Goal: Task Accomplishment & Management: Manage account settings

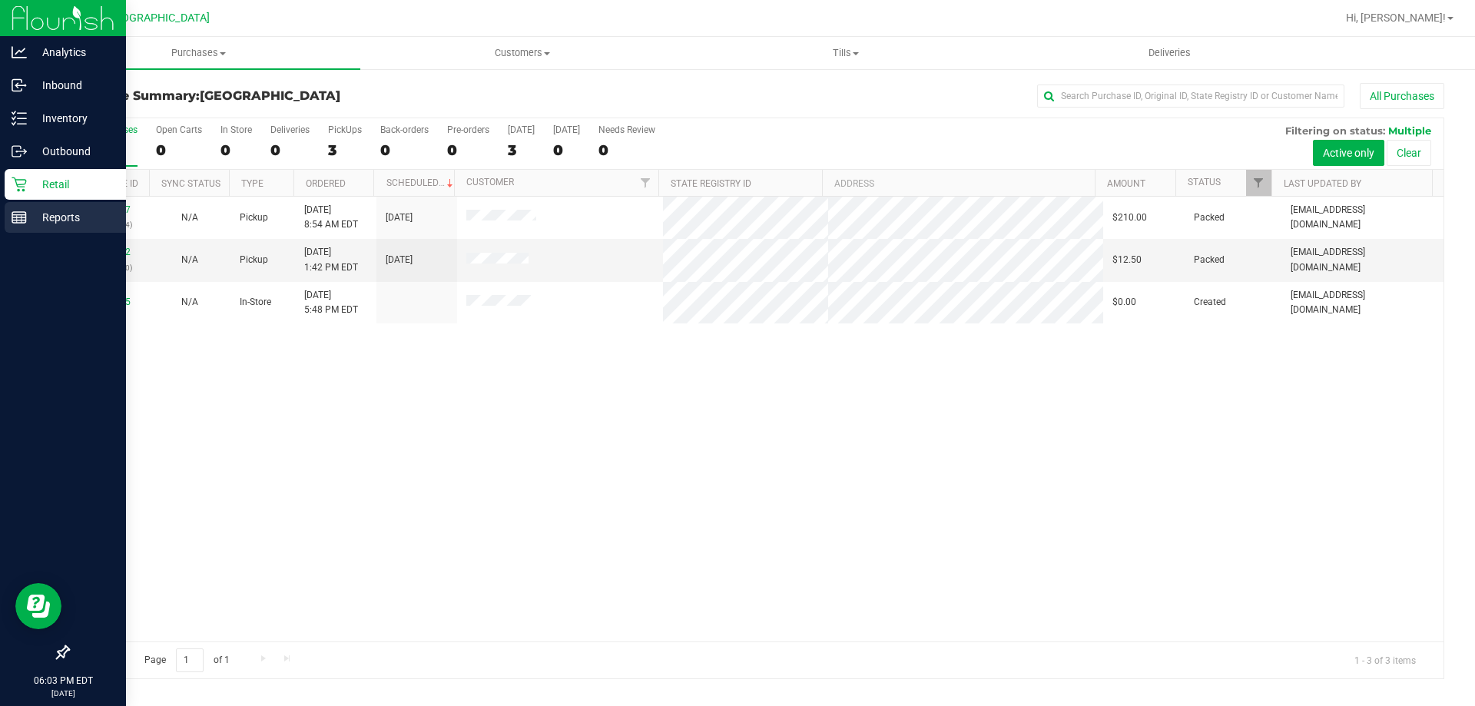
click at [93, 204] on div "Reports" at bounding box center [65, 217] width 121 height 31
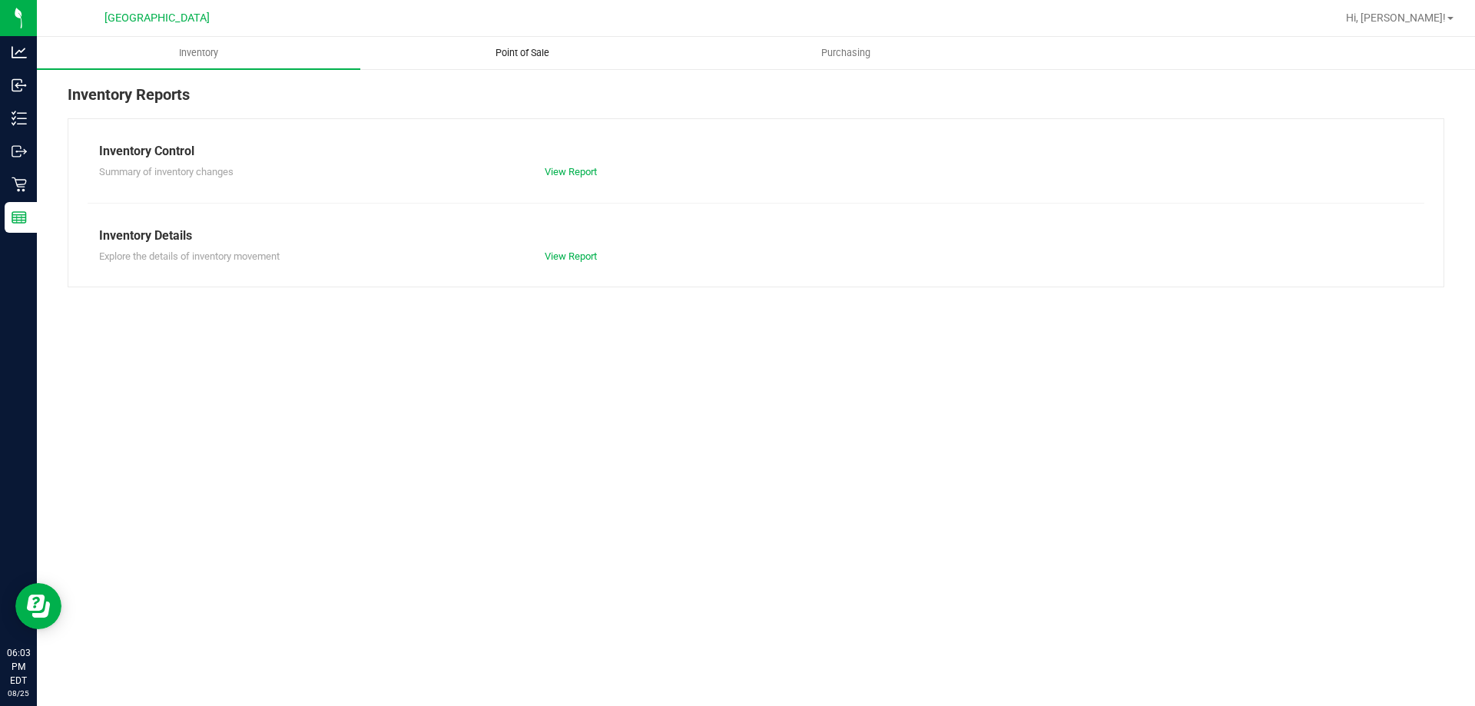
click at [510, 61] on uib-tab-heading "Point of Sale" at bounding box center [522, 53] width 322 height 31
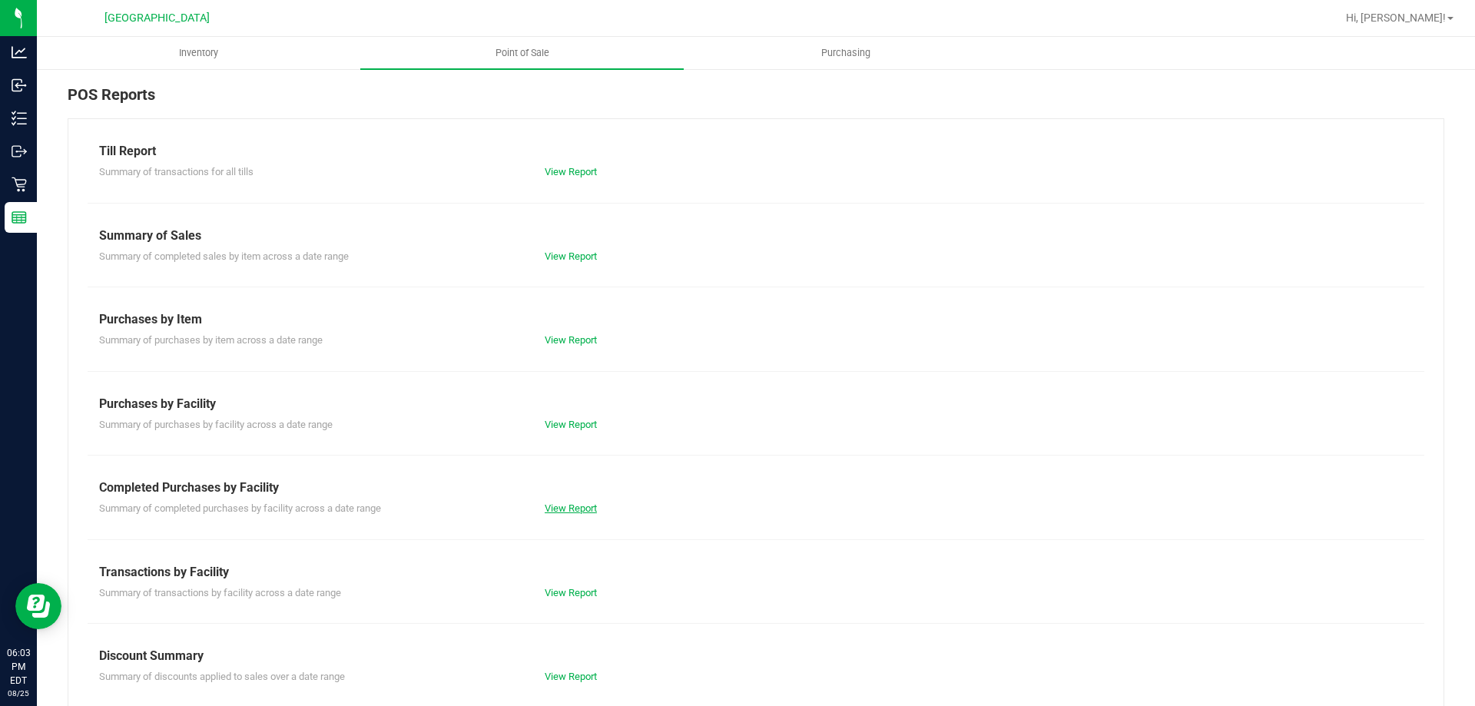
click at [558, 506] on link "View Report" at bounding box center [571, 509] width 52 height 12
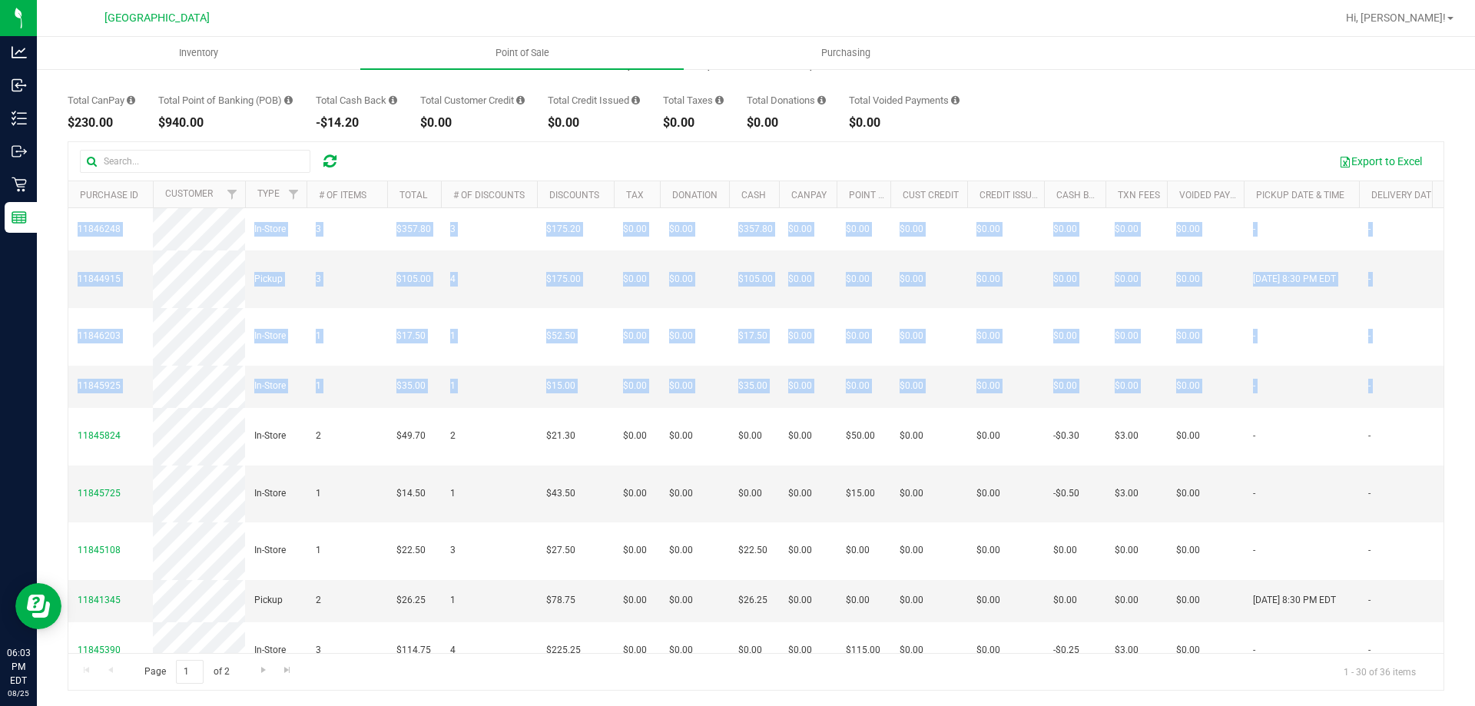
drag, startPoint x: 1000, startPoint y: 393, endPoint x: 62, endPoint y: 249, distance: 948.5
click at [62, 249] on div "Back Completed Purchases by Facility Report [DATE] [DATE] - [DATE] [DATE] [DATE…" at bounding box center [756, 329] width 1438 height 754
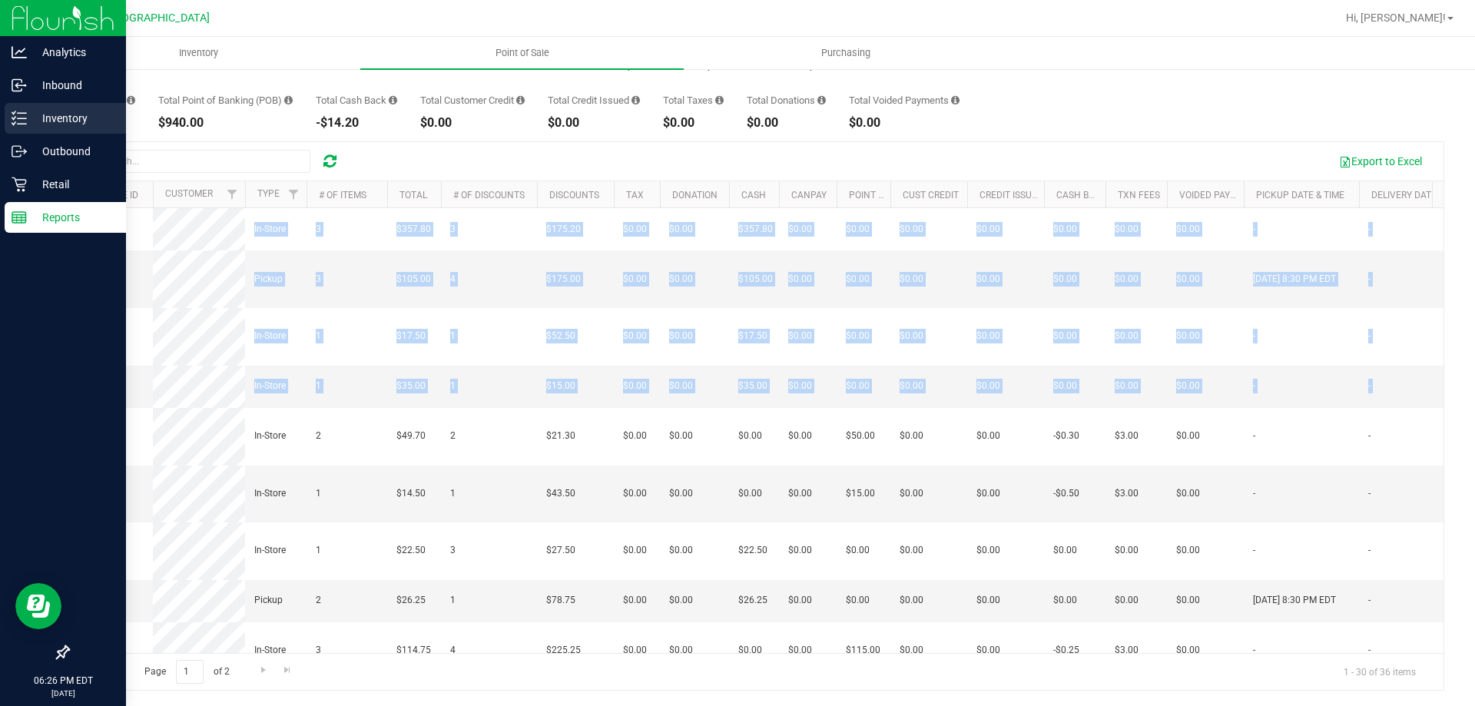
click at [58, 116] on p "Inventory" at bounding box center [73, 118] width 92 height 18
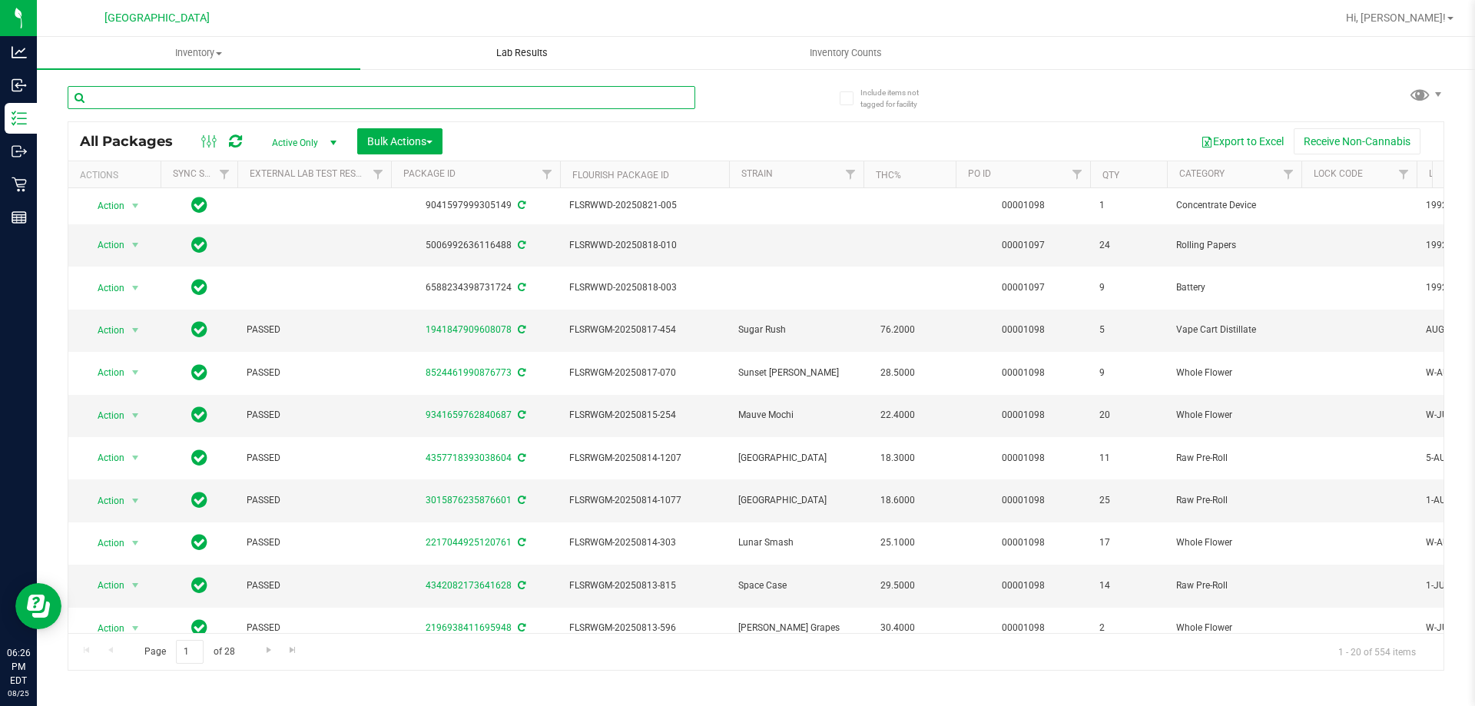
click at [462, 98] on input "text" at bounding box center [382, 97] width 628 height 23
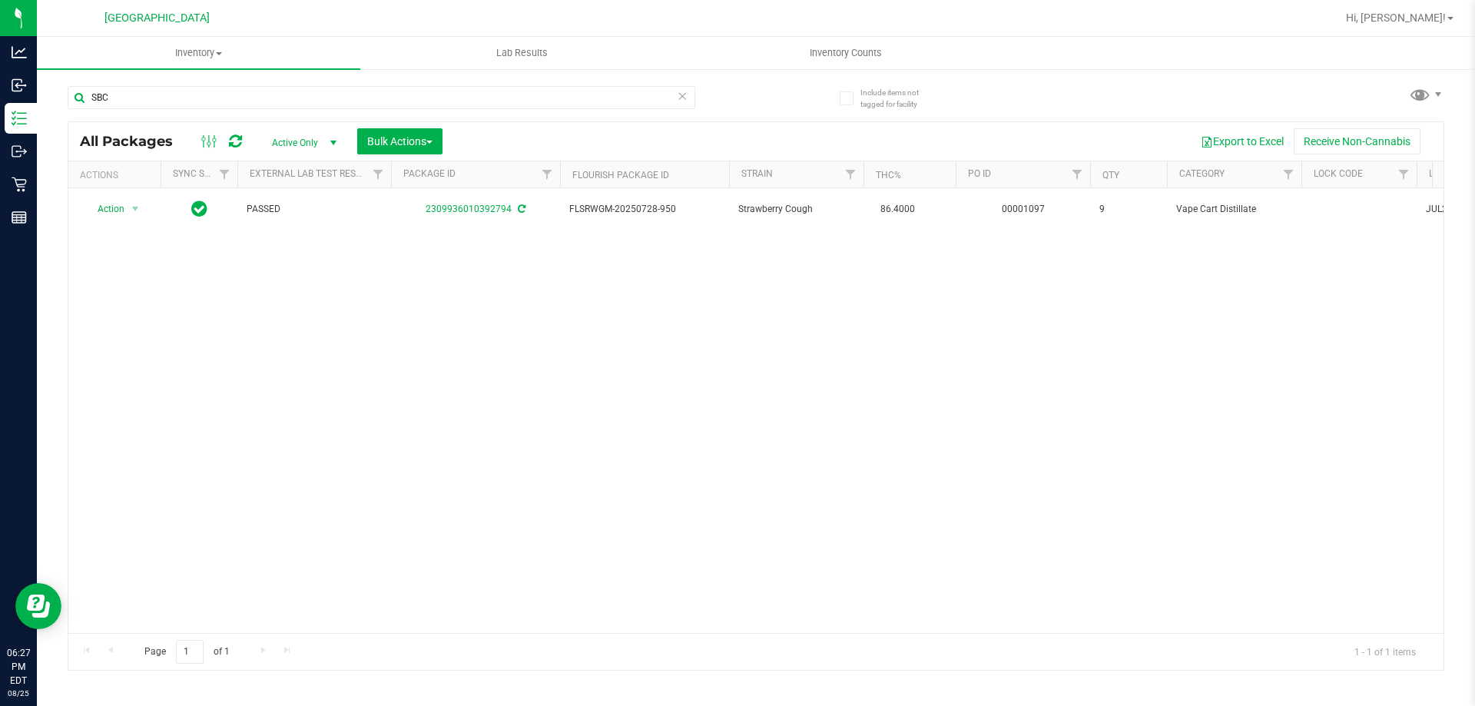
drag, startPoint x: 722, startPoint y: 618, endPoint x: 798, endPoint y: 615, distance: 76.1
click at [798, 615] on div "Action Action Adjust qty Create package Edit attributes Global inventory Locate…" at bounding box center [755, 410] width 1375 height 445
click at [277, 96] on input "SBC" at bounding box center [382, 97] width 628 height 23
type input "S"
type input "SBC"
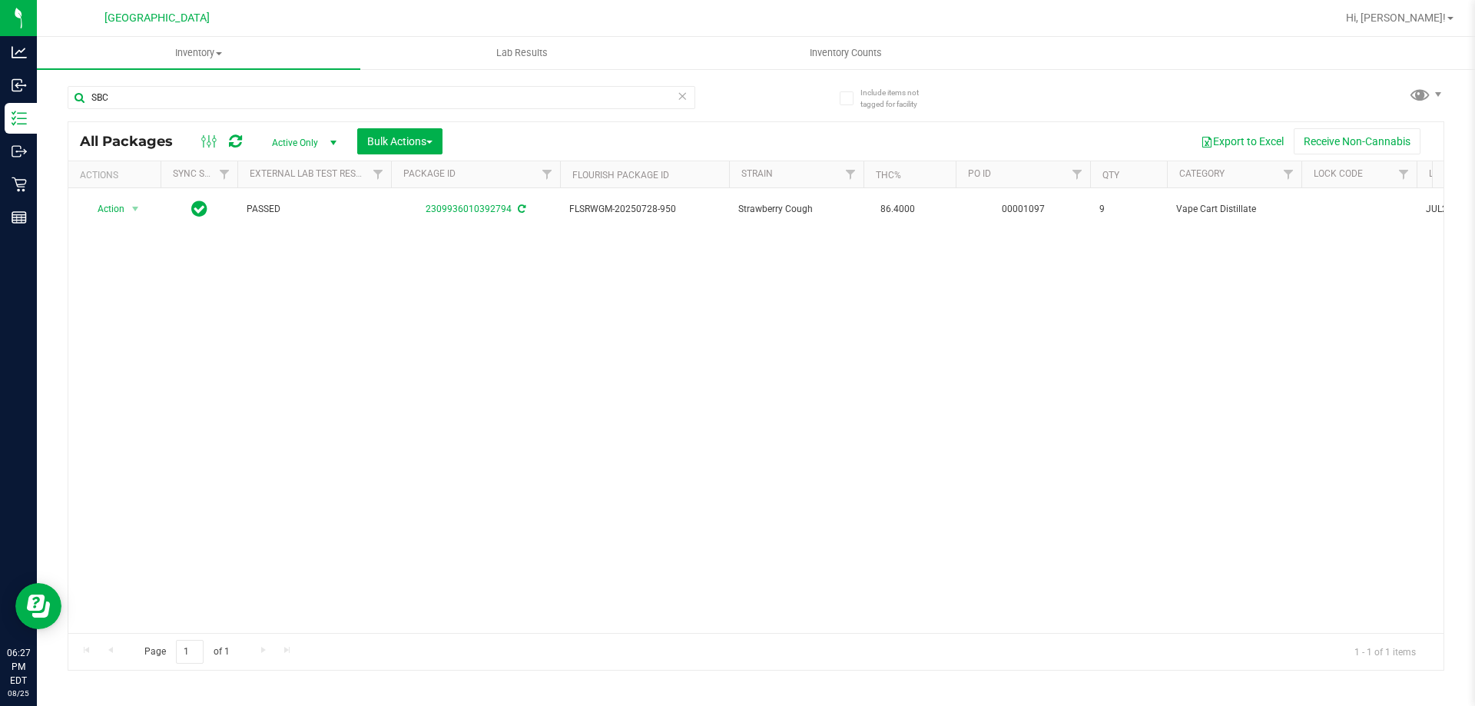
click at [682, 100] on icon at bounding box center [682, 95] width 11 height 18
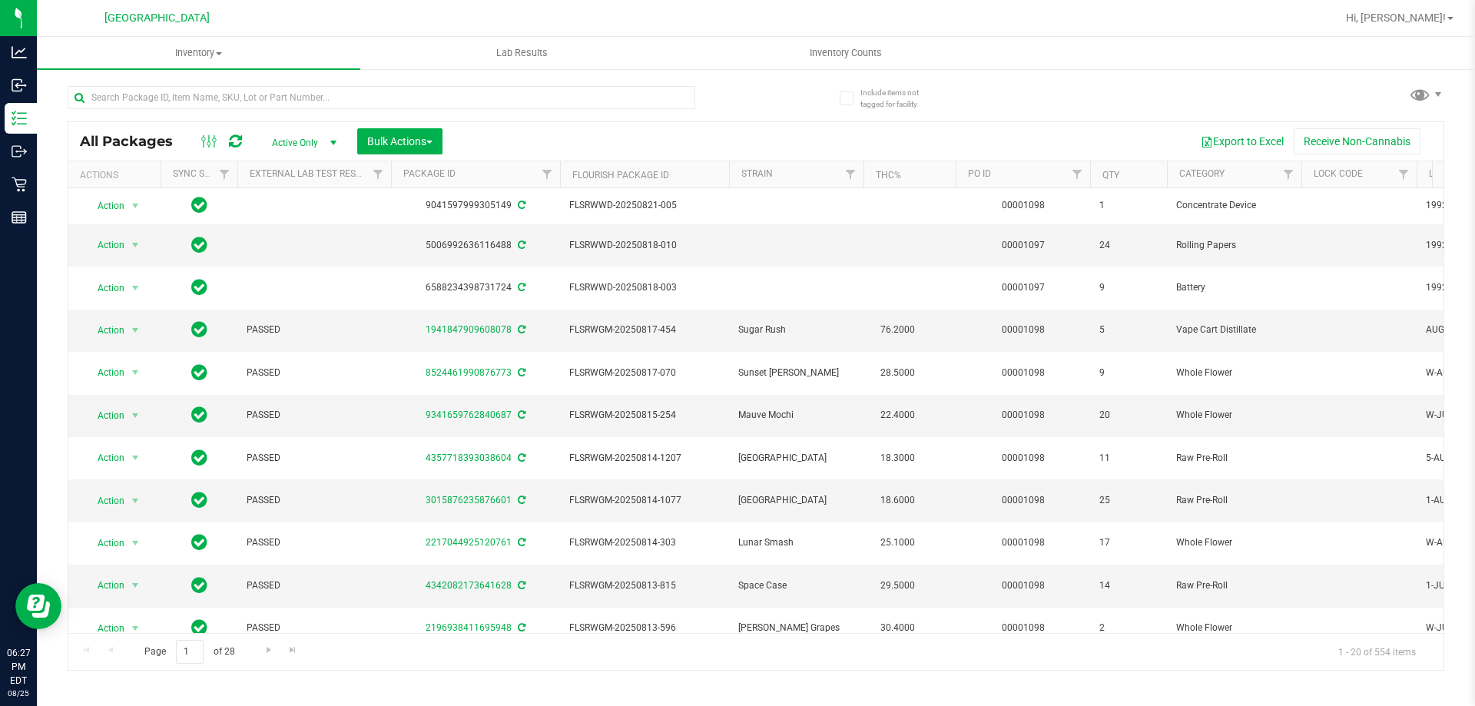
click at [496, 84] on div at bounding box center [412, 96] width 688 height 49
click at [492, 110] on div at bounding box center [382, 103] width 628 height 35
click at [499, 92] on input "text" at bounding box center [382, 97] width 628 height 23
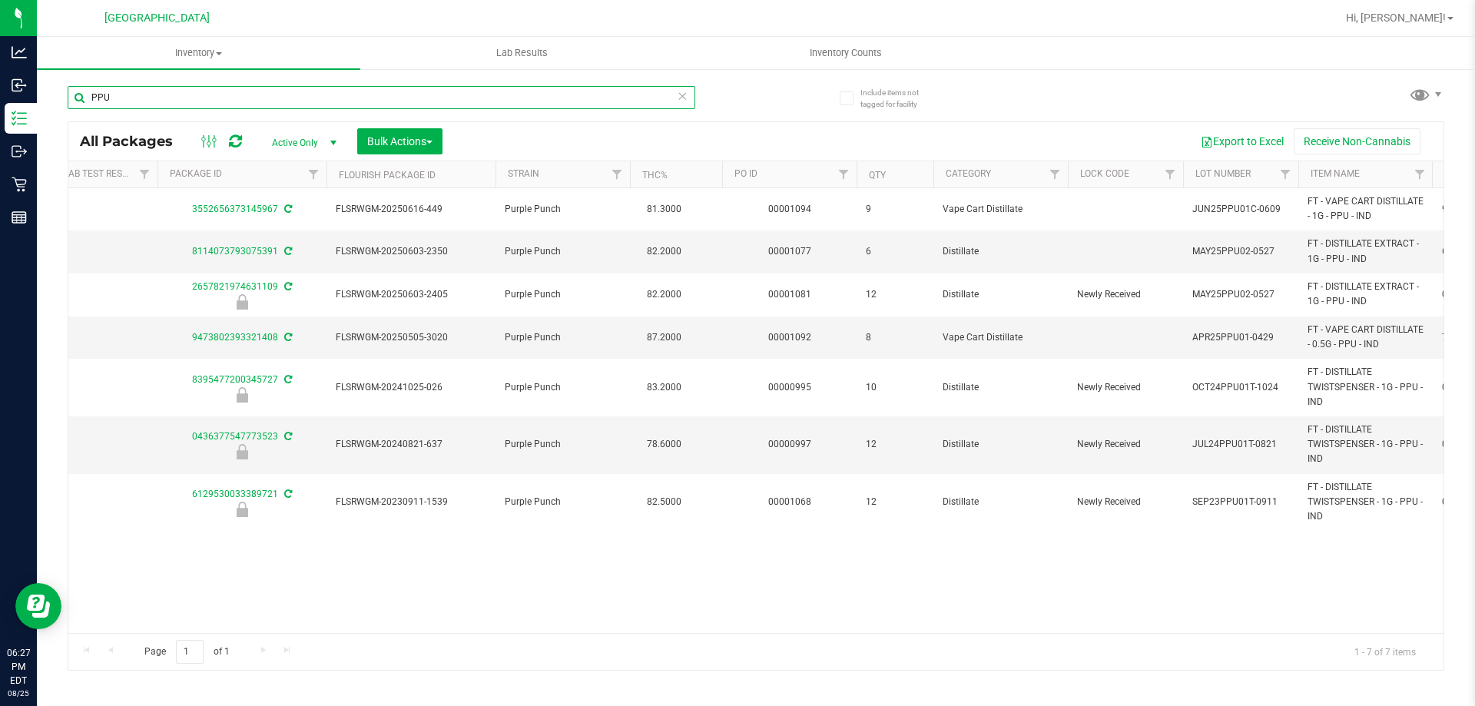
scroll to position [0, 277]
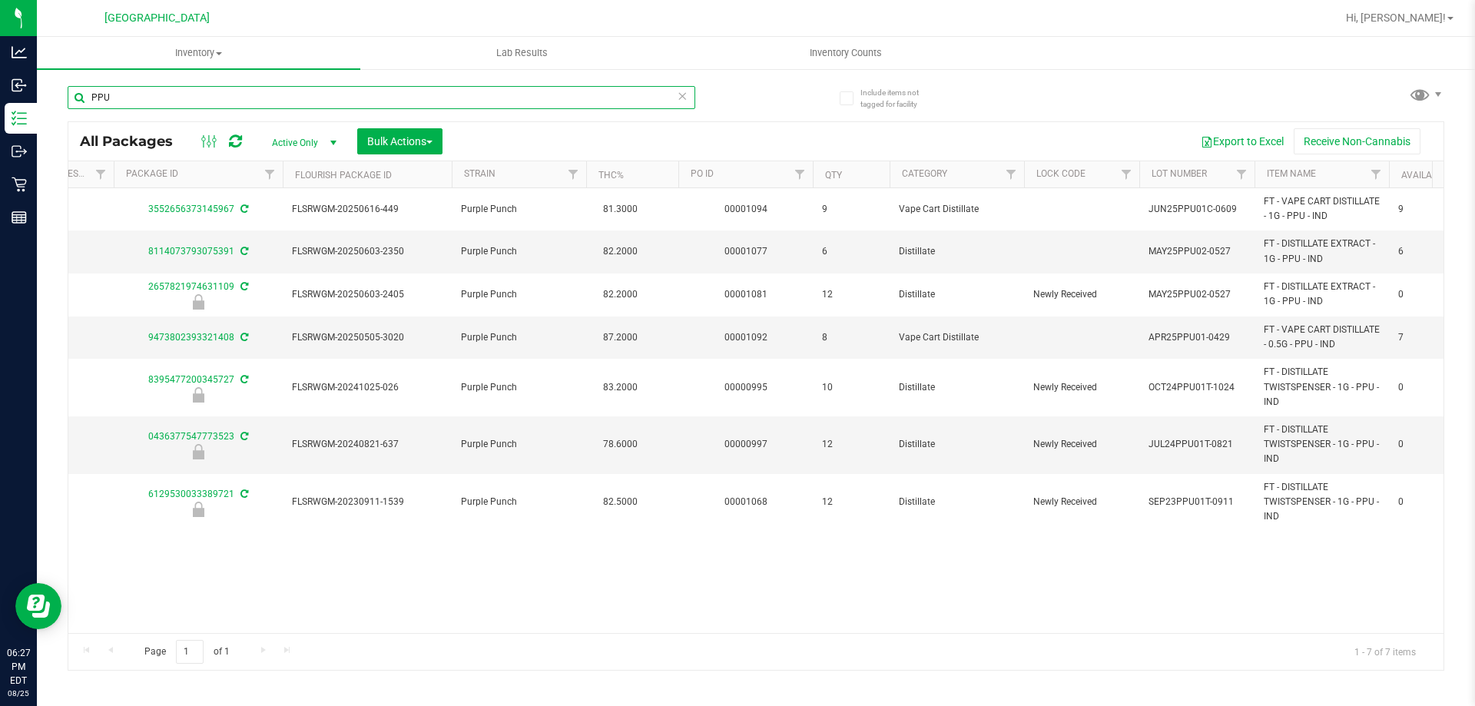
type input "PPU"
drag, startPoint x: 731, startPoint y: 620, endPoint x: 542, endPoint y: 590, distance: 190.6
click at [542, 590] on div "Action Action Adjust qty Create package Edit attributes Global inventory Locate…" at bounding box center [755, 410] width 1375 height 445
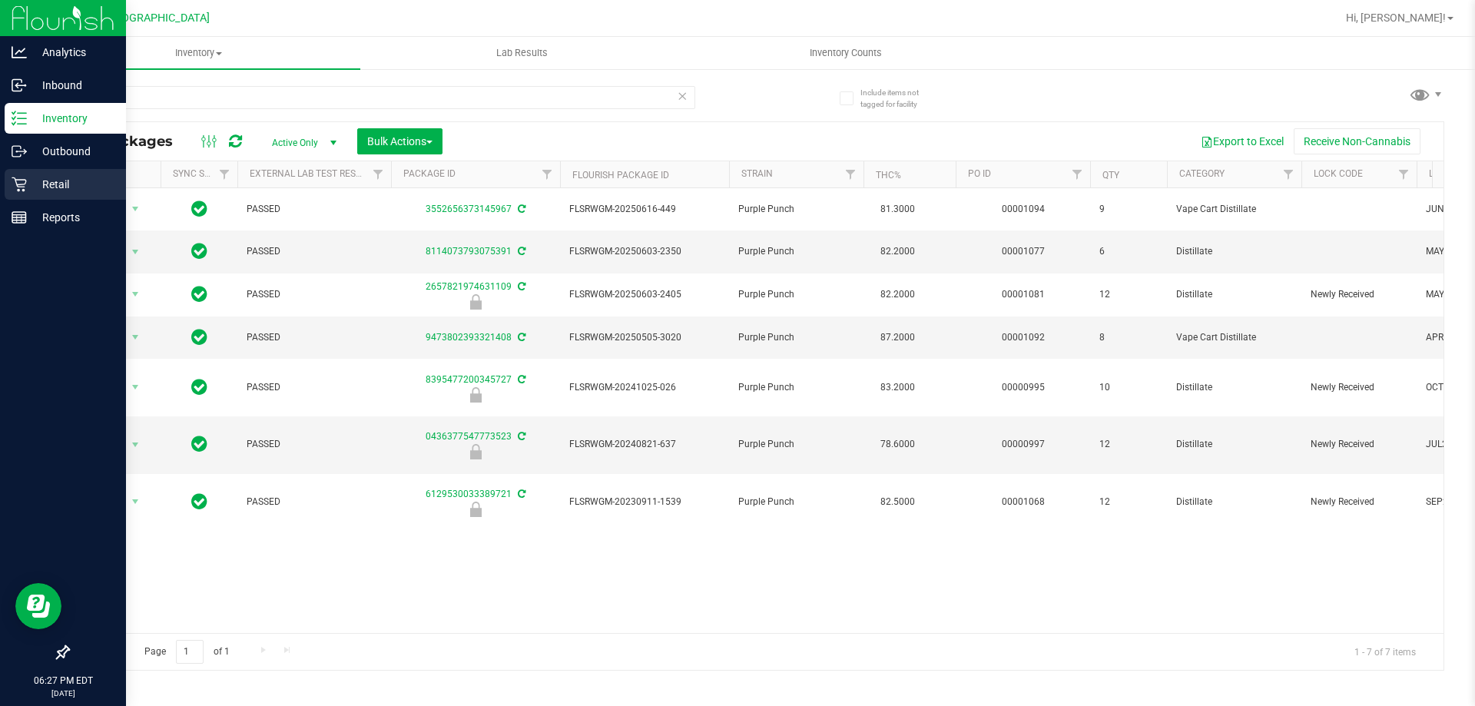
click at [70, 197] on div "Retail" at bounding box center [65, 184] width 121 height 31
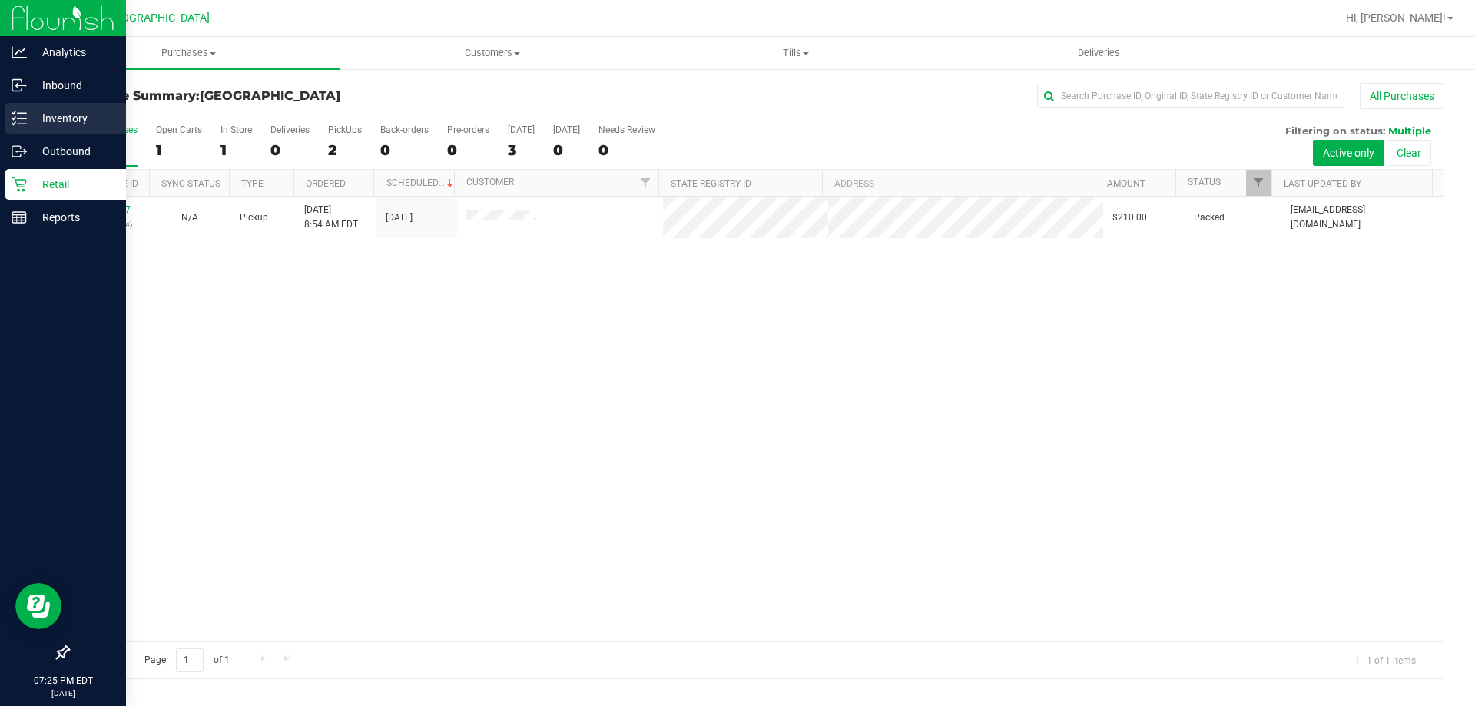
click at [39, 121] on p "Inventory" at bounding box center [73, 118] width 92 height 18
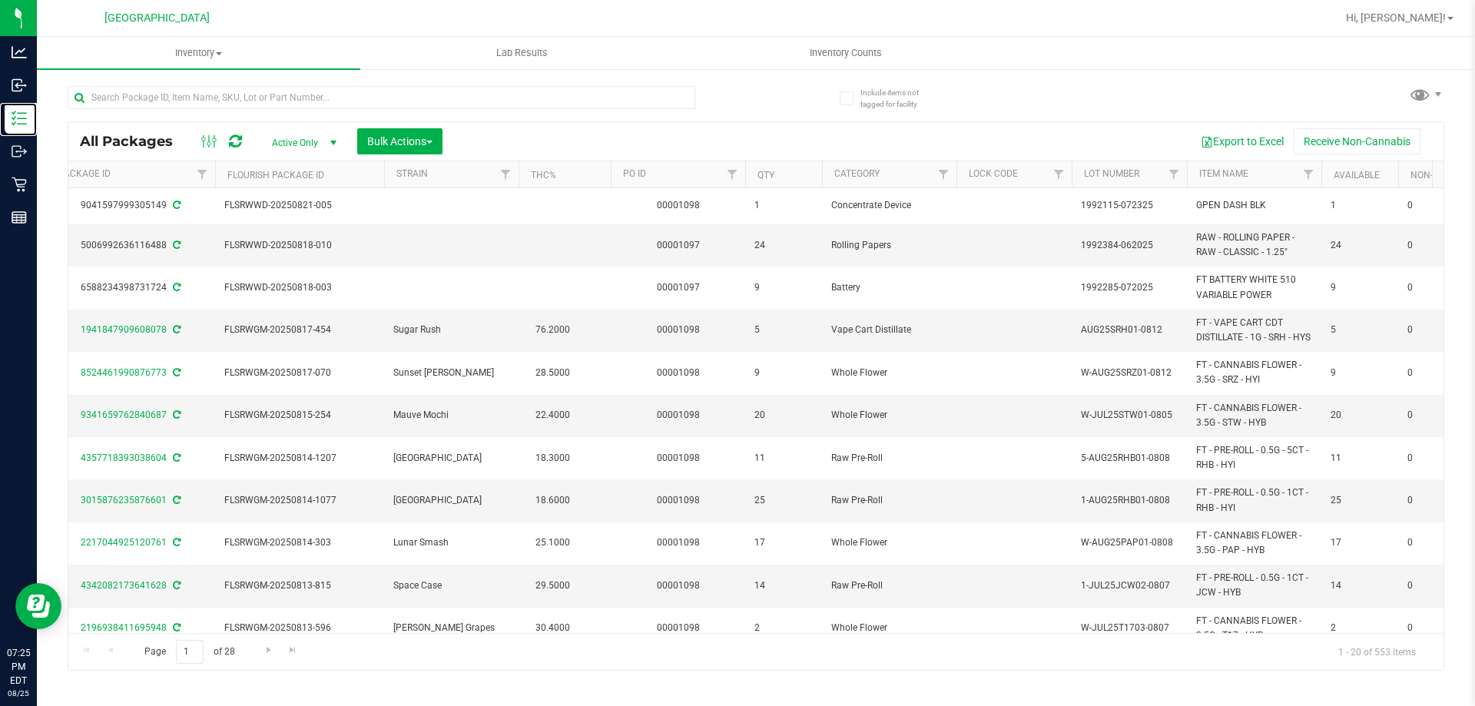
scroll to position [0, 649]
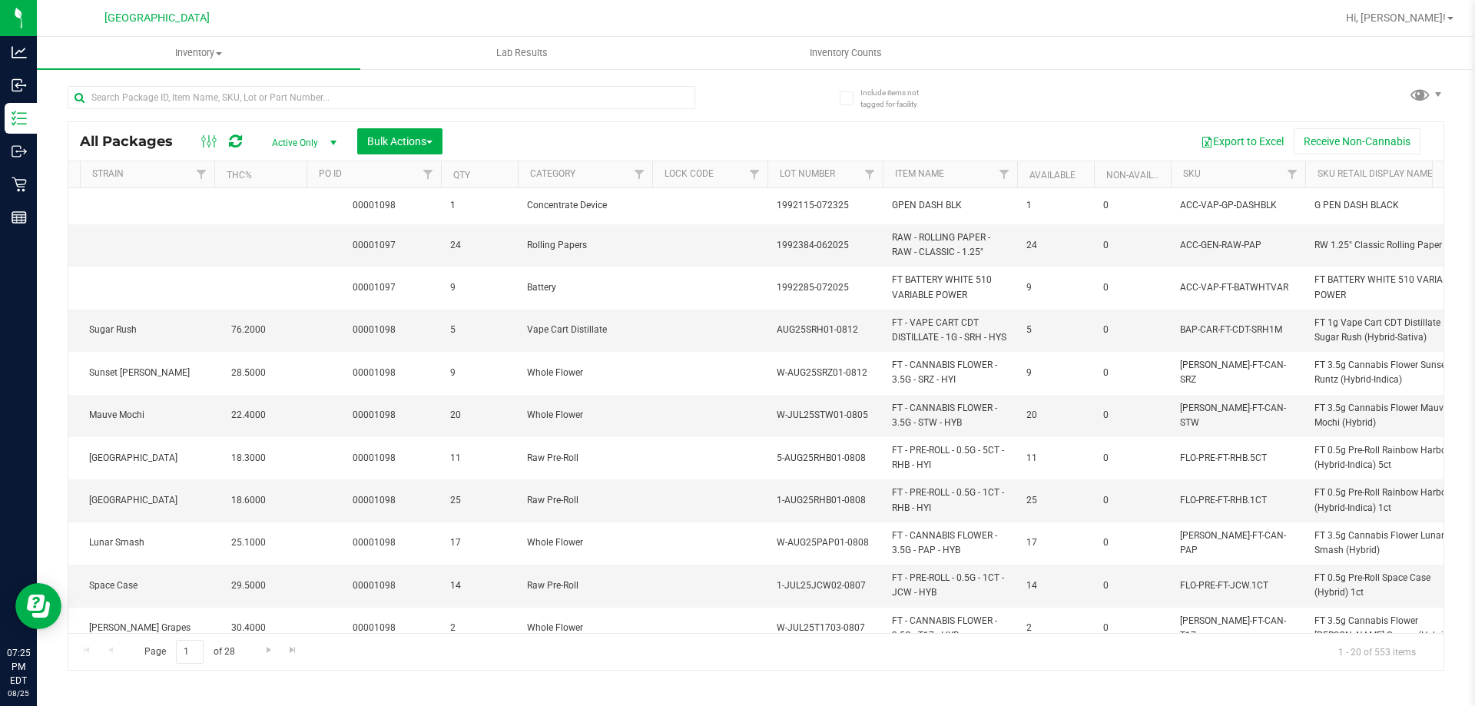
click at [1203, 174] on th "SKU" at bounding box center [1238, 174] width 134 height 27
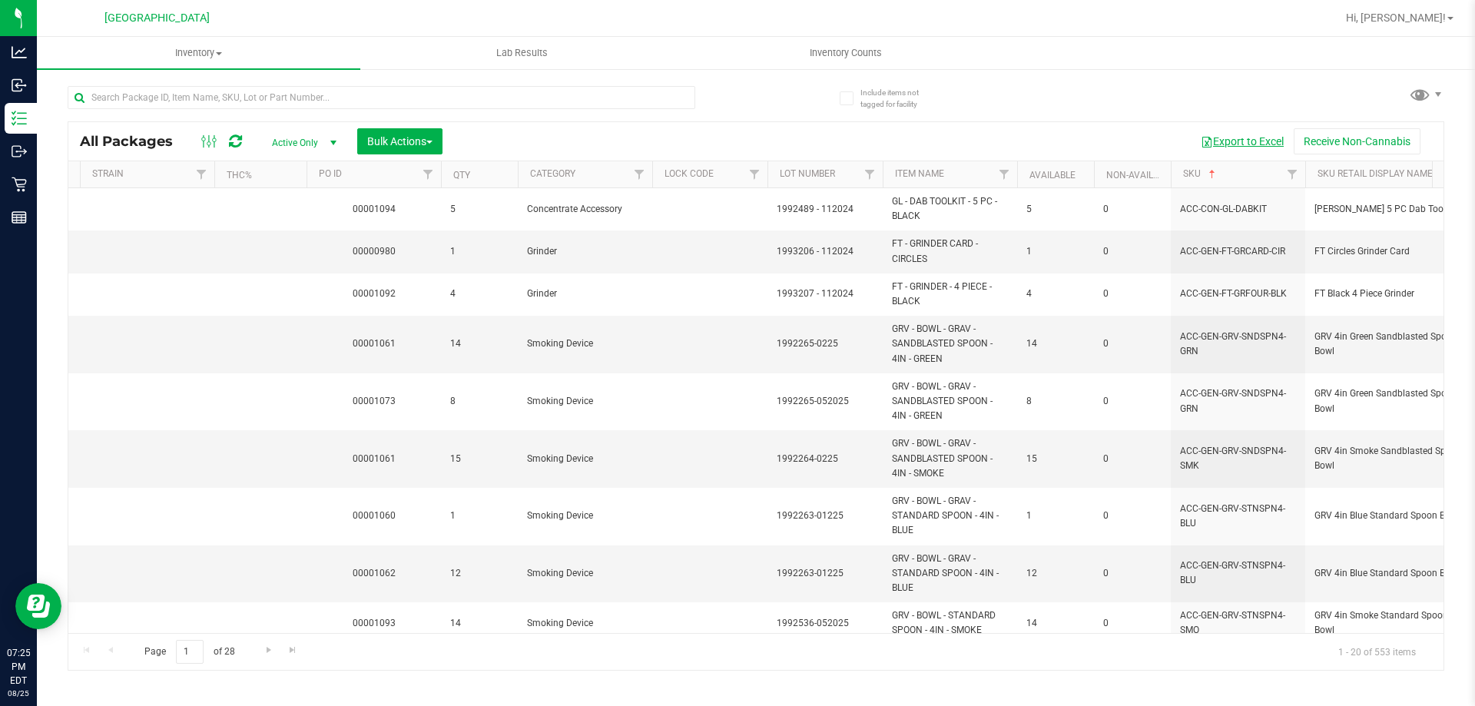
click at [1235, 151] on button "Export to Excel" at bounding box center [1242, 141] width 103 height 26
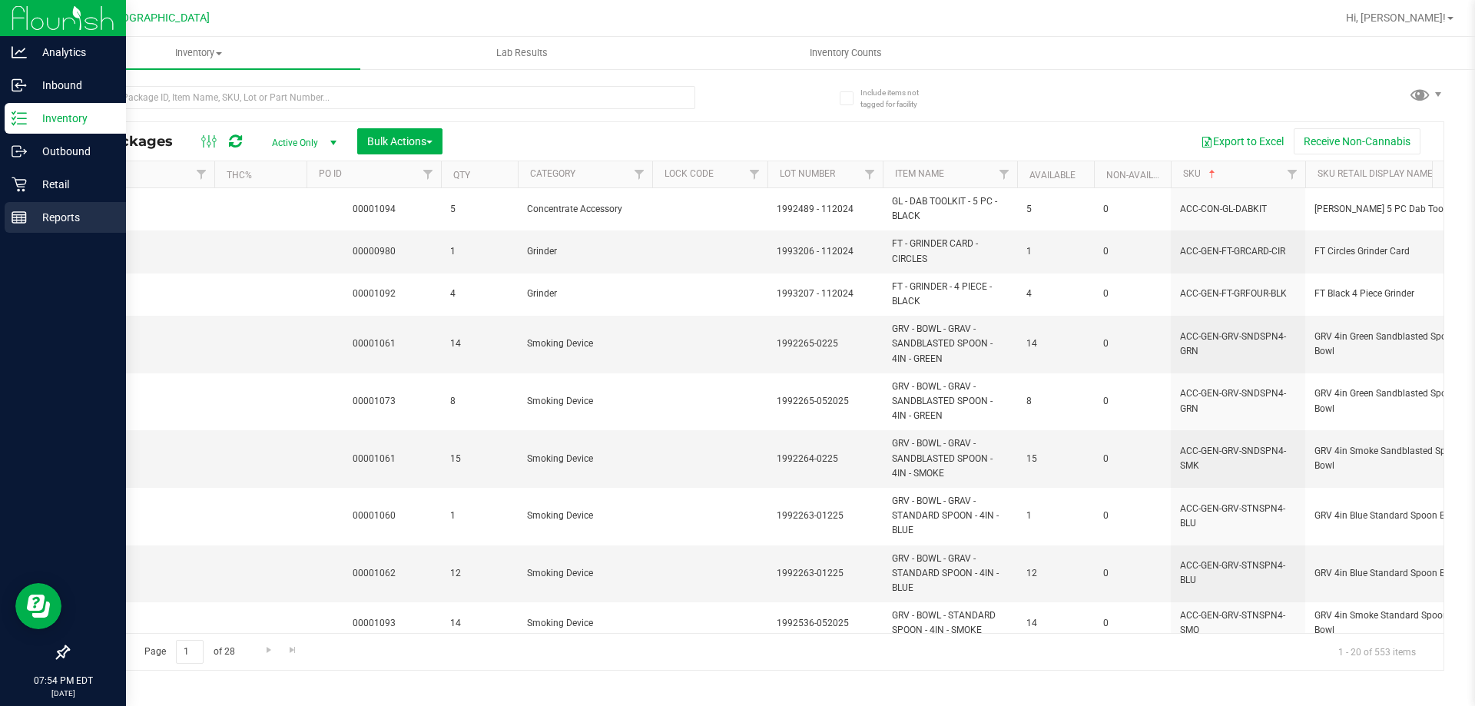
click at [51, 214] on p "Reports" at bounding box center [73, 217] width 92 height 18
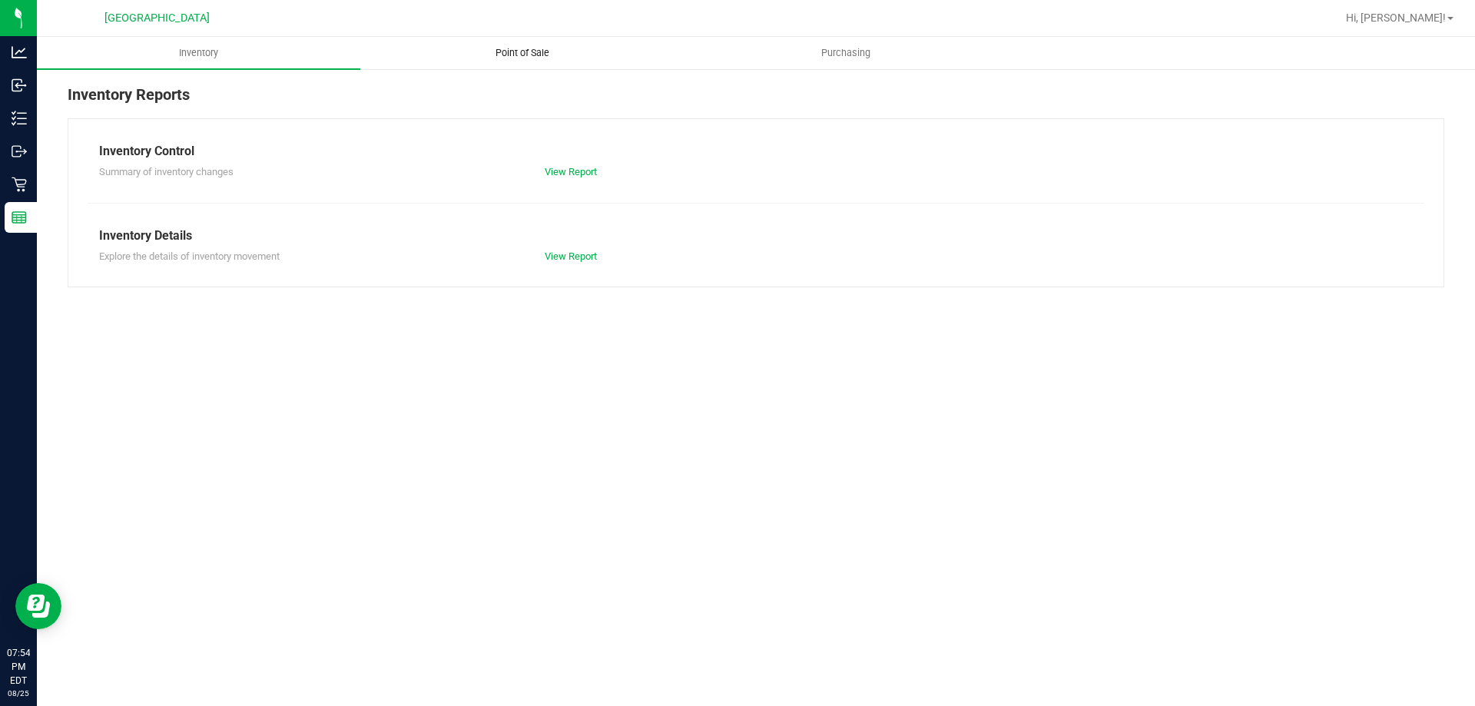
click at [552, 64] on uib-tab-heading "Point of Sale" at bounding box center [522, 53] width 322 height 31
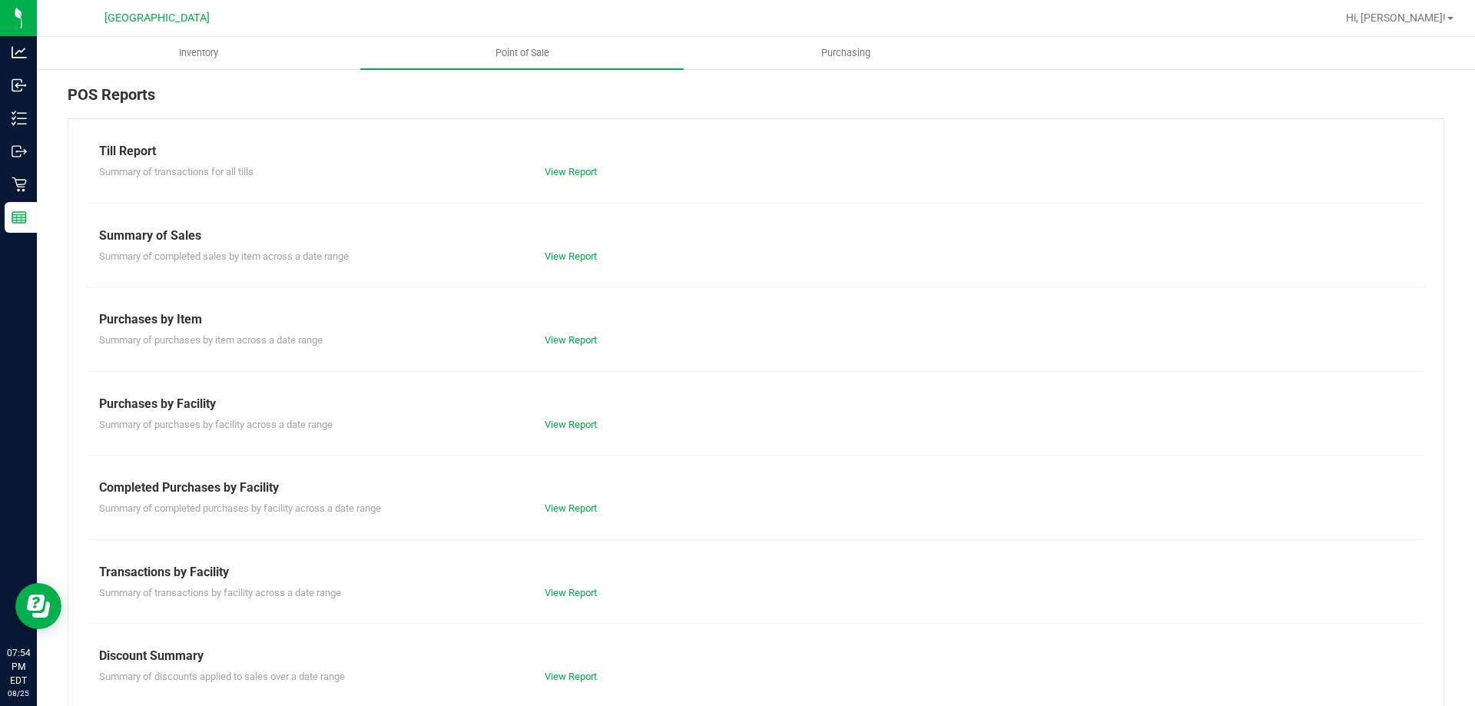
click at [554, 515] on div "View Report" at bounding box center [644, 508] width 223 height 15
click at [559, 509] on link "View Report" at bounding box center [571, 509] width 52 height 12
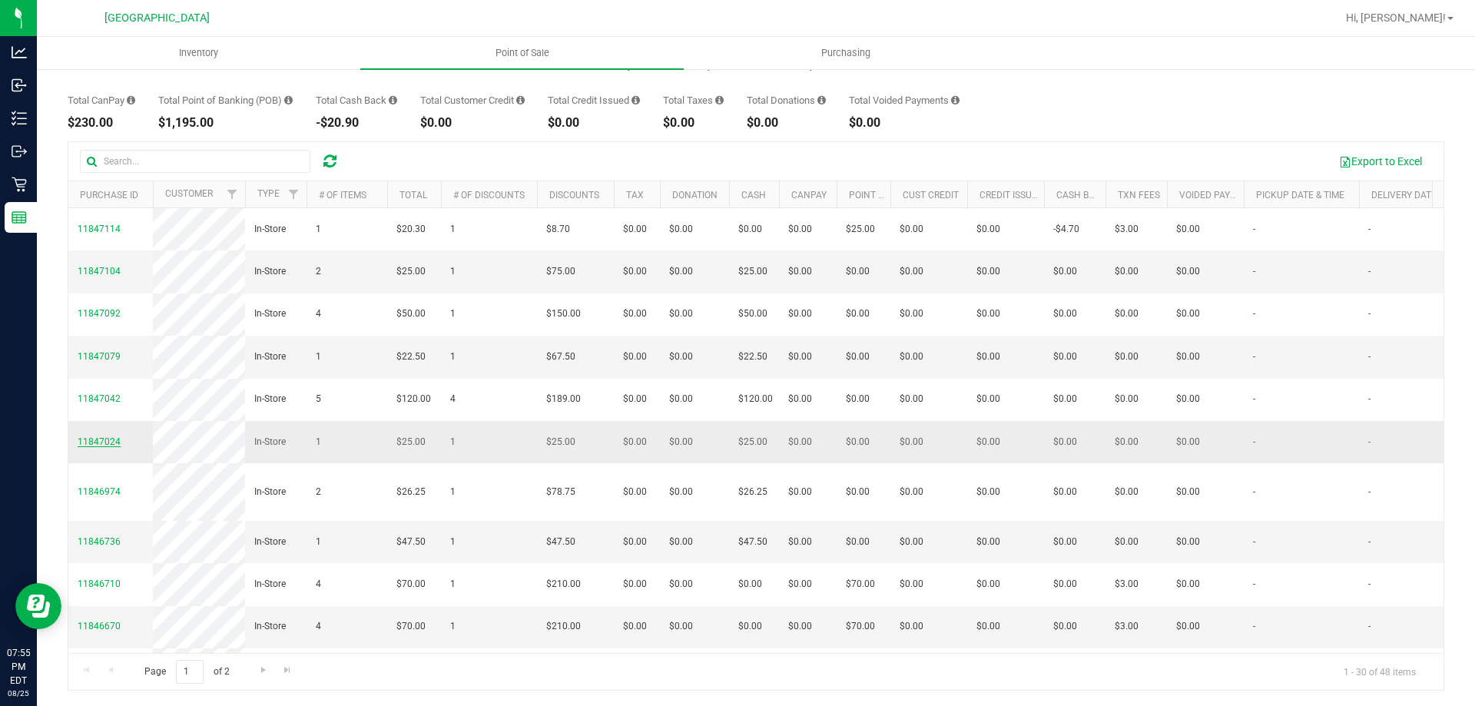
click at [101, 447] on span "11847024" at bounding box center [99, 441] width 43 height 11
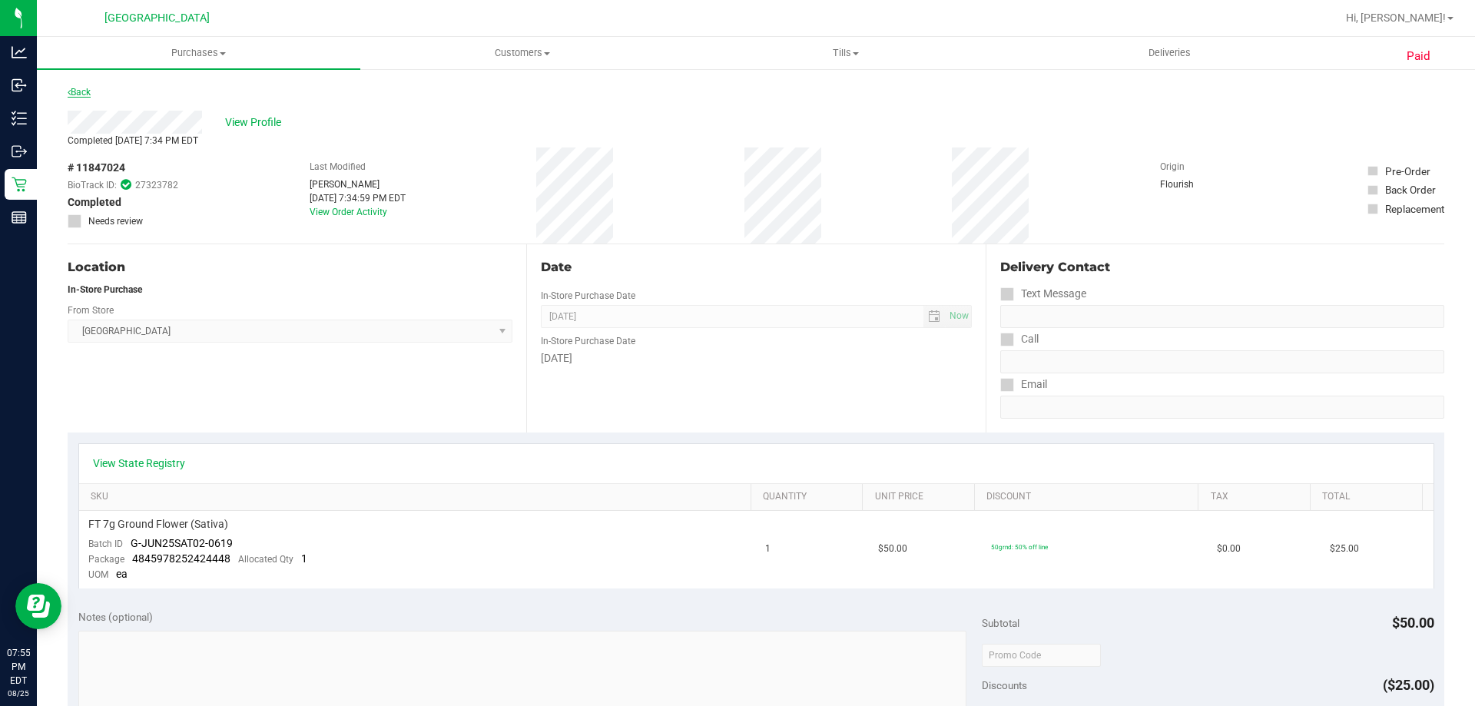
click at [84, 87] on link "Back" at bounding box center [79, 92] width 23 height 11
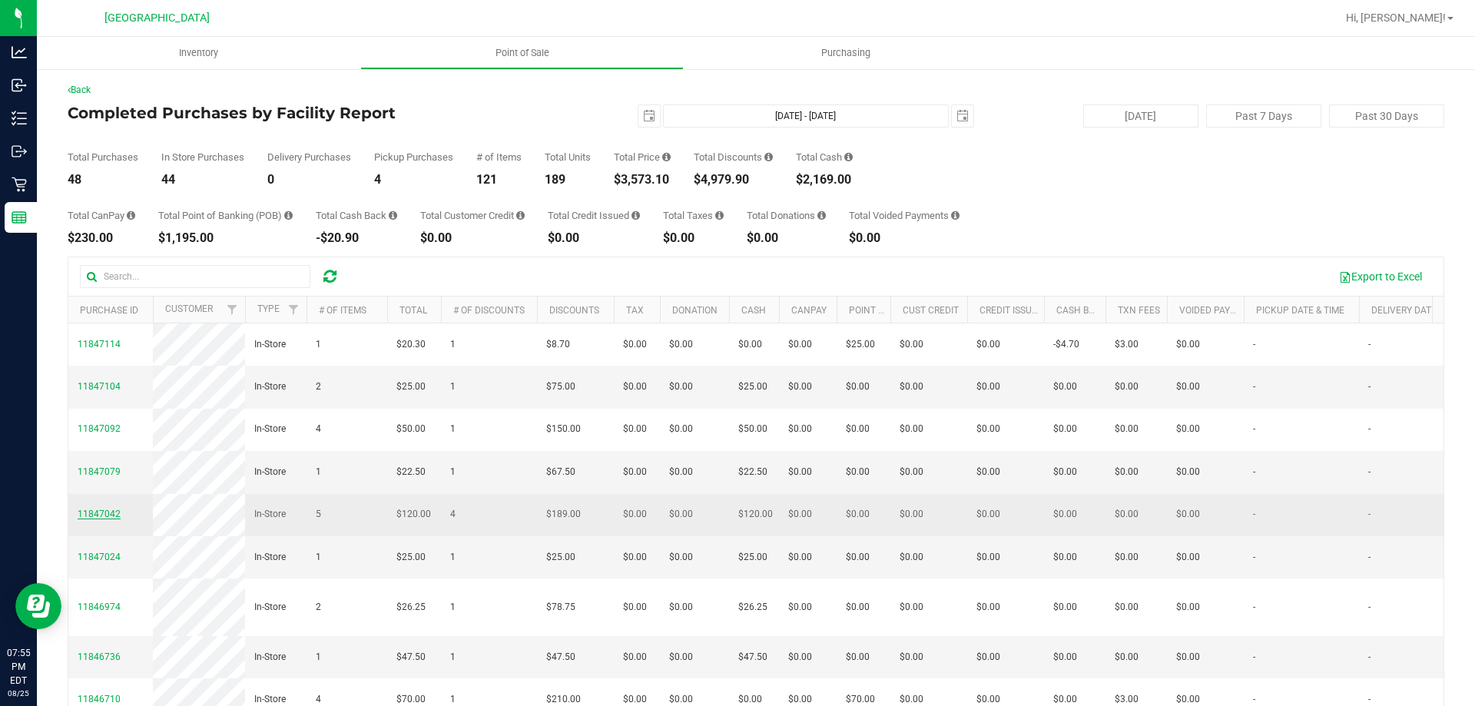
click at [95, 519] on span "11847042" at bounding box center [99, 514] width 43 height 11
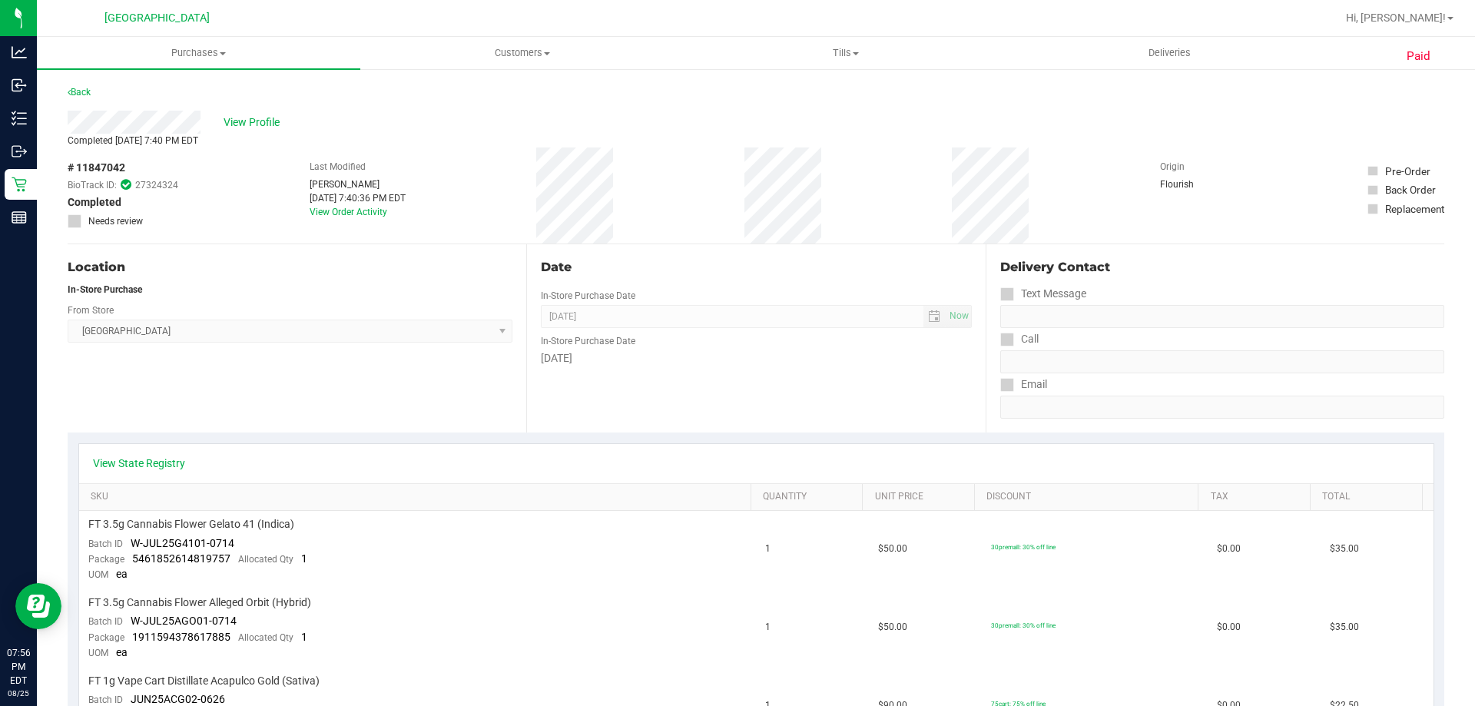
click at [84, 100] on div "Back" at bounding box center [79, 92] width 23 height 18
click at [95, 94] on div "Back" at bounding box center [756, 97] width 1377 height 28
click at [84, 89] on link "Back" at bounding box center [79, 92] width 23 height 11
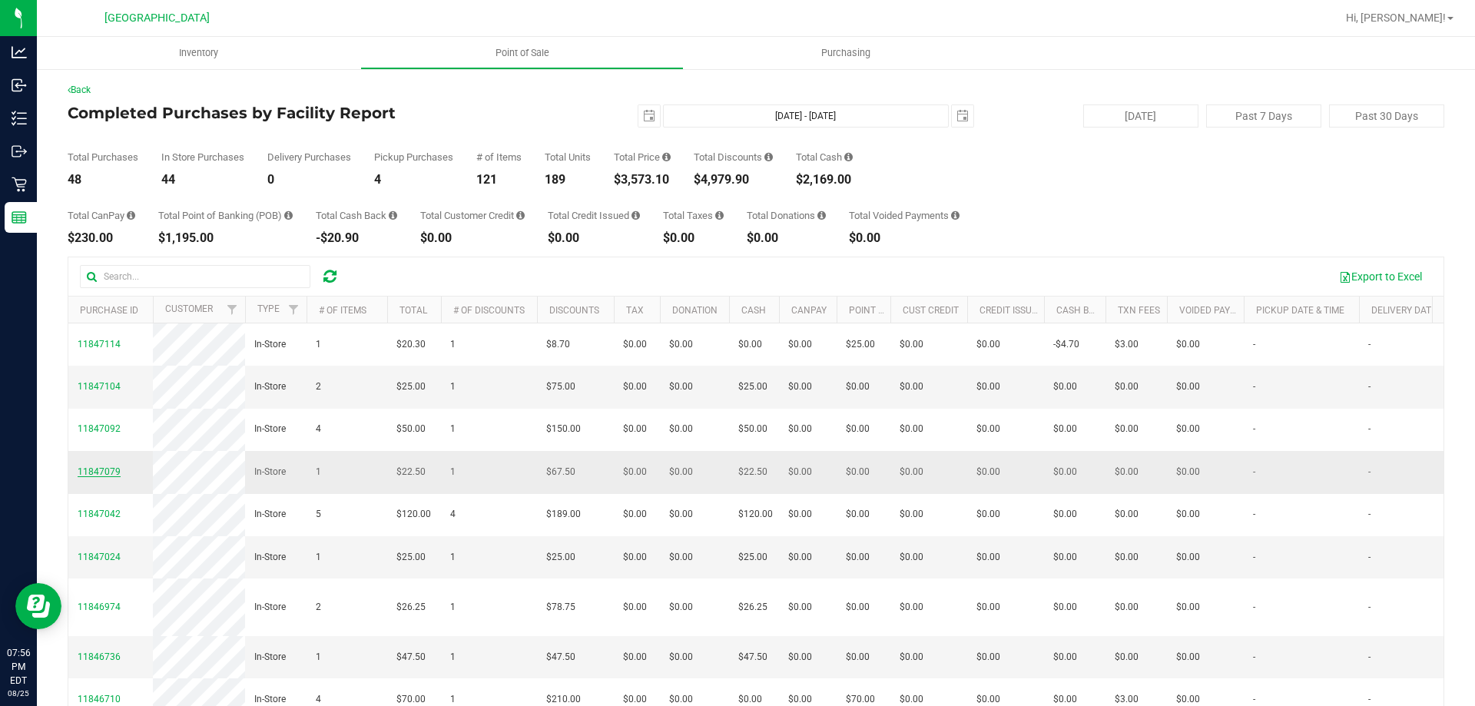
click at [111, 477] on span "11847079" at bounding box center [99, 471] width 43 height 11
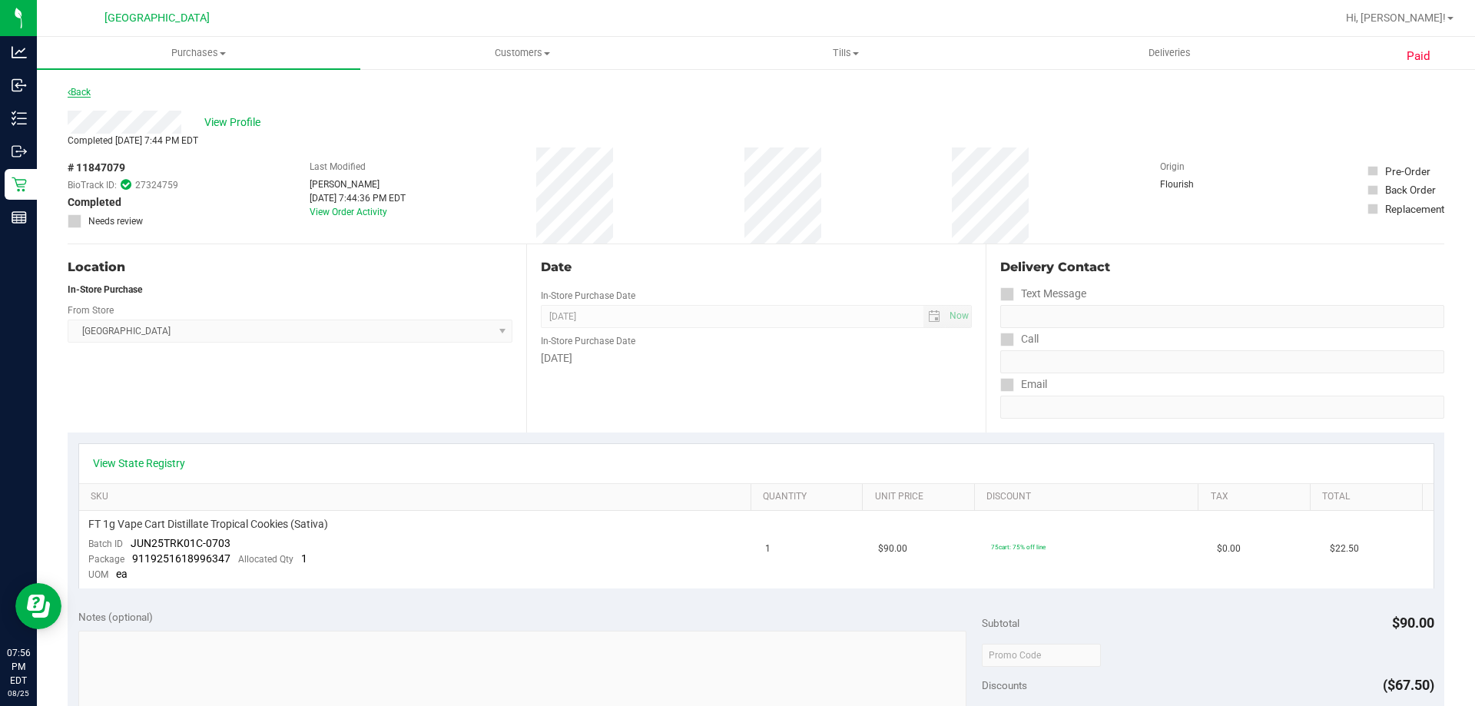
click at [81, 95] on link "Back" at bounding box center [79, 92] width 23 height 11
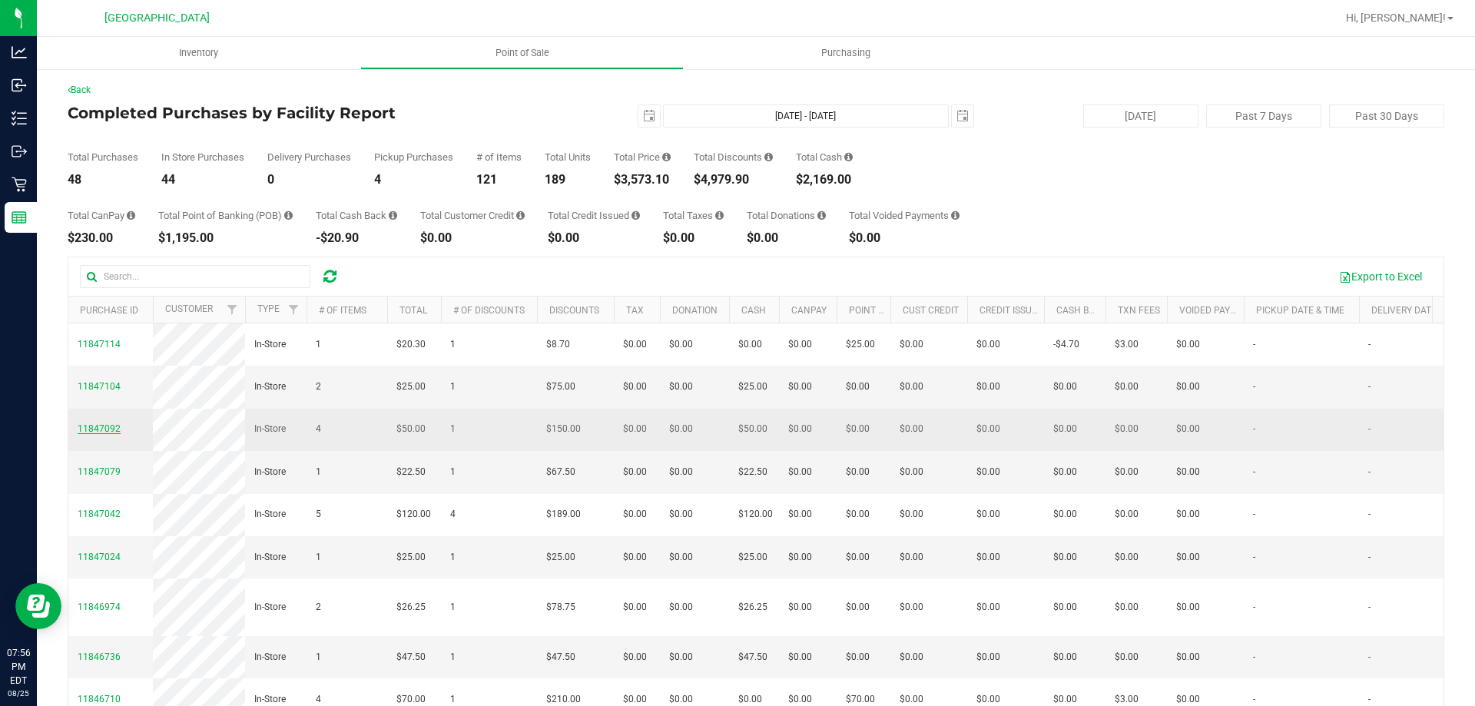
click at [108, 434] on span "11847092" at bounding box center [99, 428] width 43 height 11
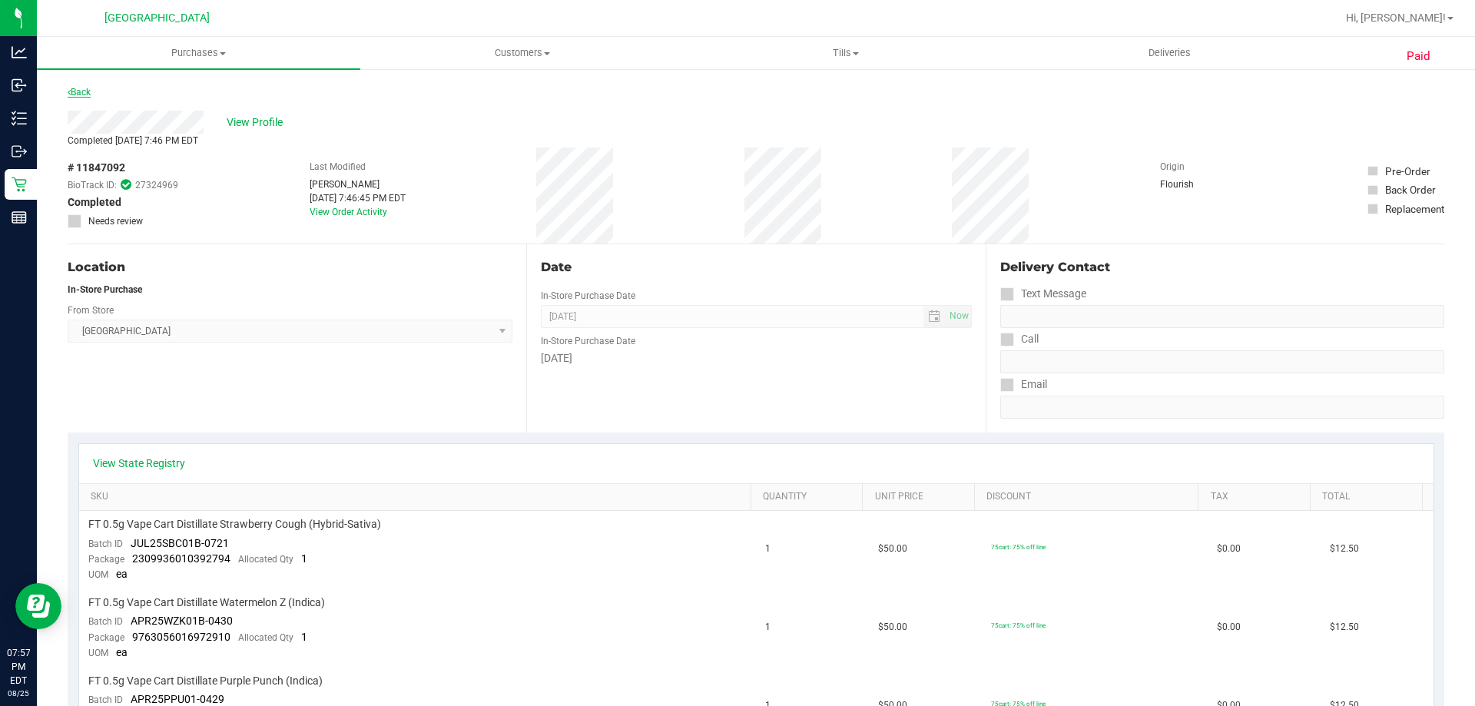
click at [82, 91] on link "Back" at bounding box center [79, 92] width 23 height 11
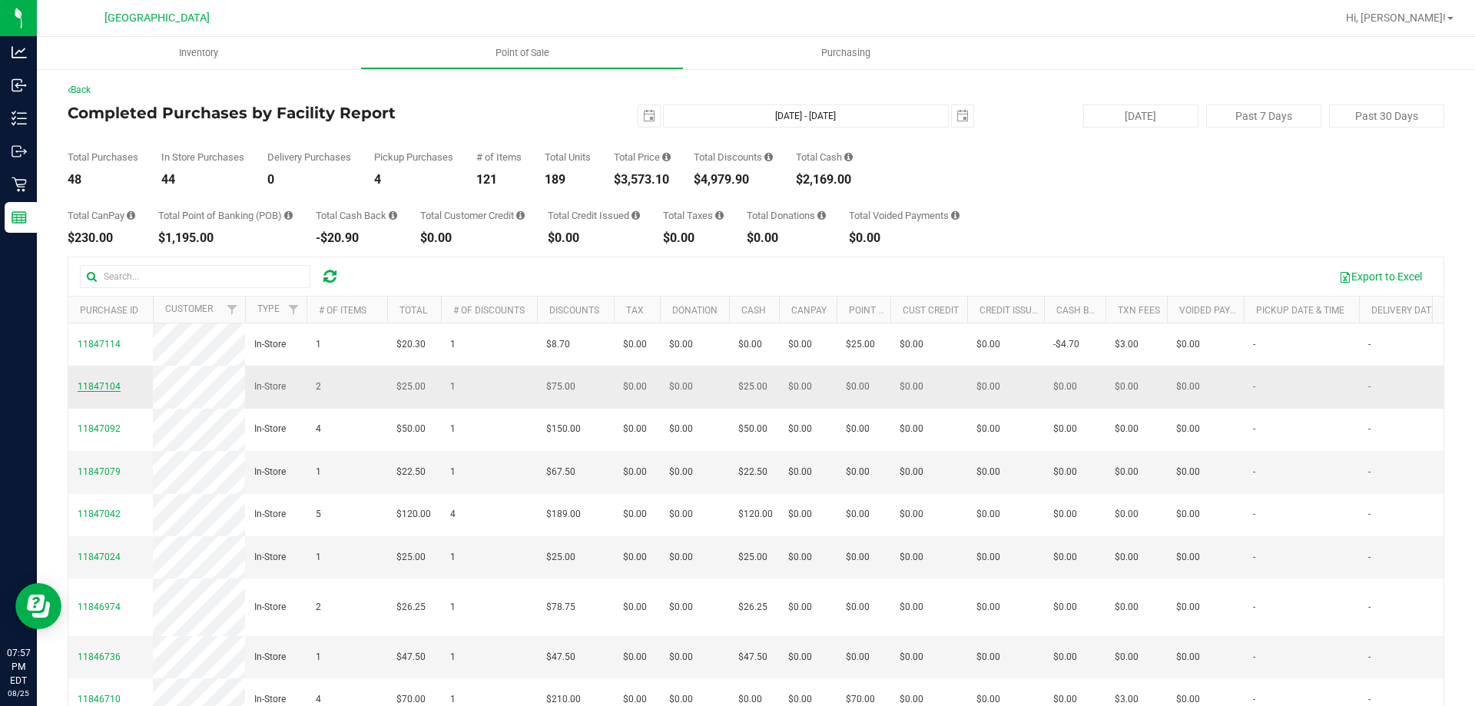
click at [91, 392] on span "11847104" at bounding box center [99, 386] width 43 height 11
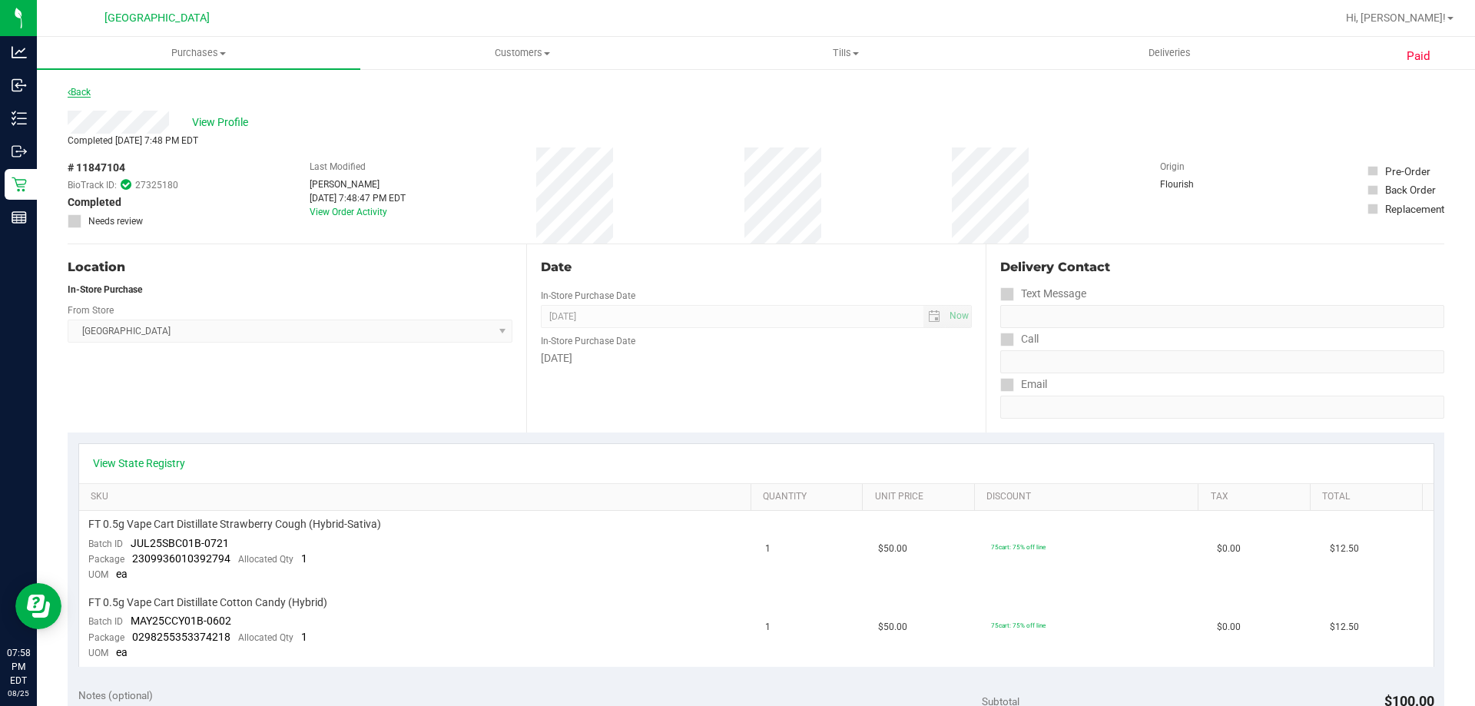
click at [81, 95] on link "Back" at bounding box center [79, 92] width 23 height 11
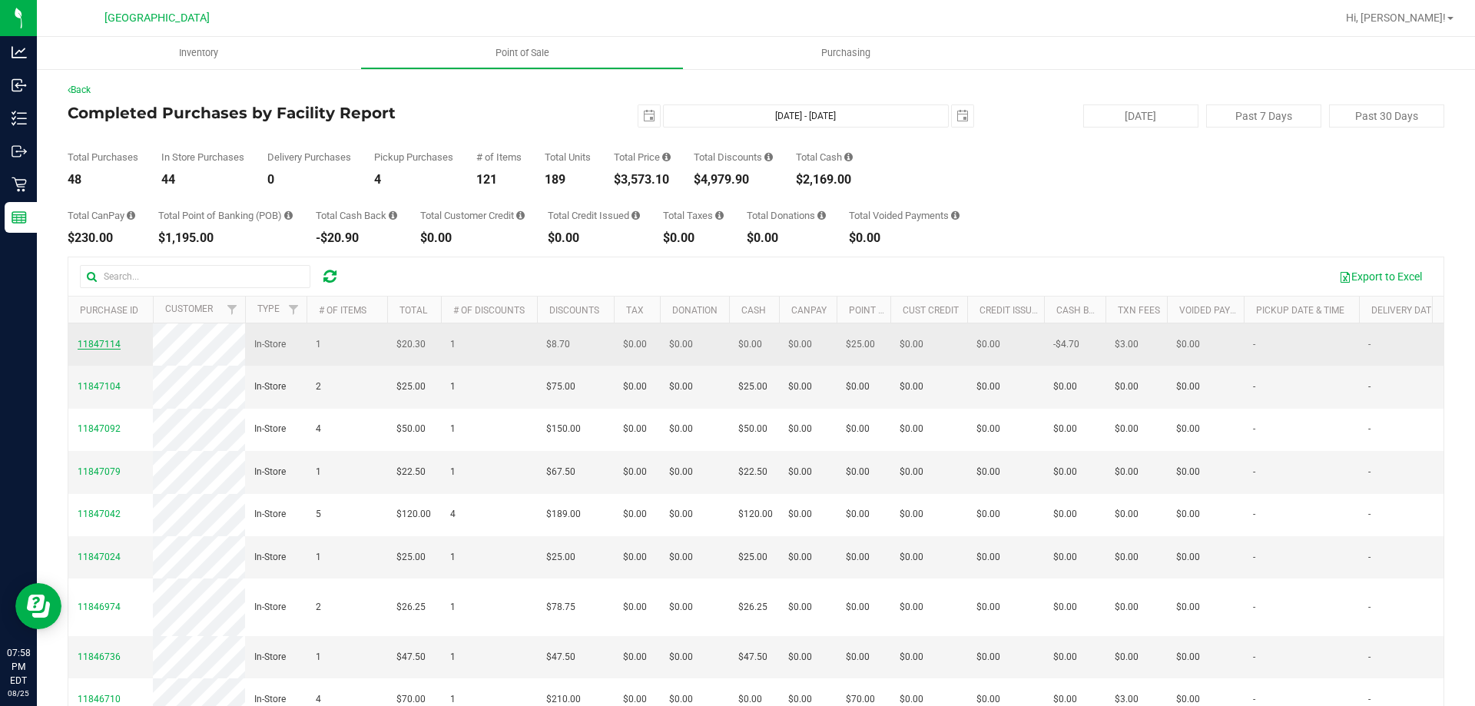
click at [99, 350] on span "11847114" at bounding box center [99, 344] width 43 height 11
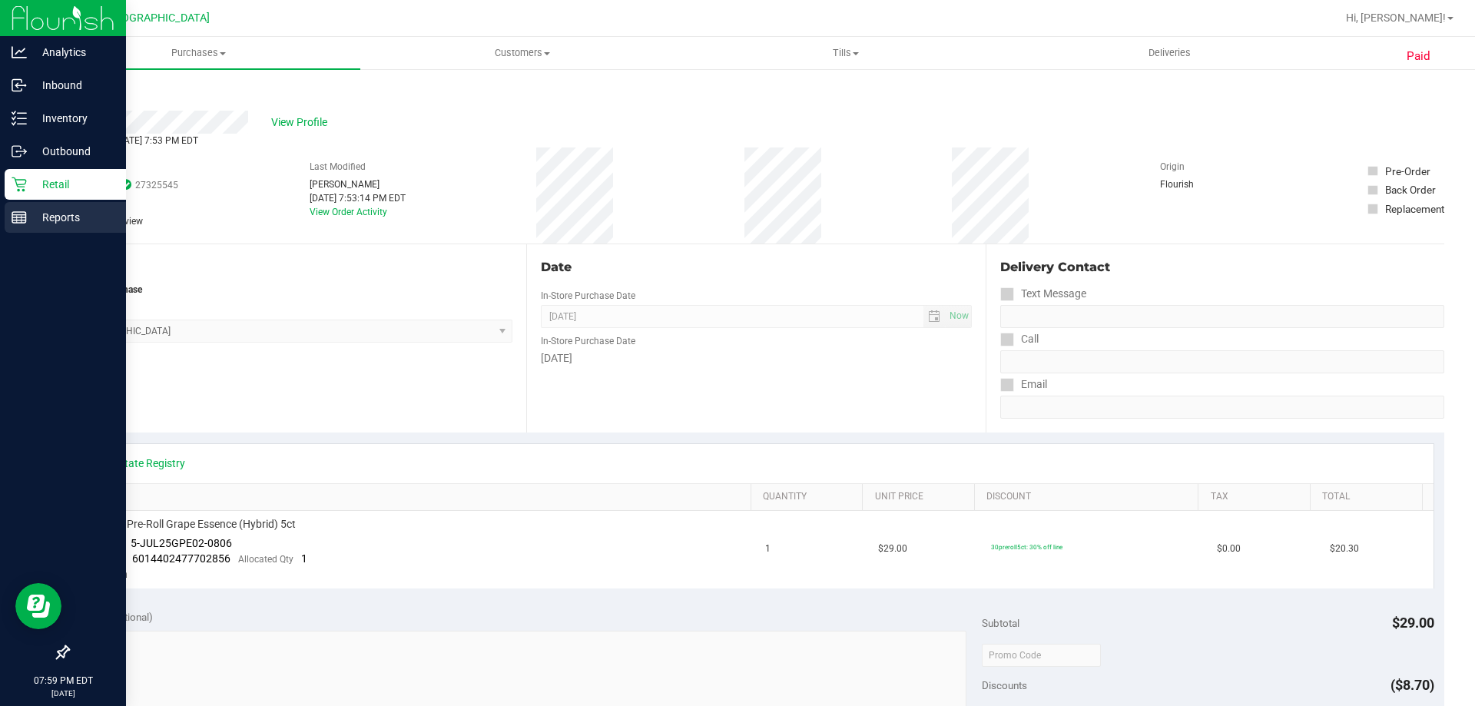
click at [35, 204] on div "Reports" at bounding box center [65, 217] width 121 height 31
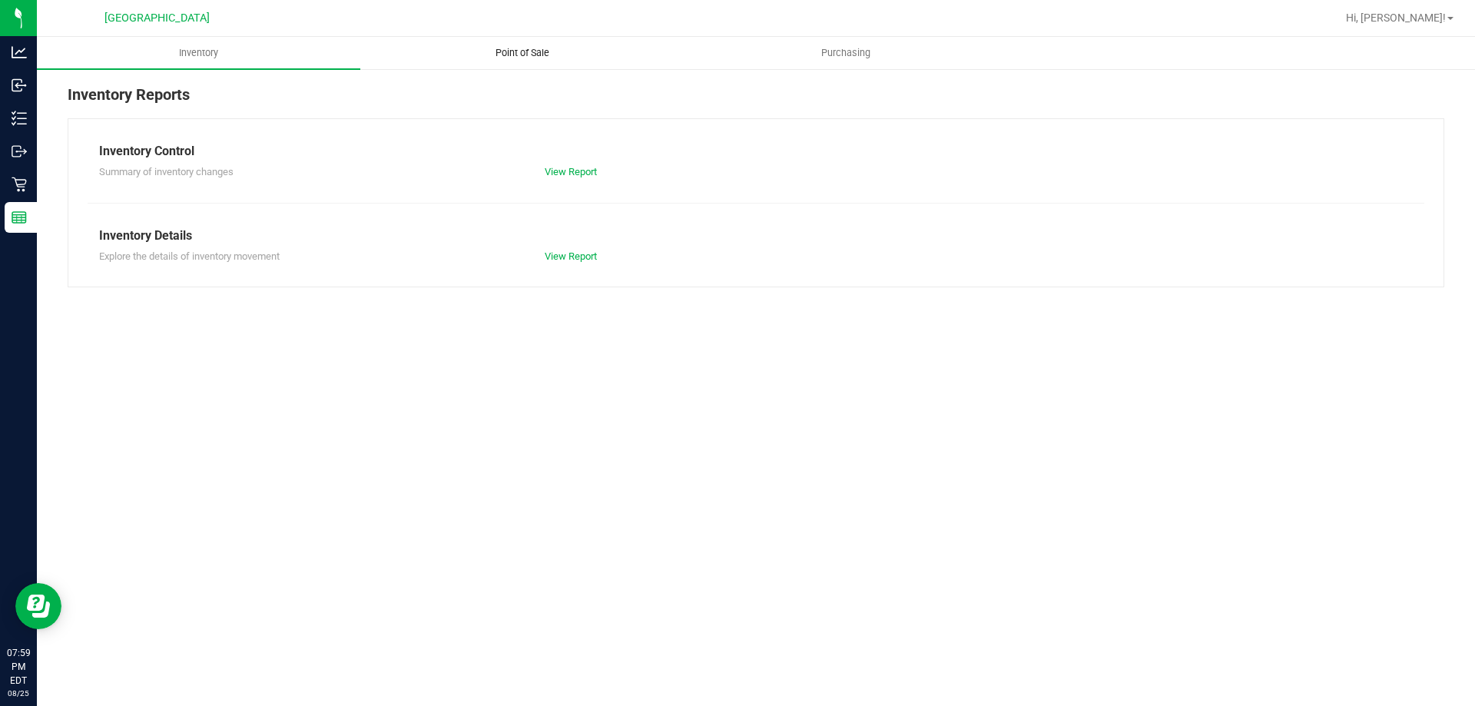
click at [520, 51] on span "Point of Sale" at bounding box center [522, 53] width 95 height 14
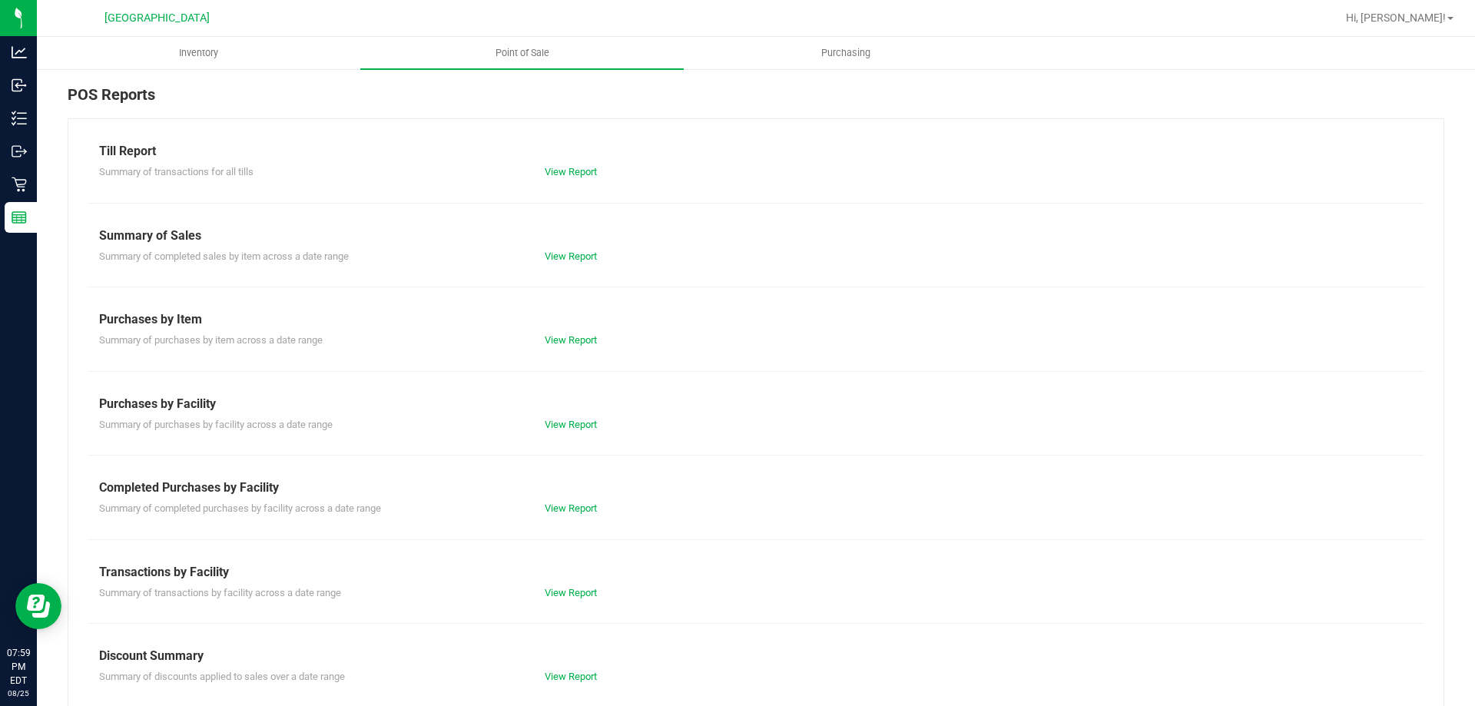
click at [593, 515] on div "View Report" at bounding box center [644, 508] width 223 height 15
click at [591, 502] on div "View Report" at bounding box center [644, 508] width 223 height 15
click at [586, 507] on link "View Report" at bounding box center [571, 509] width 52 height 12
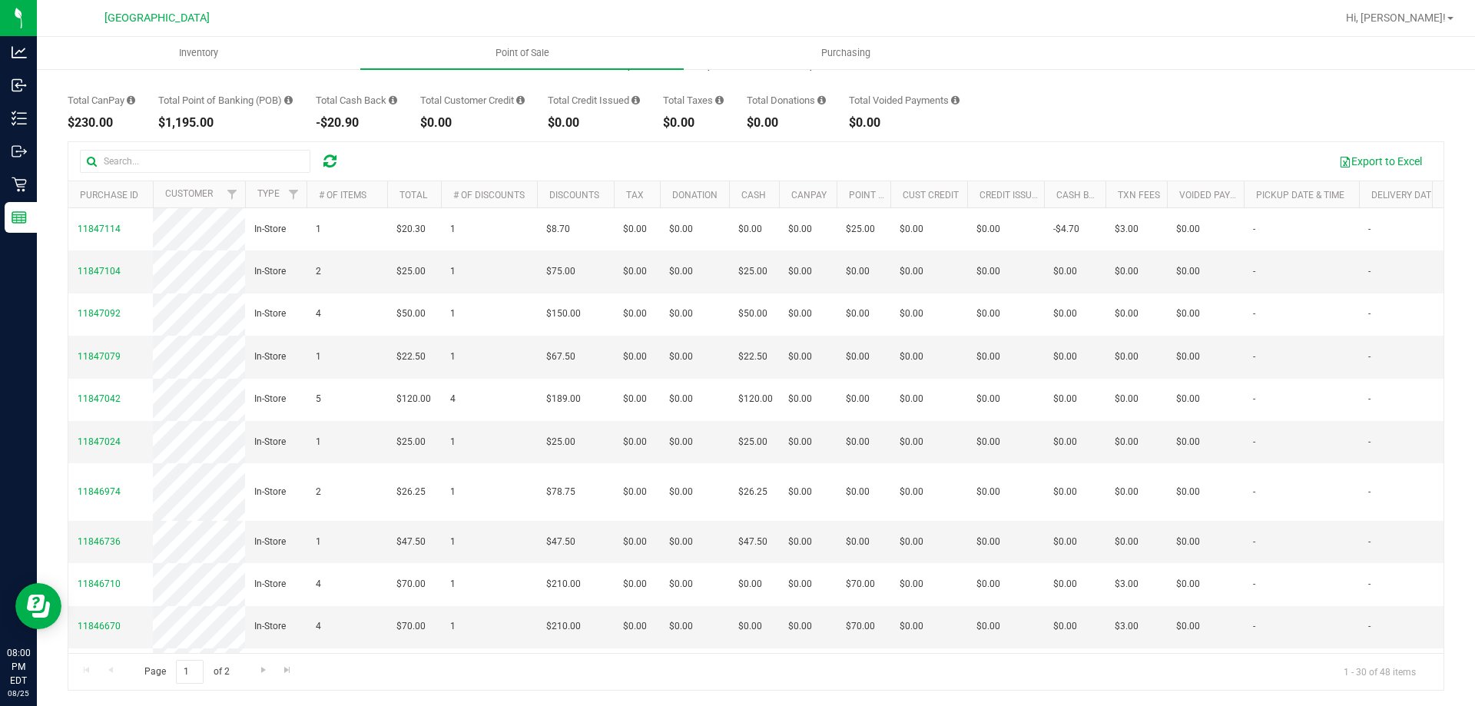
drag, startPoint x: 1084, startPoint y: 507, endPoint x: 58, endPoint y: 247, distance: 1058.4
click at [58, 247] on div "Back Completed Purchases by Facility Report [DATE] [DATE] - [DATE] [DATE] [DATE…" at bounding box center [756, 329] width 1438 height 754
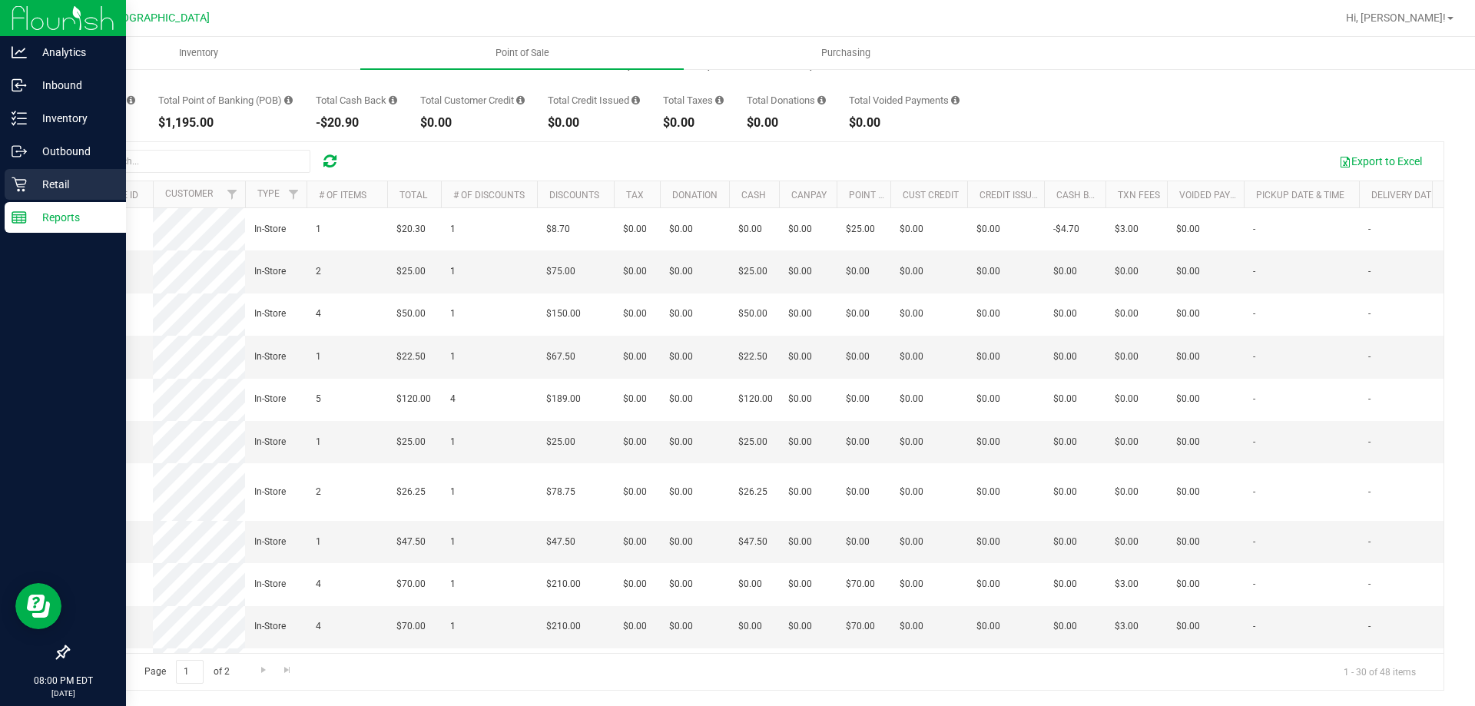
click at [40, 179] on p "Retail" at bounding box center [73, 184] width 92 height 18
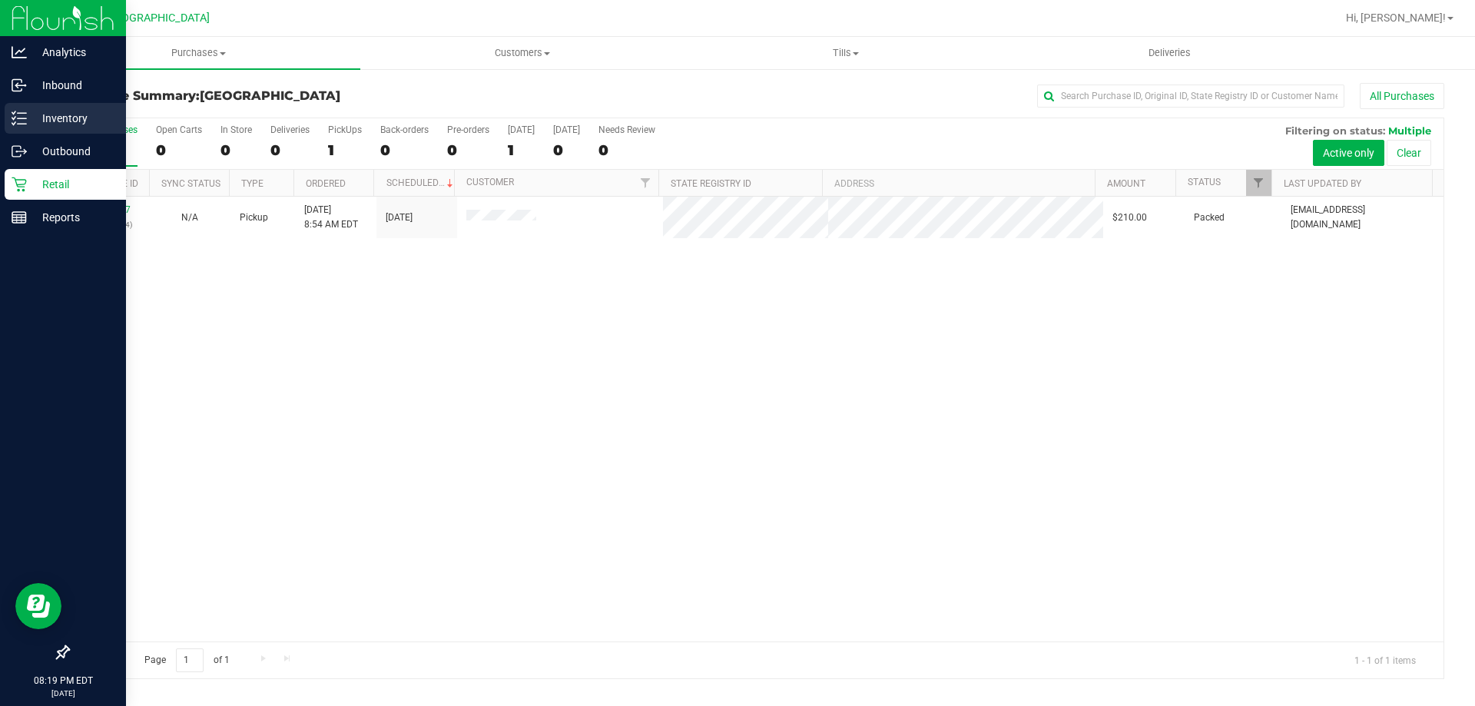
click at [61, 121] on p "Inventory" at bounding box center [73, 118] width 92 height 18
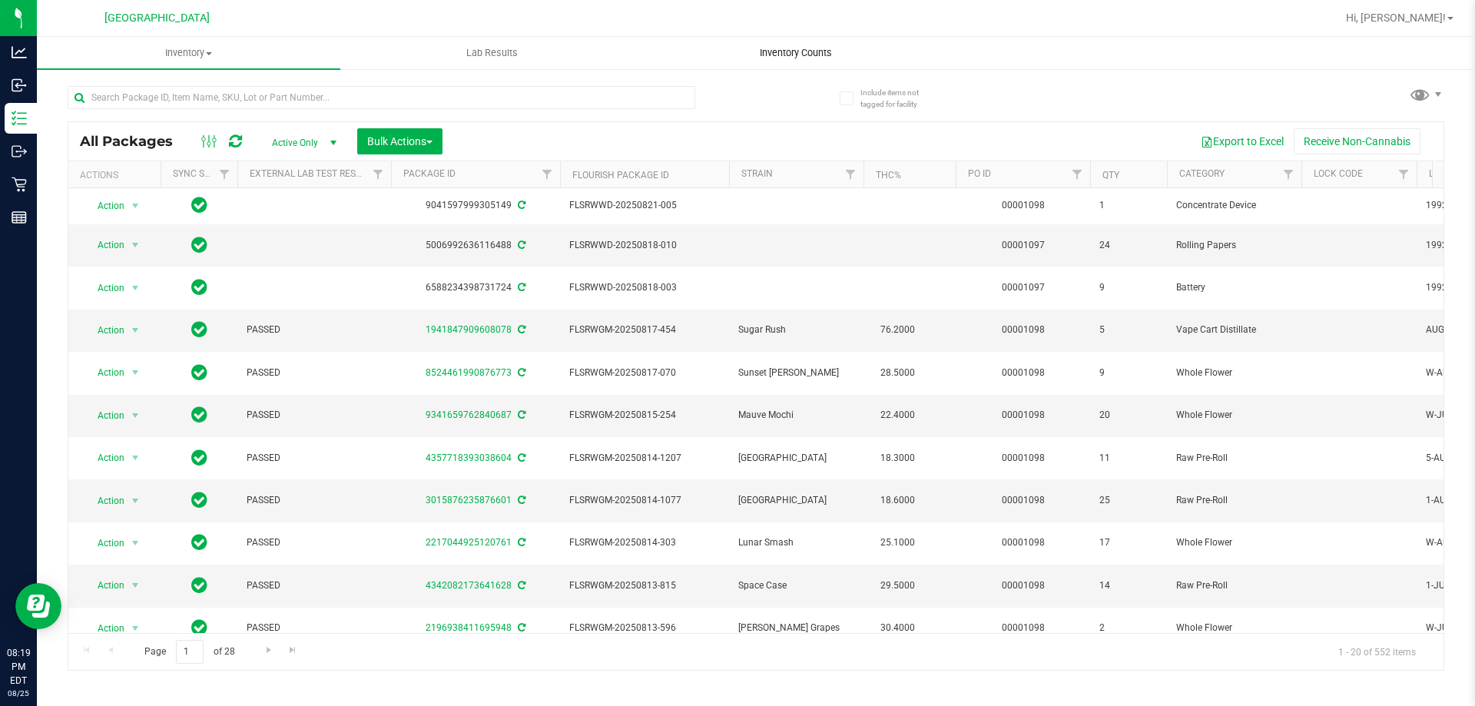
click at [759, 50] on span "Inventory Counts" at bounding box center [796, 53] width 114 height 14
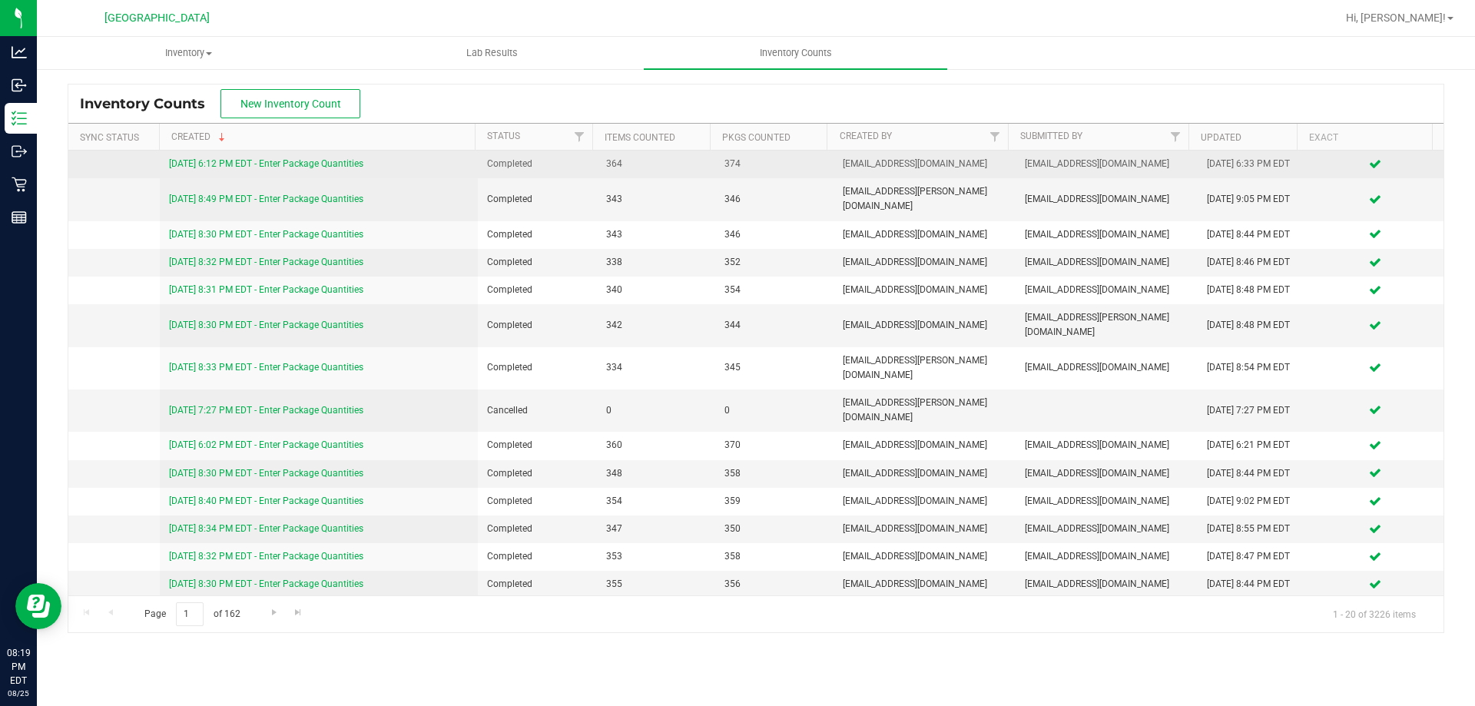
click at [414, 164] on div "[DATE] 6:12 PM EDT - Enter Package Quantities" at bounding box center [319, 164] width 300 height 15
click at [270, 162] on link "[DATE] 6:12 PM EDT - Enter Package Quantities" at bounding box center [266, 163] width 194 height 11
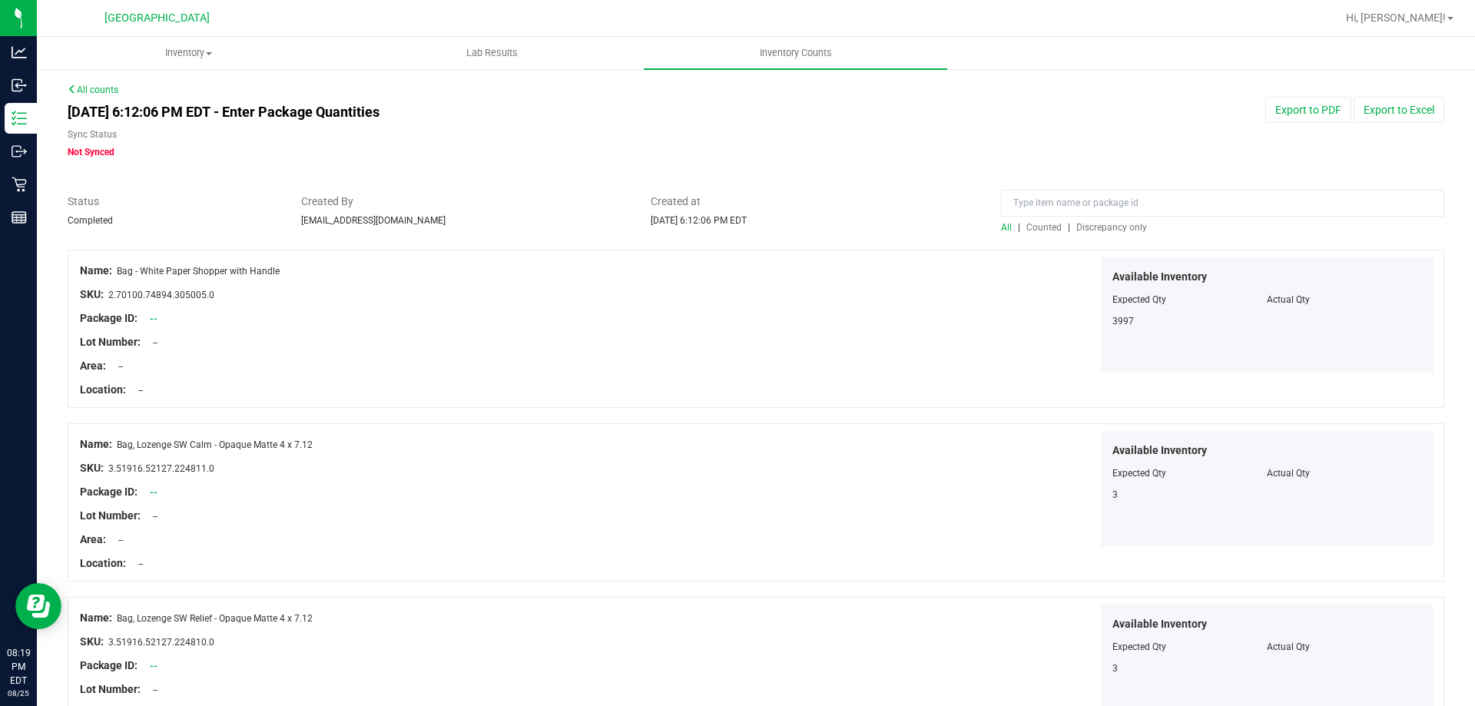
click at [1053, 230] on span "Counted" at bounding box center [1044, 227] width 35 height 11
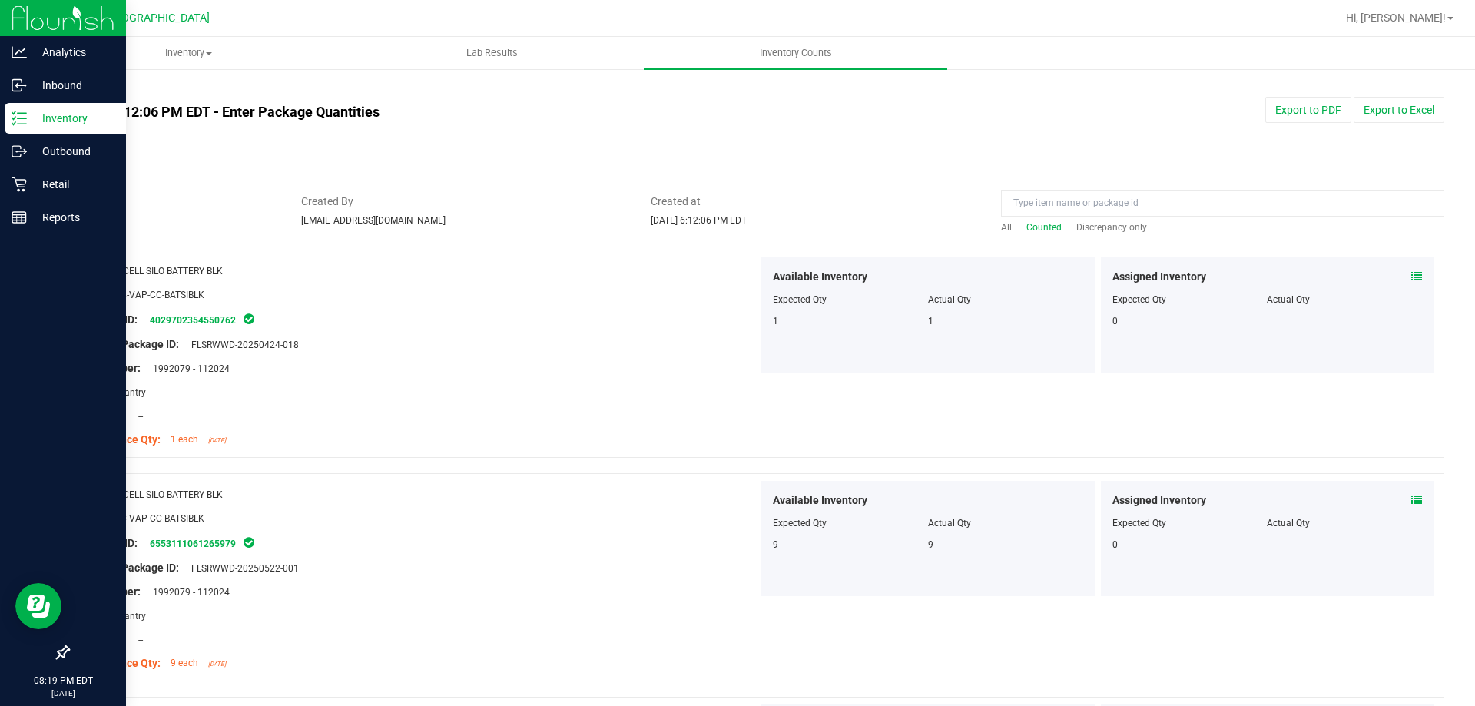
click at [21, 125] on icon at bounding box center [19, 118] width 15 height 15
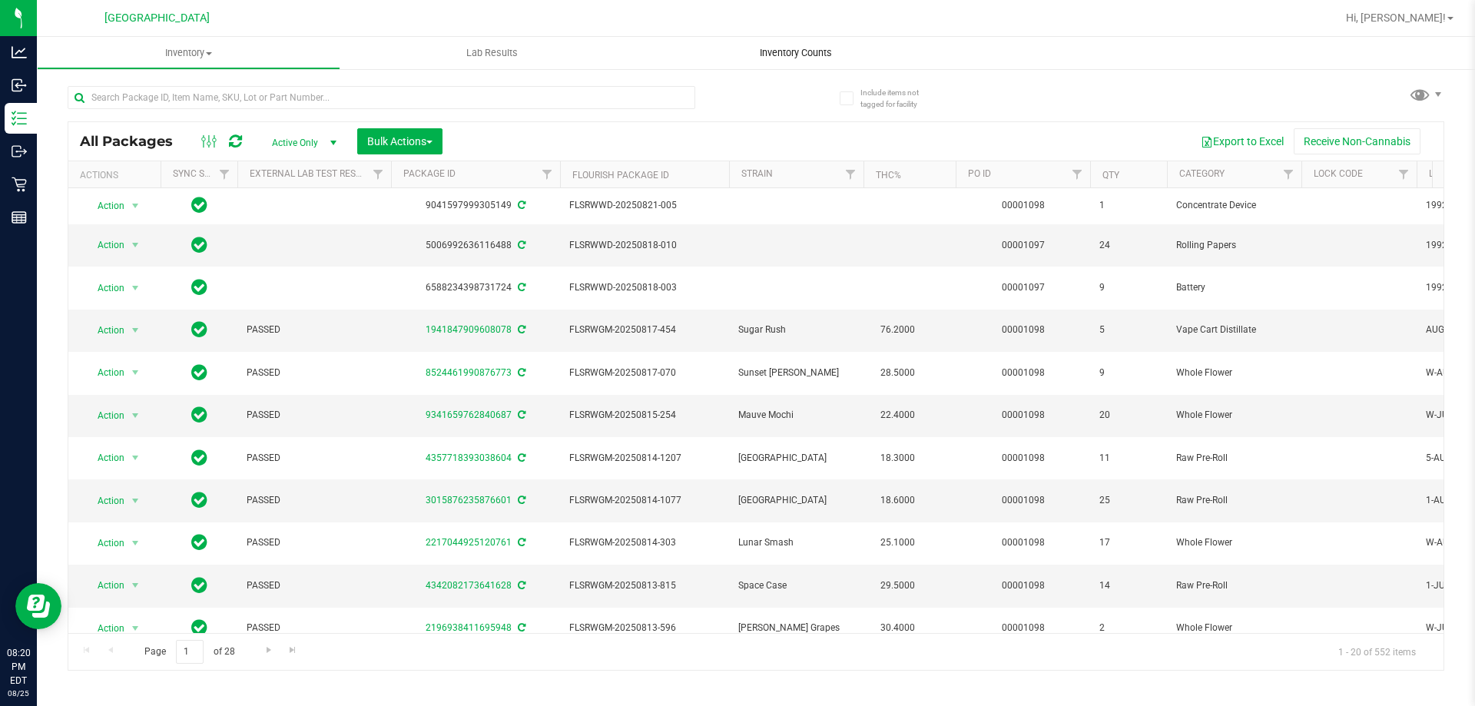
click at [790, 44] on uib-tab-heading "Inventory Counts" at bounding box center [796, 53] width 304 height 32
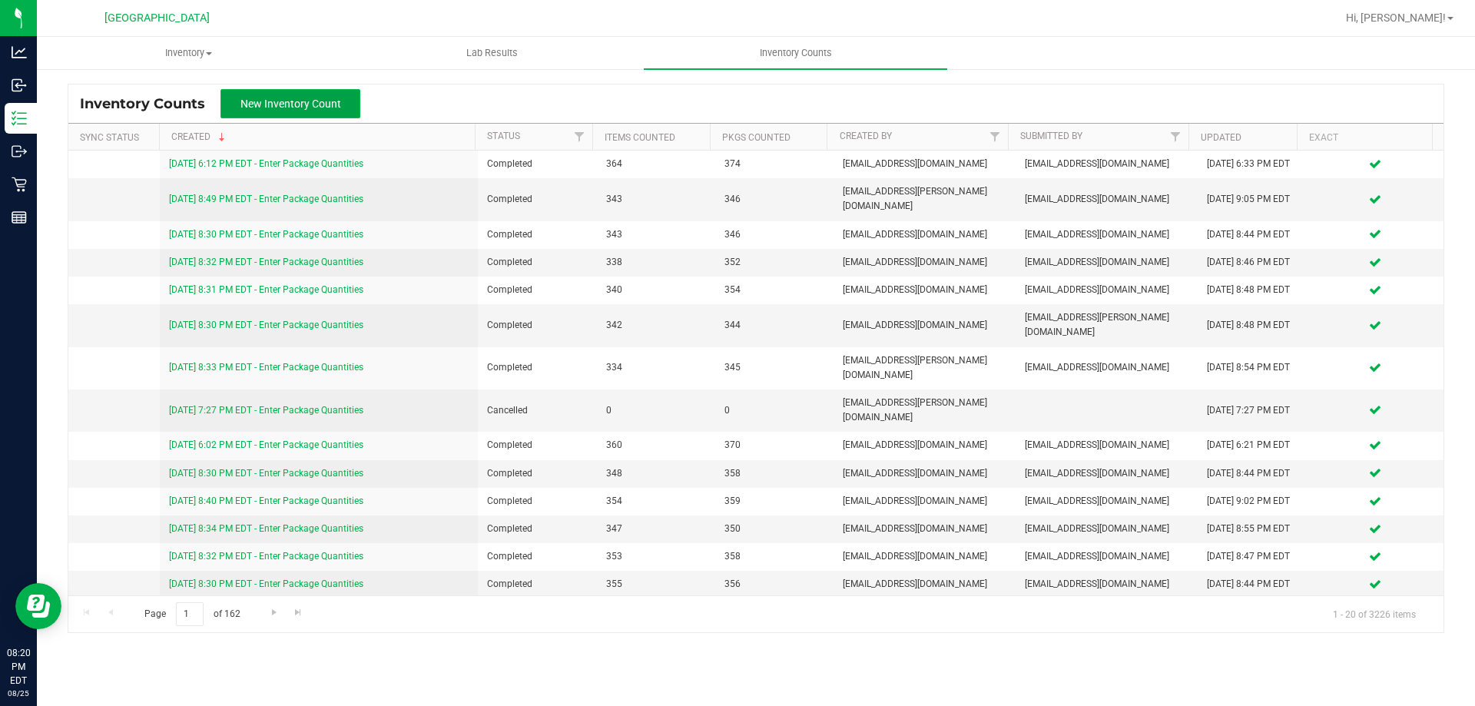
click at [331, 103] on span "New Inventory Count" at bounding box center [291, 104] width 101 height 12
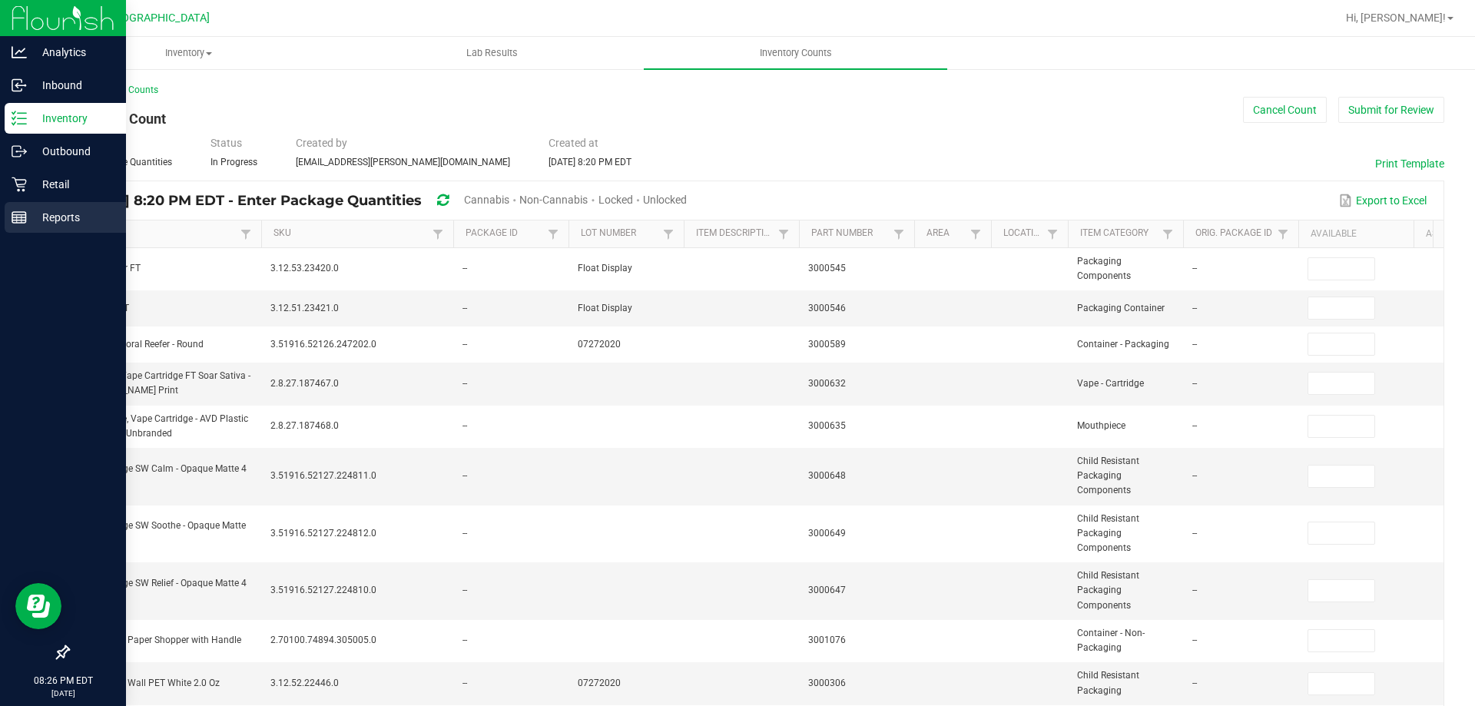
click at [48, 207] on div "Reports" at bounding box center [65, 217] width 121 height 31
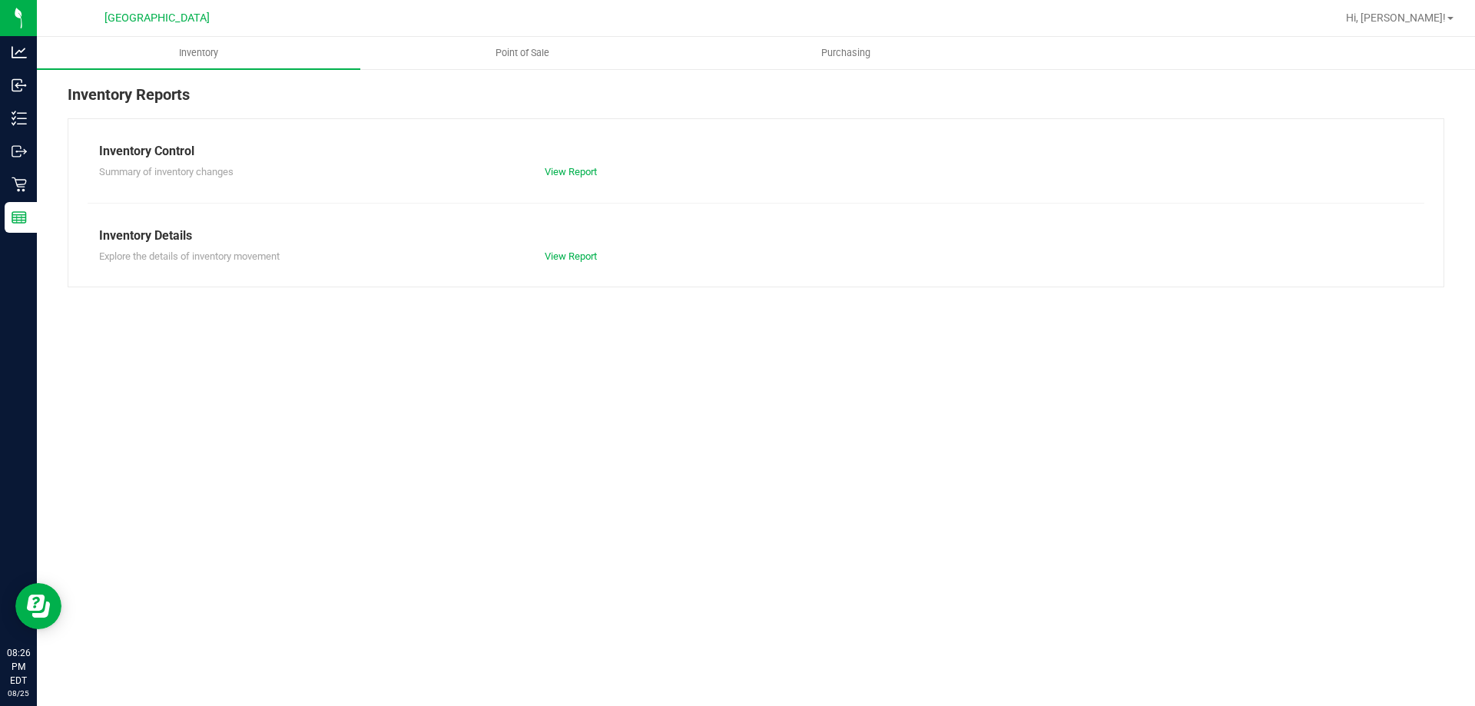
click at [499, 74] on div "Inventory Reports Inventory Control Summary of inventory changes View Report In…" at bounding box center [756, 185] width 1438 height 235
click at [506, 62] on uib-tab-heading "Point of Sale" at bounding box center [522, 53] width 322 height 31
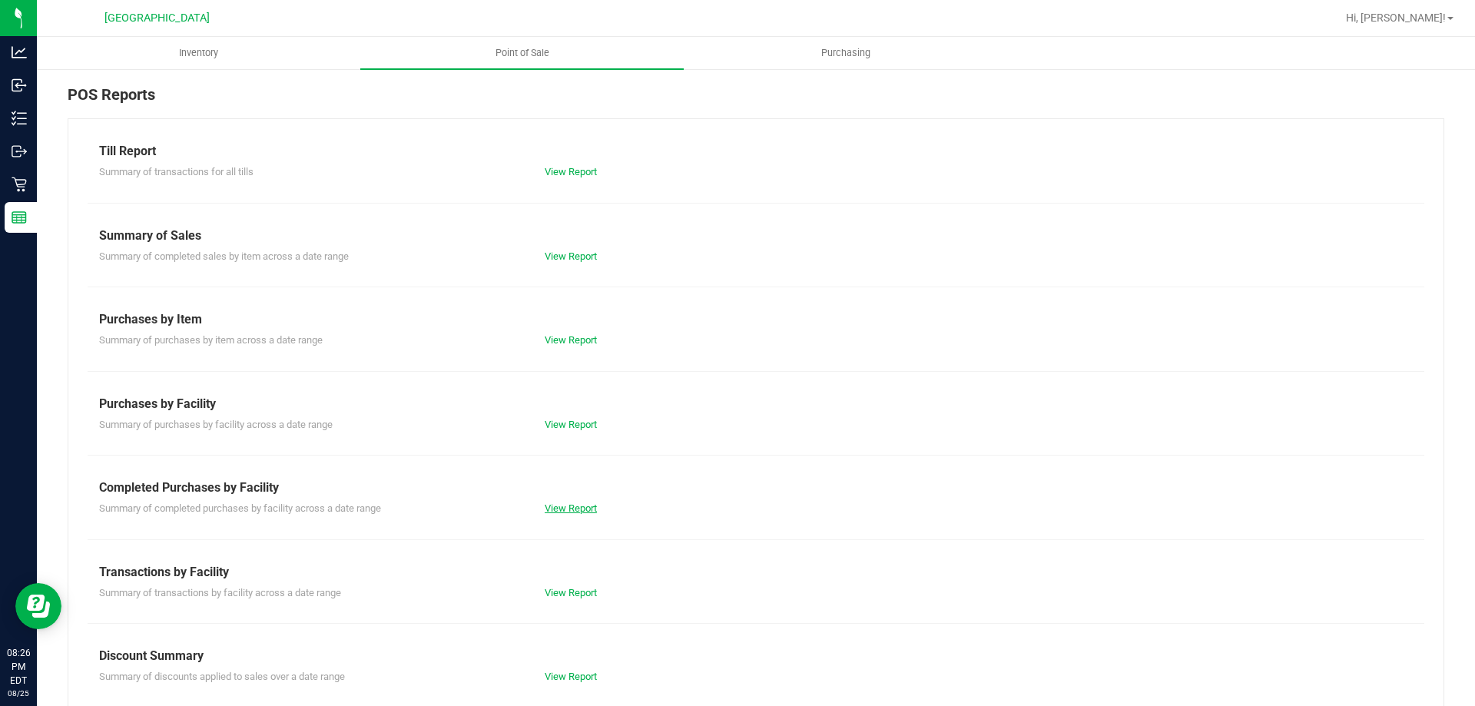
click at [561, 506] on link "View Report" at bounding box center [571, 509] width 52 height 12
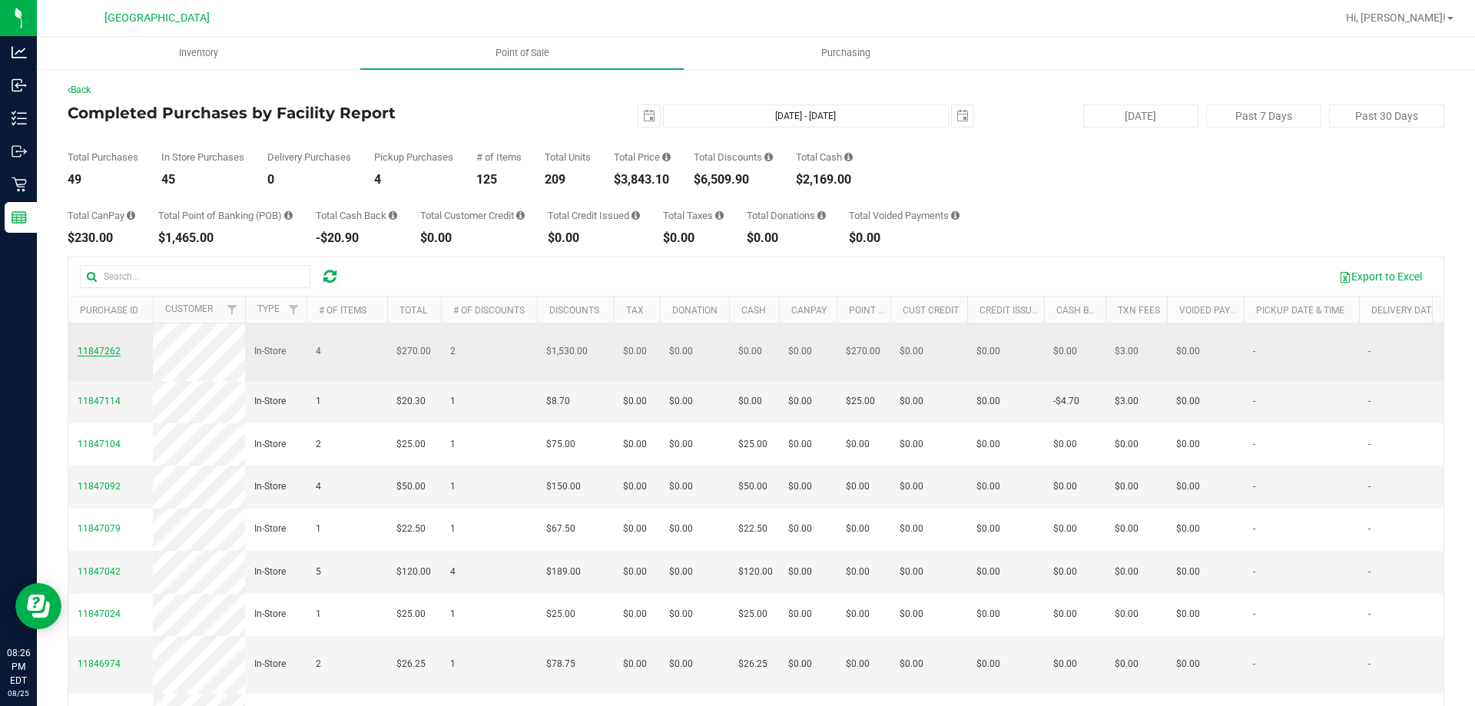
click at [89, 347] on span "11847262" at bounding box center [99, 351] width 43 height 11
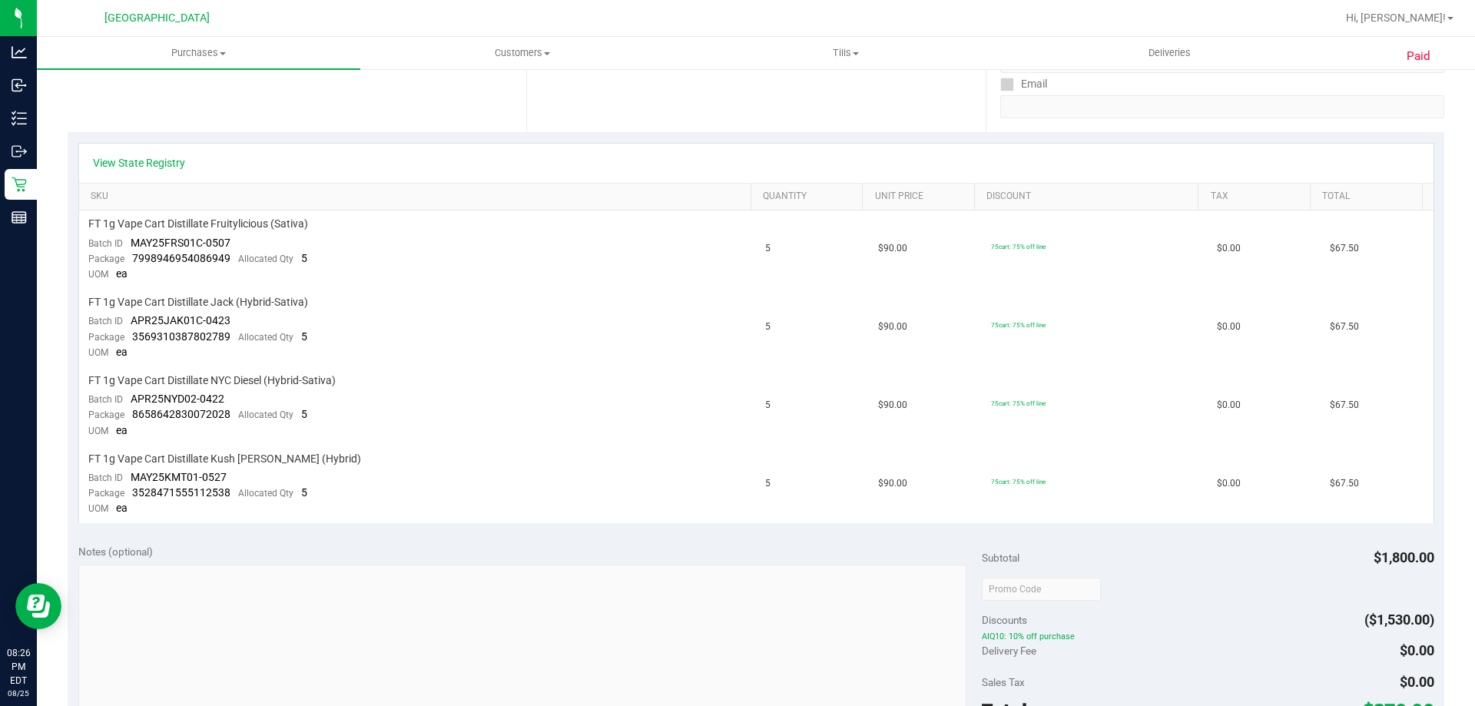
scroll to position [307, 0]
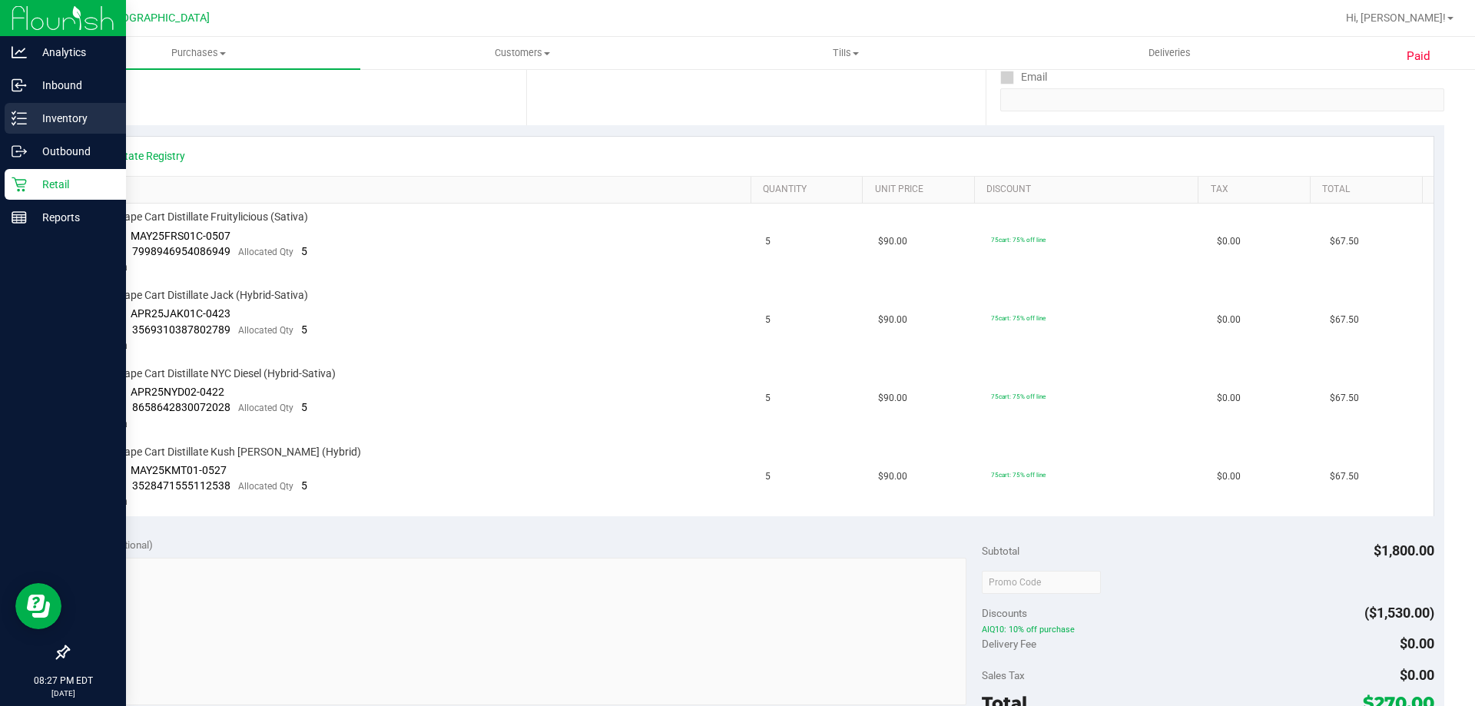
click at [84, 120] on p "Inventory" at bounding box center [73, 118] width 92 height 18
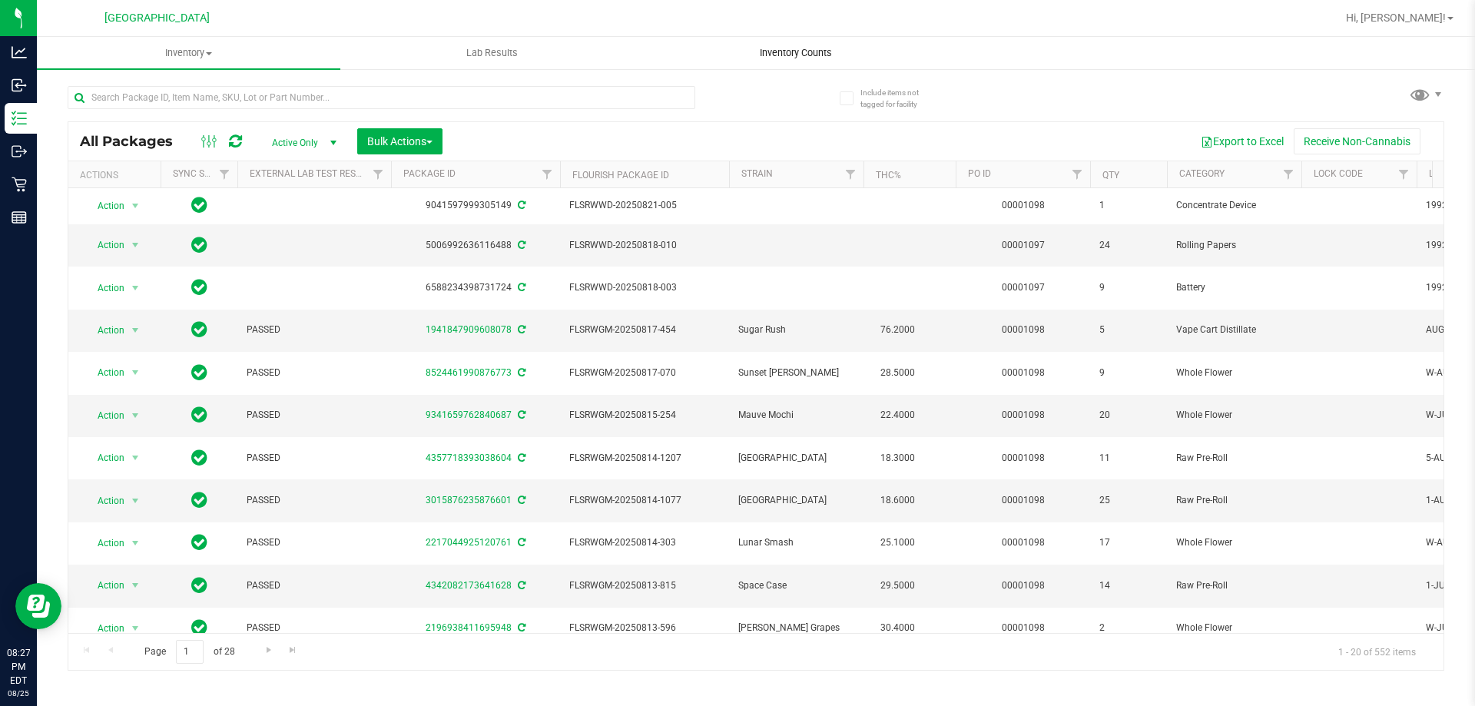
click at [801, 41] on uib-tab-heading "Inventory Counts" at bounding box center [796, 53] width 302 height 31
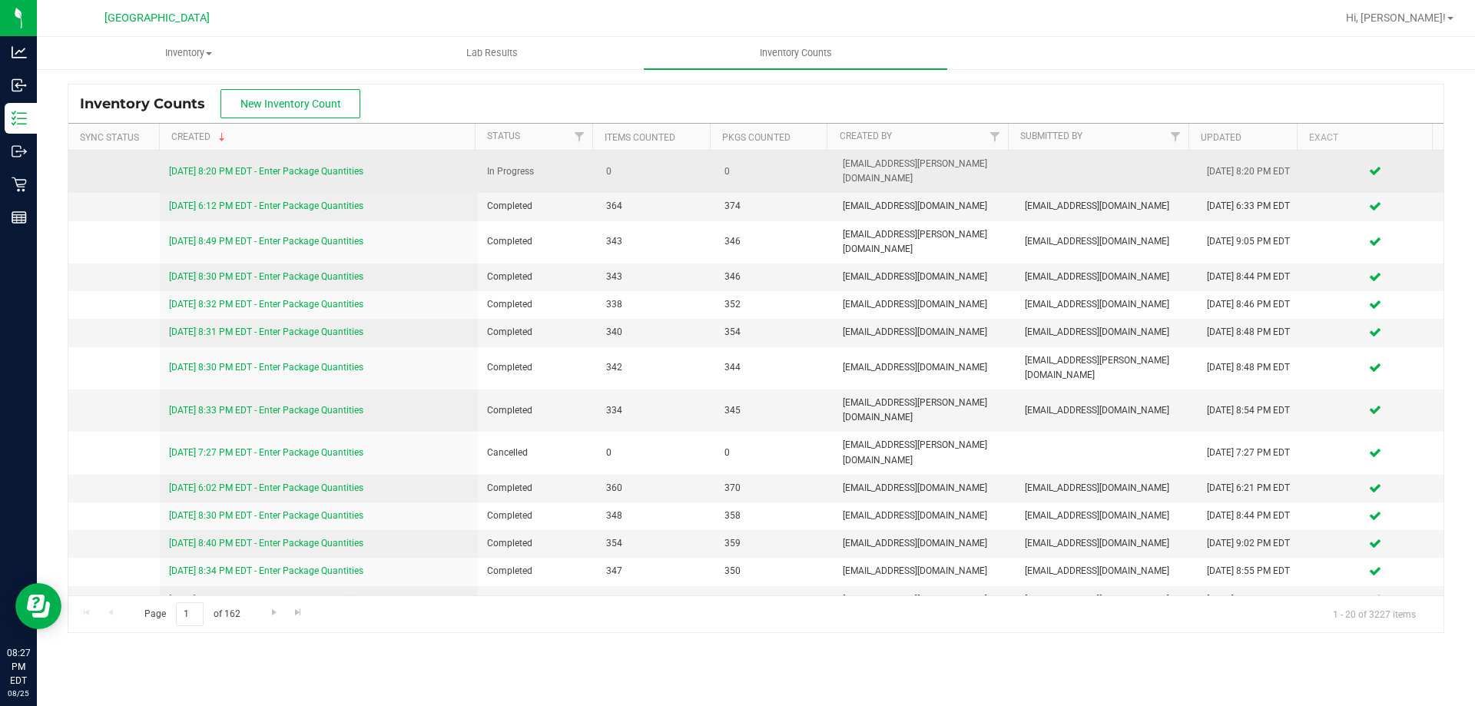
click at [336, 166] on link "[DATE] 8:20 PM EDT - Enter Package Quantities" at bounding box center [266, 171] width 194 height 11
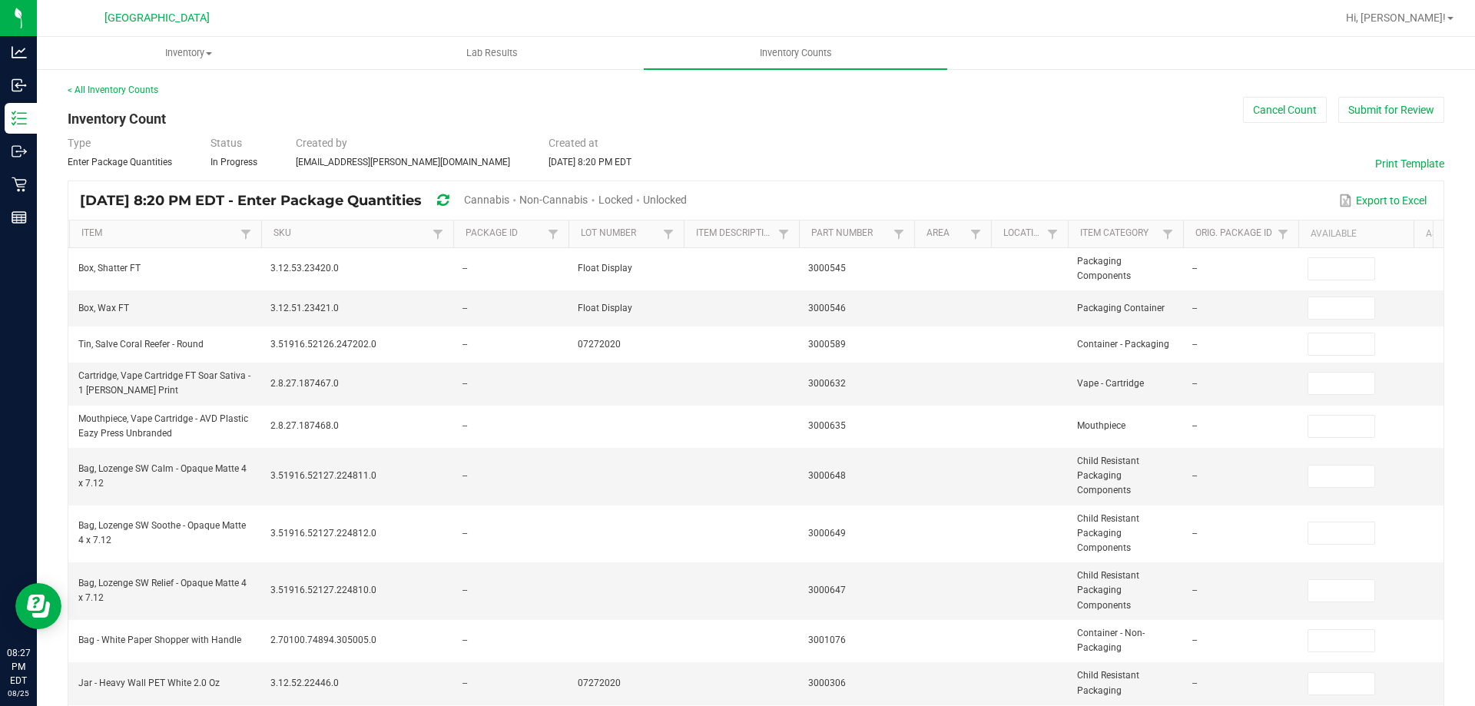
click at [687, 194] on span "Unlocked" at bounding box center [665, 200] width 44 height 12
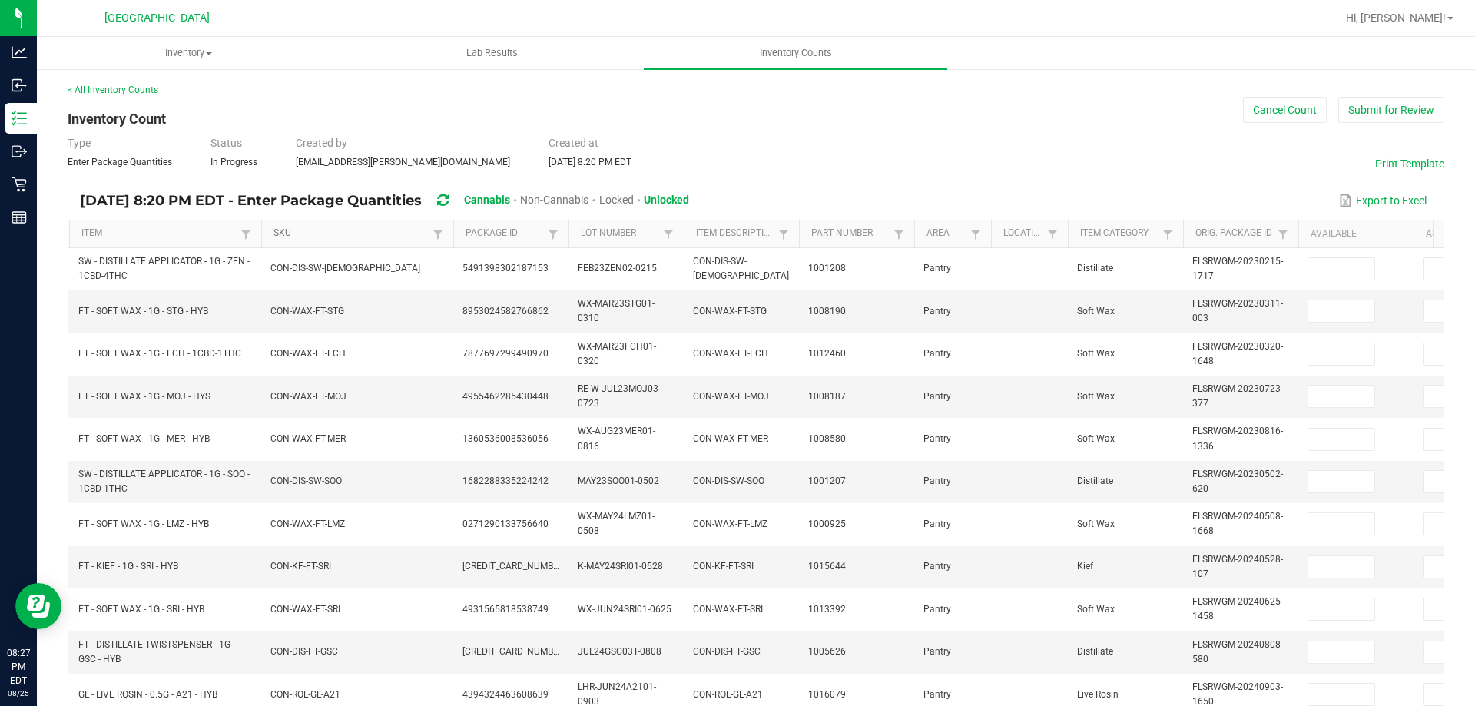
click at [277, 232] on link "SKU" at bounding box center [351, 233] width 154 height 12
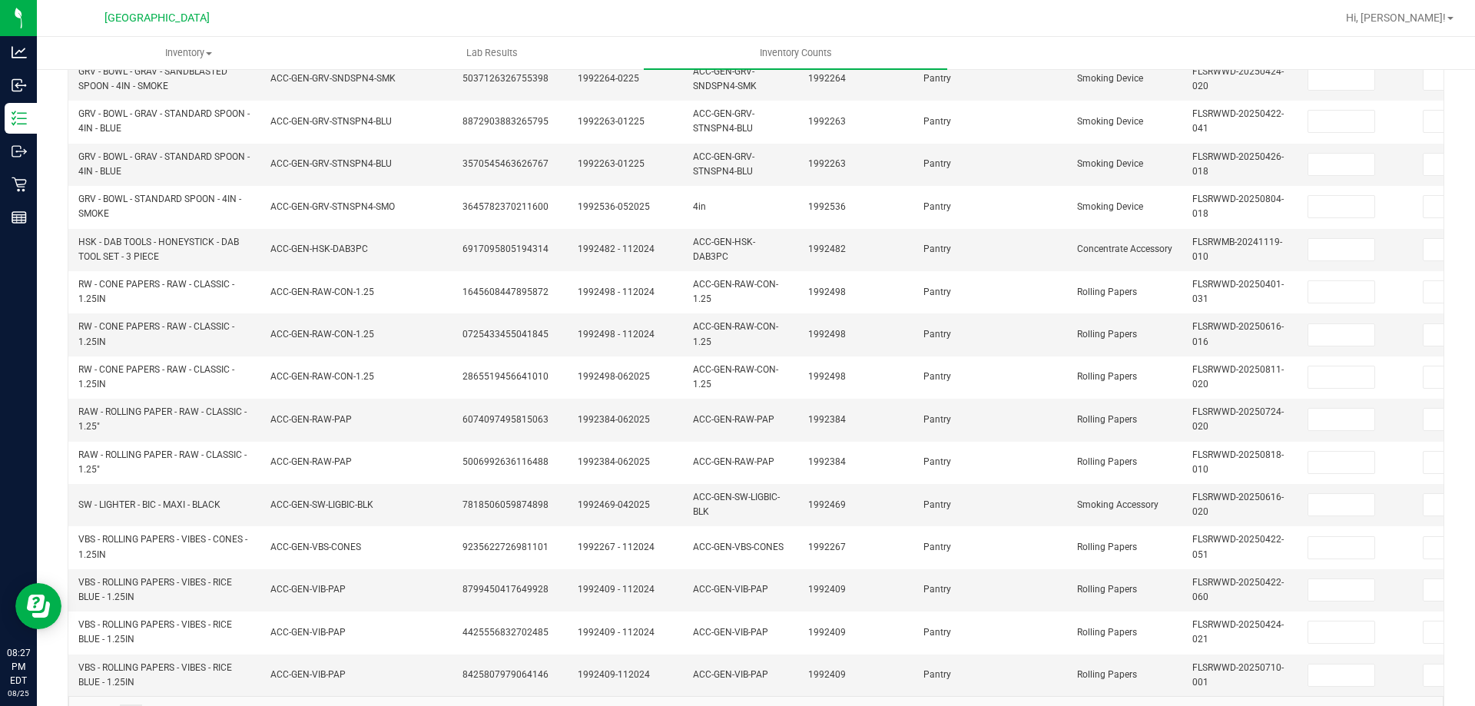
scroll to position [459, 0]
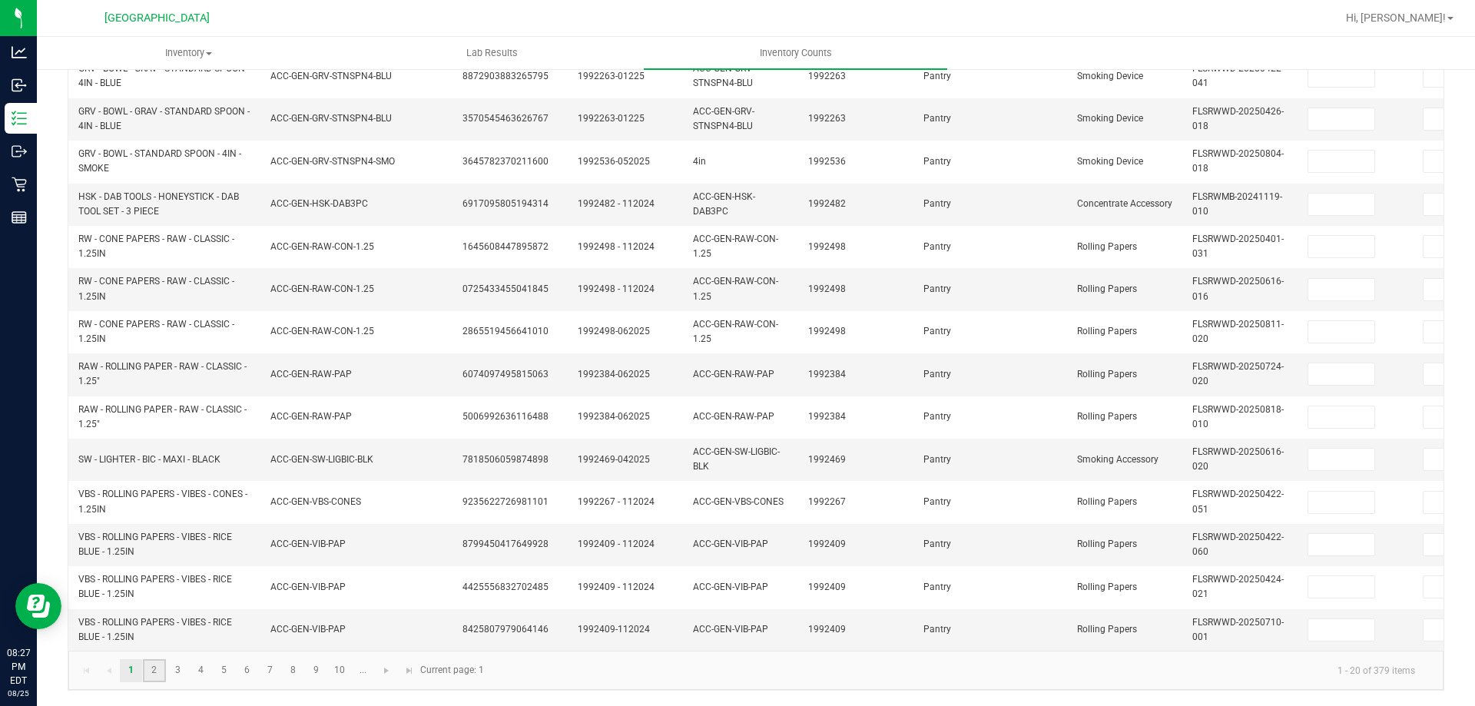
click at [163, 672] on link "2" at bounding box center [154, 670] width 22 height 23
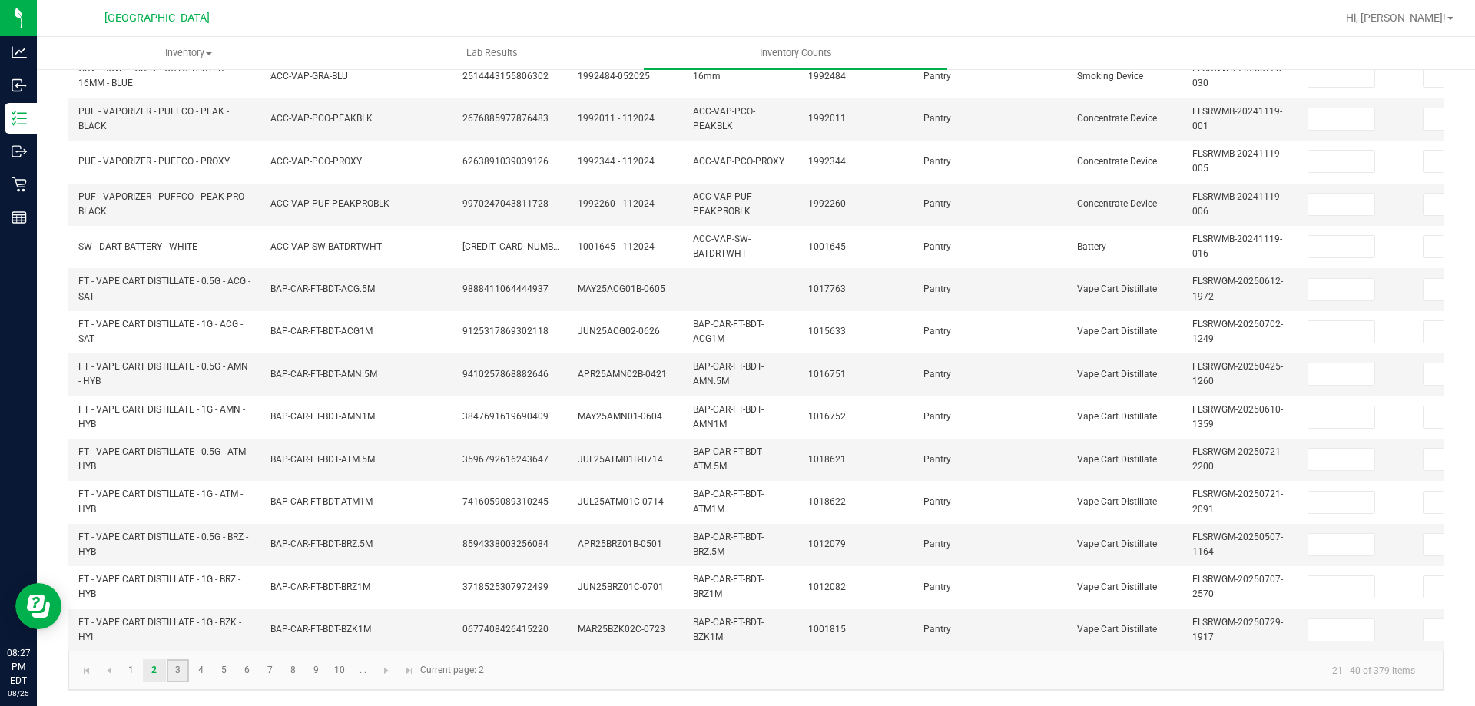
click at [175, 668] on link "3" at bounding box center [178, 670] width 22 height 23
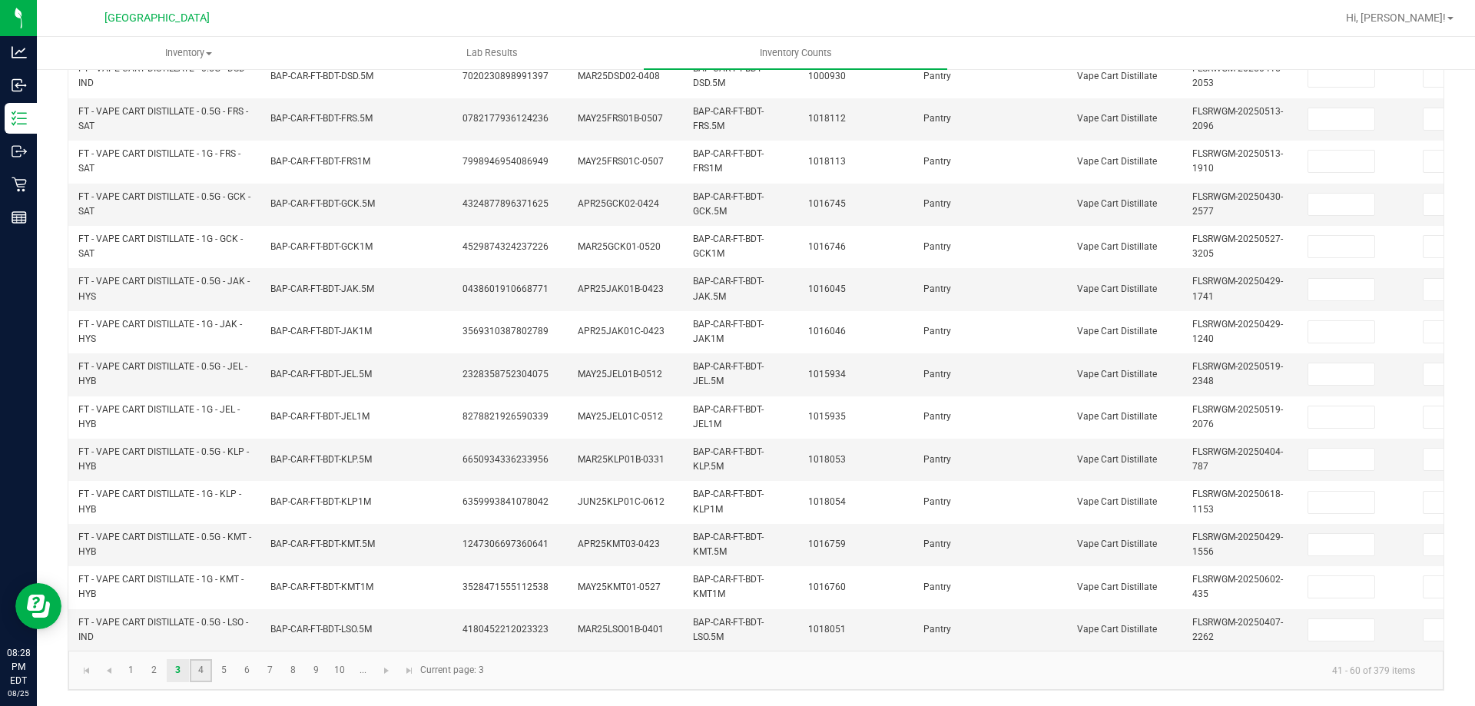
click at [204, 664] on link "4" at bounding box center [201, 670] width 22 height 23
click at [218, 660] on link "5" at bounding box center [224, 670] width 22 height 23
click at [253, 677] on link "6" at bounding box center [247, 670] width 22 height 23
click at [269, 678] on link "7" at bounding box center [270, 670] width 22 height 23
click at [298, 672] on link "8" at bounding box center [293, 670] width 22 height 23
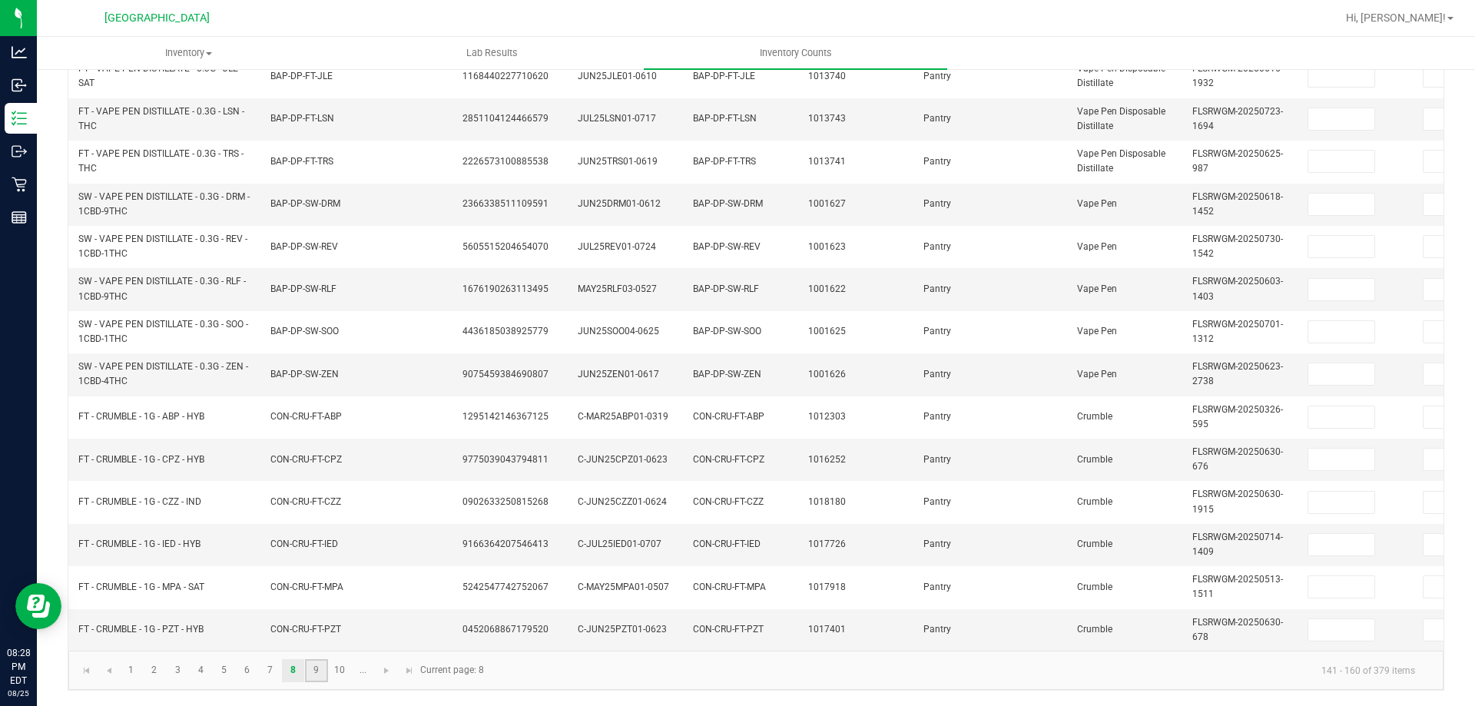
click at [323, 669] on link "9" at bounding box center [316, 670] width 22 height 23
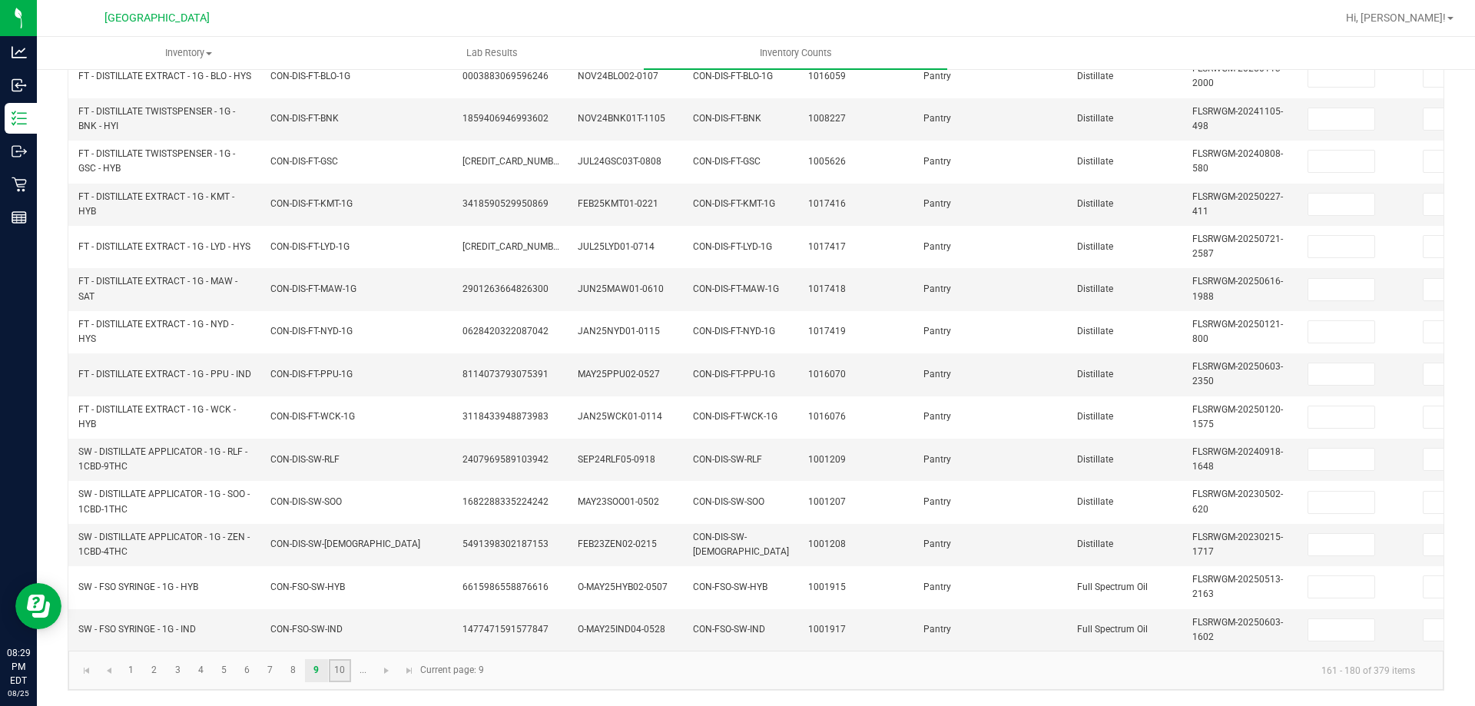
click at [331, 675] on link "10" at bounding box center [340, 670] width 22 height 23
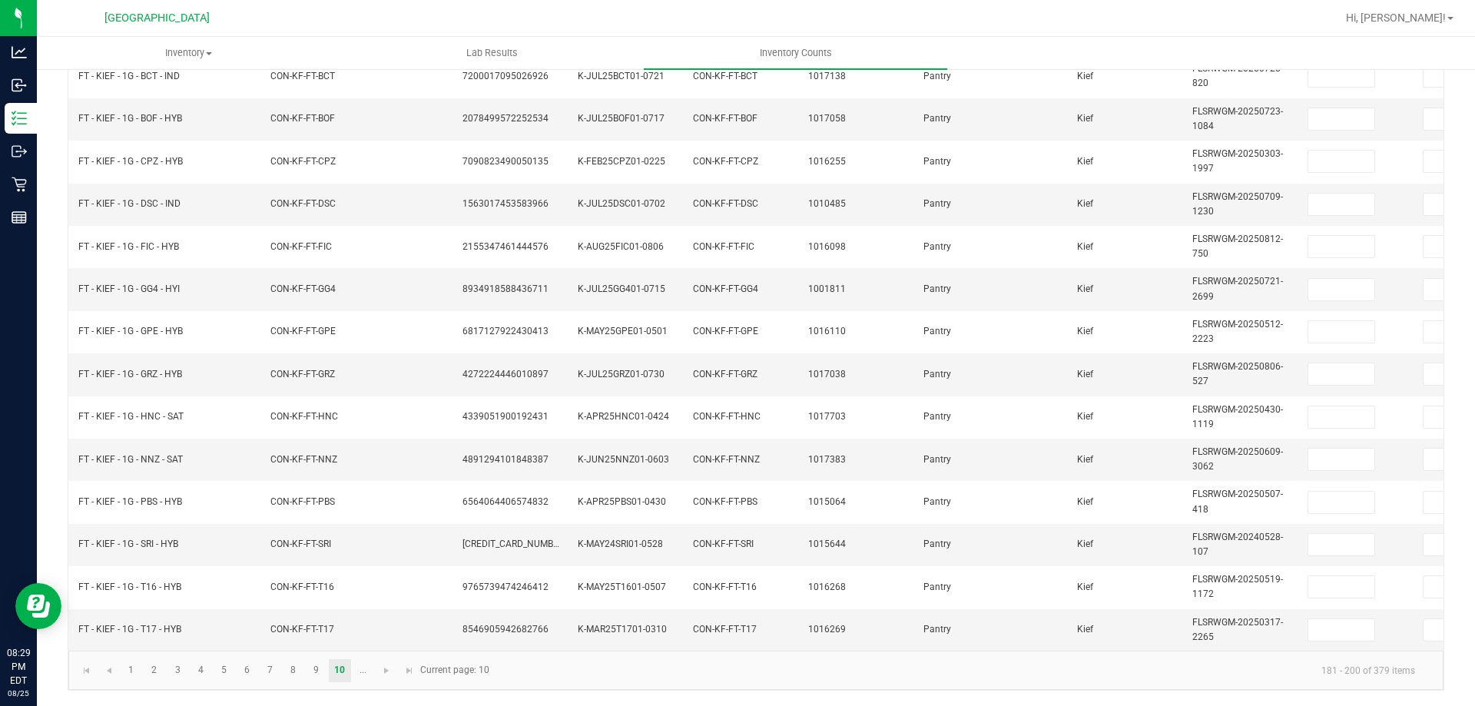
click at [387, 683] on kendo-pager "1 2 3 4 5 6 7 8 9 10 ... 181 - 200 of 379 items Current page: 10" at bounding box center [755, 670] width 1375 height 39
click at [387, 671] on span "Go to the next page" at bounding box center [386, 671] width 12 height 12
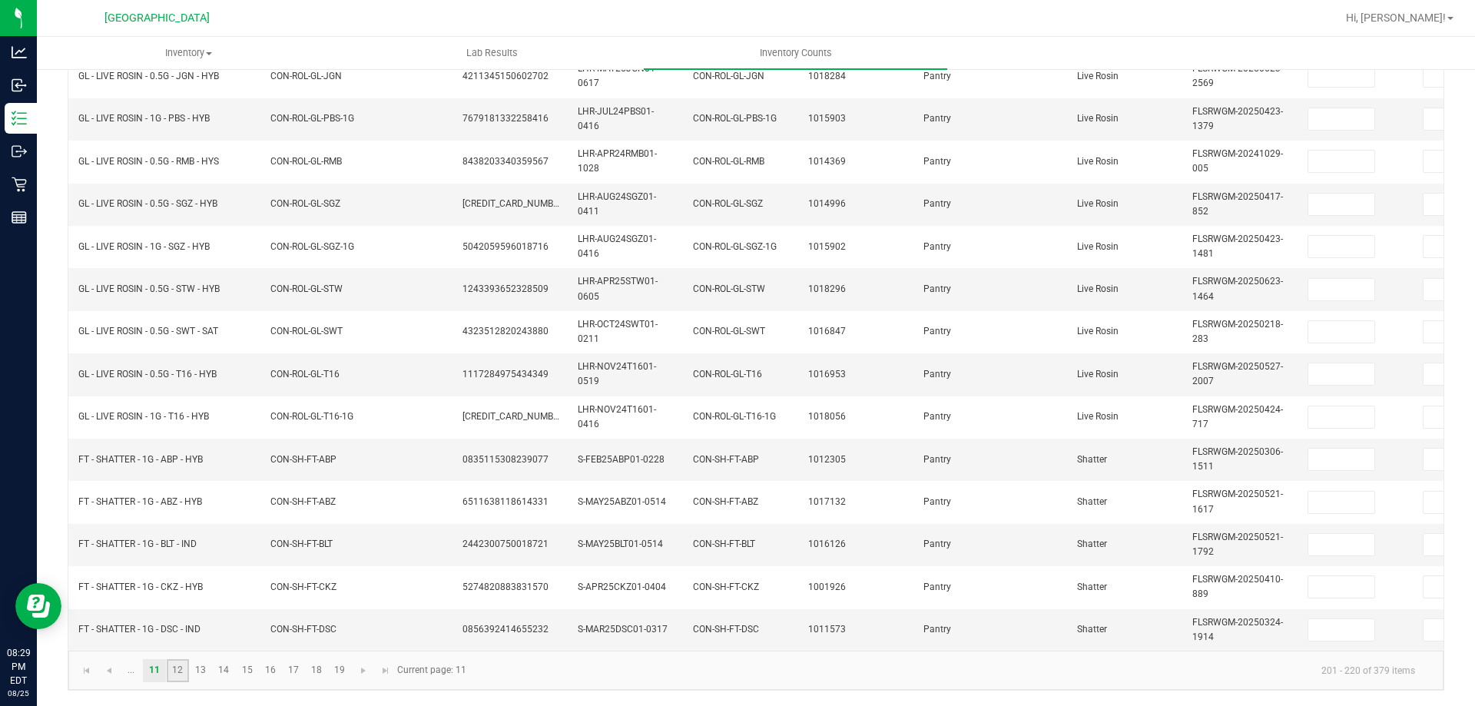
click at [170, 672] on link "12" at bounding box center [178, 670] width 22 height 23
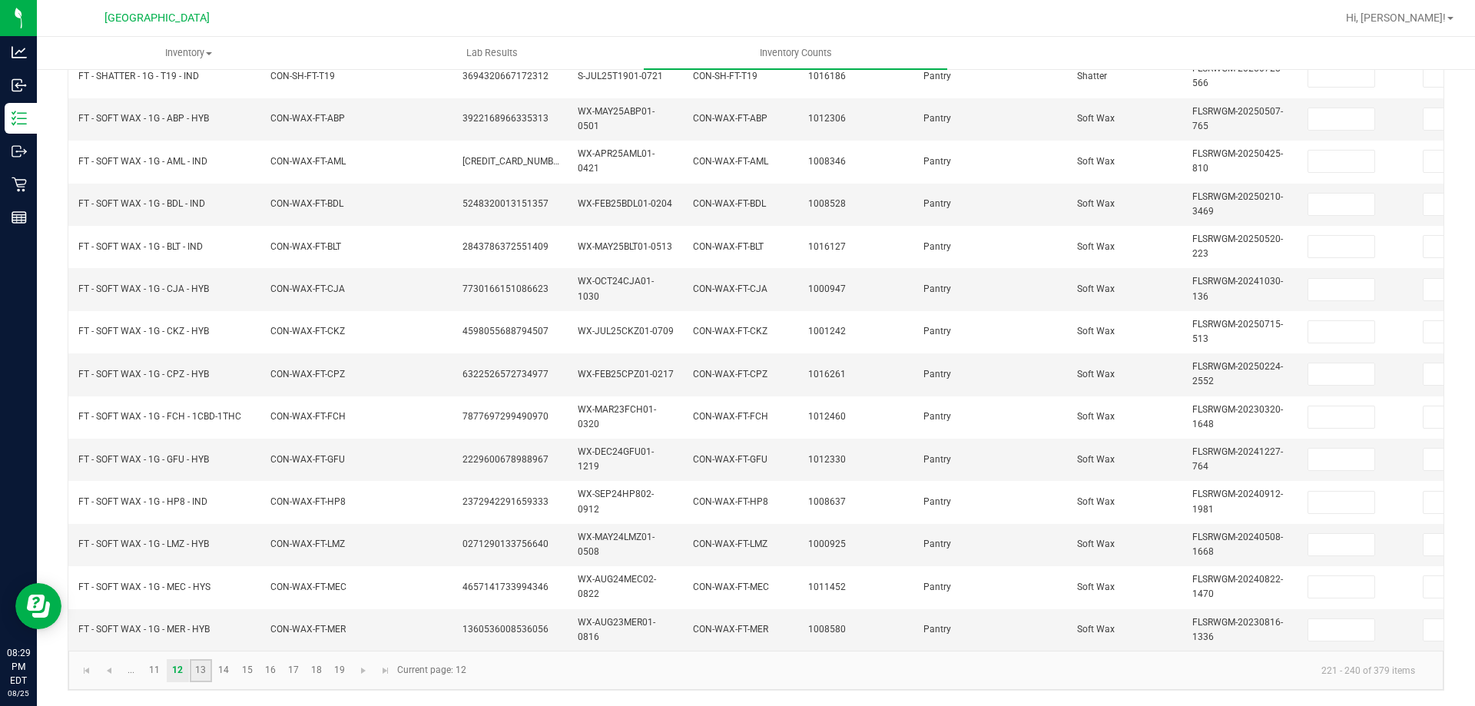
click at [202, 666] on link "13" at bounding box center [201, 670] width 22 height 23
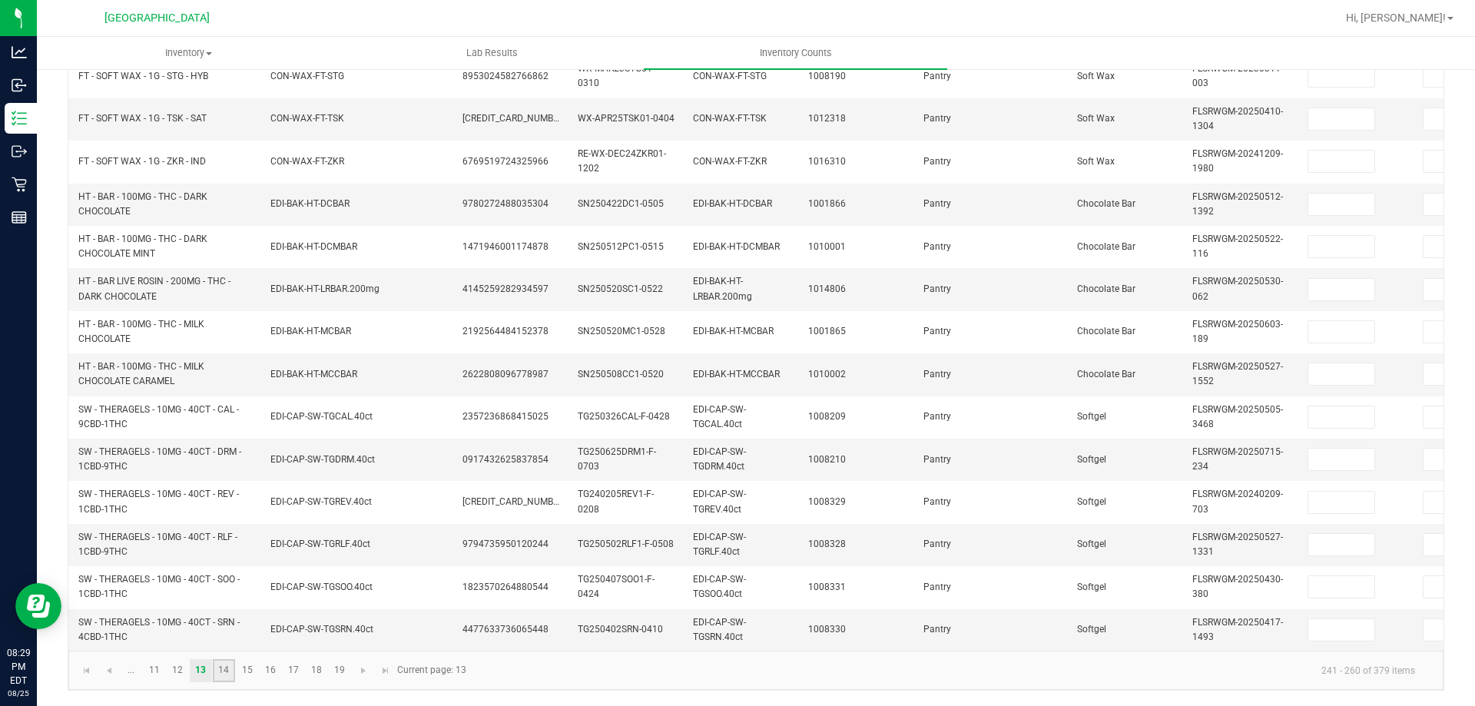
click at [220, 671] on link "14" at bounding box center [224, 670] width 22 height 23
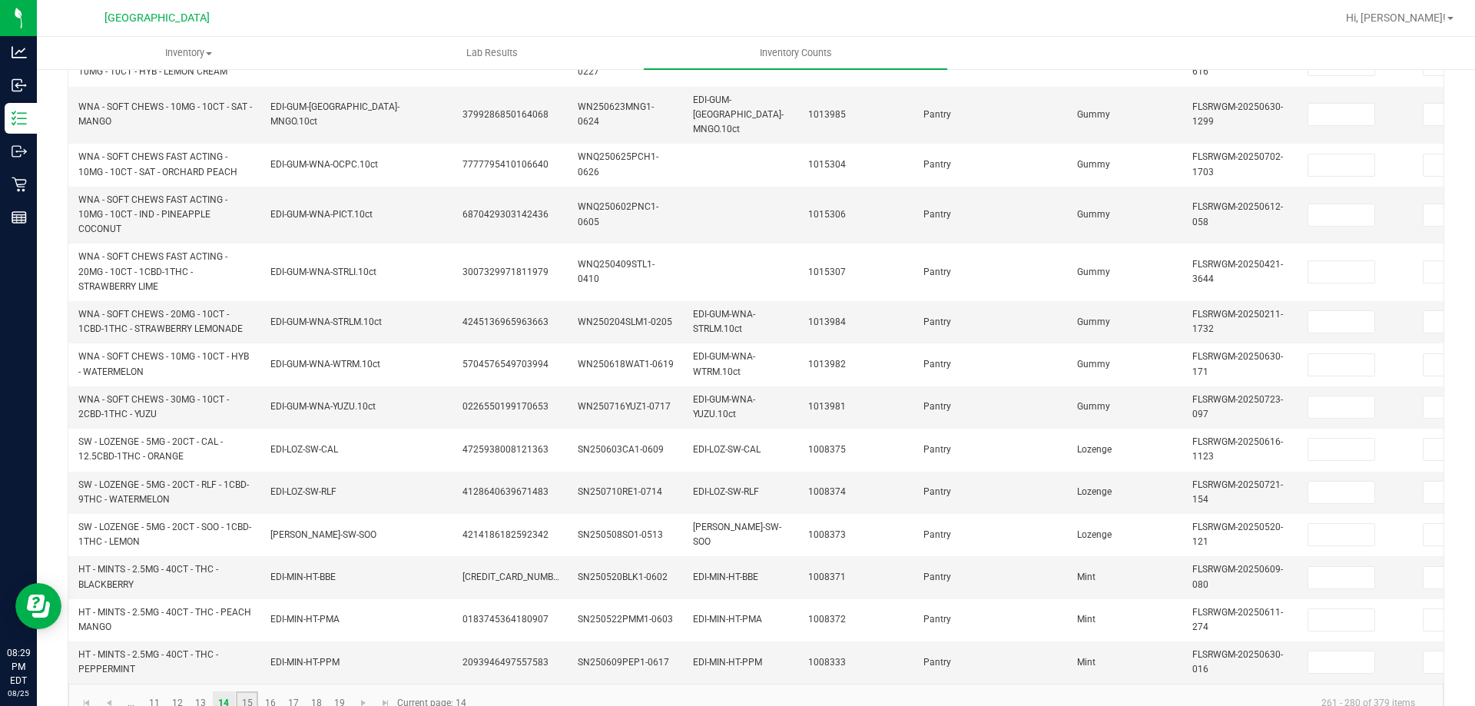
click at [251, 695] on link "15" at bounding box center [247, 703] width 22 height 23
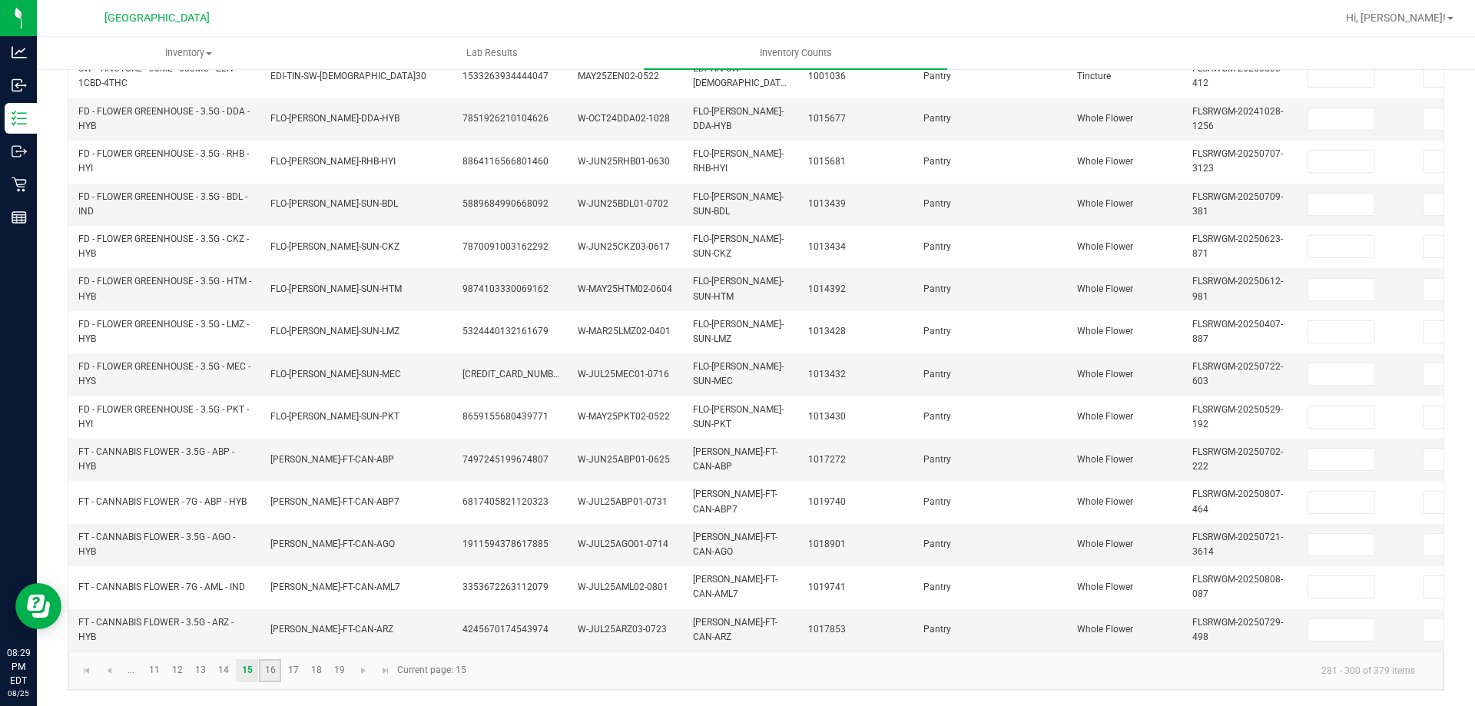
click at [267, 660] on link "16" at bounding box center [270, 670] width 22 height 23
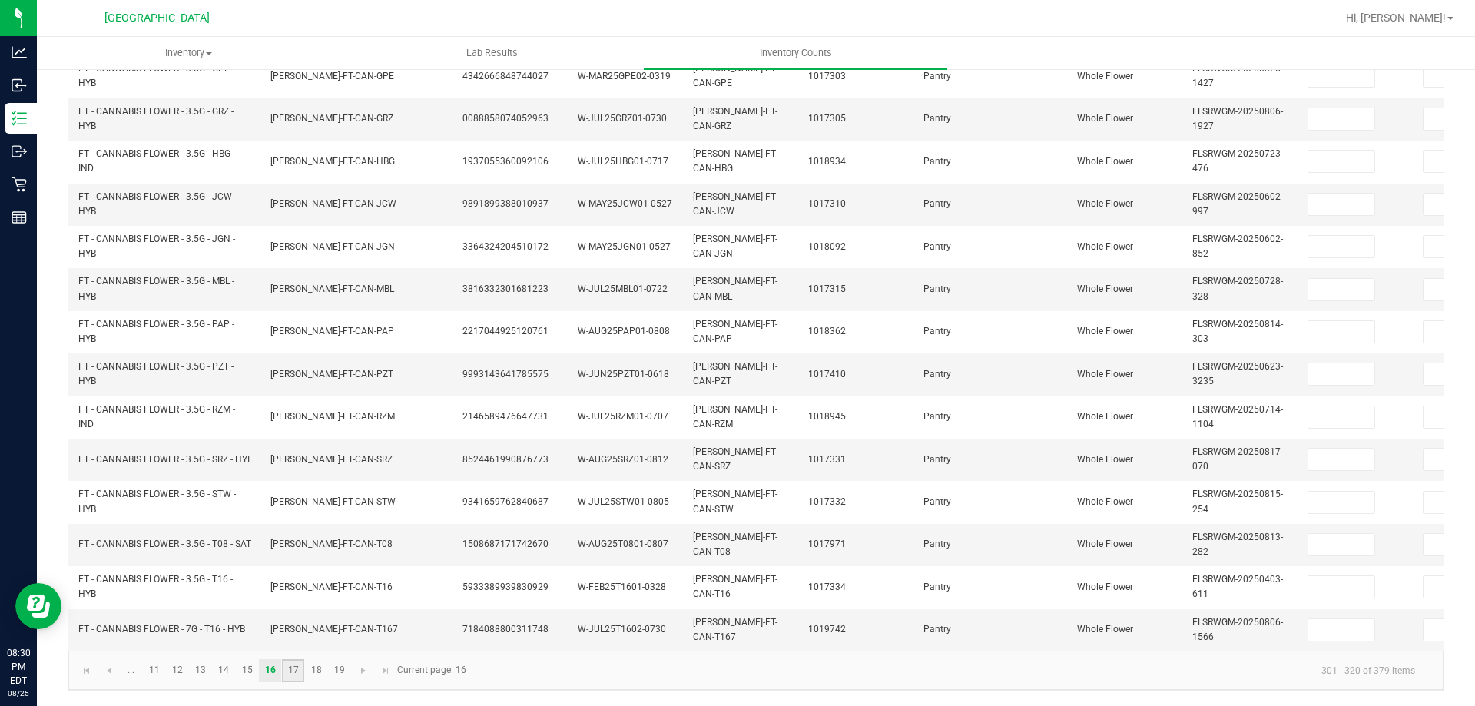
click at [303, 672] on link "17" at bounding box center [293, 670] width 22 height 23
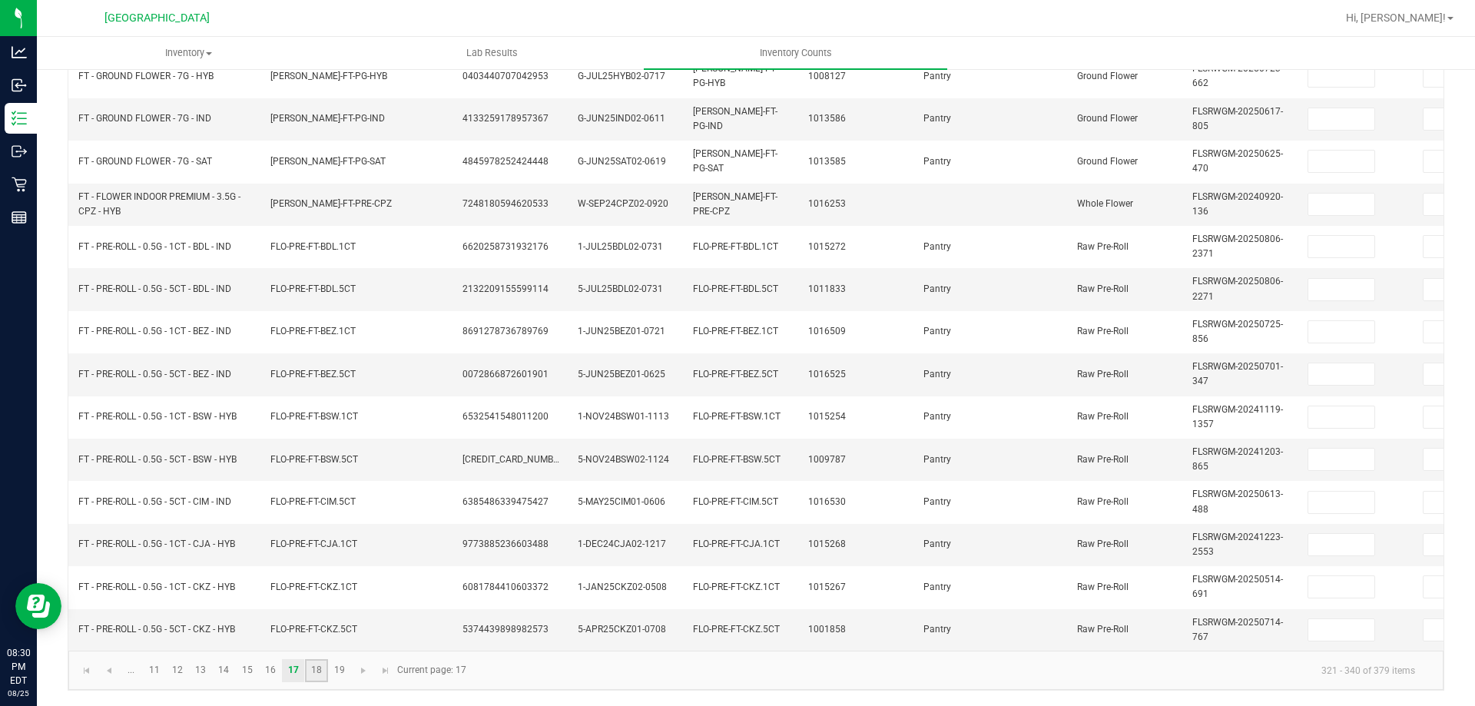
click at [316, 672] on link "18" at bounding box center [316, 670] width 22 height 23
click at [81, 669] on span "Go to the first page" at bounding box center [87, 671] width 12 height 12
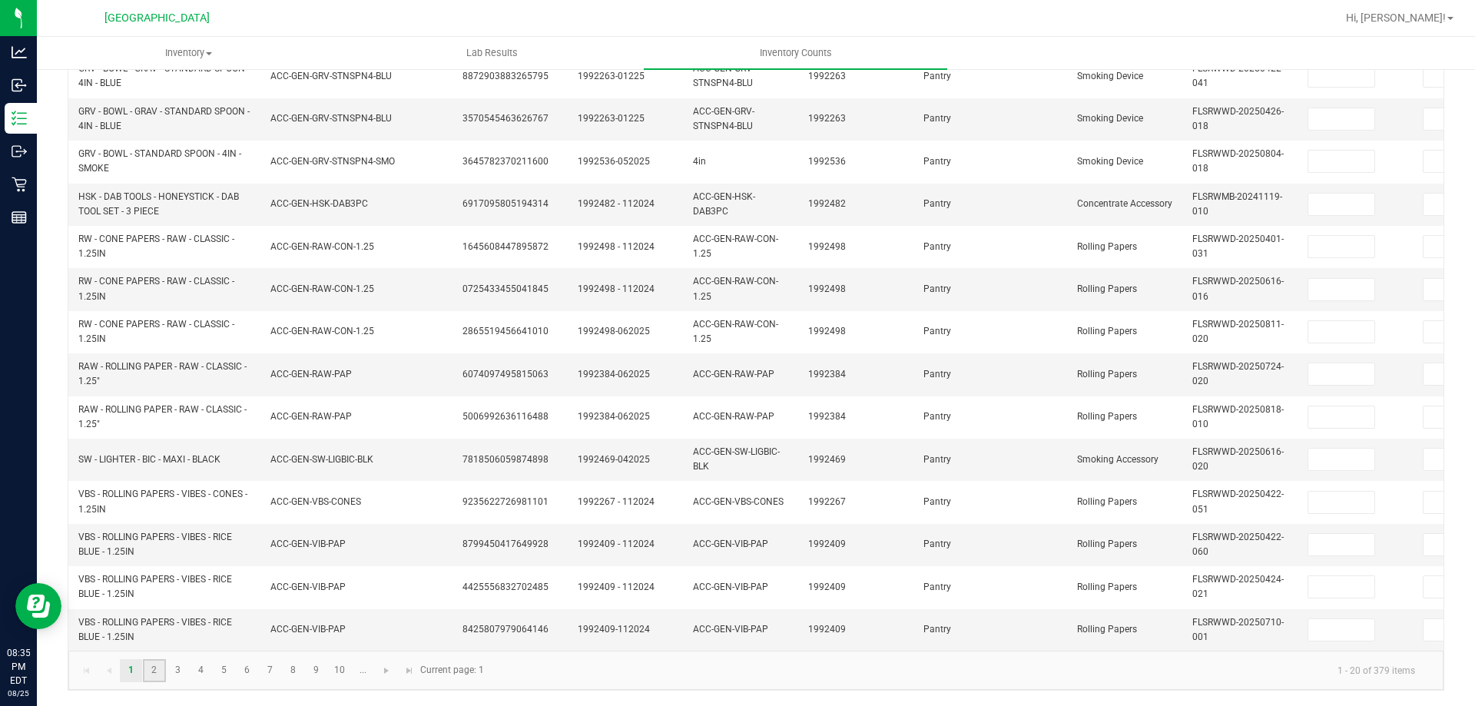
click at [148, 679] on link "2" at bounding box center [154, 670] width 22 height 23
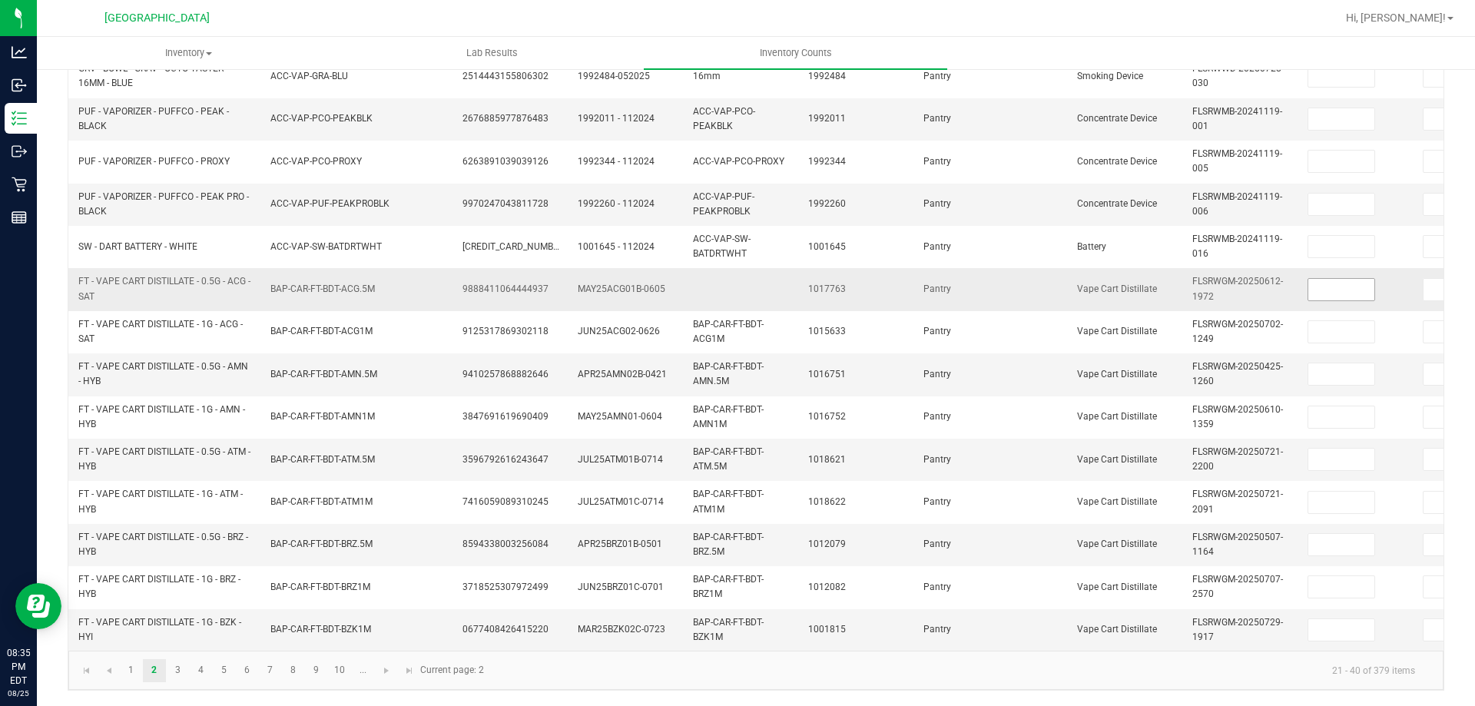
click at [1319, 279] on input at bounding box center [1342, 290] width 66 height 22
type input "6"
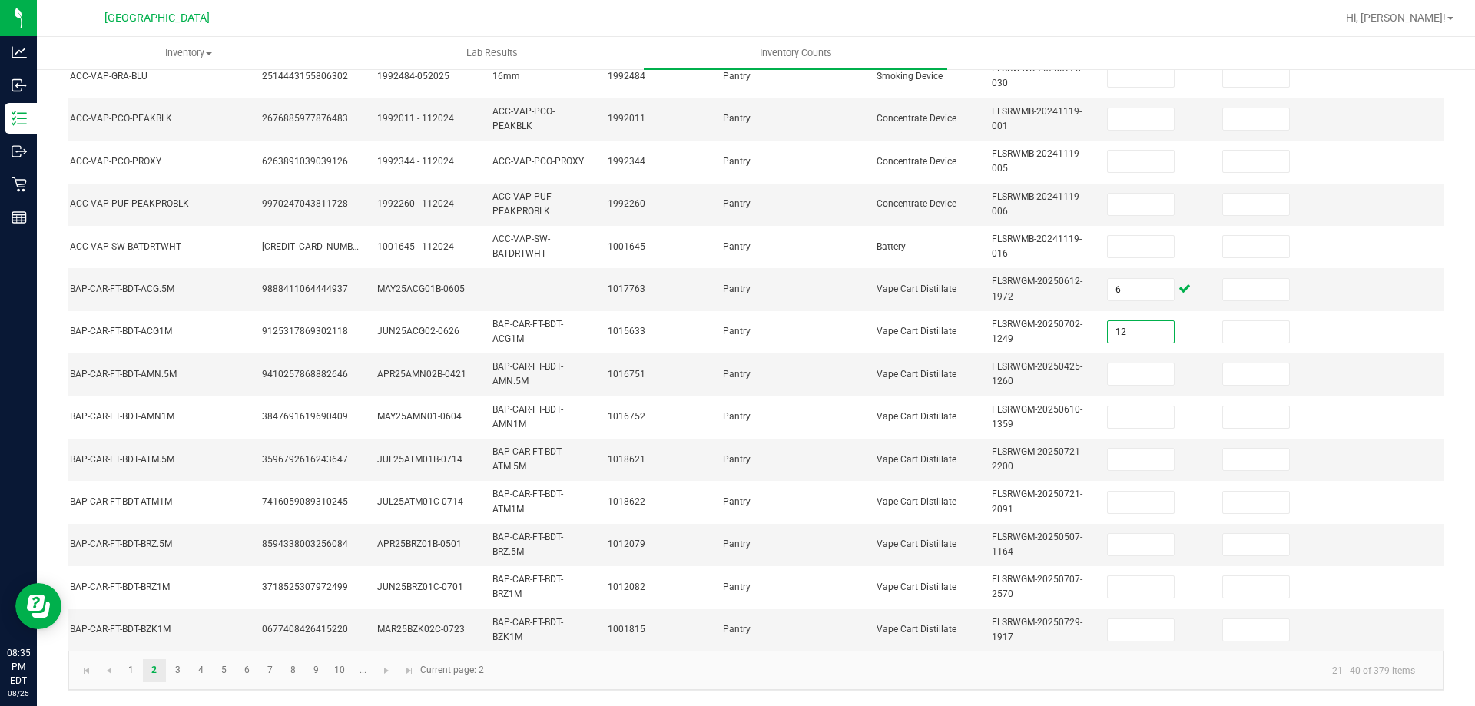
type input "12"
type input "7"
type input "5"
type input "3"
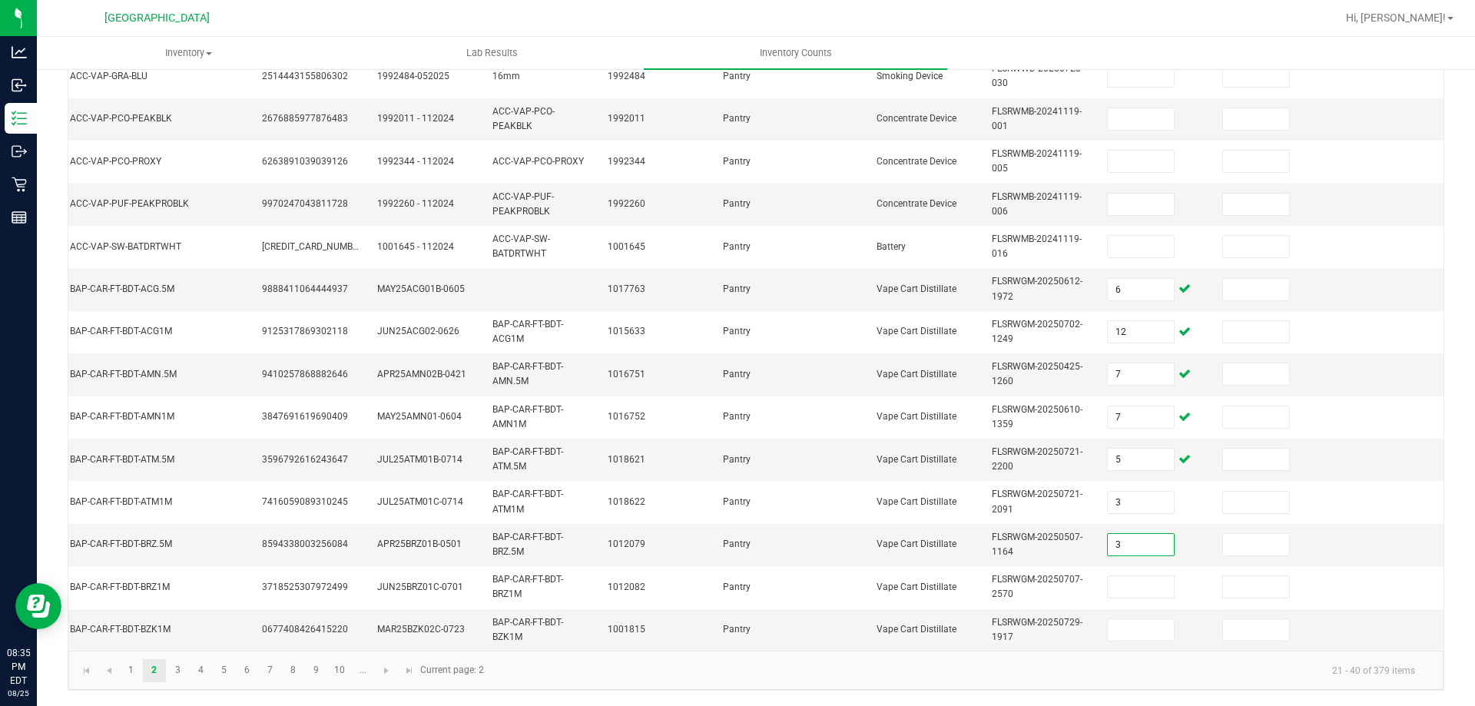
type input "3"
type input "12"
type input "9"
click at [177, 675] on link "3" at bounding box center [178, 670] width 22 height 23
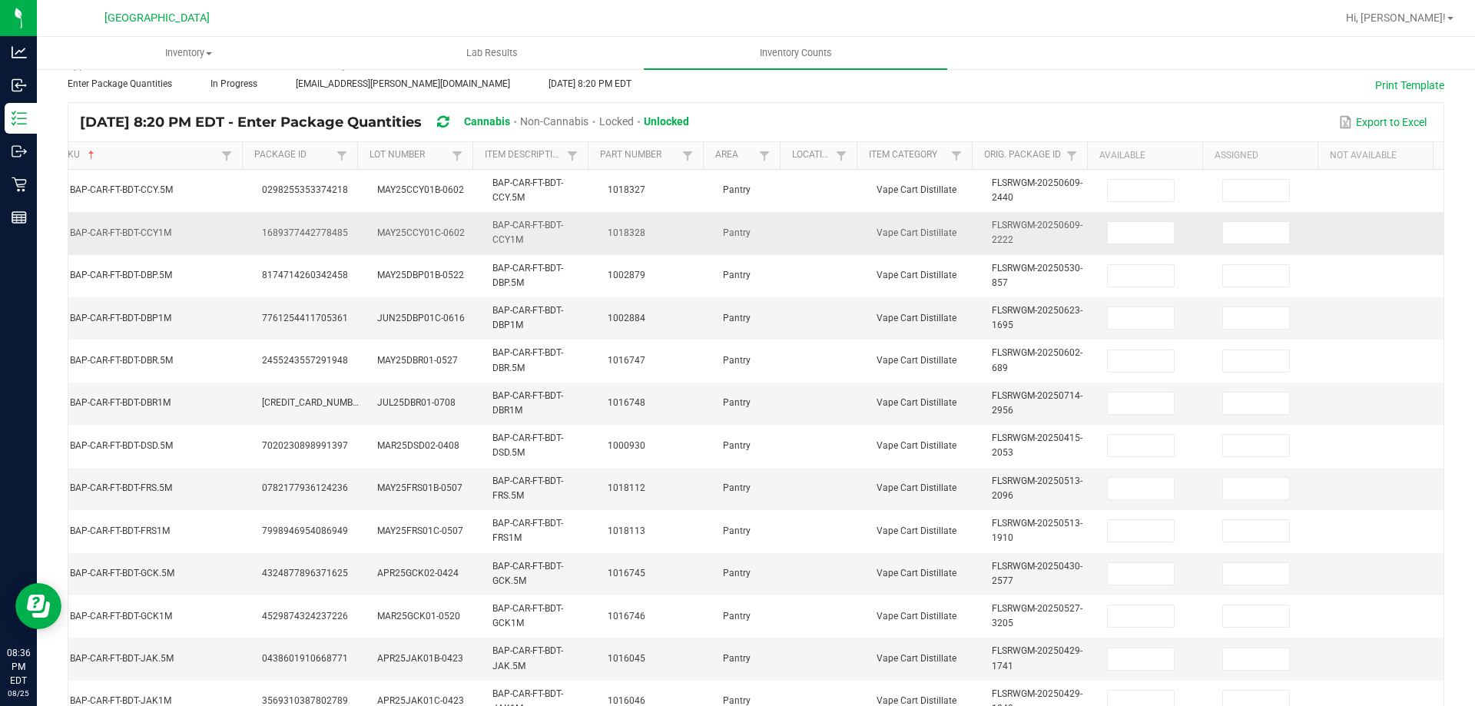
scroll to position [75, 0]
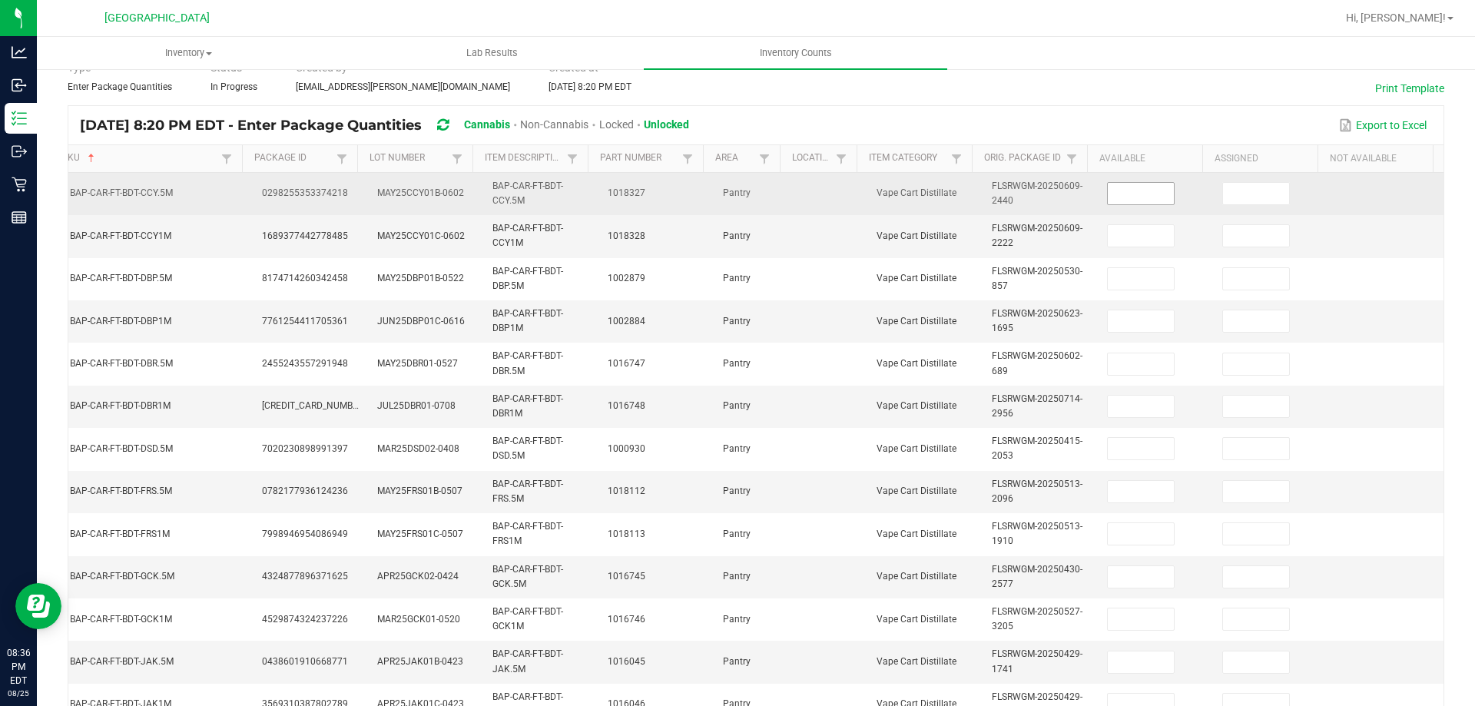
click at [1115, 186] on input at bounding box center [1141, 194] width 66 height 22
type input "4"
type input "1"
type input "6"
type input "10"
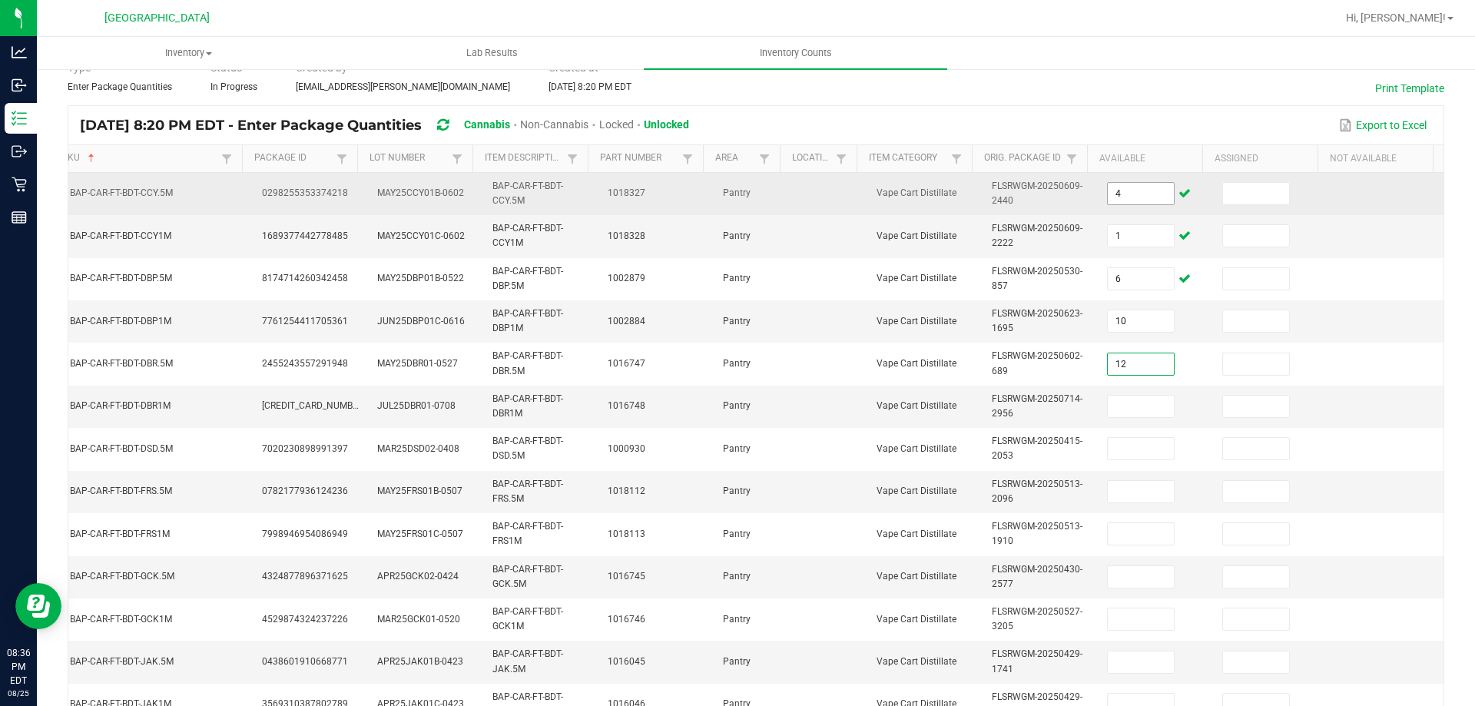
type input "12"
type input "1"
type input "12"
type input "5"
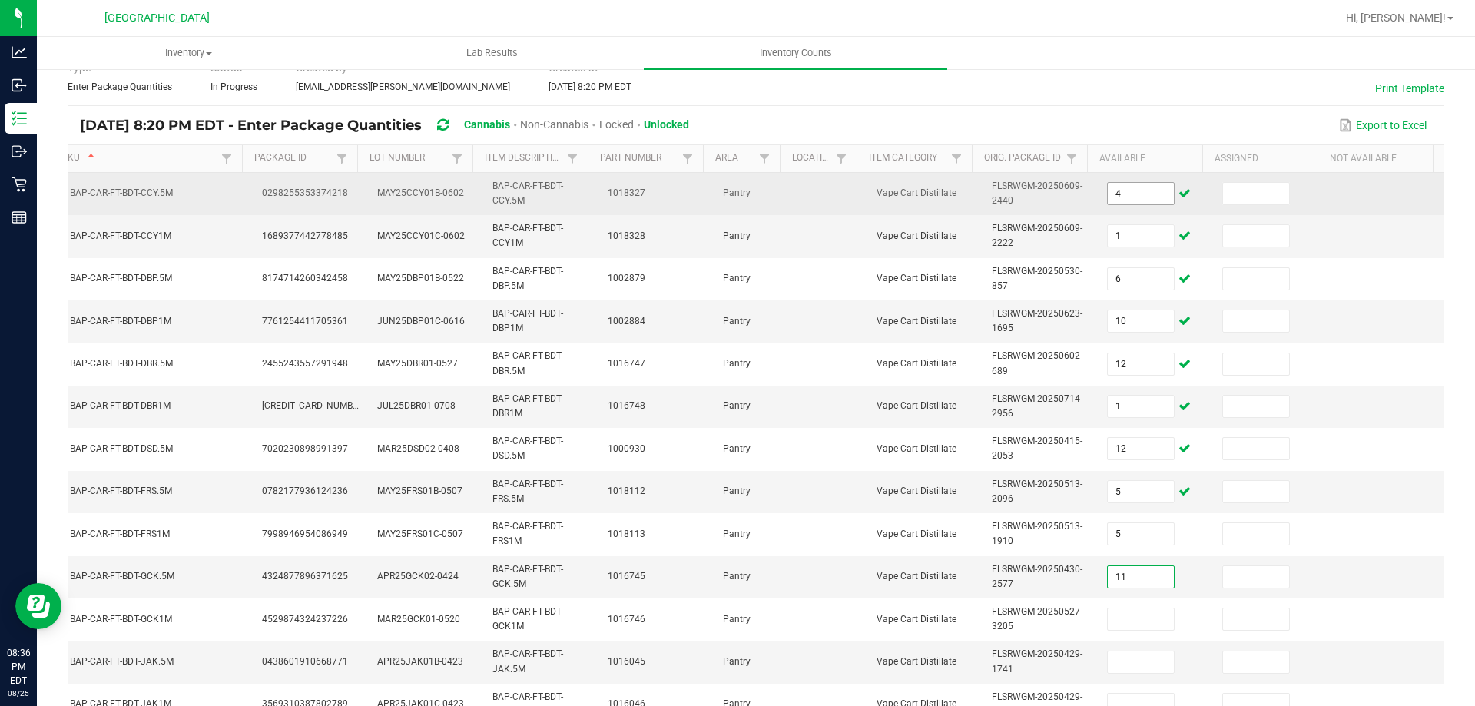
type input "11"
type input "4"
type input "7"
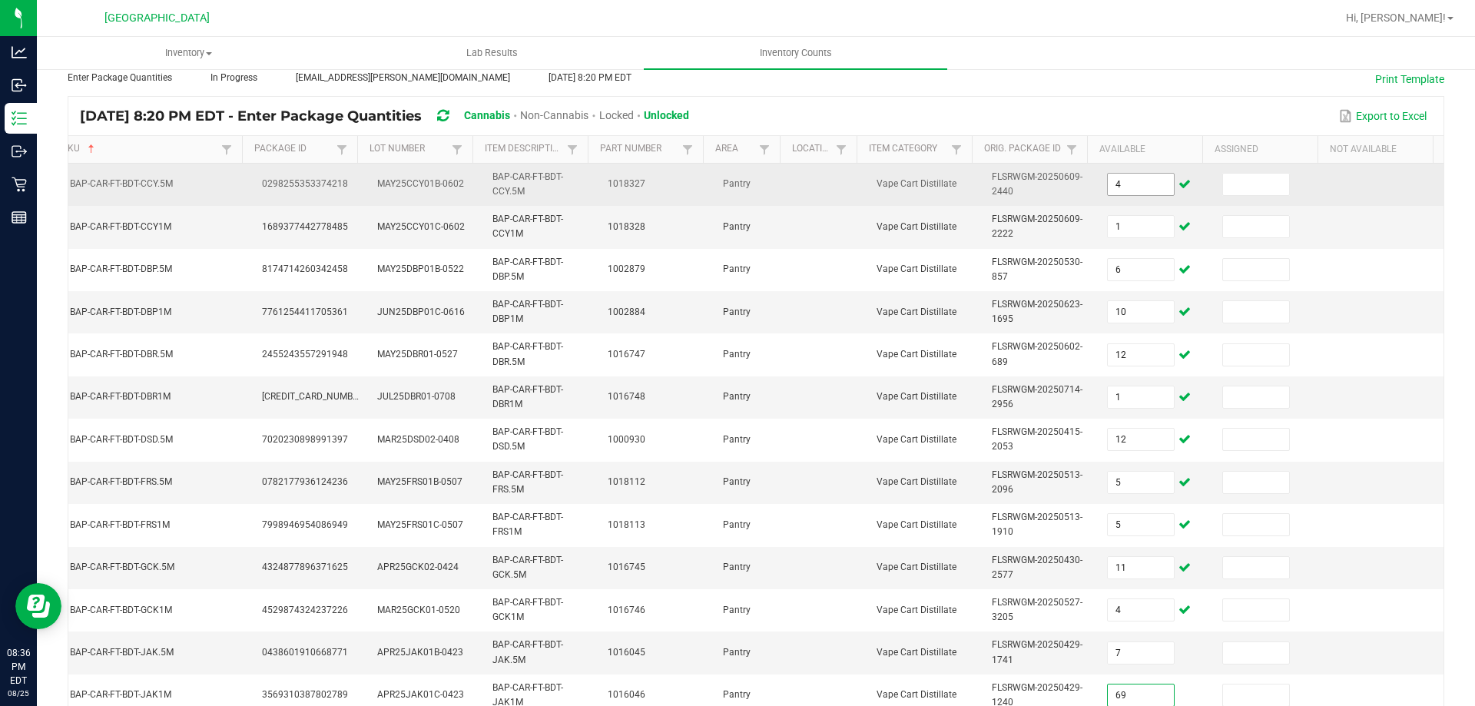
type input "69"
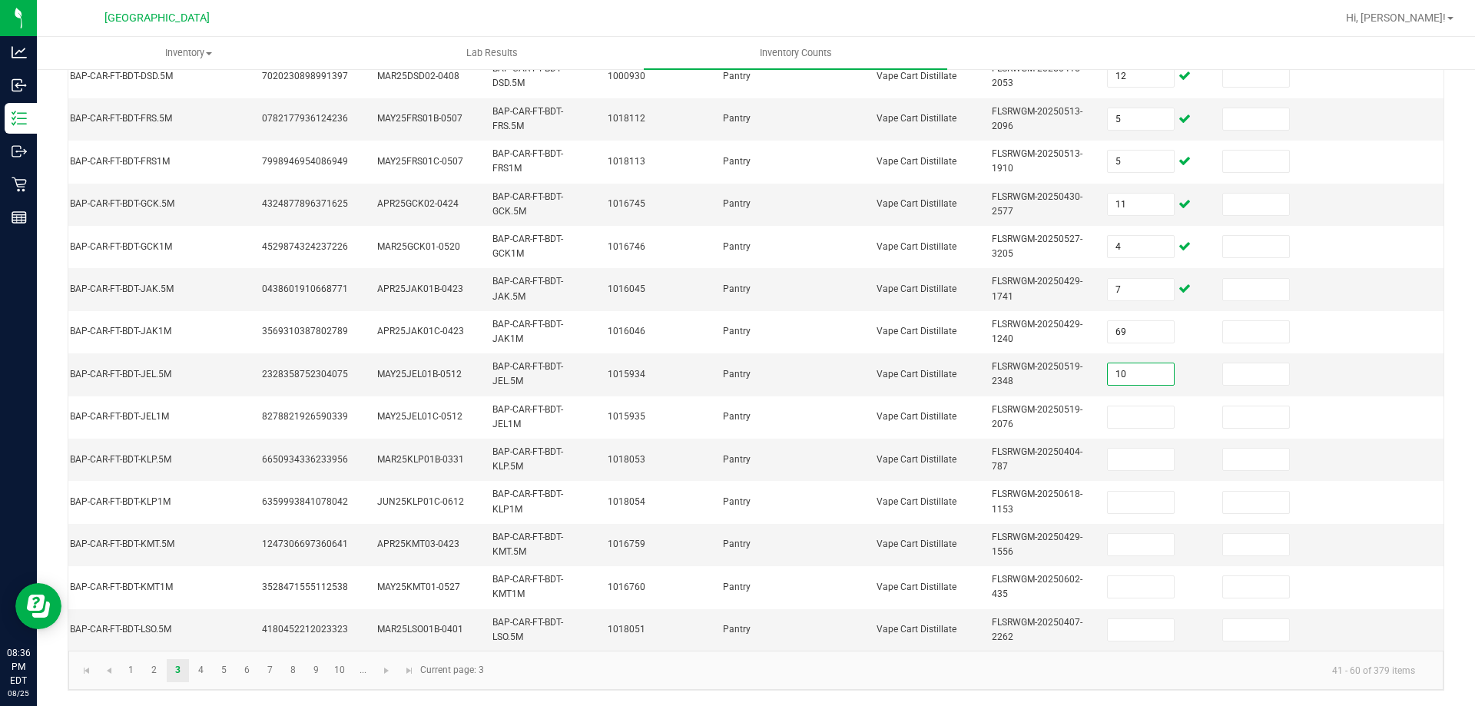
type input "10"
type input "5"
type input "10"
type input "7"
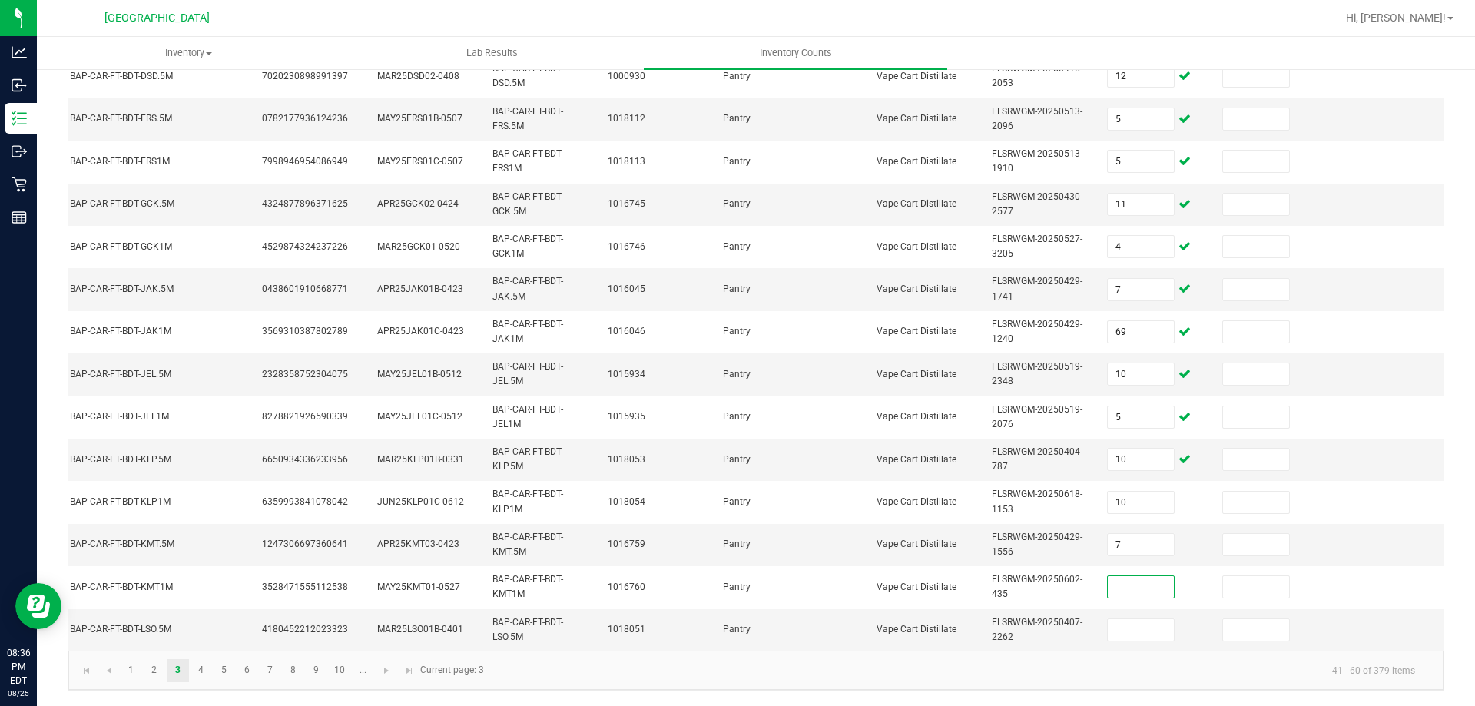
type input "7"
type input "2"
type input "7"
click at [202, 675] on link "4" at bounding box center [201, 670] width 22 height 23
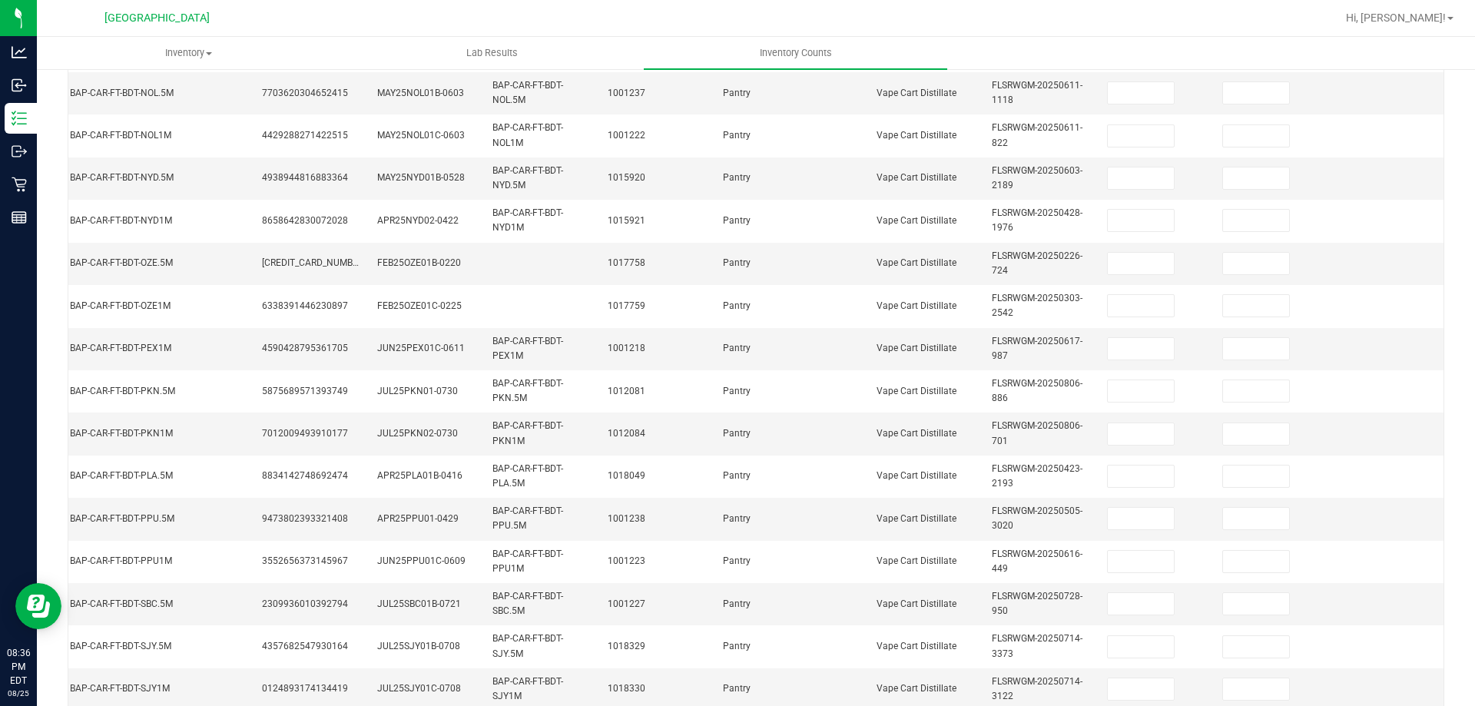
scroll to position [152, 0]
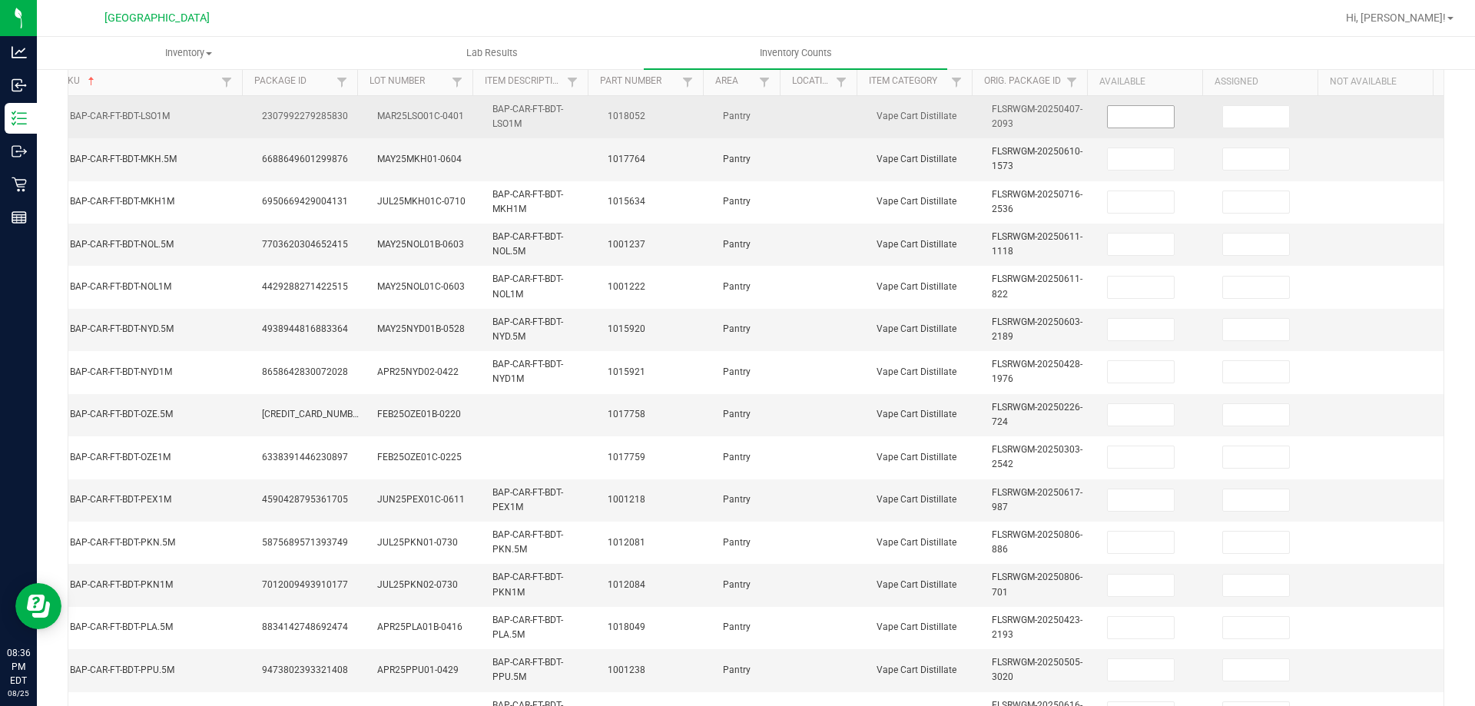
click at [1123, 105] on td at bounding box center [1155, 117] width 115 height 42
click at [1123, 114] on input at bounding box center [1141, 117] width 66 height 22
type input "1"
type input "3"
type input "8"
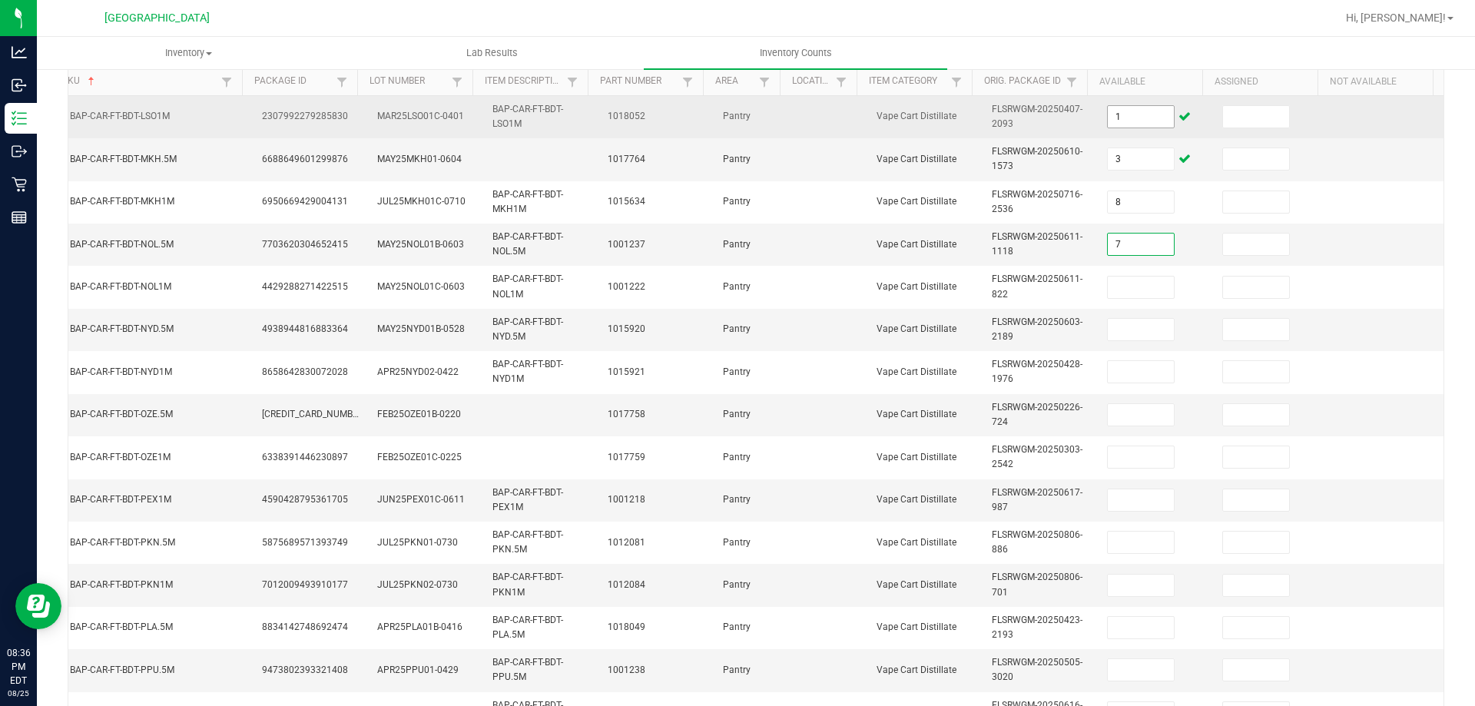
type input "7"
type input "9"
type input "3"
type input "6"
type input "8"
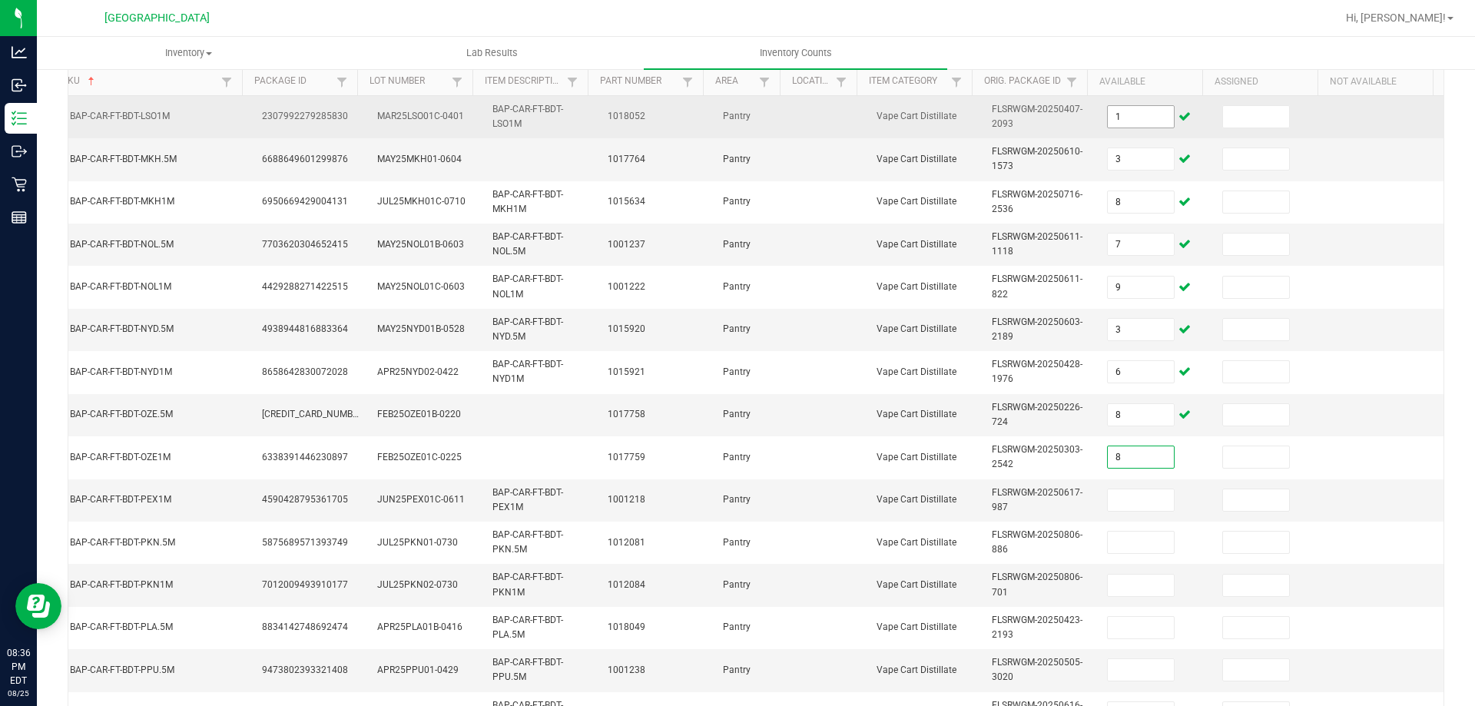
type input "8"
type input "10"
type input "12"
type input "1"
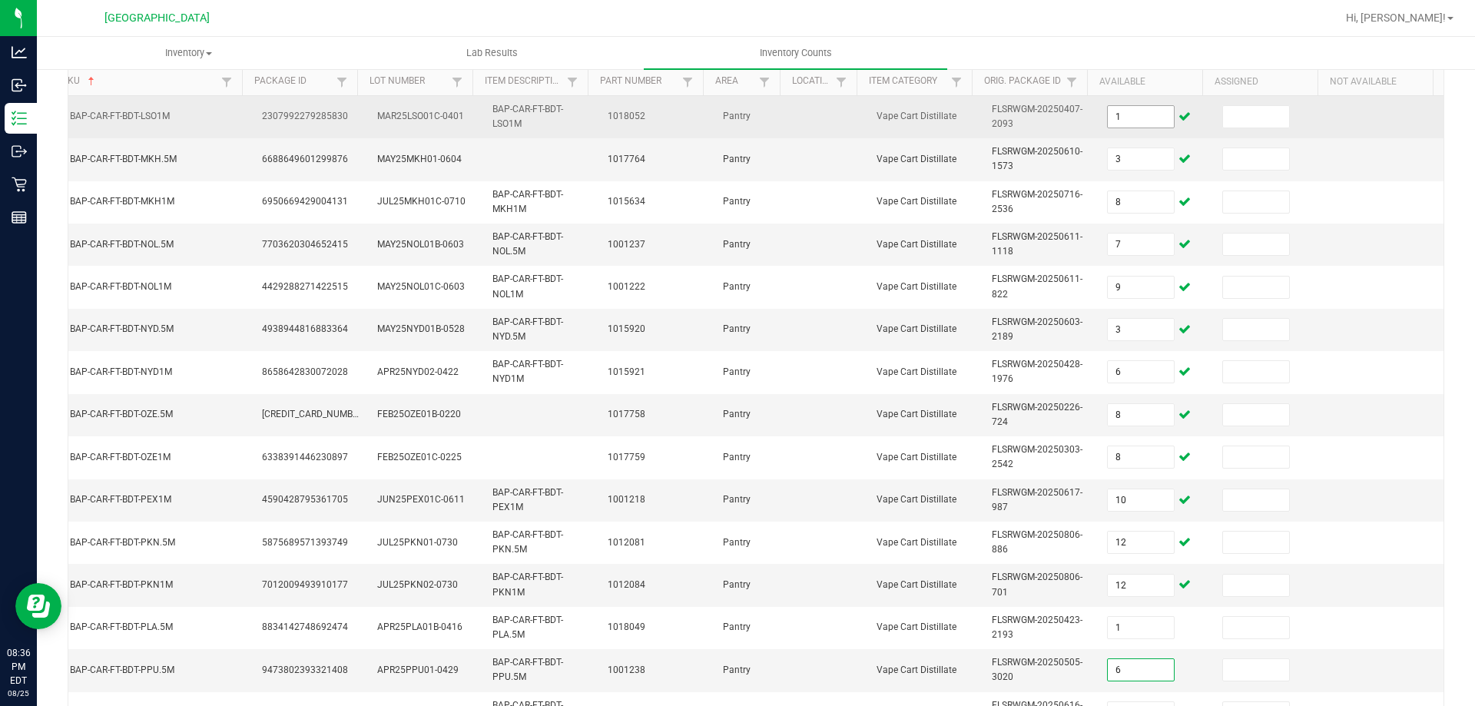
type input "6"
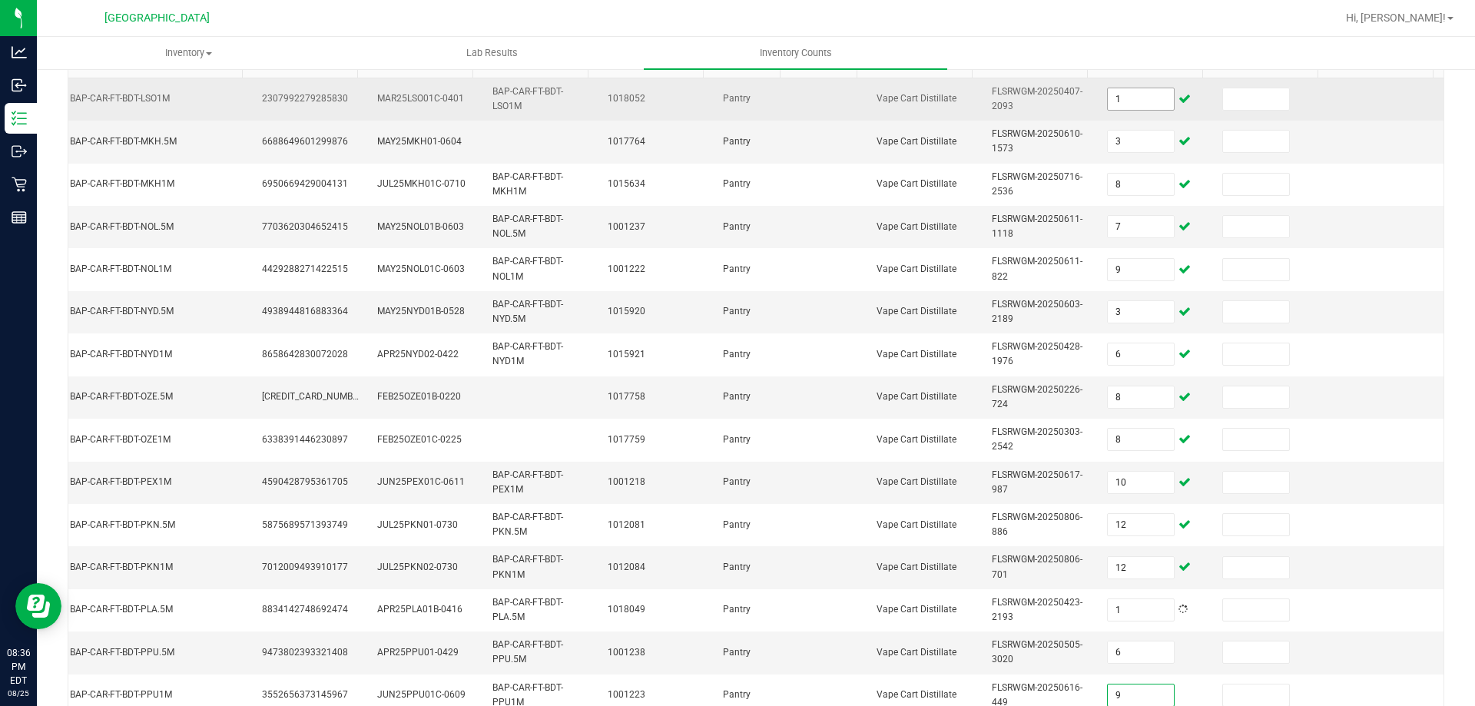
type input "9"
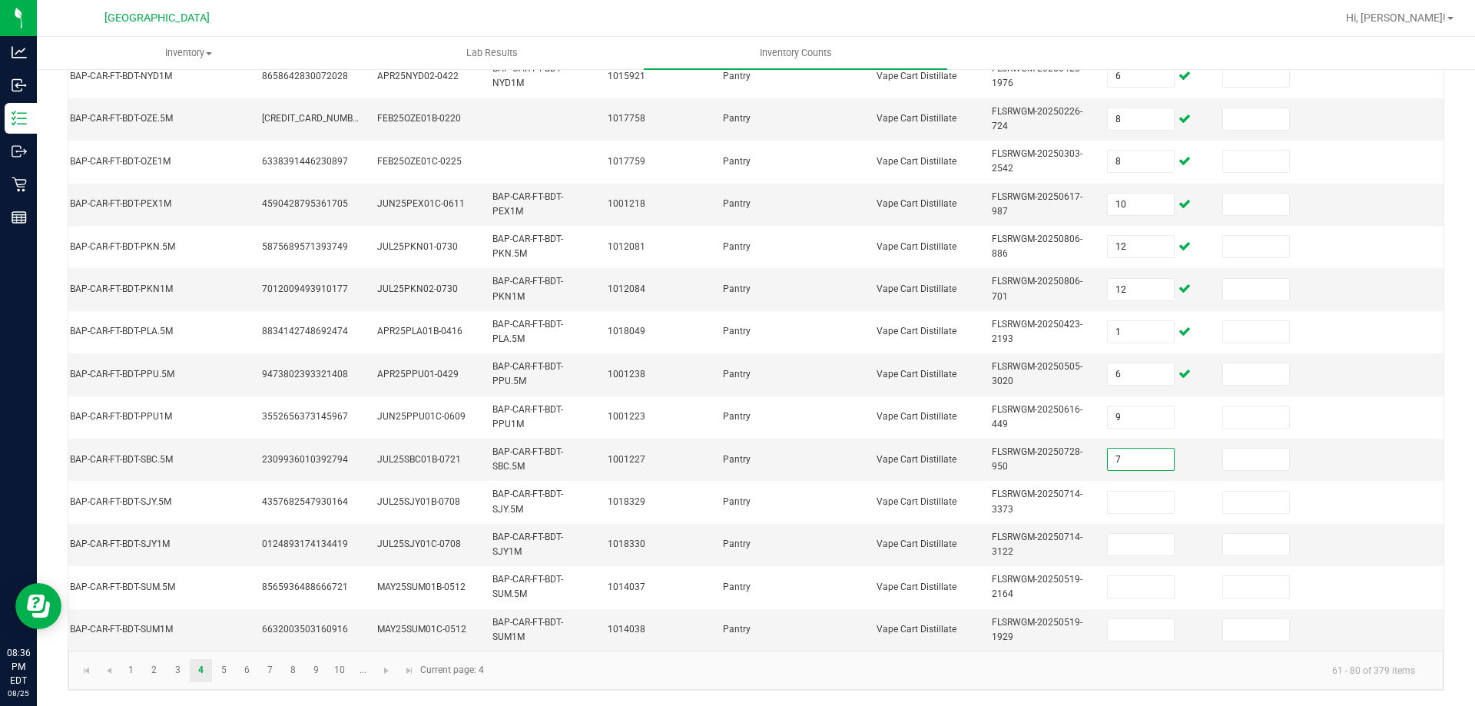
type input "7"
type input "11"
type input "3"
type input "1"
type input "4"
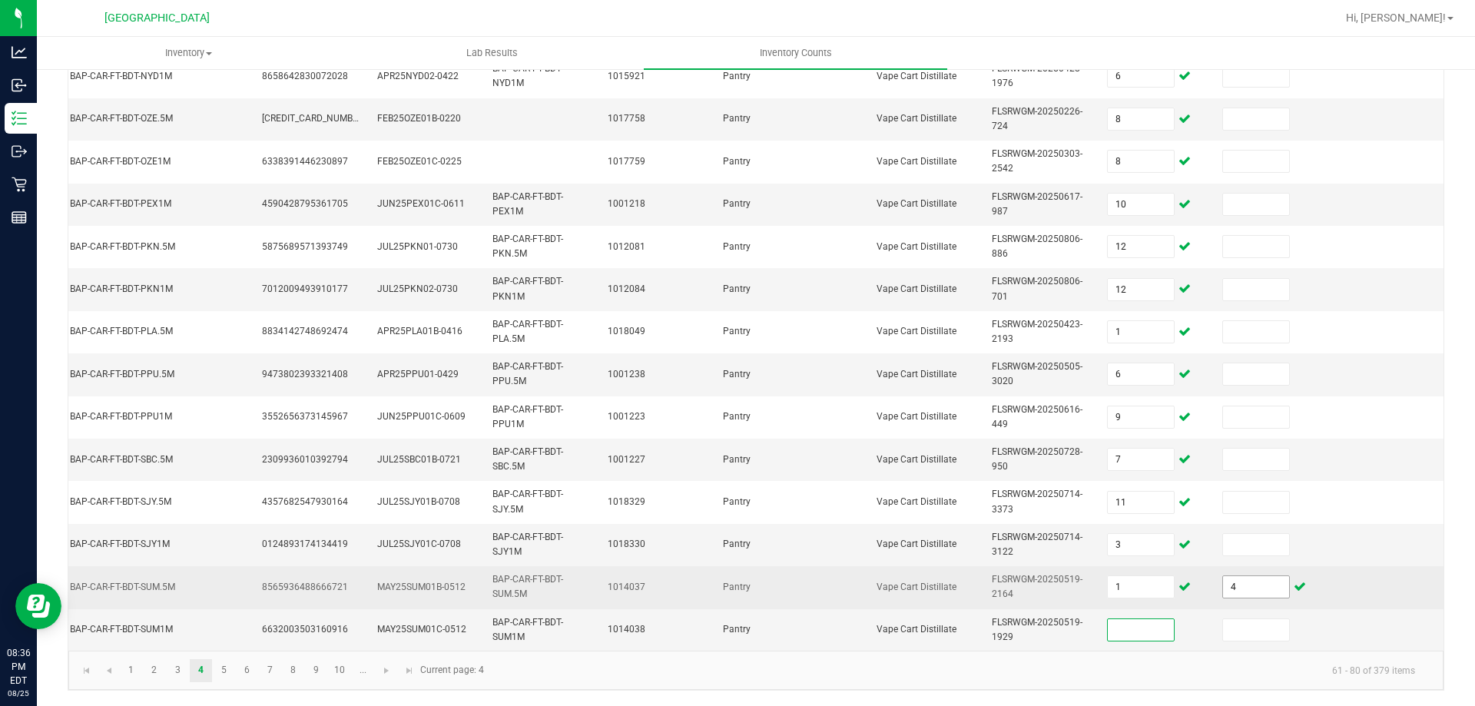
click at [1254, 576] on input "4" at bounding box center [1256, 587] width 66 height 22
type input "4"
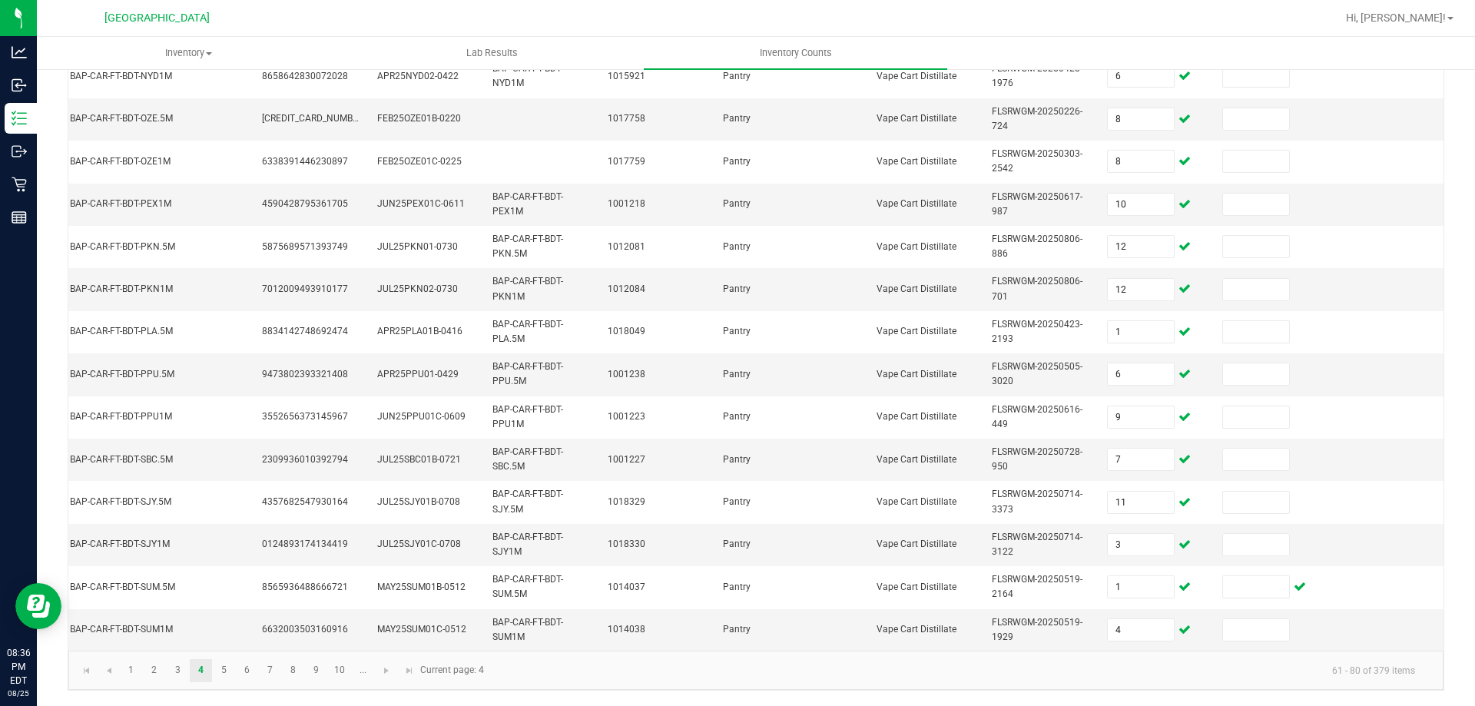
click at [222, 683] on kendo-pager "1 2 3 4 5 6 7 8 9 10 ... 61 - 80 of 379 items Current page: 4" at bounding box center [755, 670] width 1375 height 39
click at [231, 670] on link "5" at bounding box center [224, 670] width 22 height 23
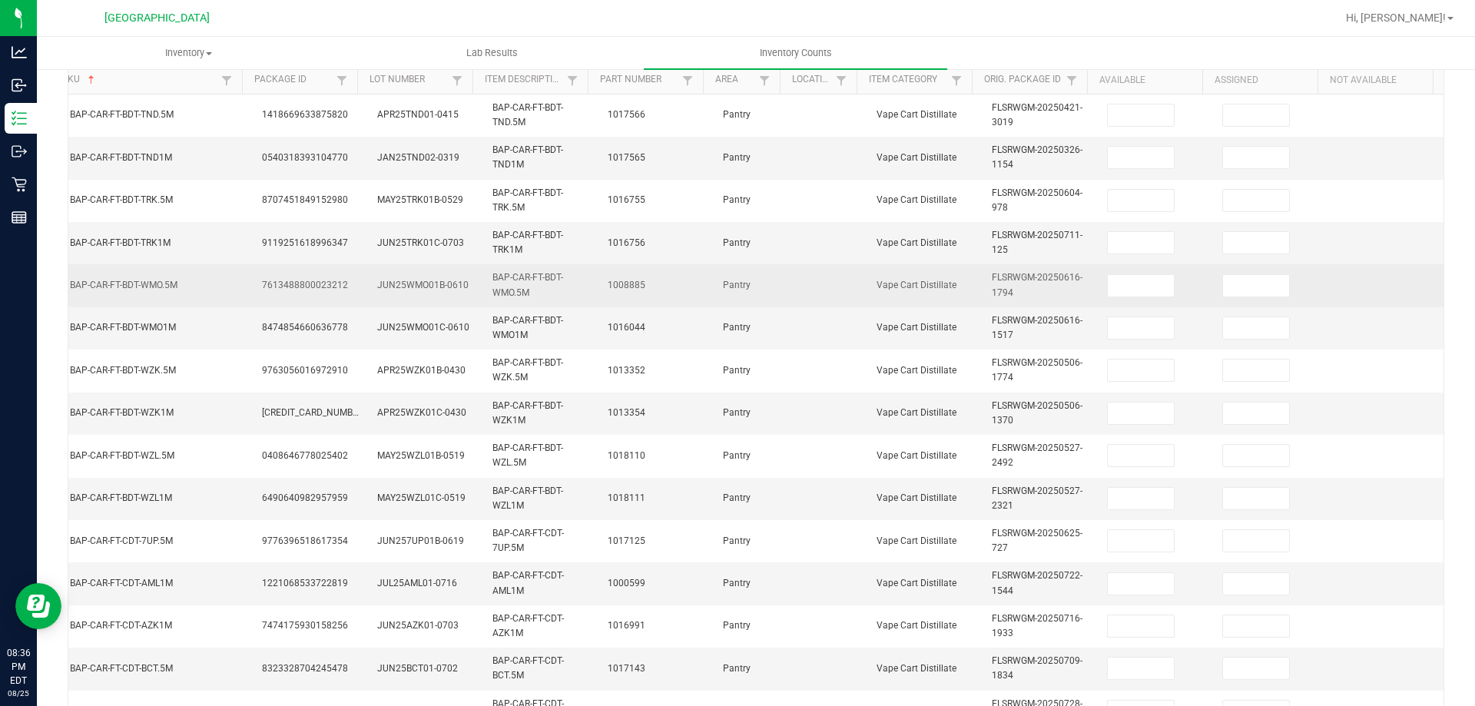
scroll to position [152, 0]
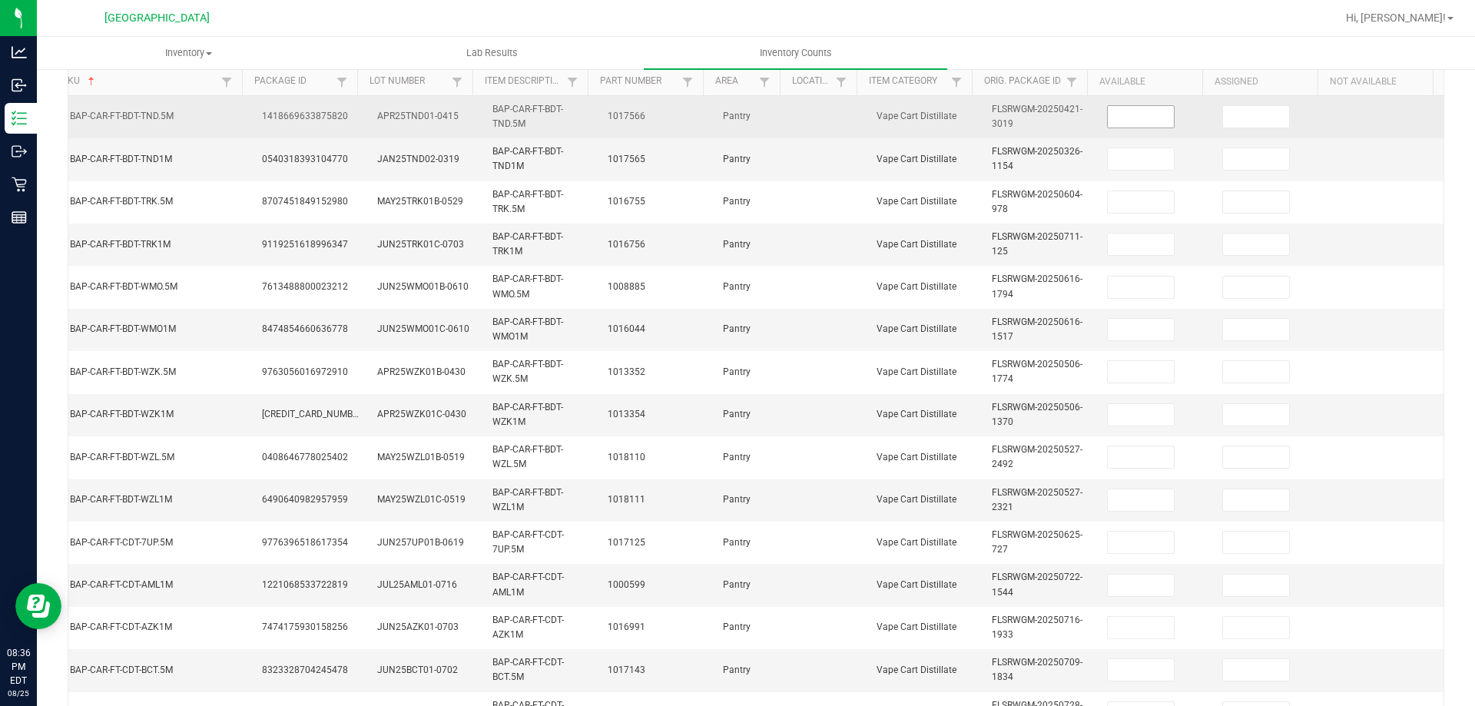
click at [1113, 122] on input at bounding box center [1141, 117] width 66 height 22
type input "3"
type input "6"
type input "10"
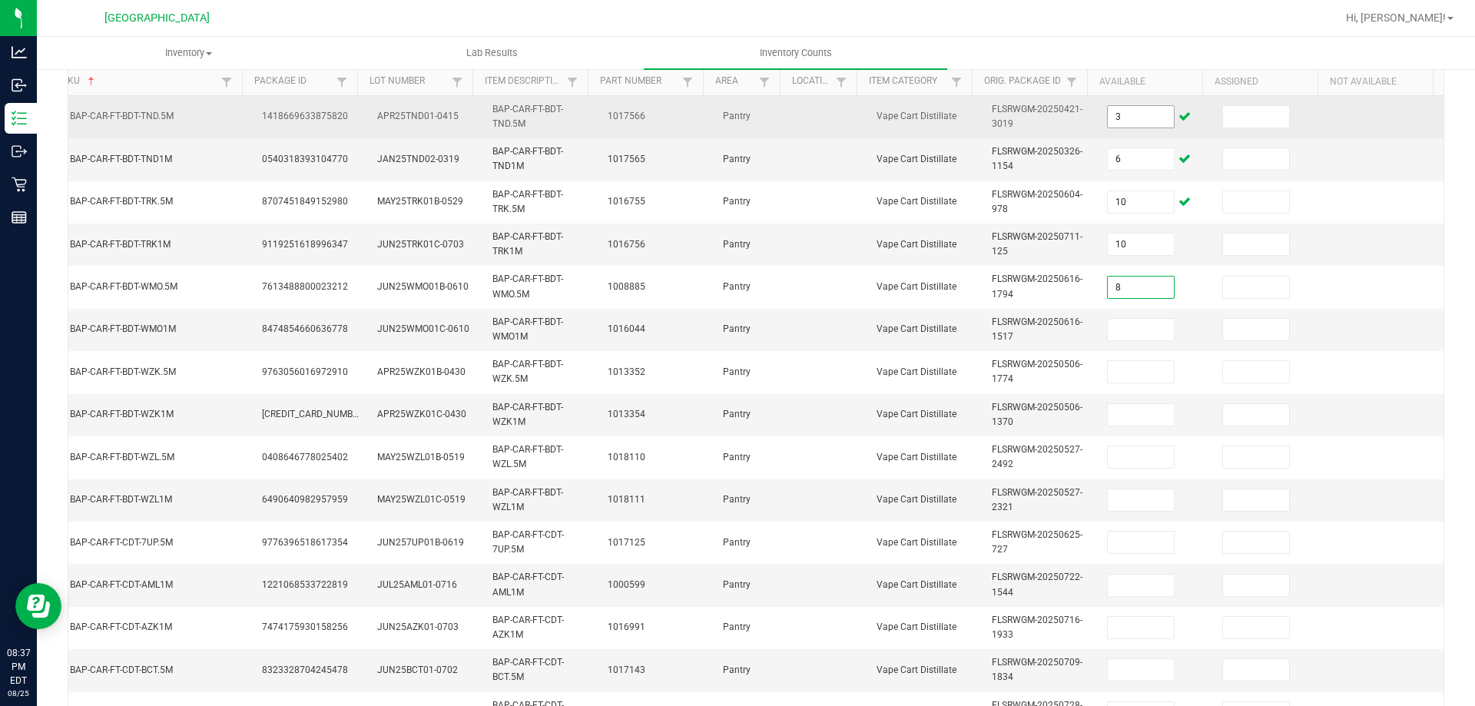
type input "8"
type input "3"
type input "5"
type input "7"
type input "6"
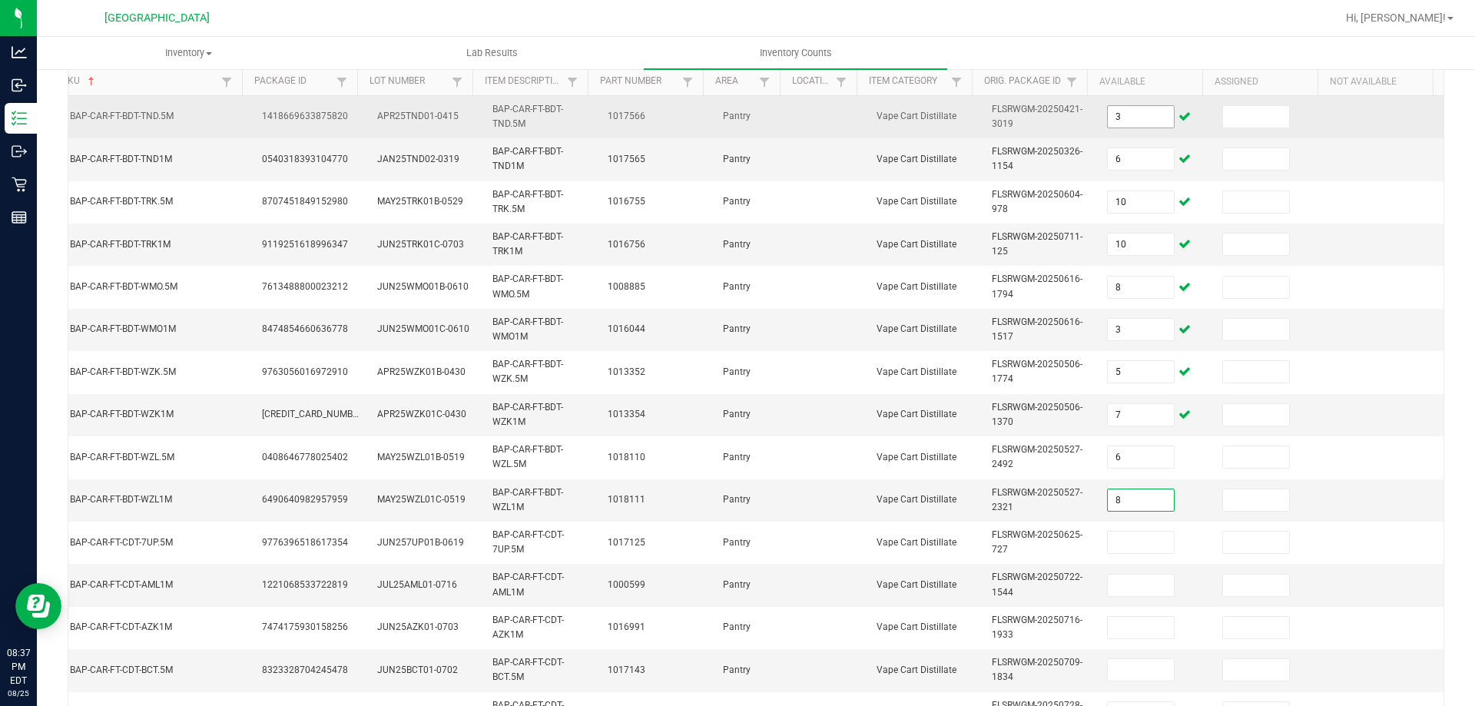
type input "8"
type input "11"
type input "1"
type input "3"
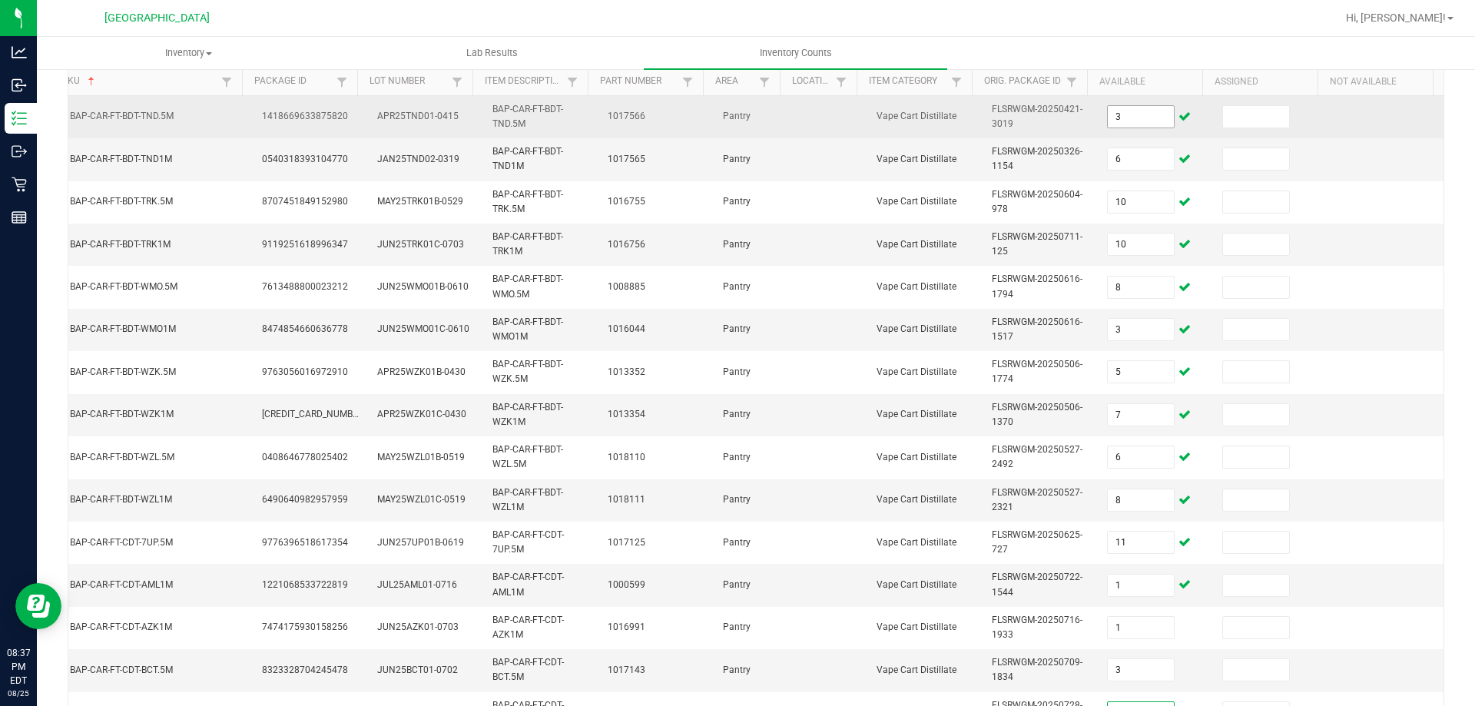
scroll to position [170, 0]
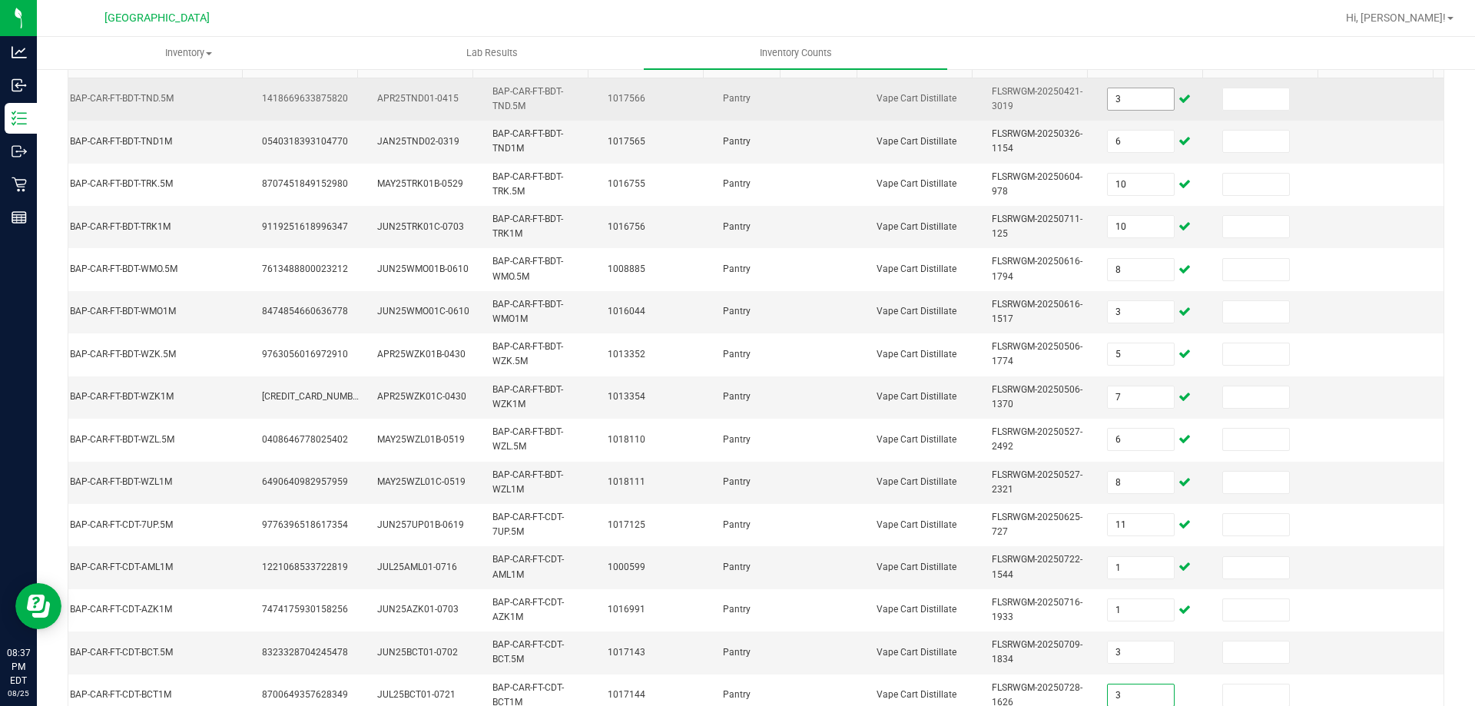
type input "3"
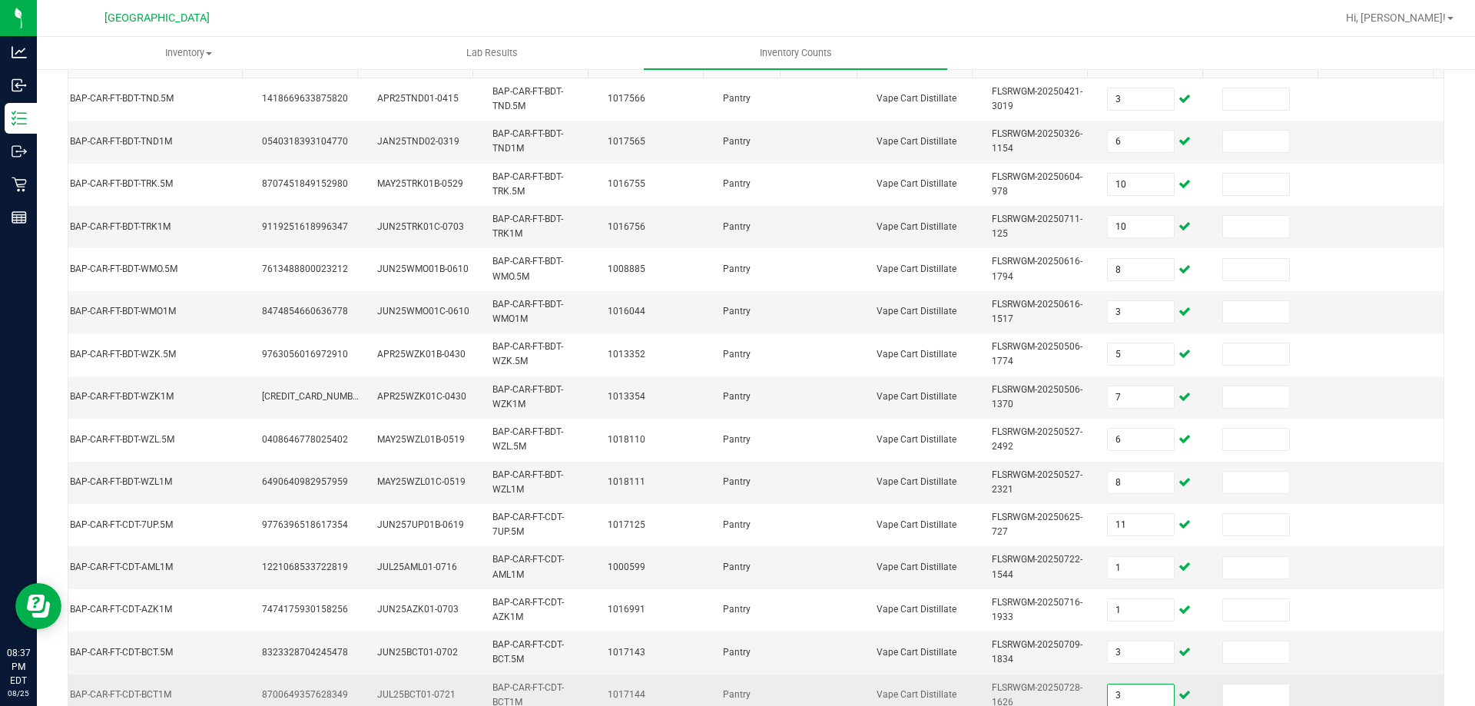
click at [1143, 688] on input "3" at bounding box center [1141, 696] width 66 height 22
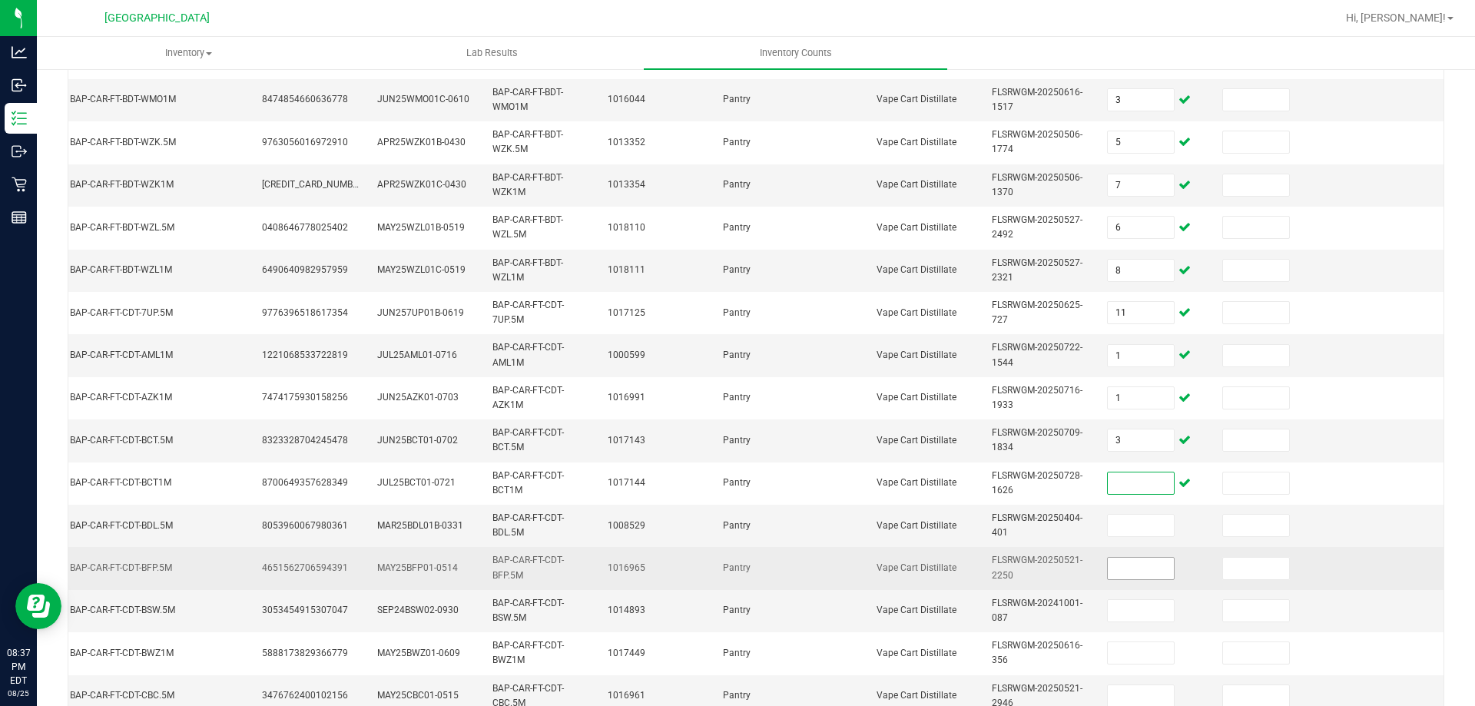
scroll to position [400, 0]
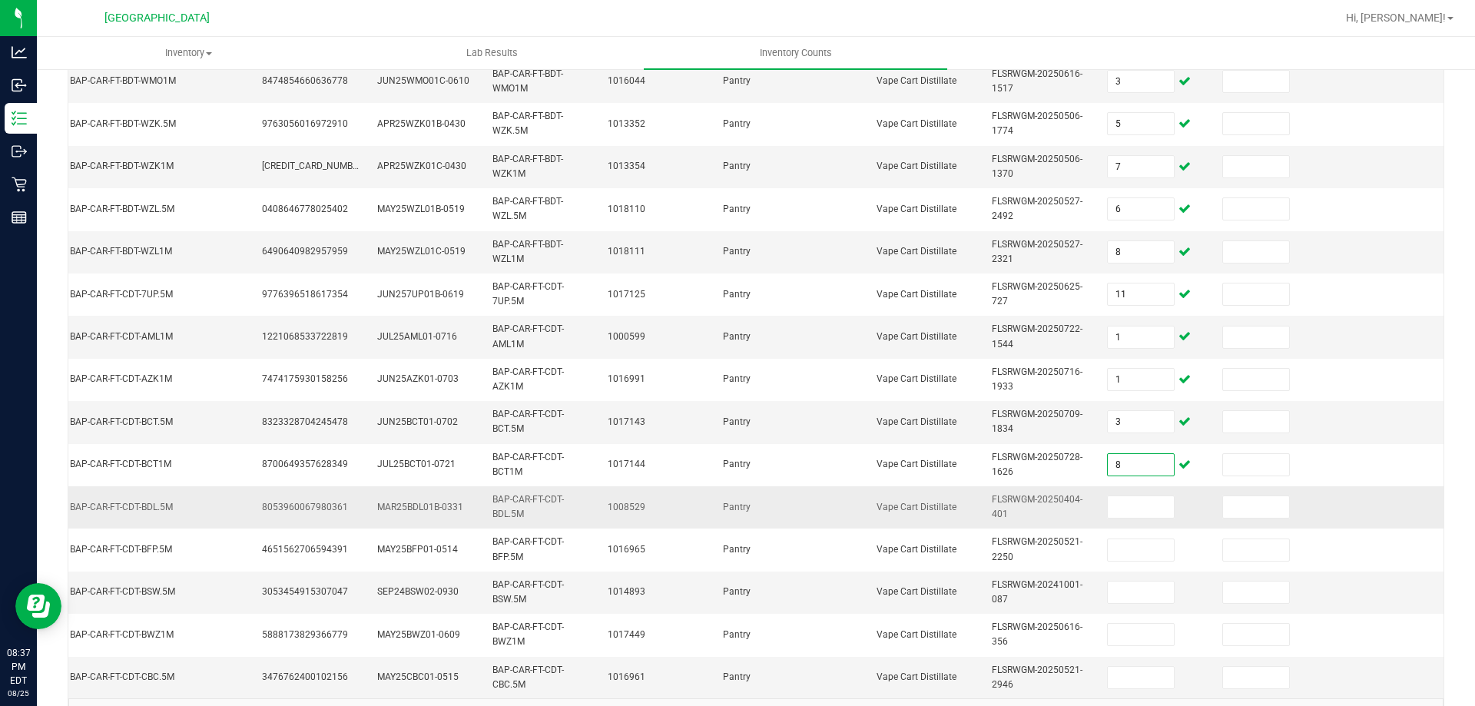
type input "8"
type input "9"
type input "10"
type input "3"
type input "2"
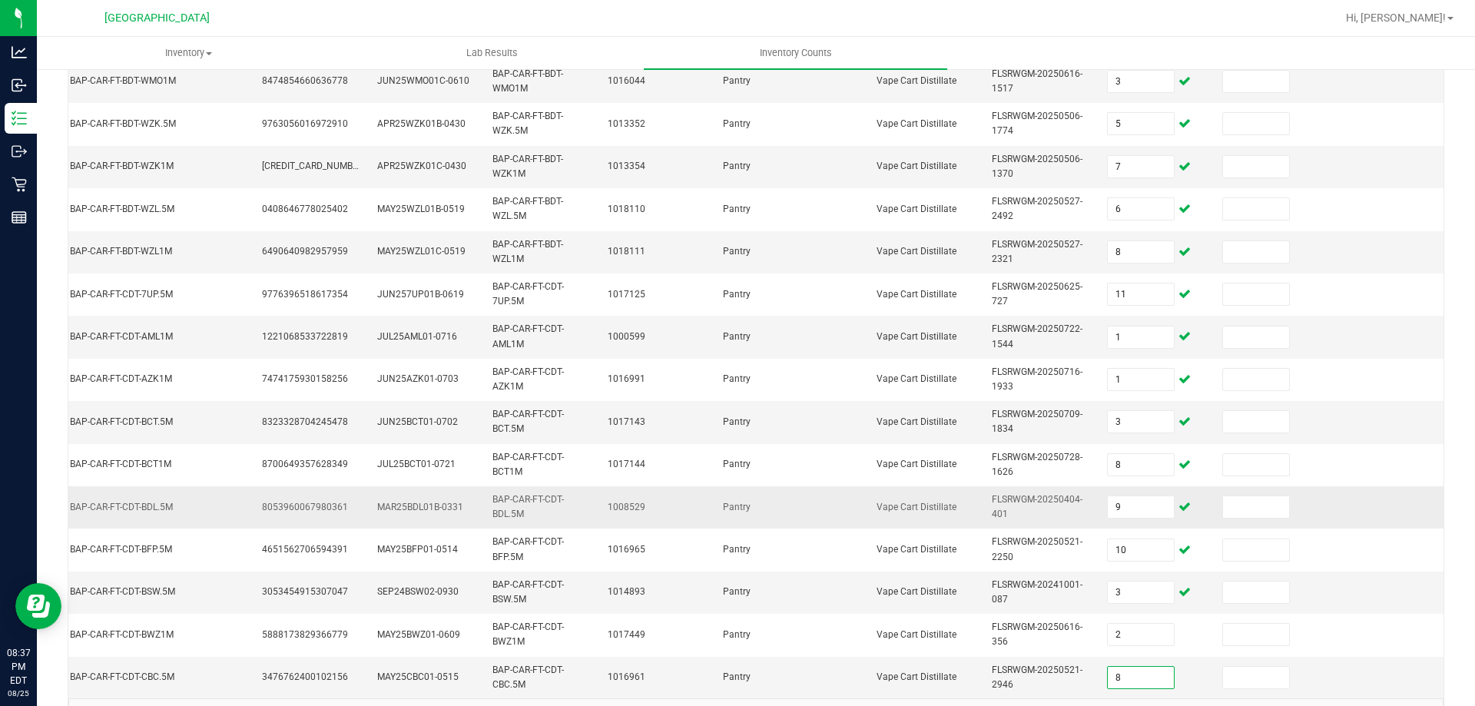
type input "8"
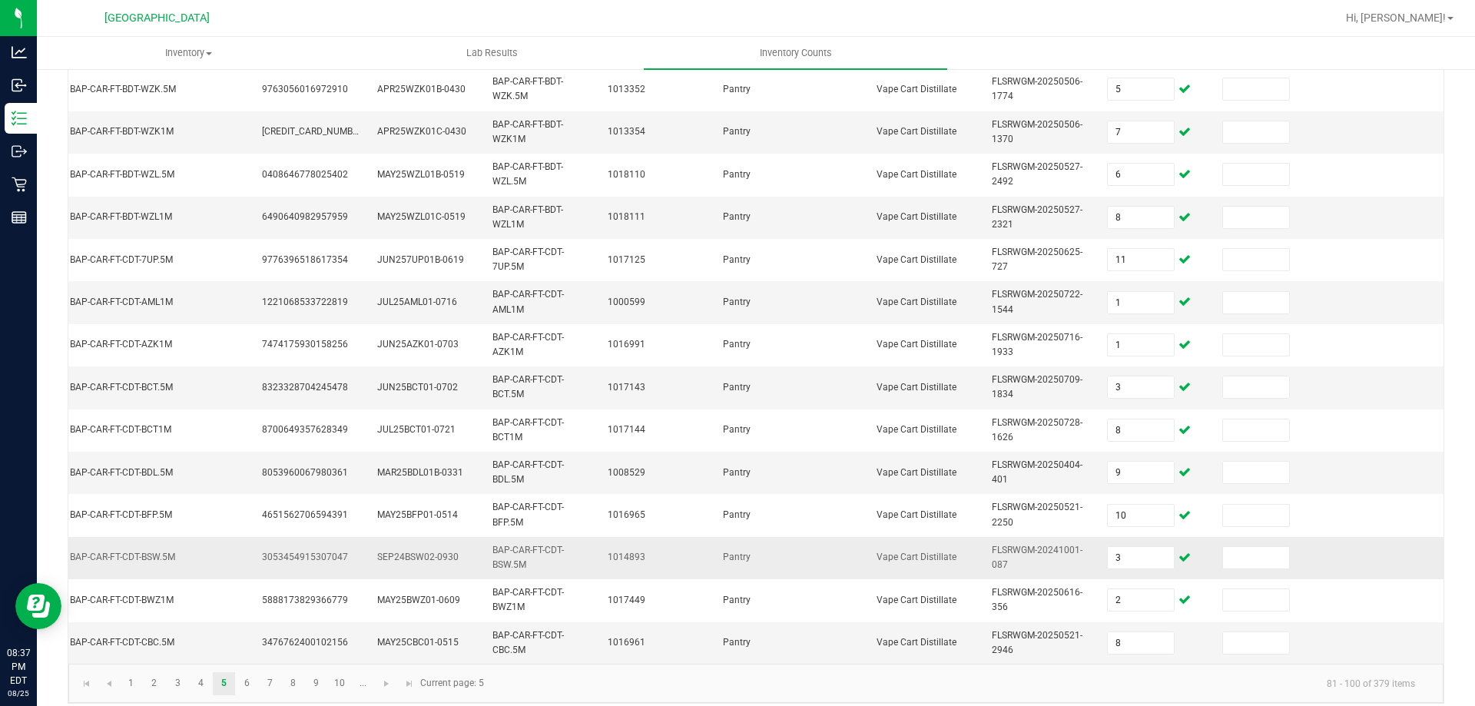
scroll to position [459, 0]
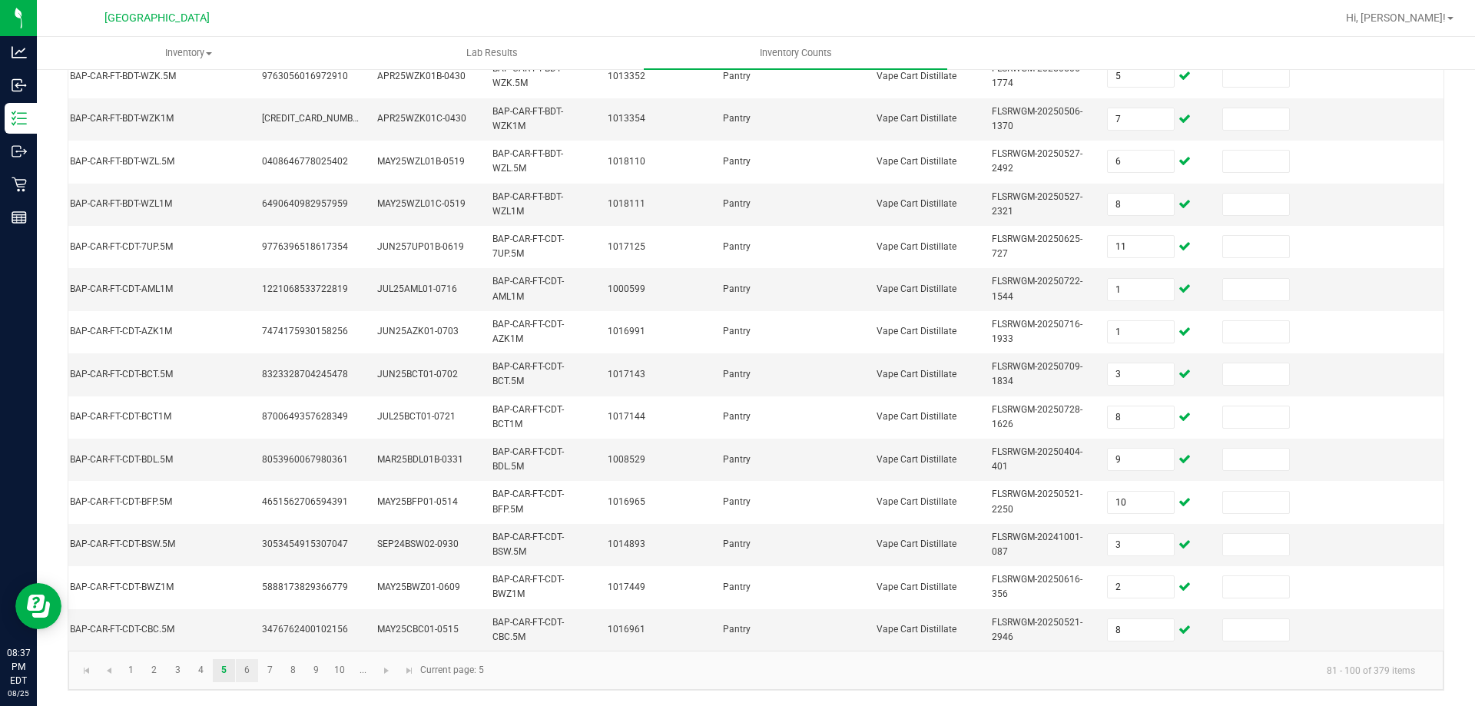
click at [240, 671] on link "6" at bounding box center [247, 670] width 22 height 23
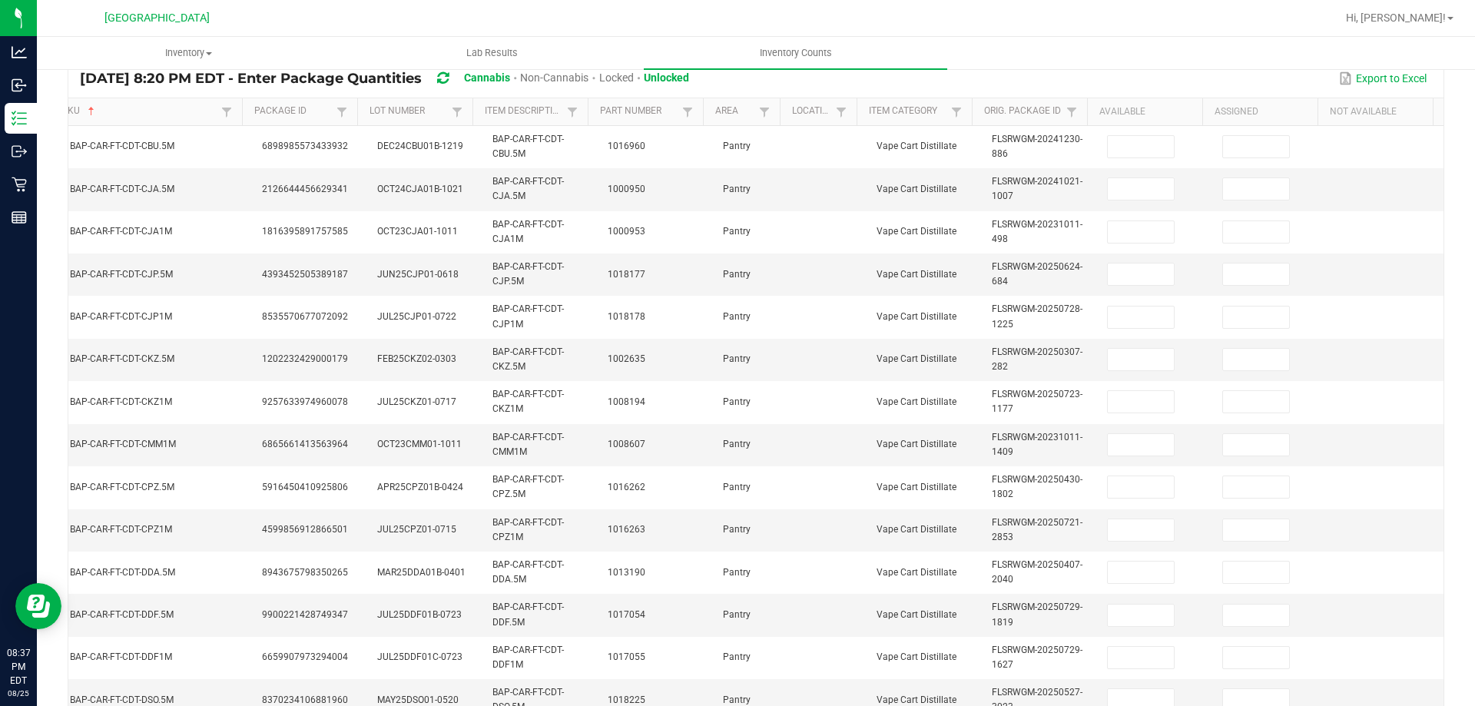
scroll to position [75, 0]
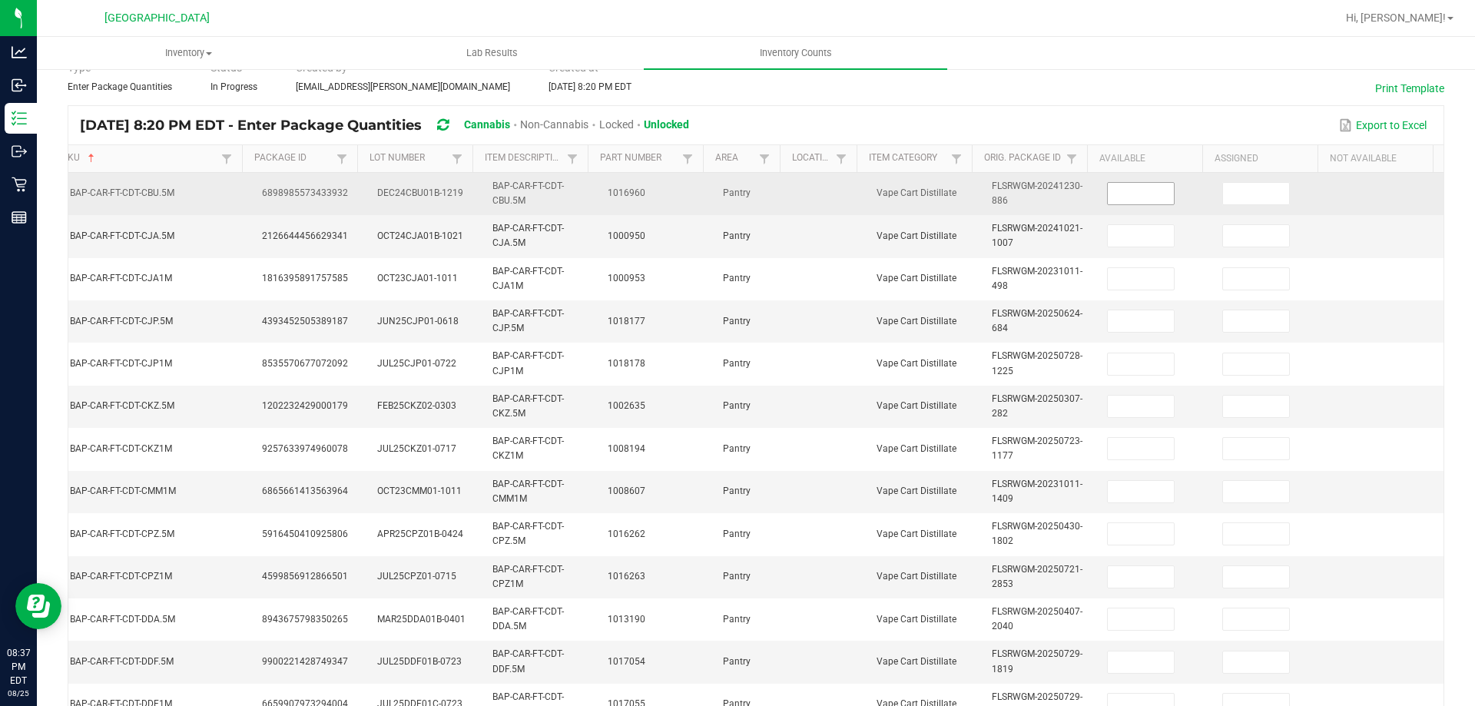
click at [1129, 194] on input at bounding box center [1141, 194] width 66 height 22
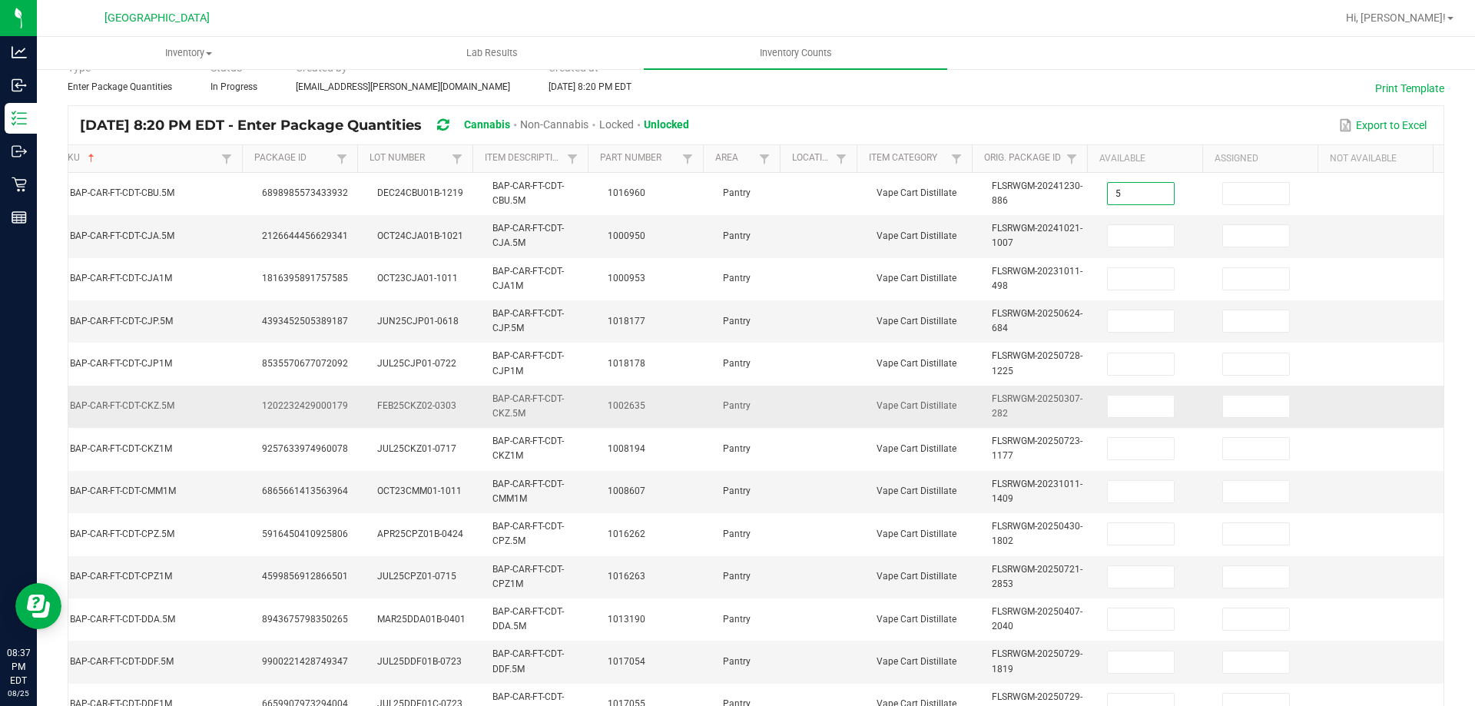
type input "5"
type input "12"
type input "5"
type input "10"
type input "2"
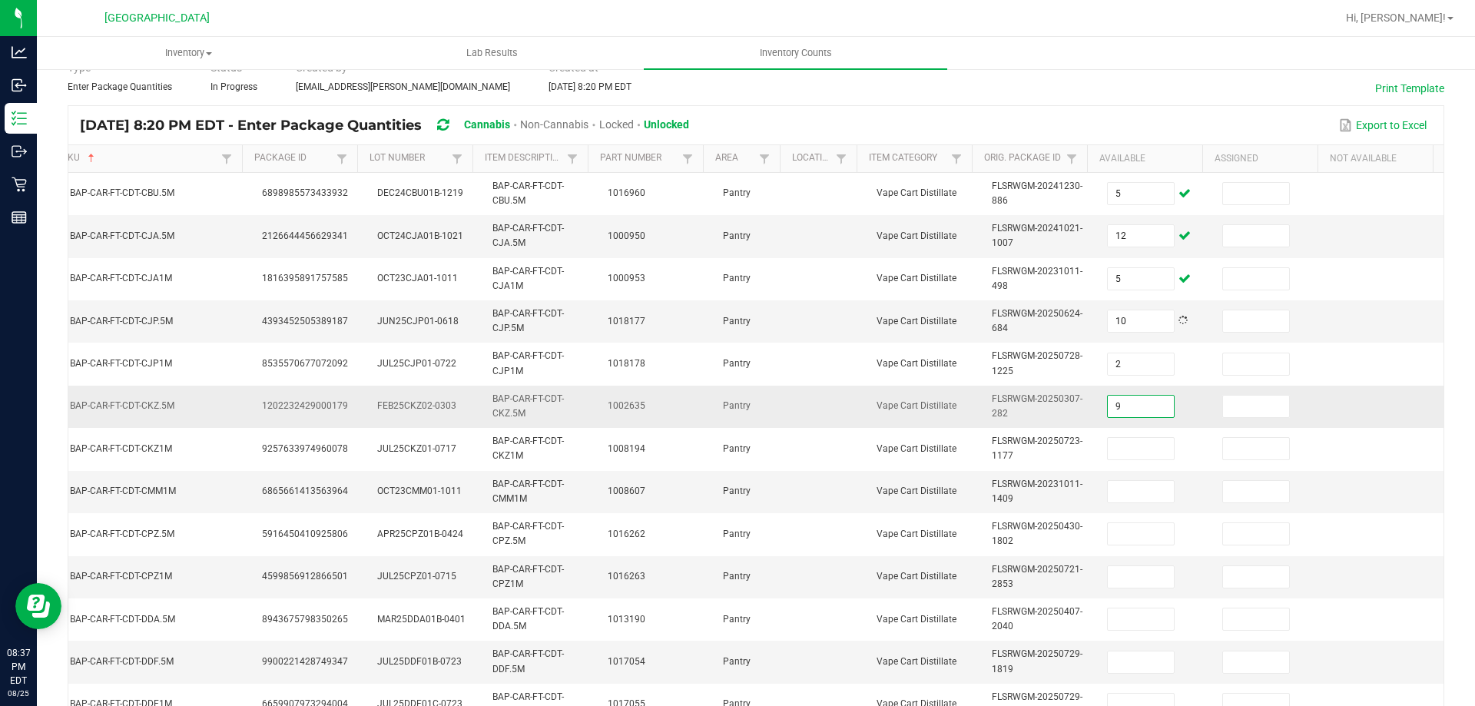
type input "9"
type input "1"
type input "8"
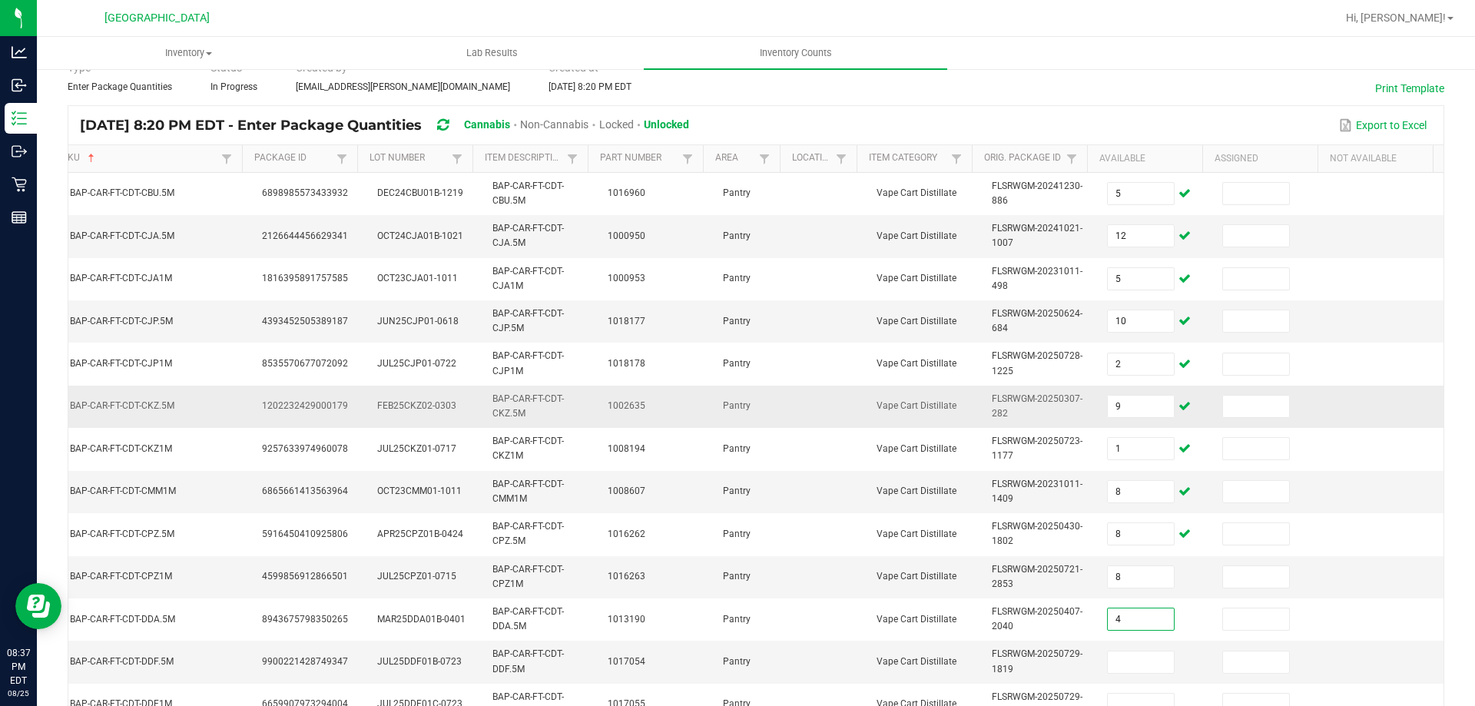
type input "4"
type input "11"
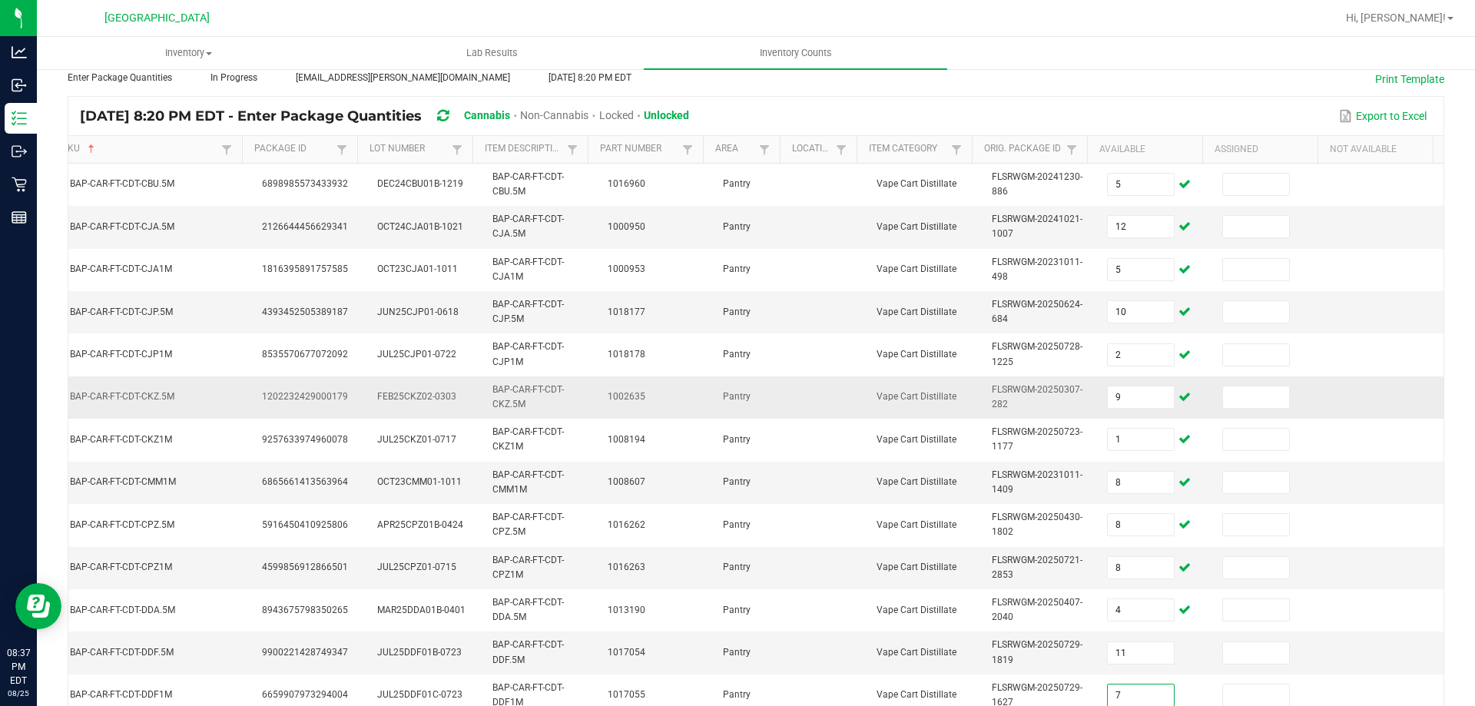
type input "7"
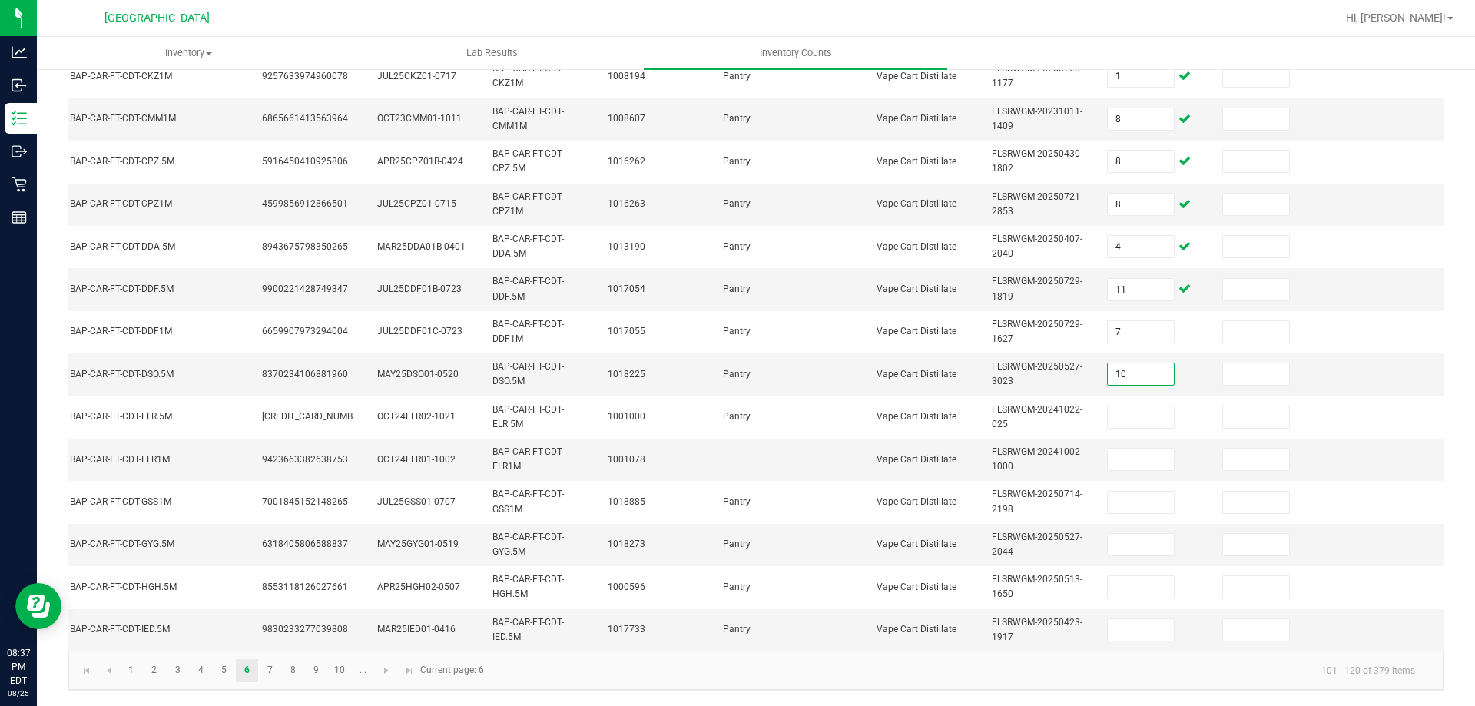
type input "10"
type input "12"
type input "5"
type input "12"
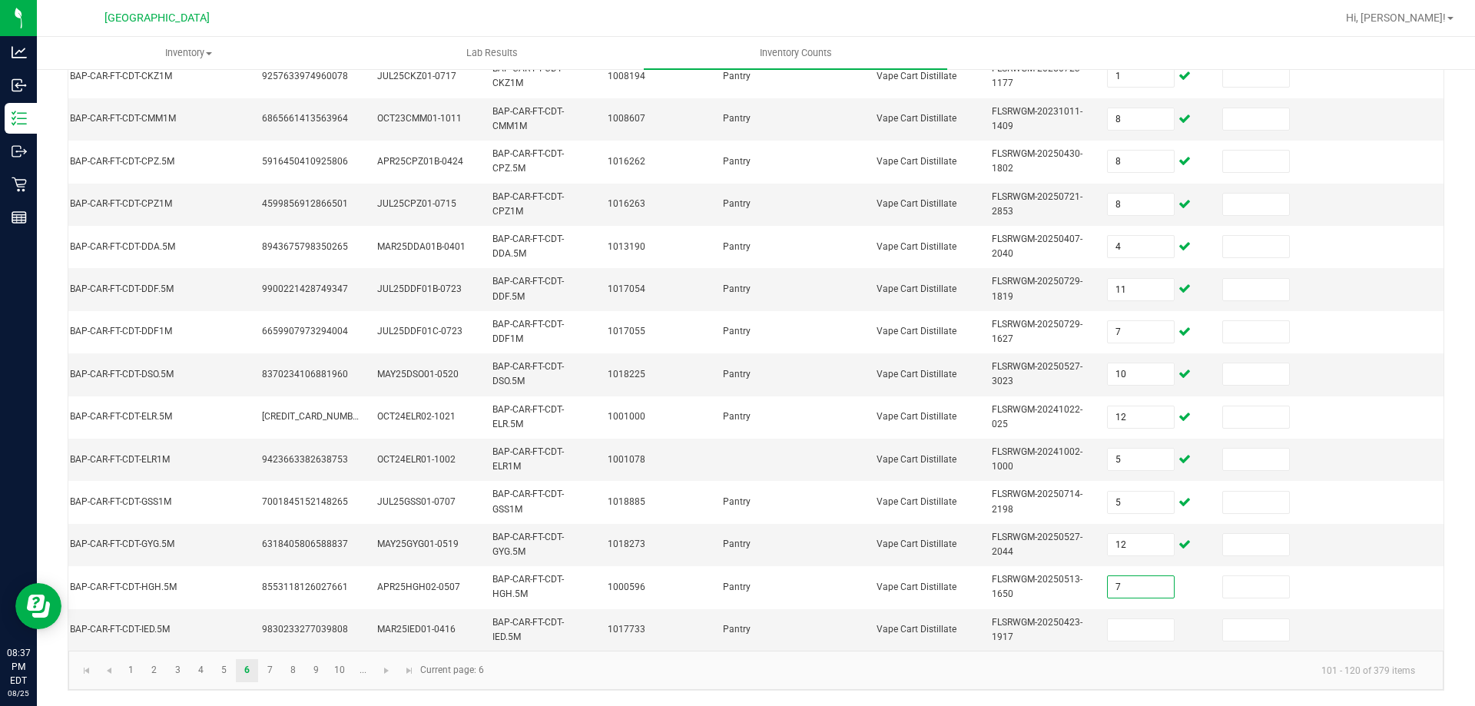
type input "7"
type input "9"
click at [270, 679] on link "7" at bounding box center [270, 670] width 22 height 23
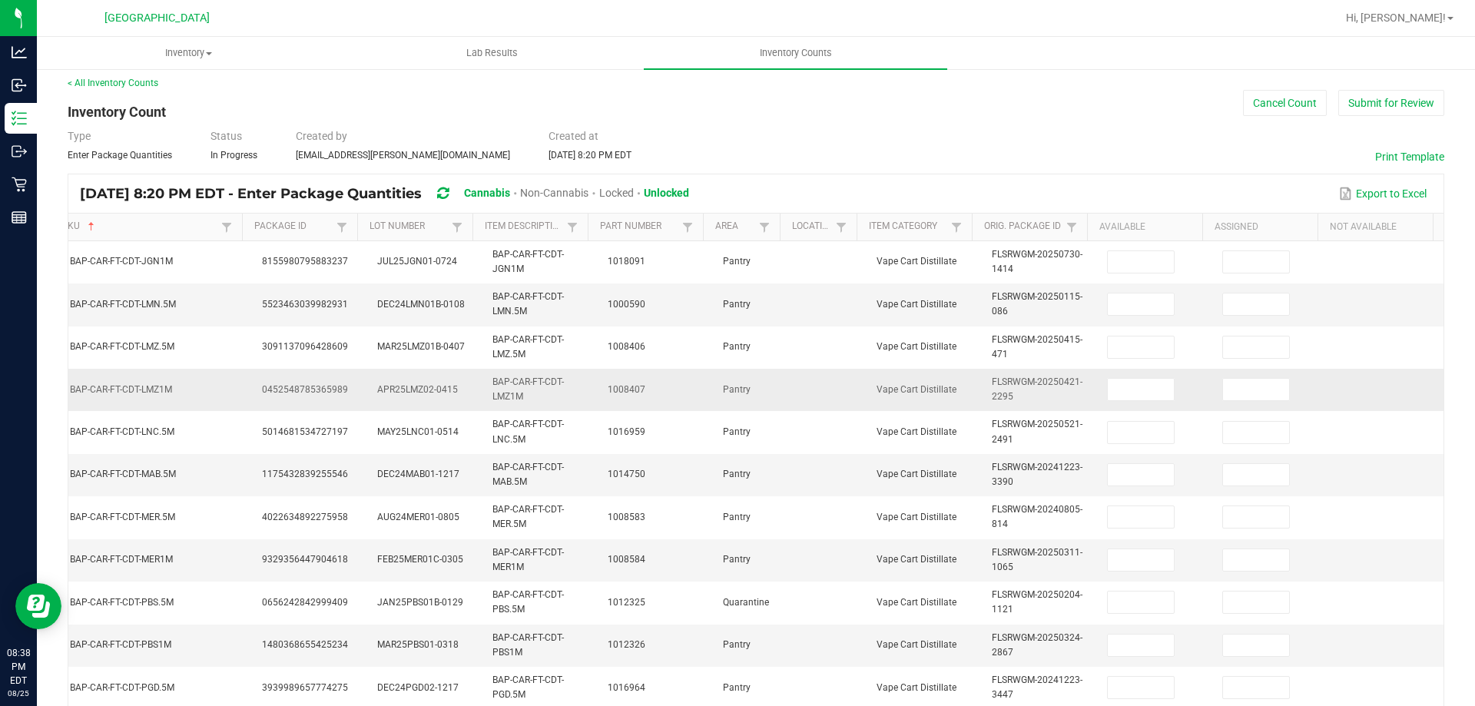
scroll to position [0, 0]
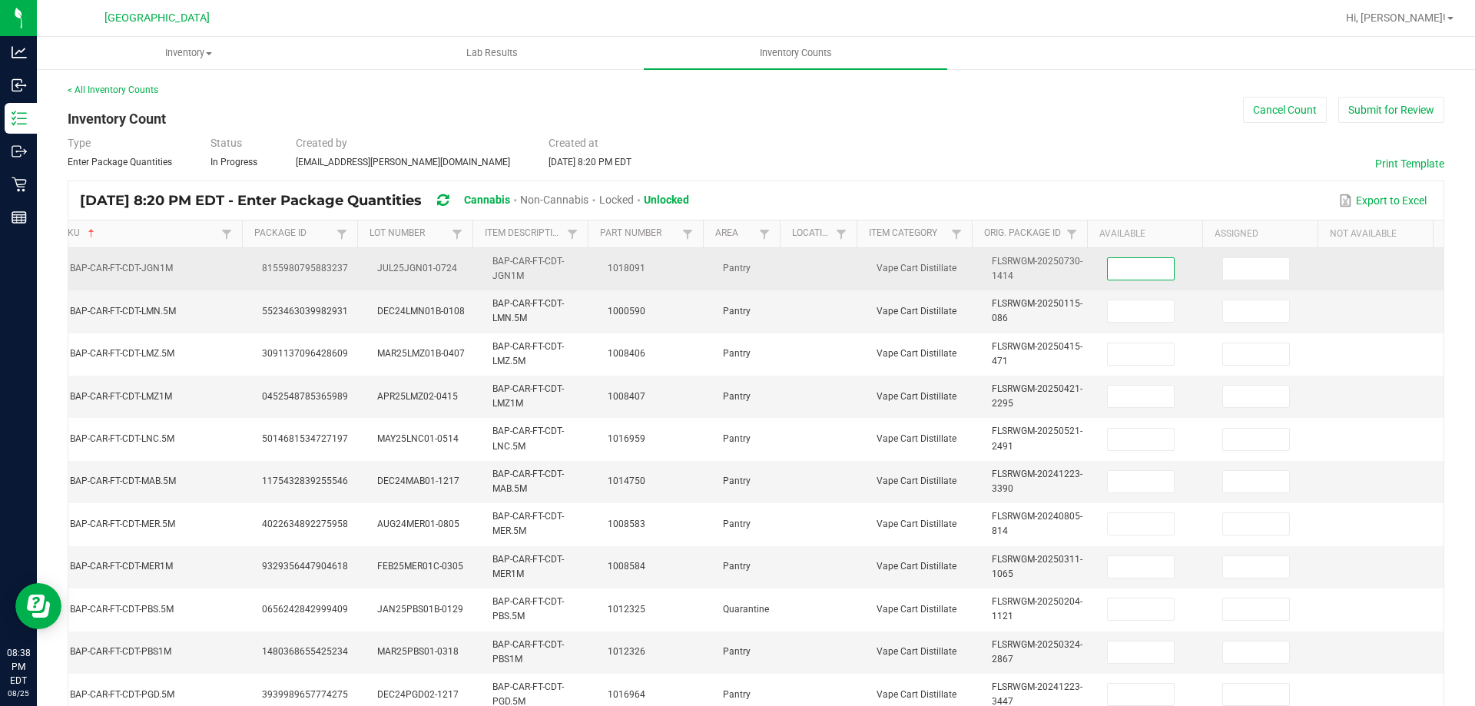
click at [1108, 271] on input at bounding box center [1141, 269] width 66 height 22
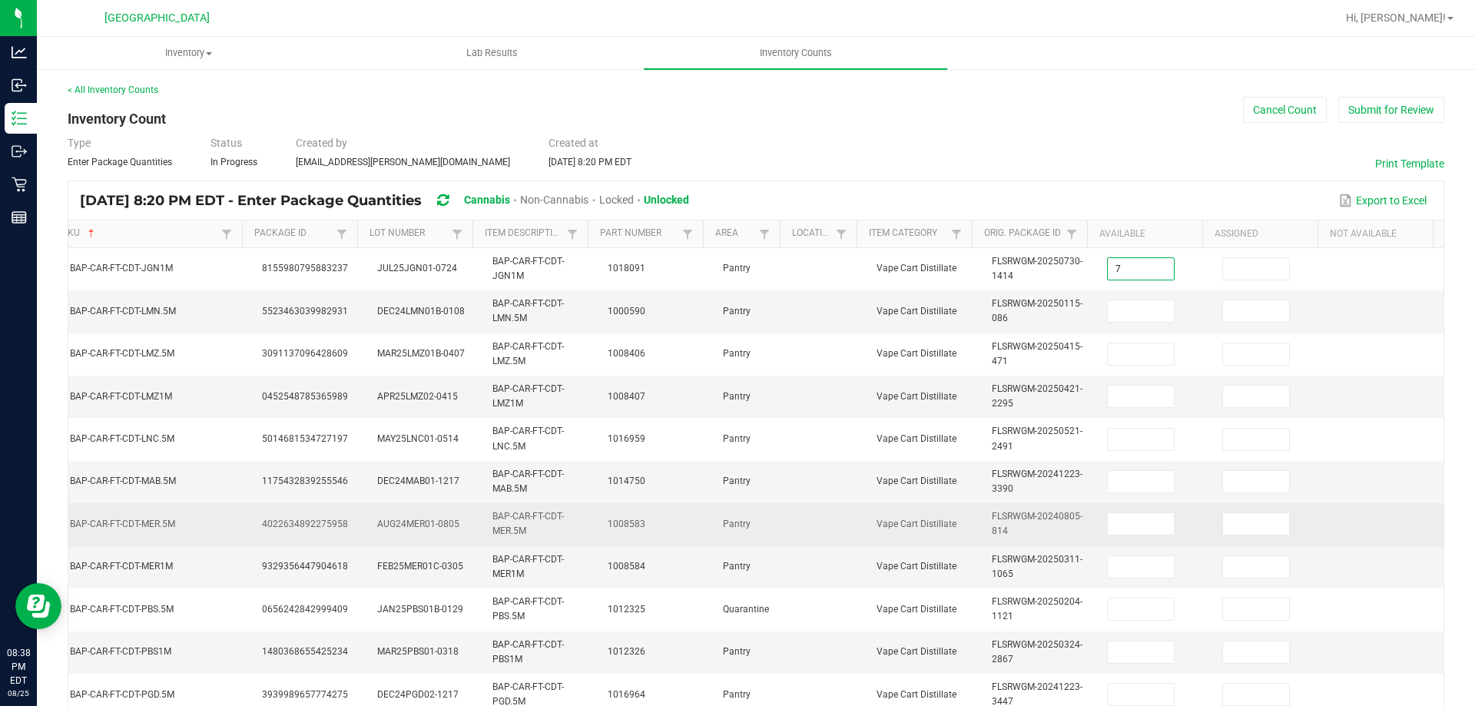
type input "7"
type input "12"
type input "8"
type input "3"
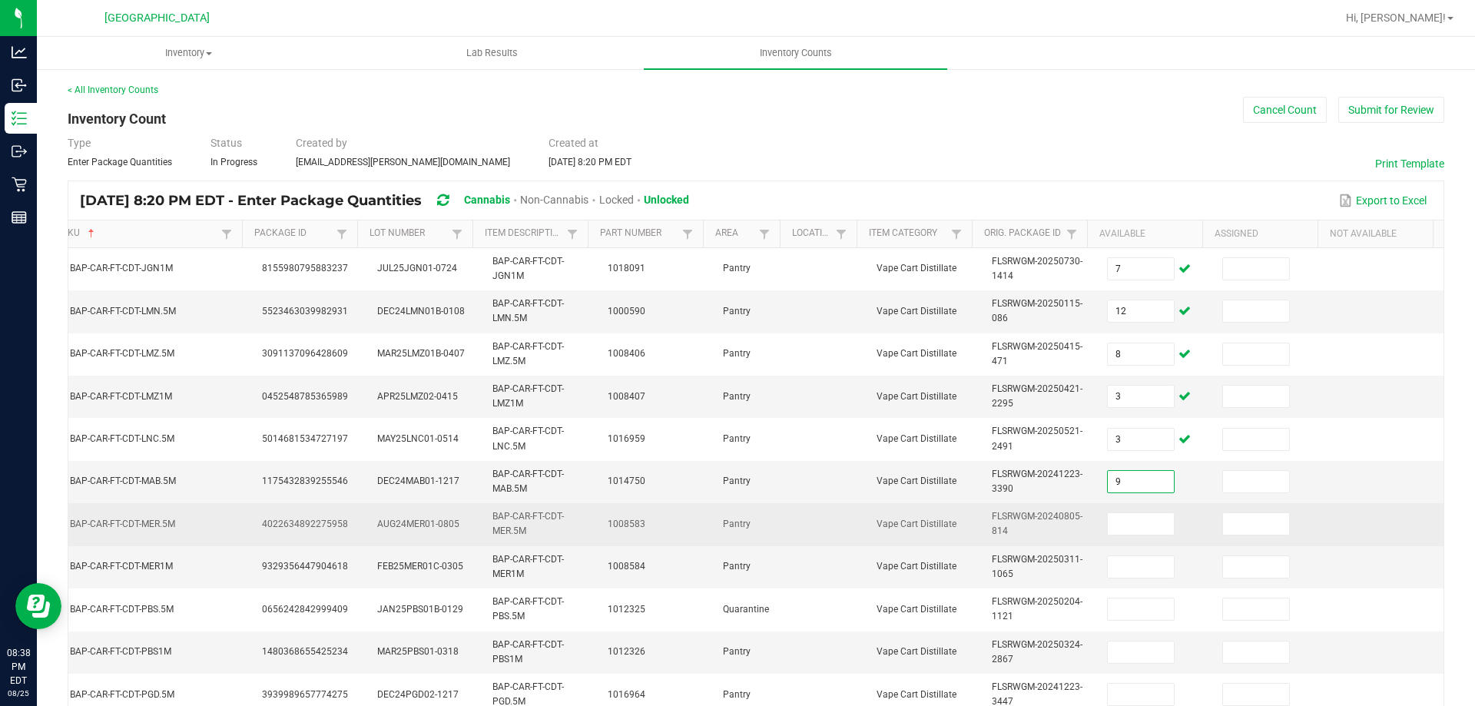
type input "9"
type input "5"
type input "6"
type input "11"
type input "4"
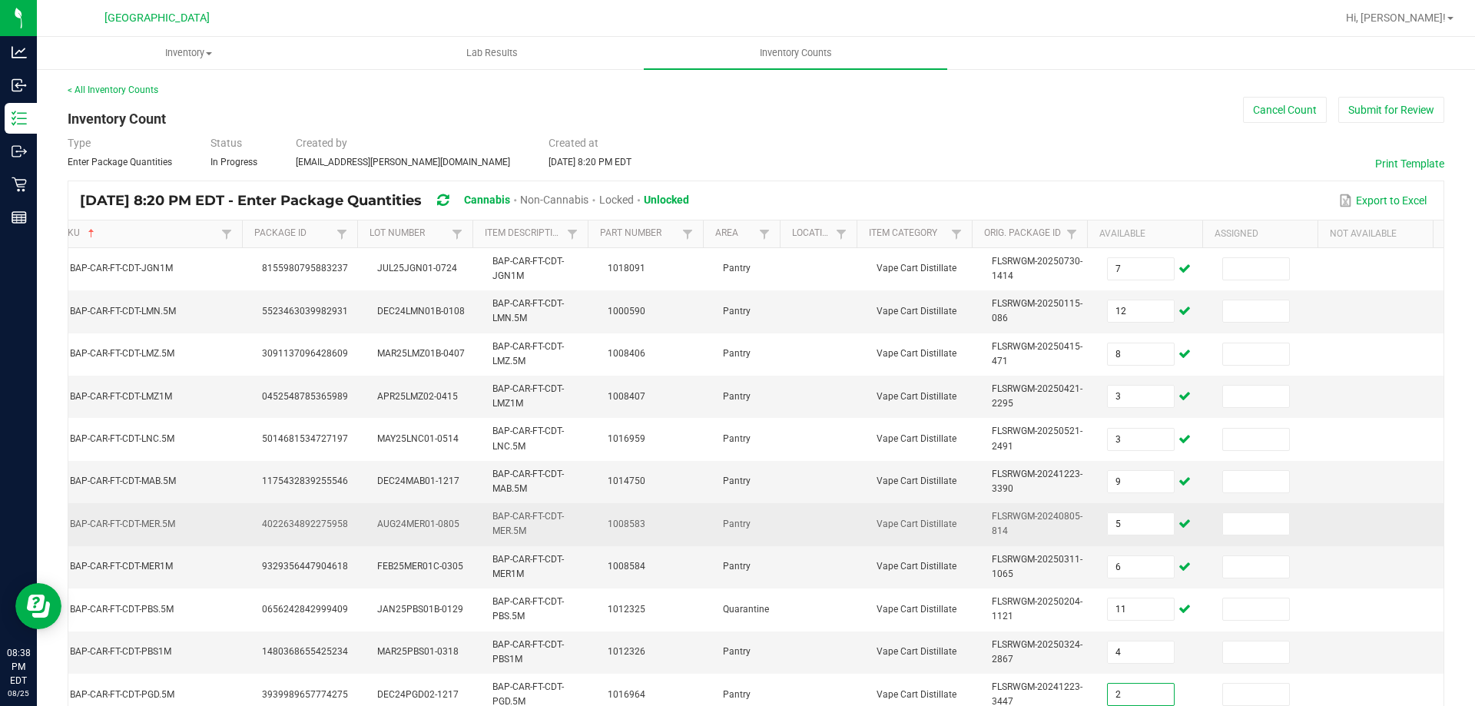
type input "2"
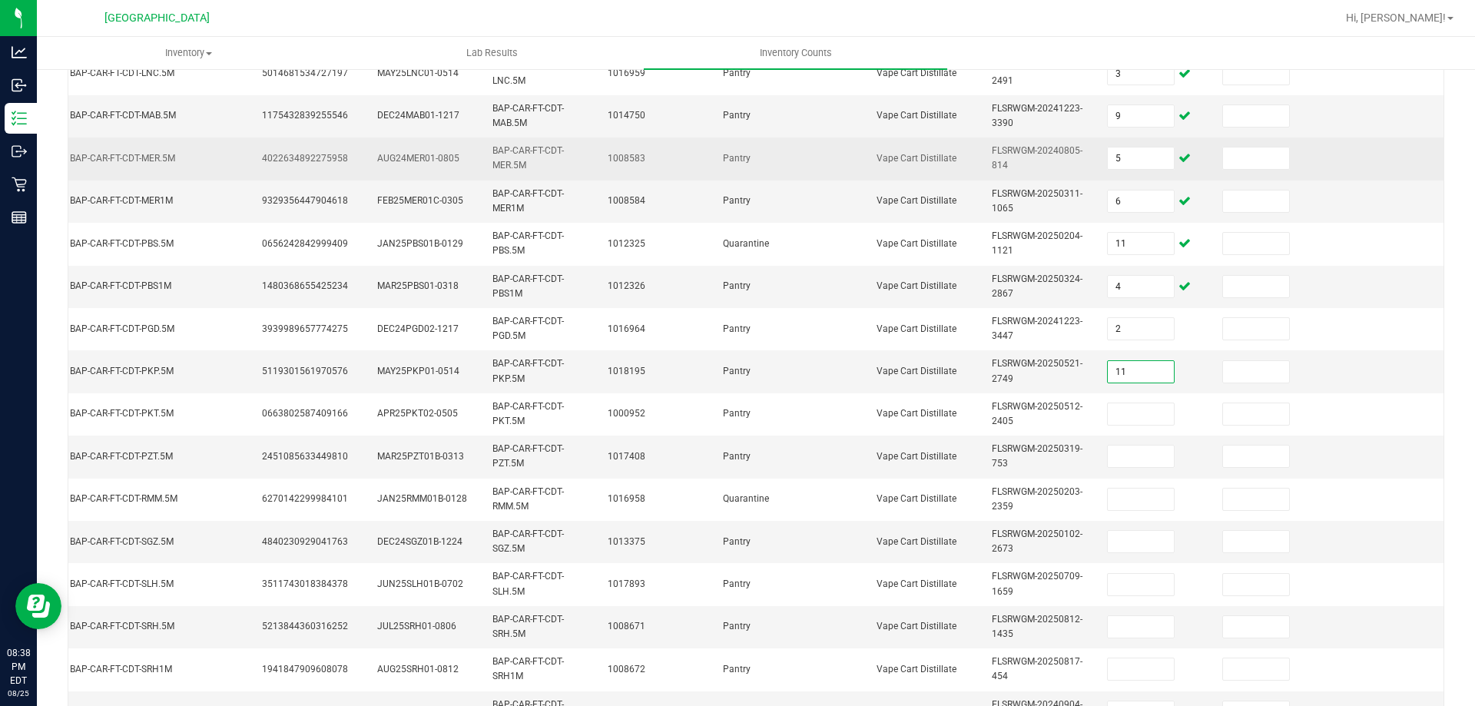
type input "11"
type input "2"
type input "5"
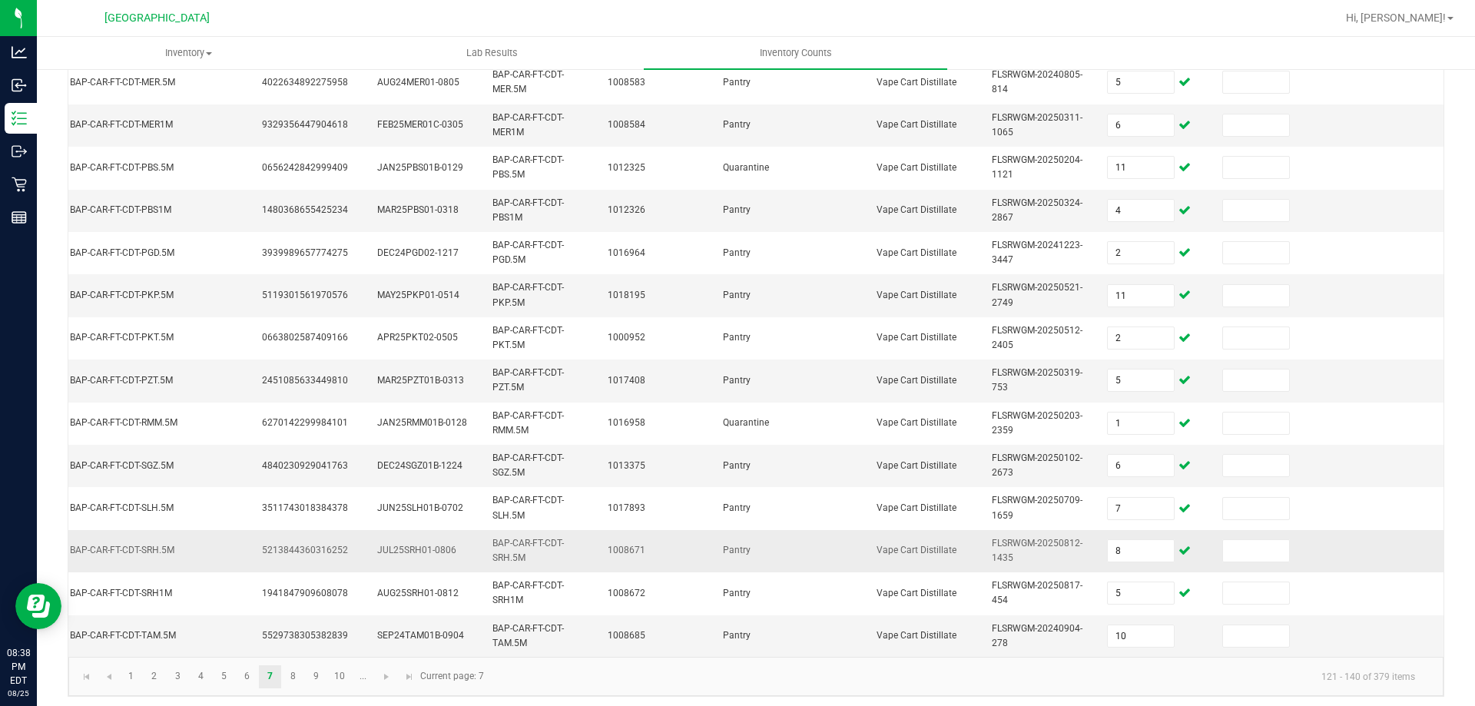
scroll to position [459, 0]
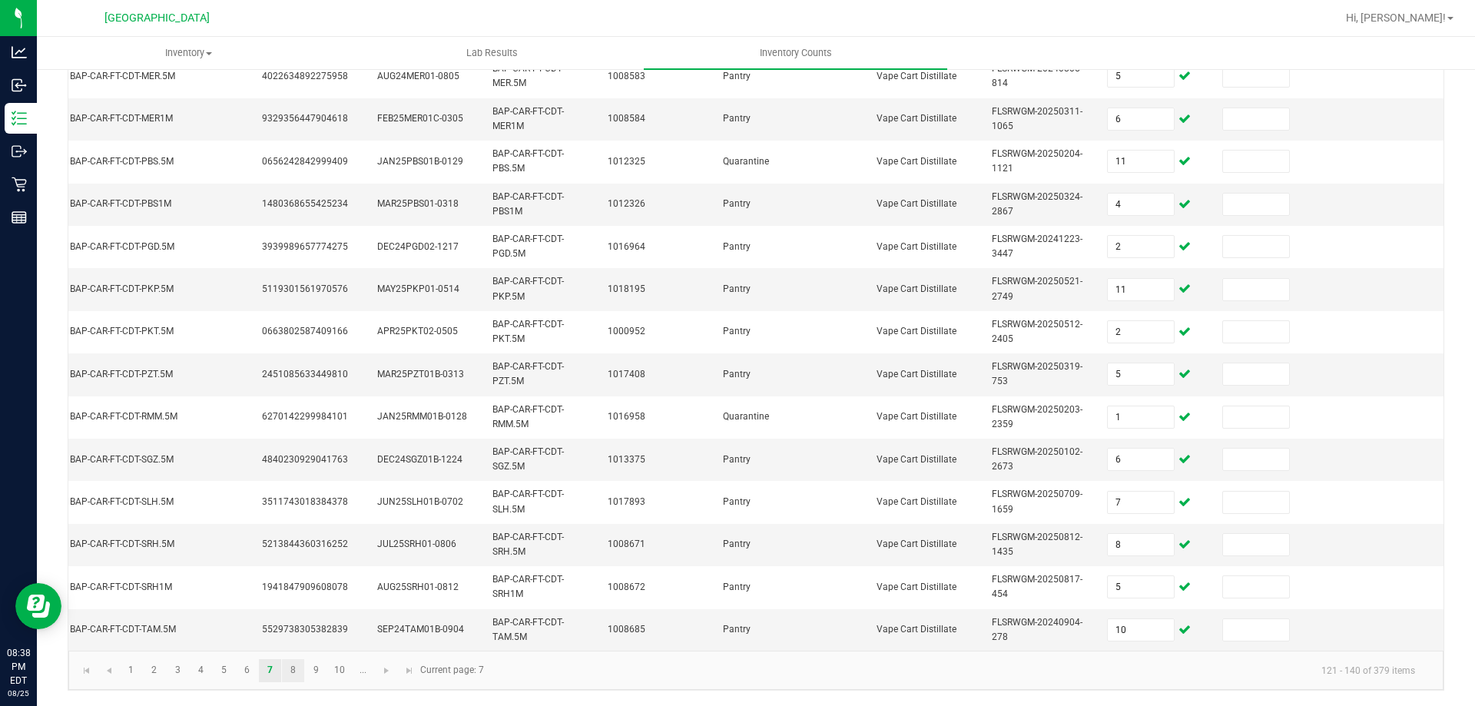
click at [295, 666] on link "8" at bounding box center [293, 670] width 22 height 23
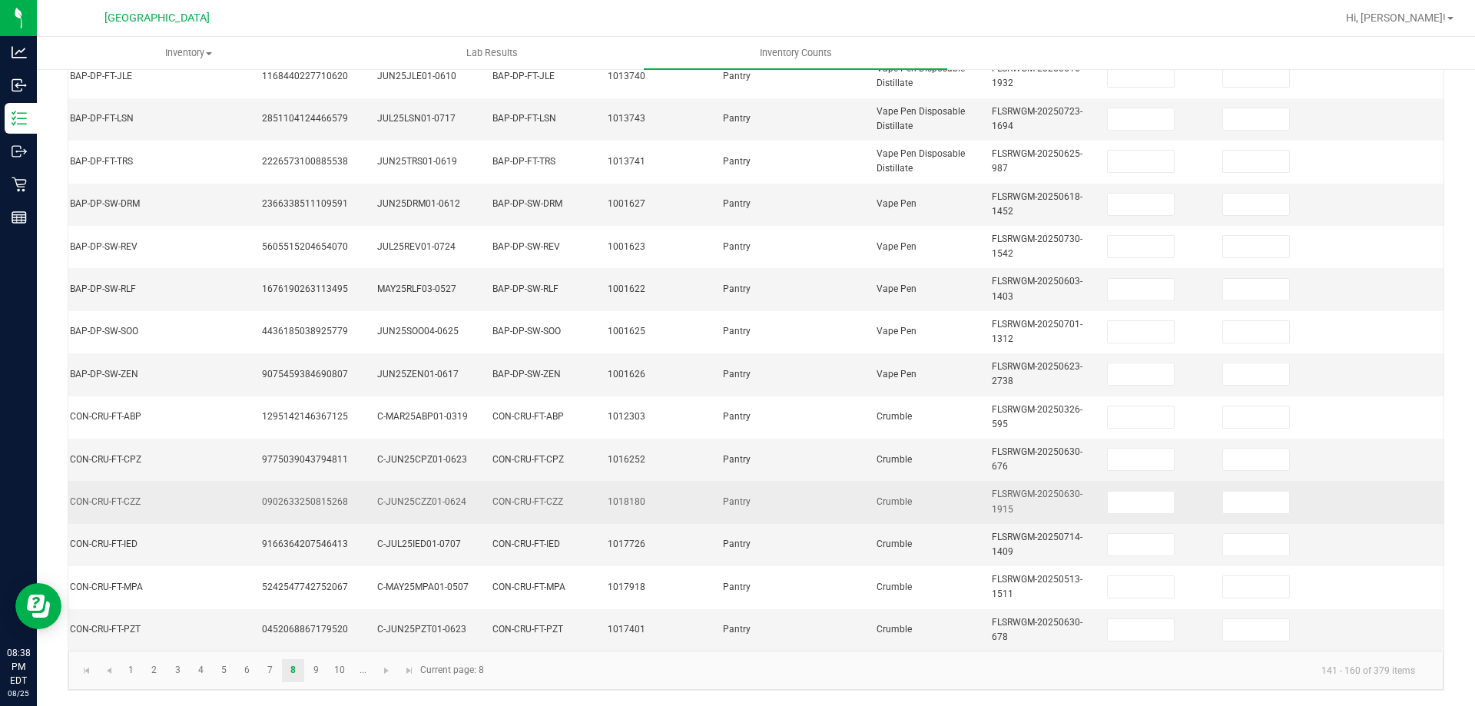
scroll to position [152, 0]
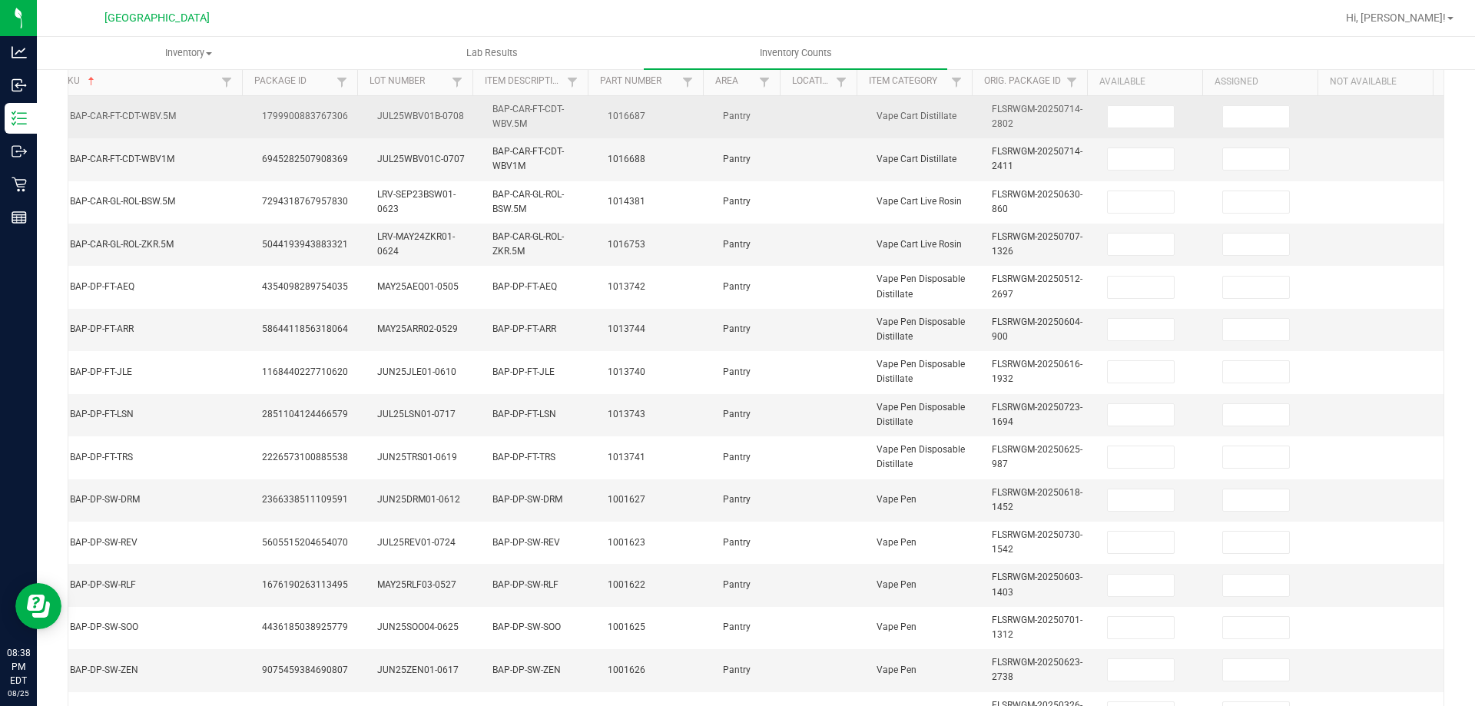
click at [1106, 129] on td at bounding box center [1155, 117] width 115 height 42
click at [1110, 118] on input at bounding box center [1141, 117] width 66 height 22
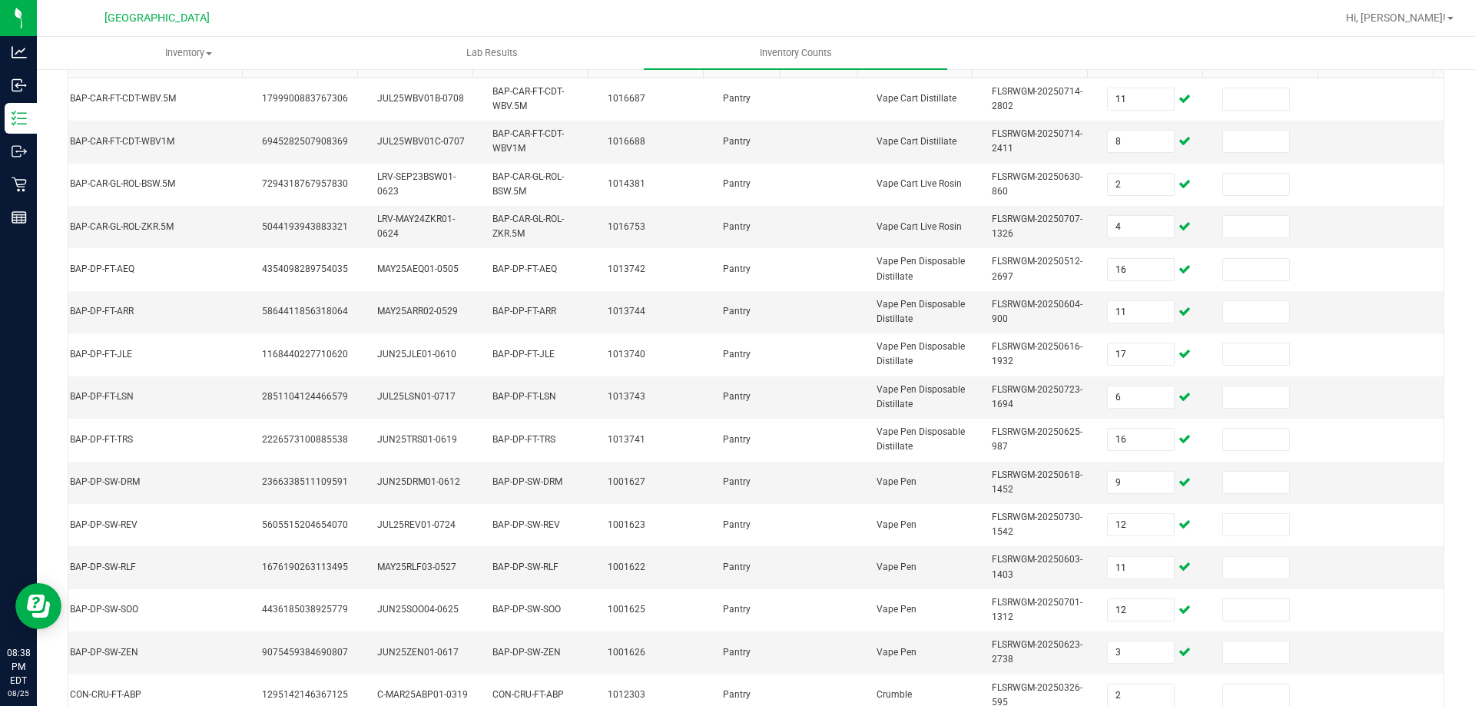
scroll to position [459, 0]
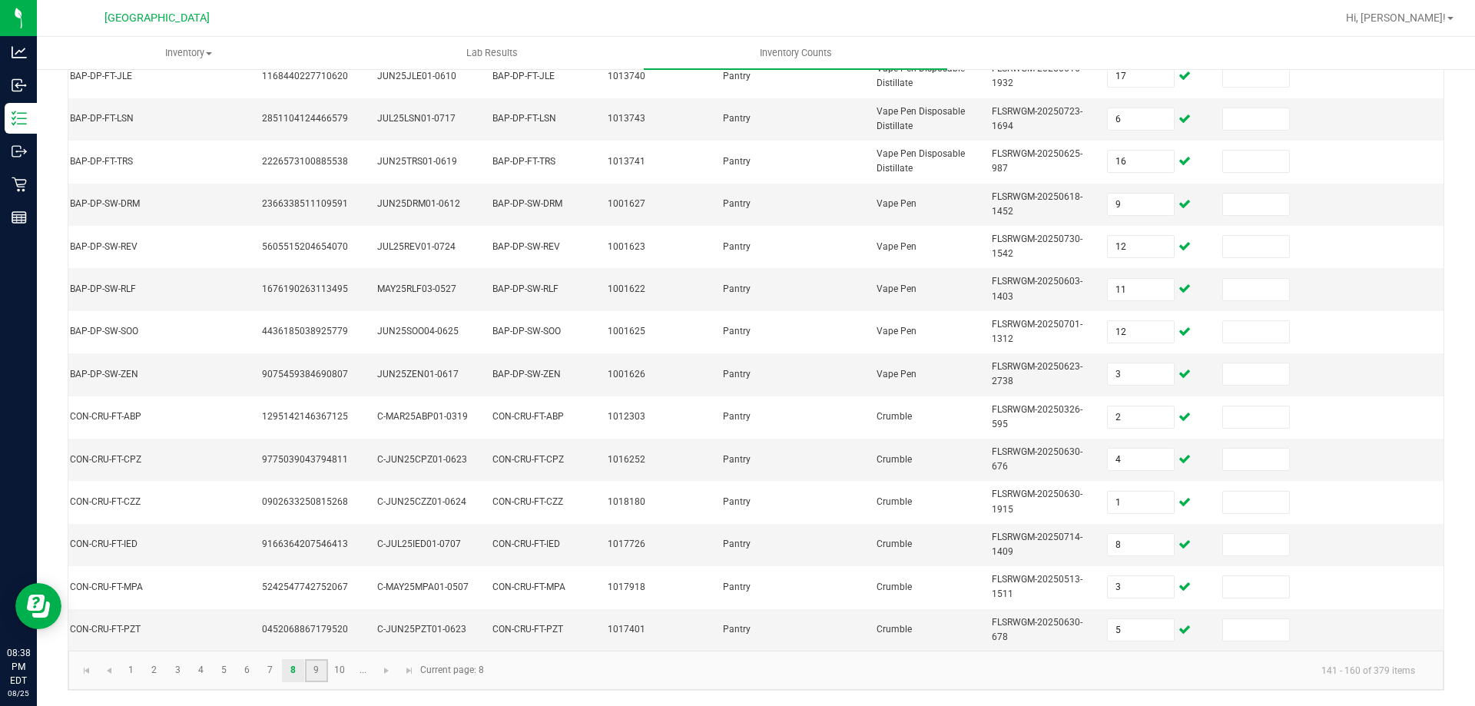
click at [314, 671] on link "9" at bounding box center [316, 670] width 22 height 23
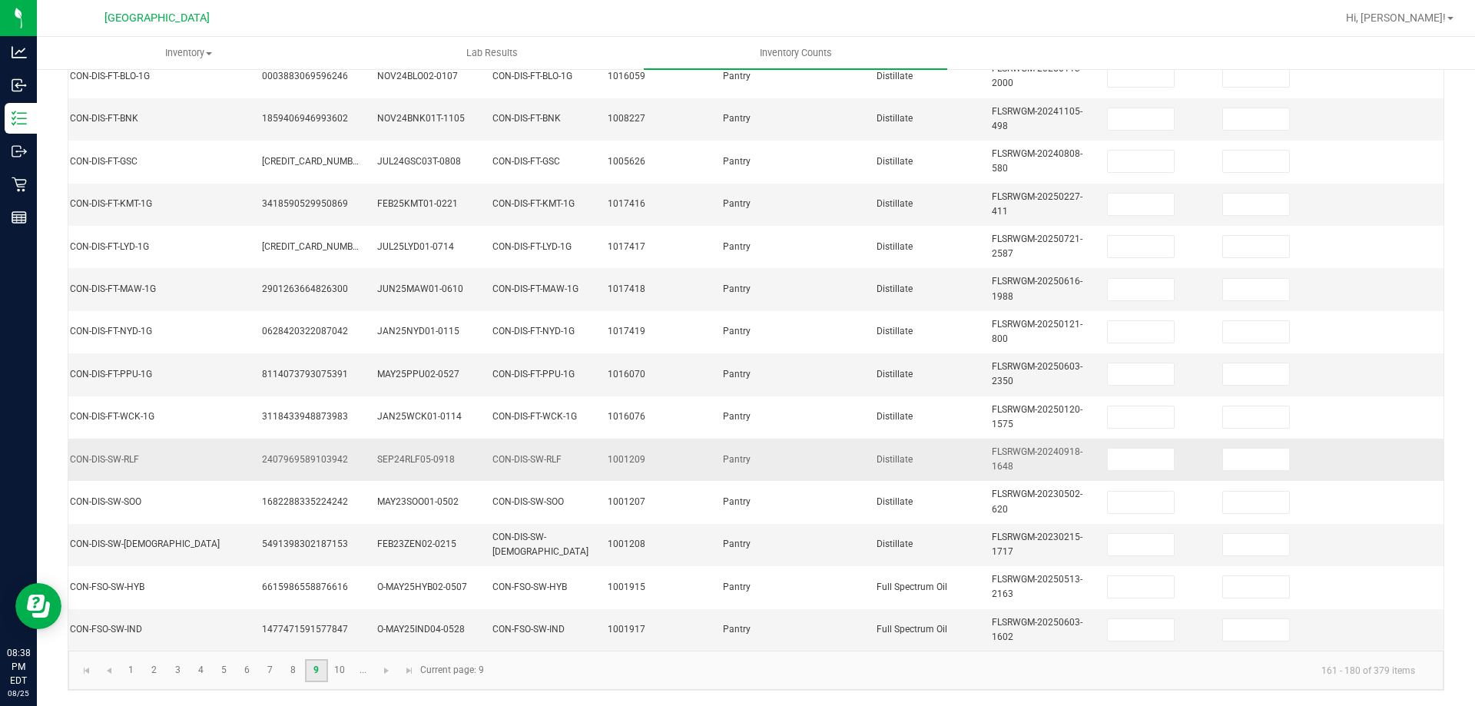
scroll to position [75, 0]
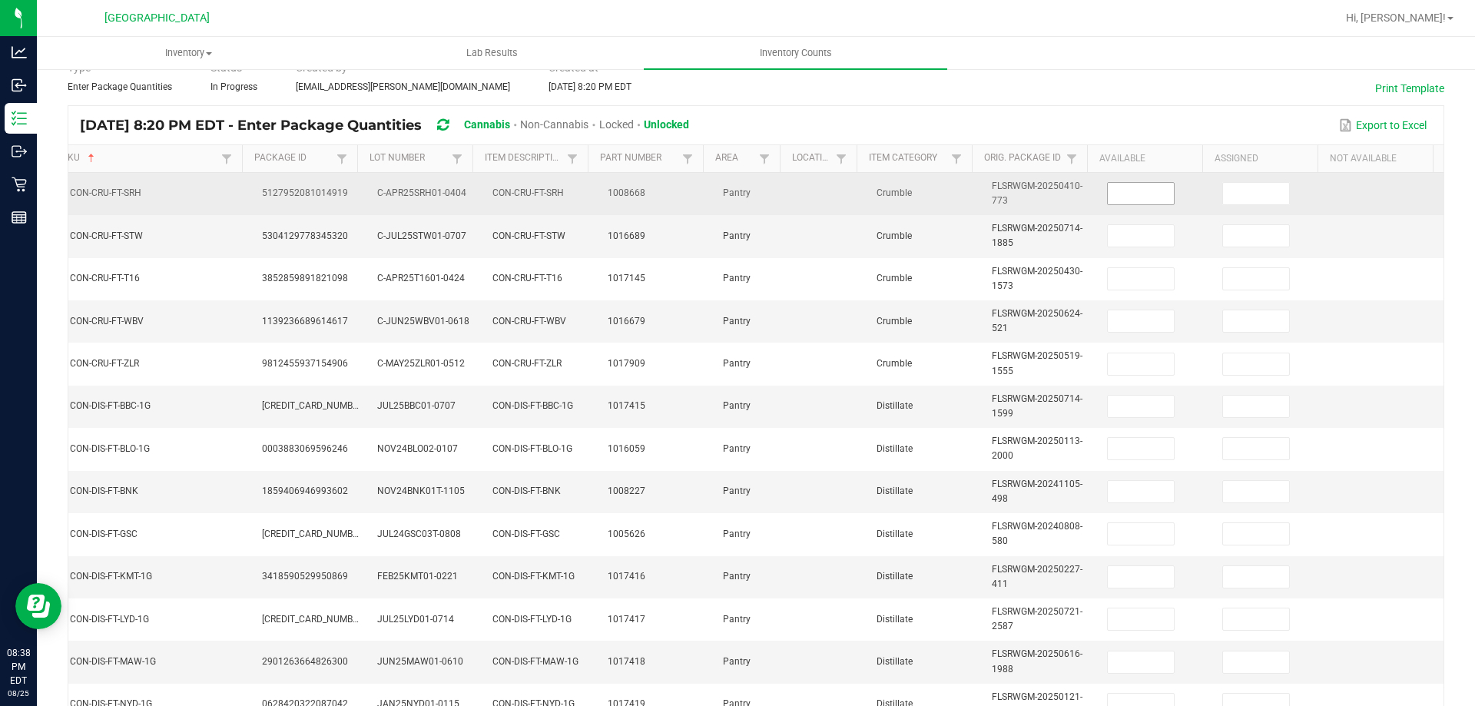
click at [1130, 204] on input at bounding box center [1141, 194] width 66 height 22
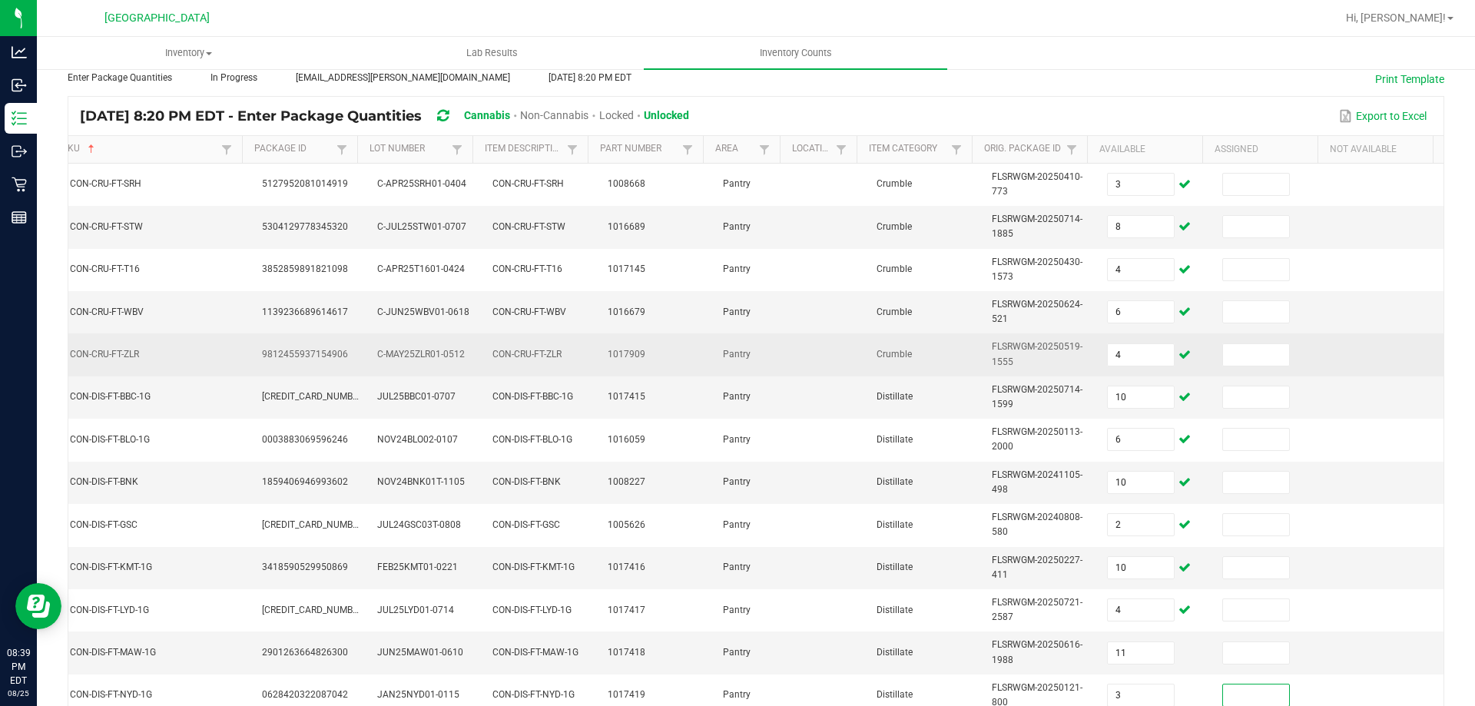
scroll to position [451, 0]
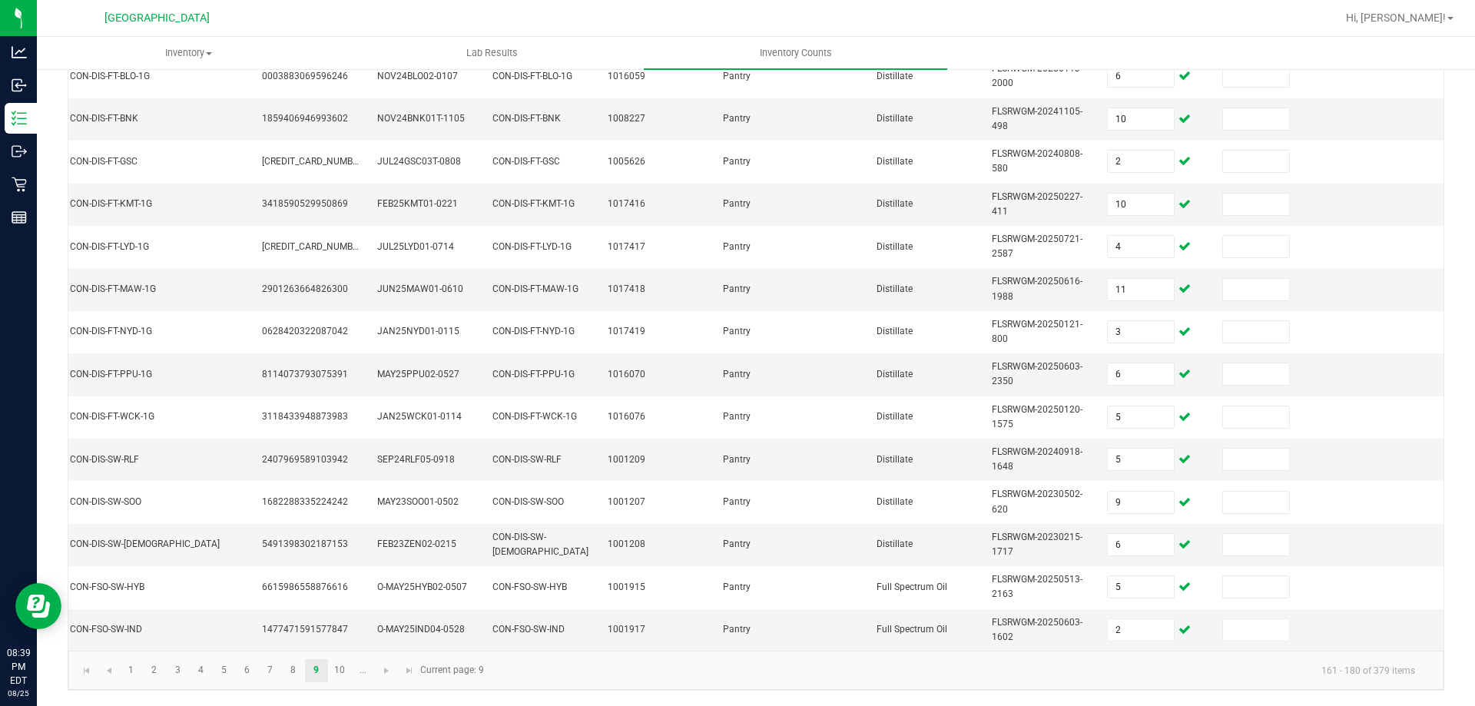
click at [542, 670] on kendo-pager-info "161 - 180 of 379 items" at bounding box center [960, 670] width 934 height 25
click at [345, 672] on link "10" at bounding box center [340, 670] width 22 height 23
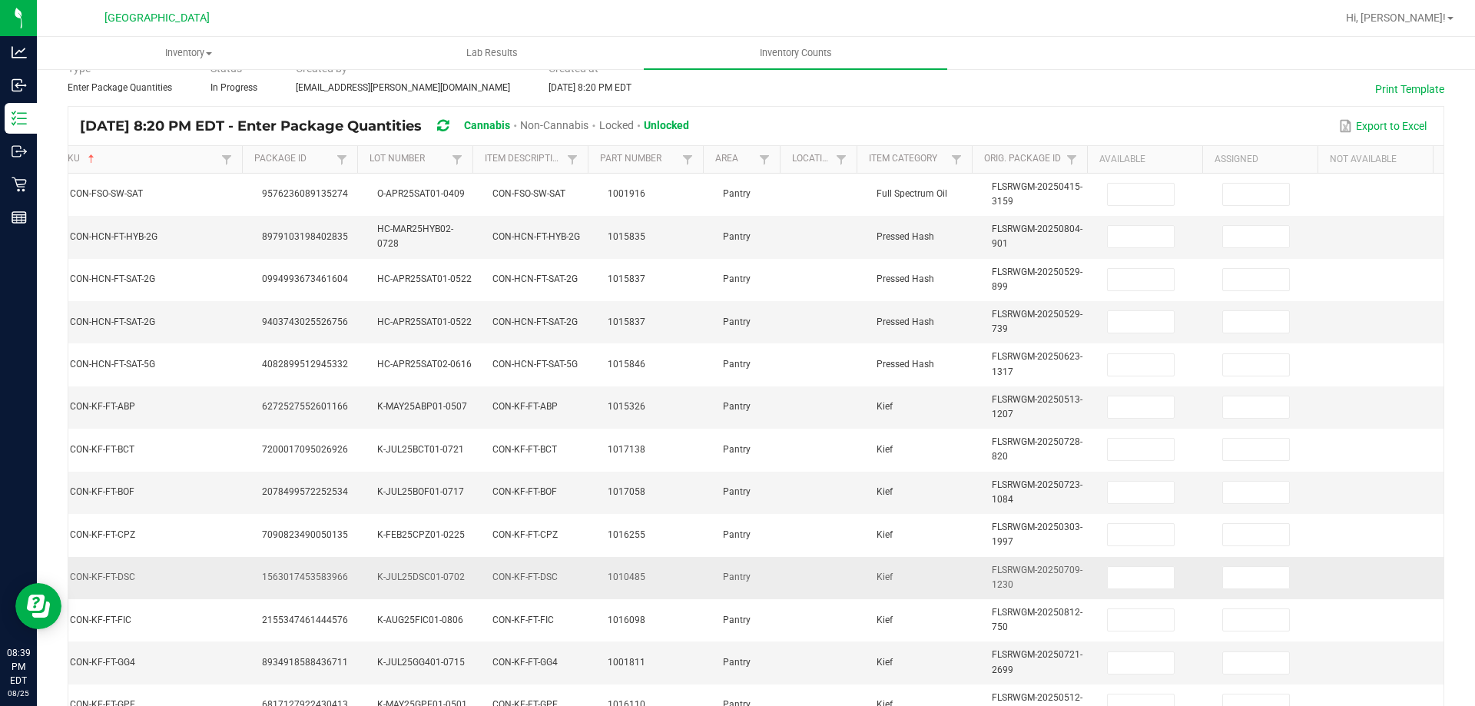
scroll to position [67, 0]
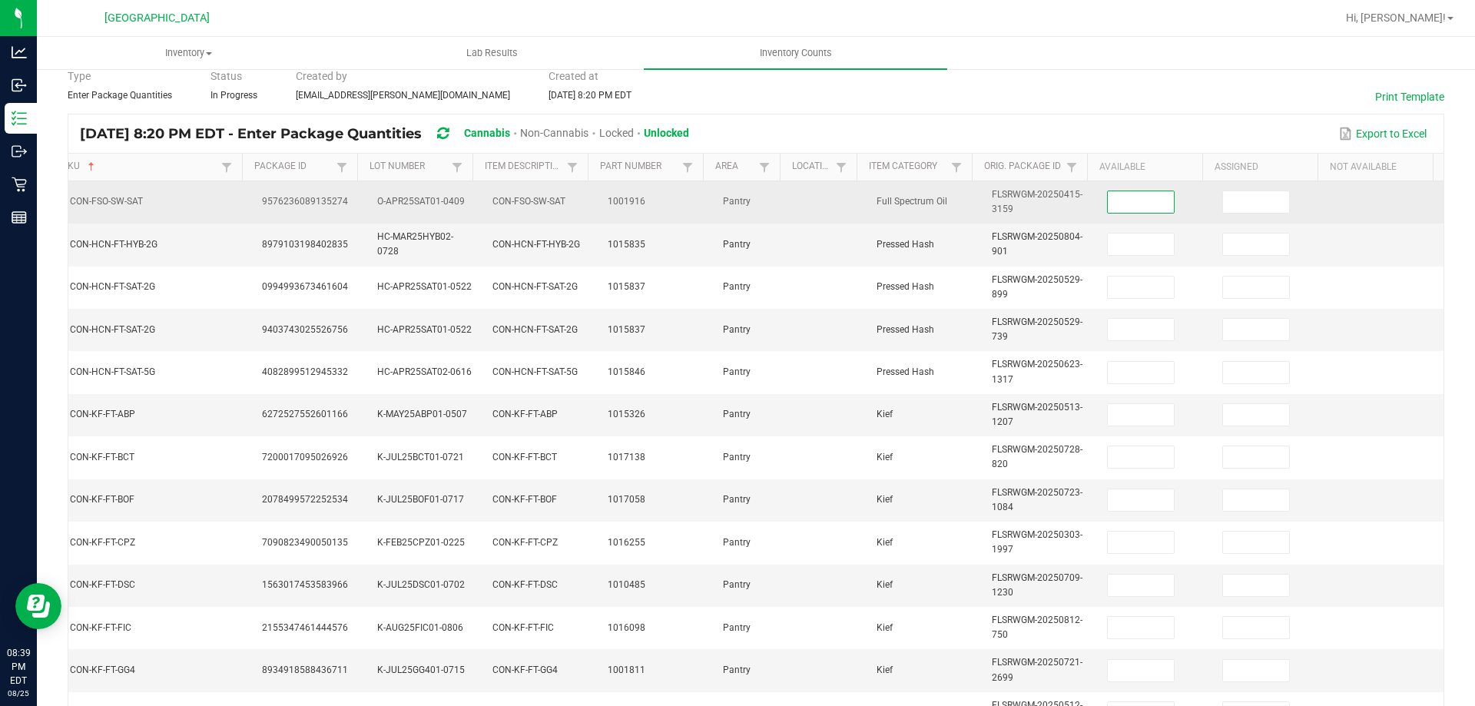
click at [1127, 197] on input at bounding box center [1141, 202] width 66 height 22
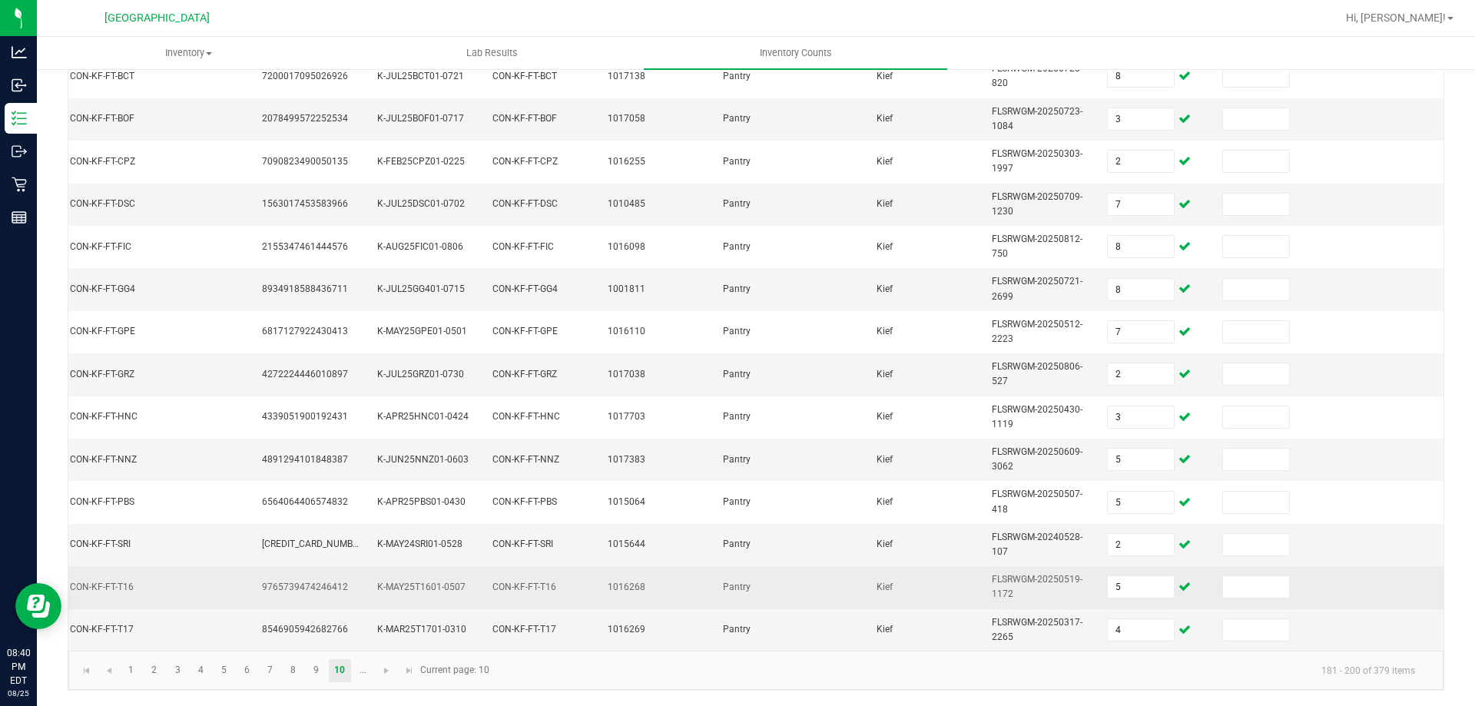
scroll to position [459, 0]
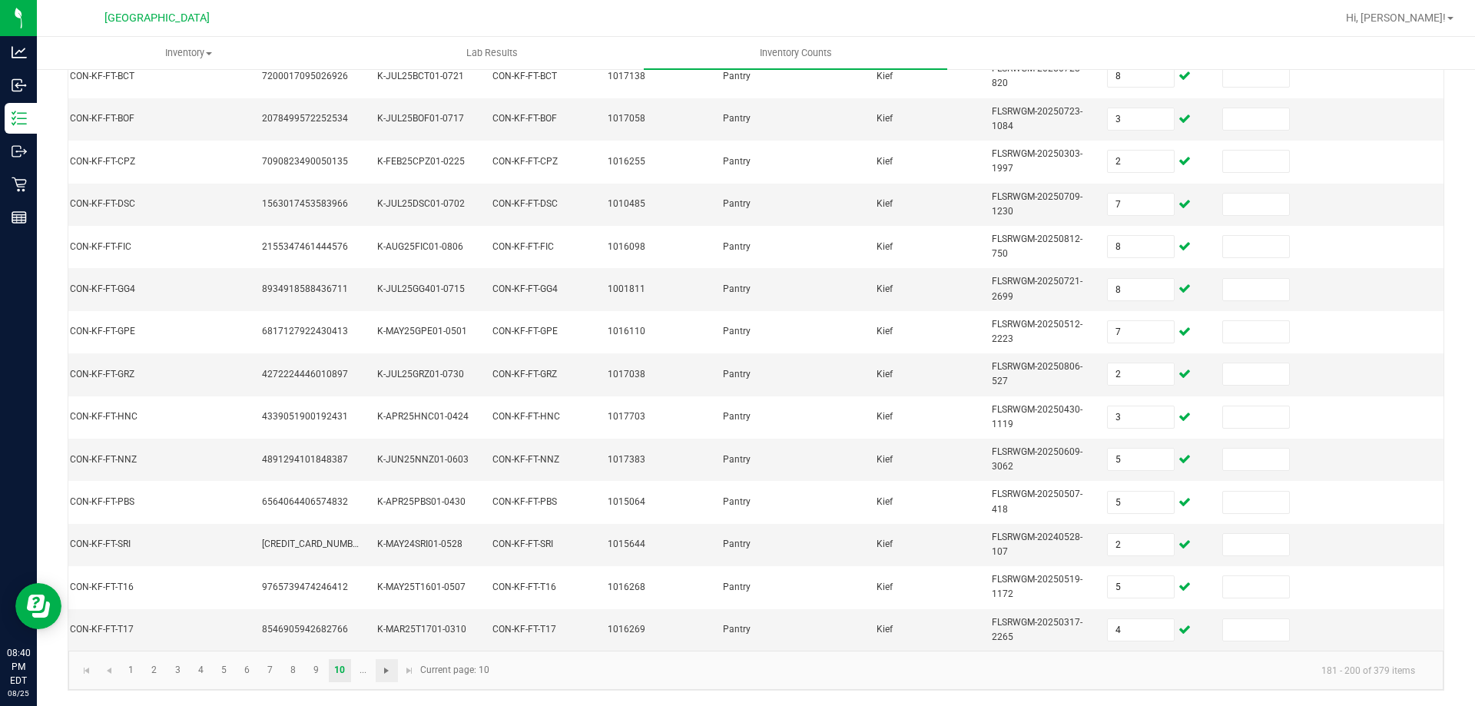
click at [385, 669] on span "Go to the next page" at bounding box center [386, 671] width 12 height 12
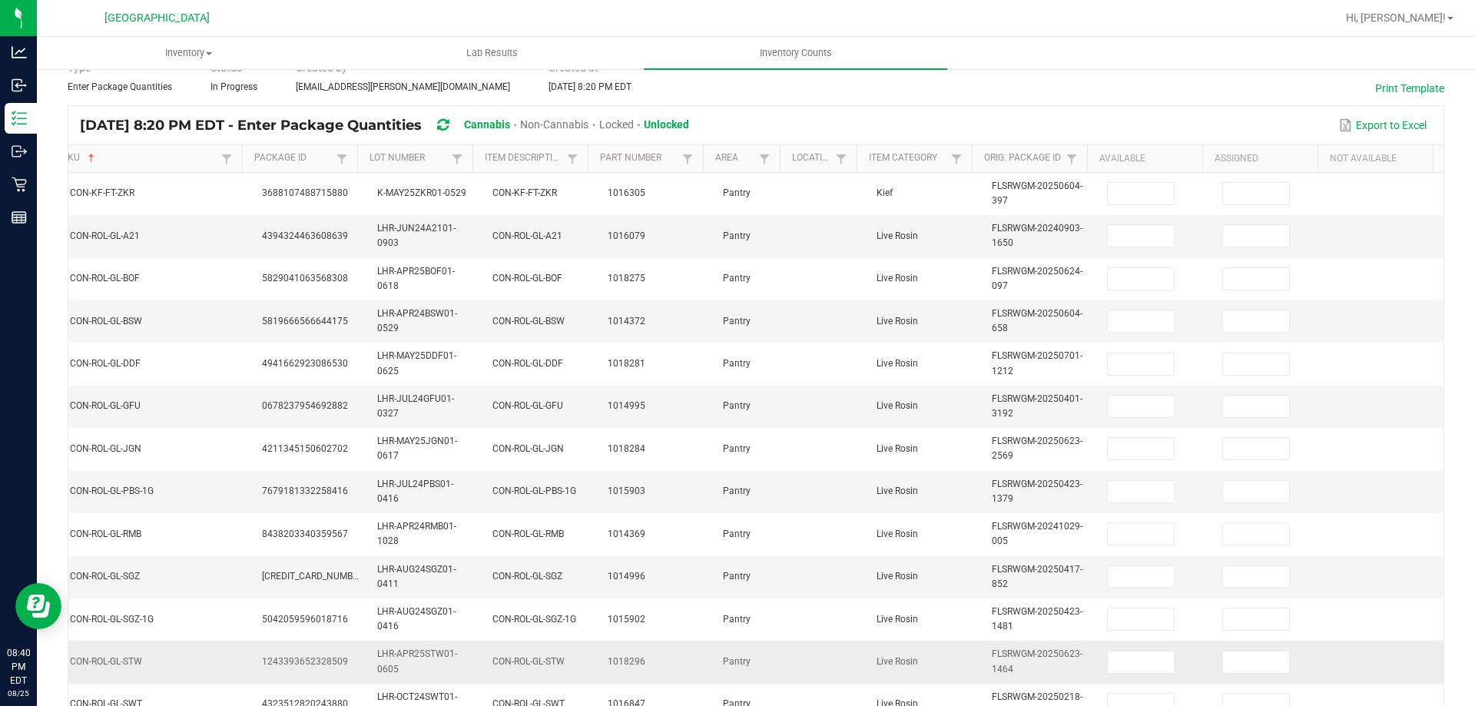
scroll to position [0, 0]
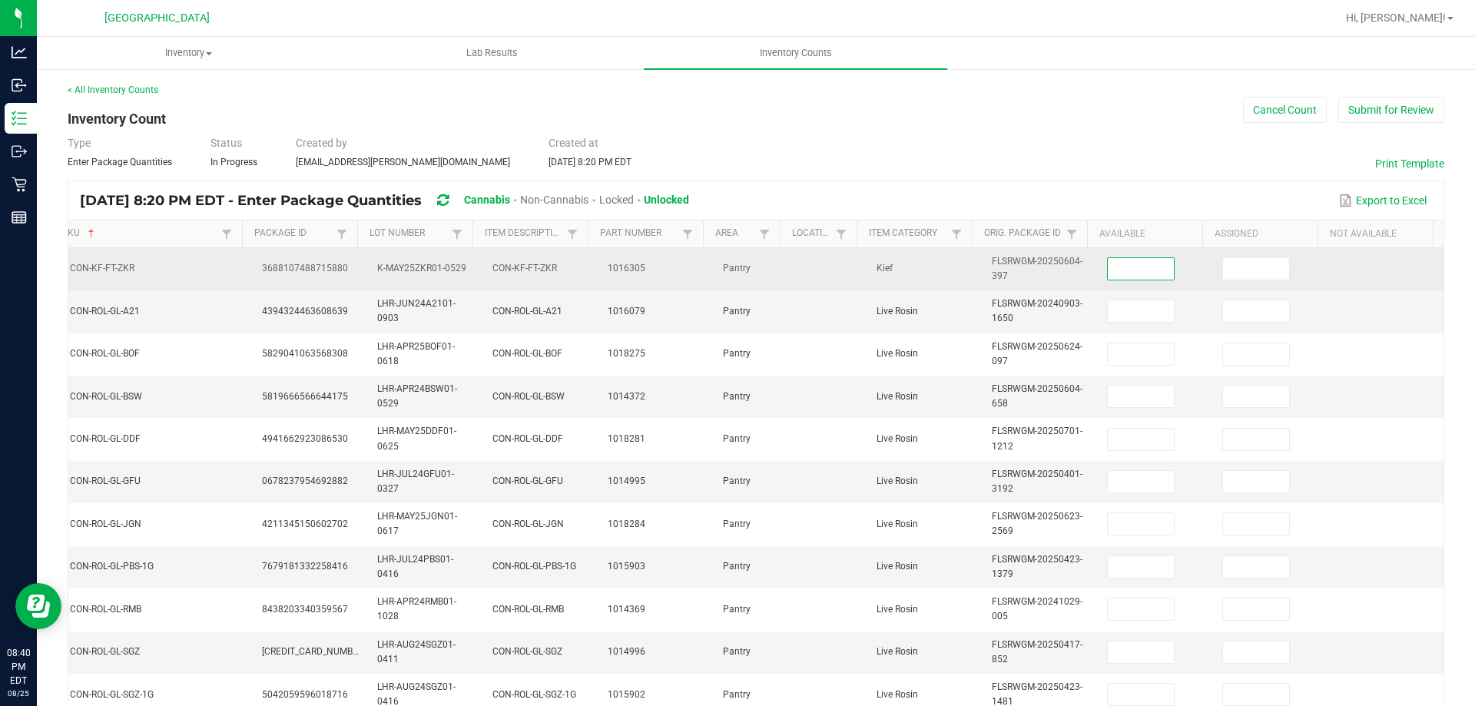
click at [1134, 263] on input at bounding box center [1141, 269] width 66 height 22
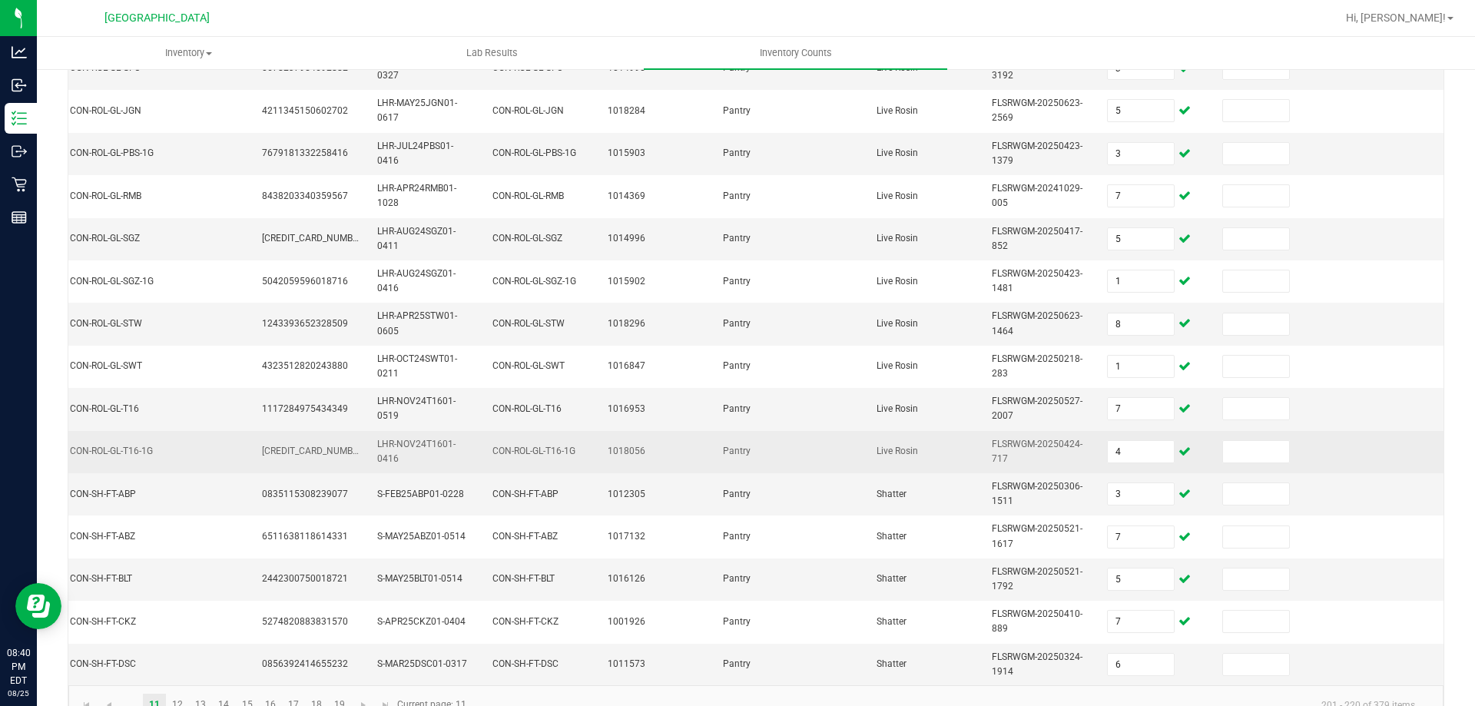
scroll to position [459, 0]
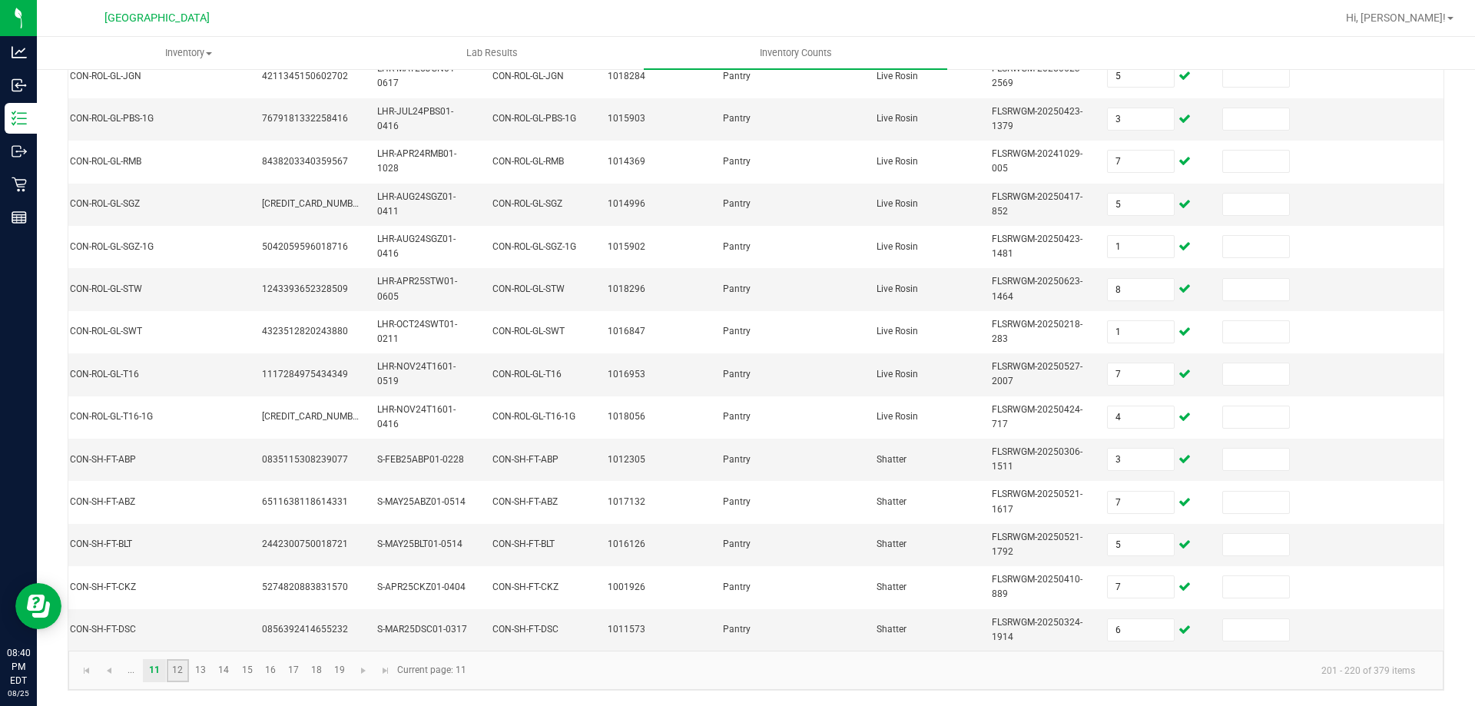
click at [174, 678] on link "12" at bounding box center [178, 670] width 22 height 23
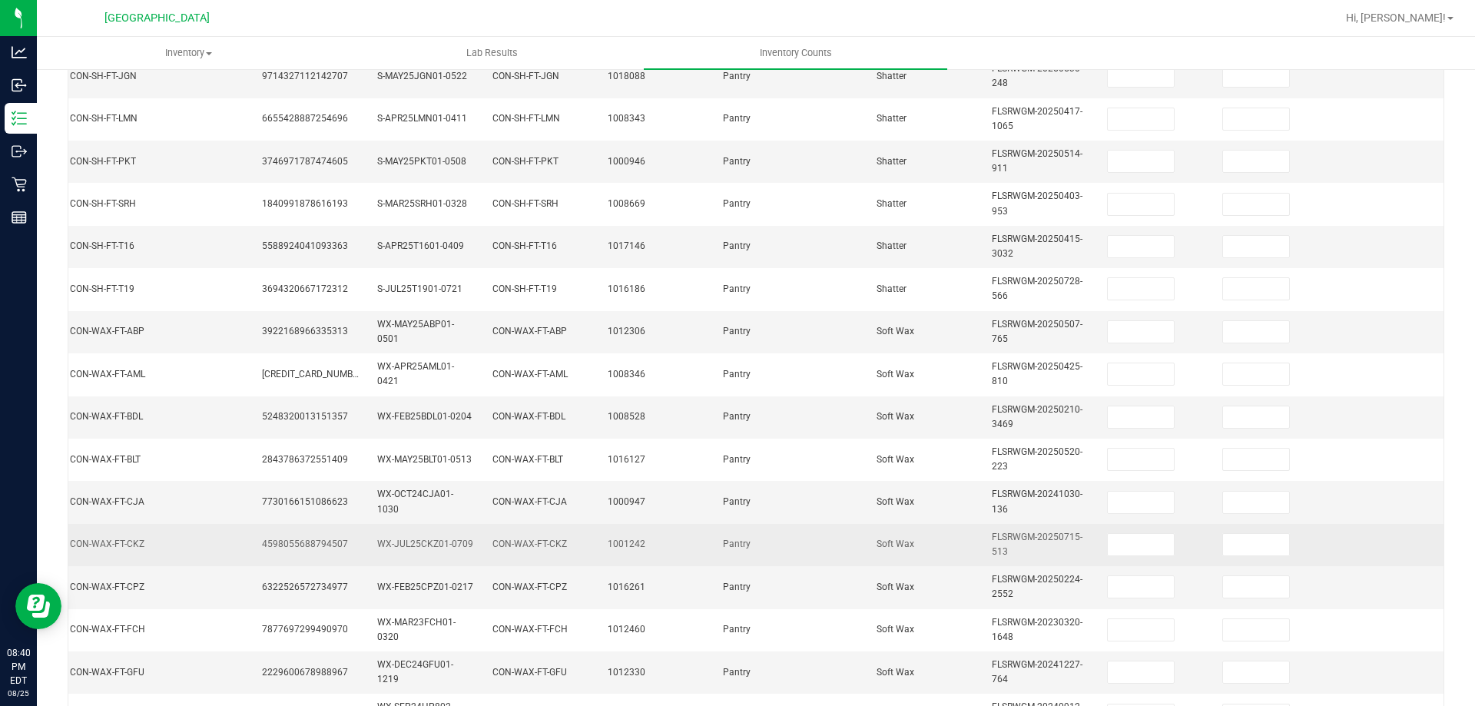
scroll to position [75, 0]
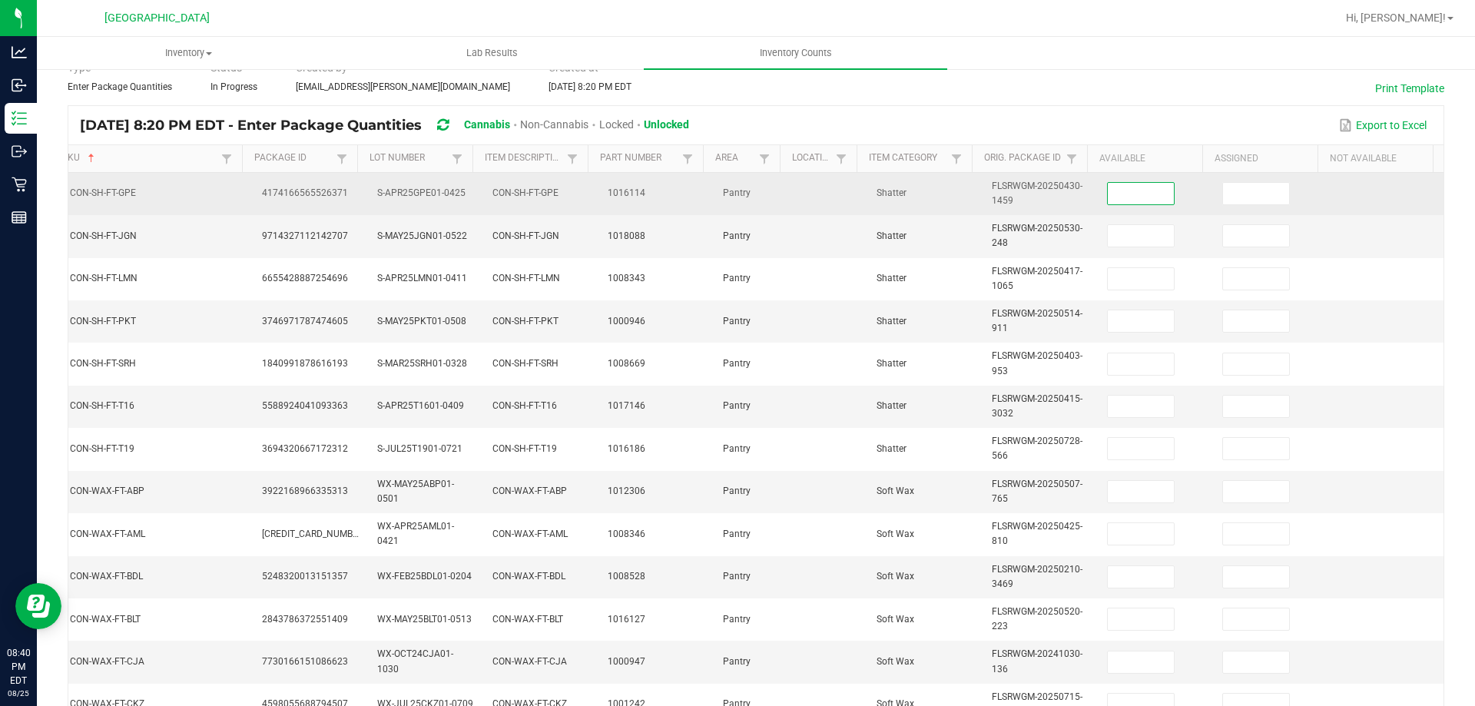
click at [1139, 194] on input at bounding box center [1141, 194] width 66 height 22
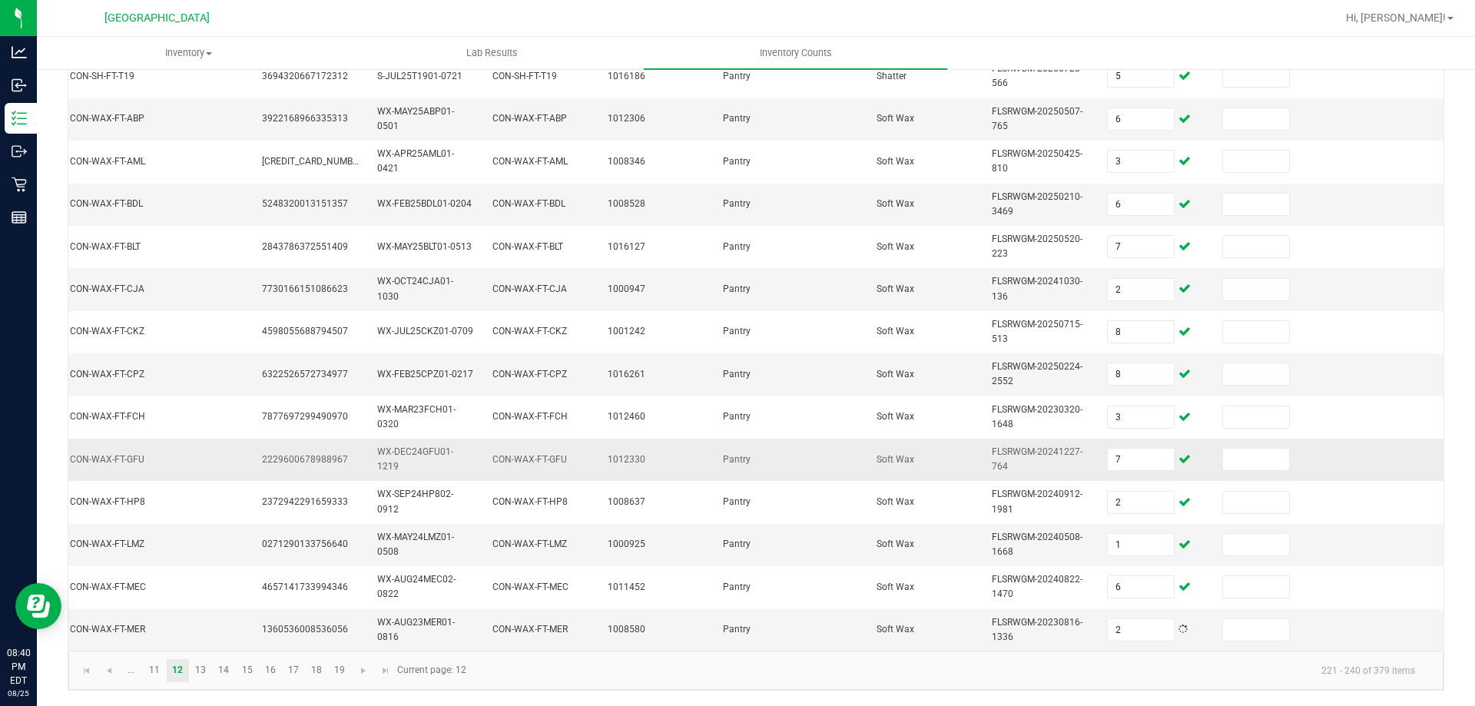
scroll to position [459, 0]
click at [197, 671] on link "13" at bounding box center [201, 670] width 22 height 23
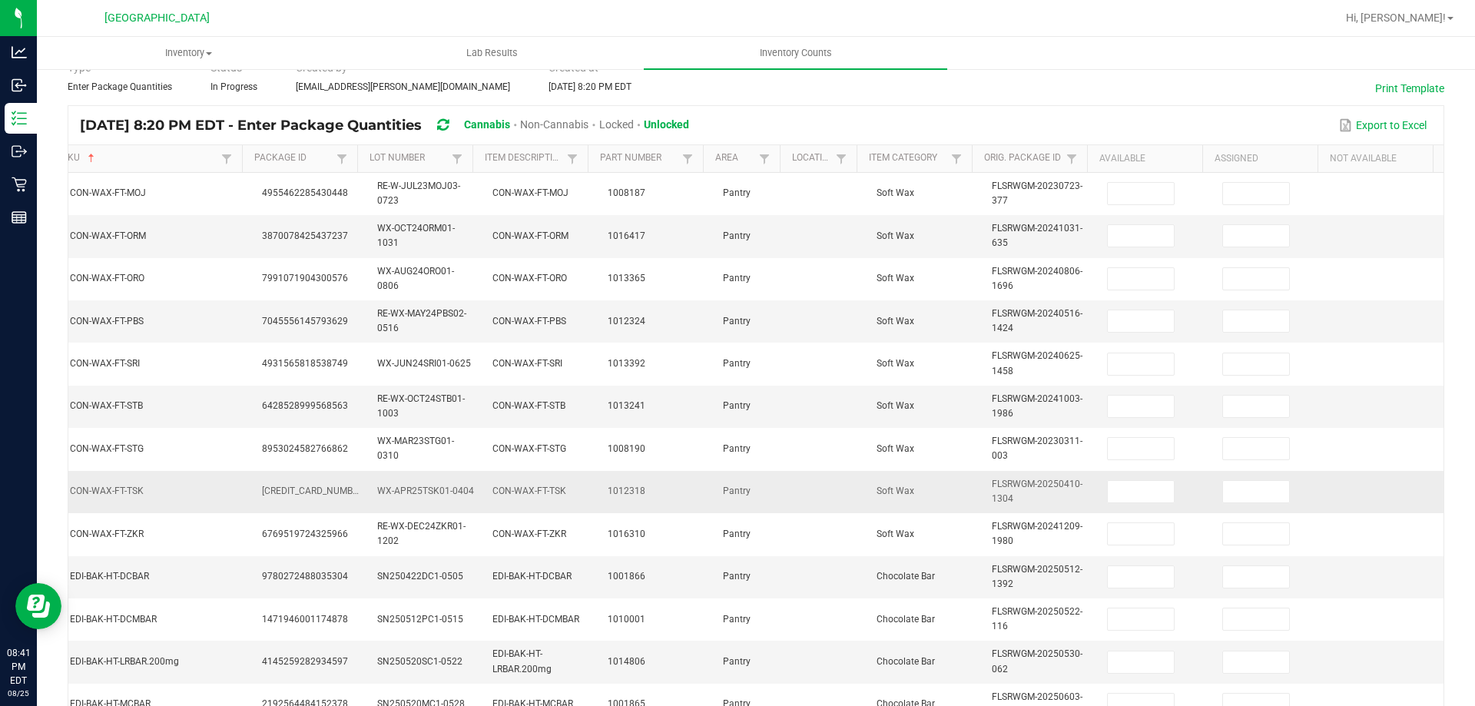
scroll to position [0, 0]
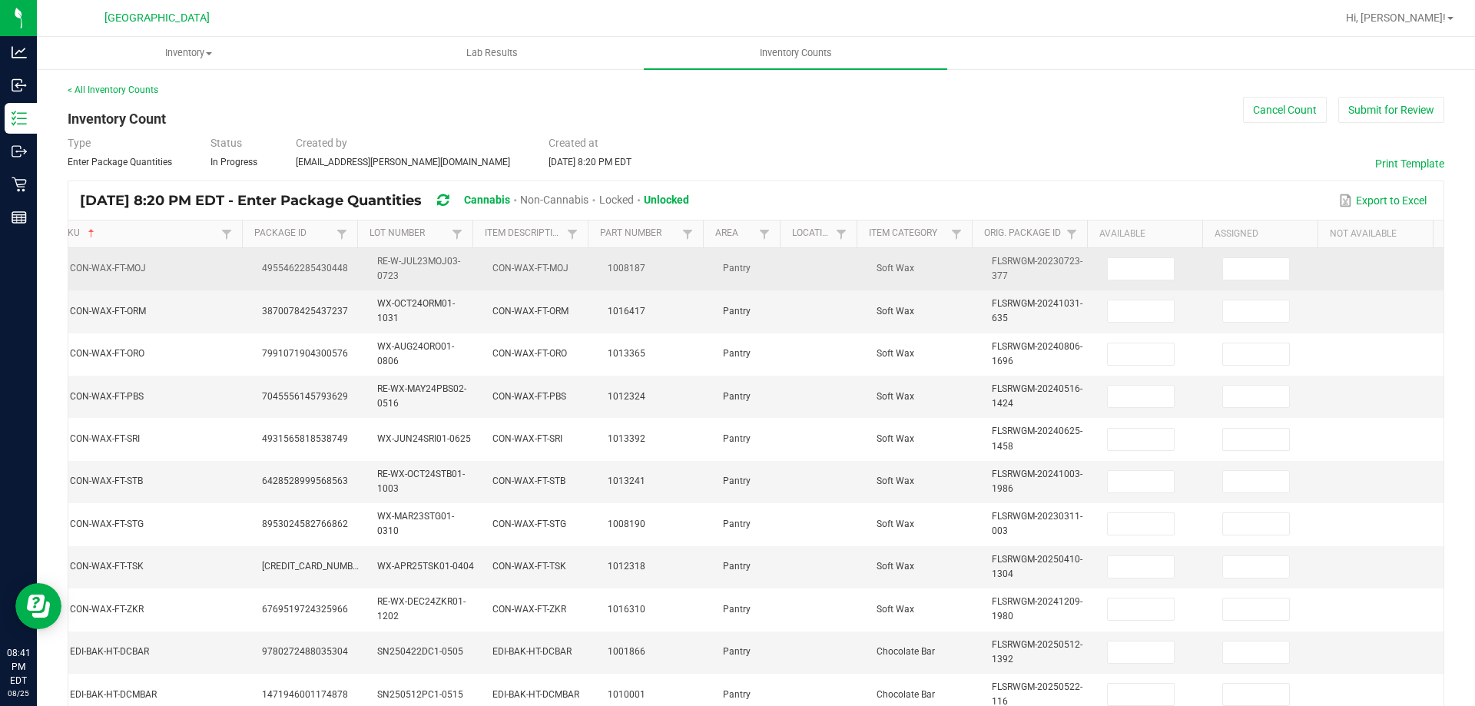
click at [1126, 280] on td at bounding box center [1155, 269] width 115 height 42
click at [1126, 277] on input at bounding box center [1141, 269] width 66 height 22
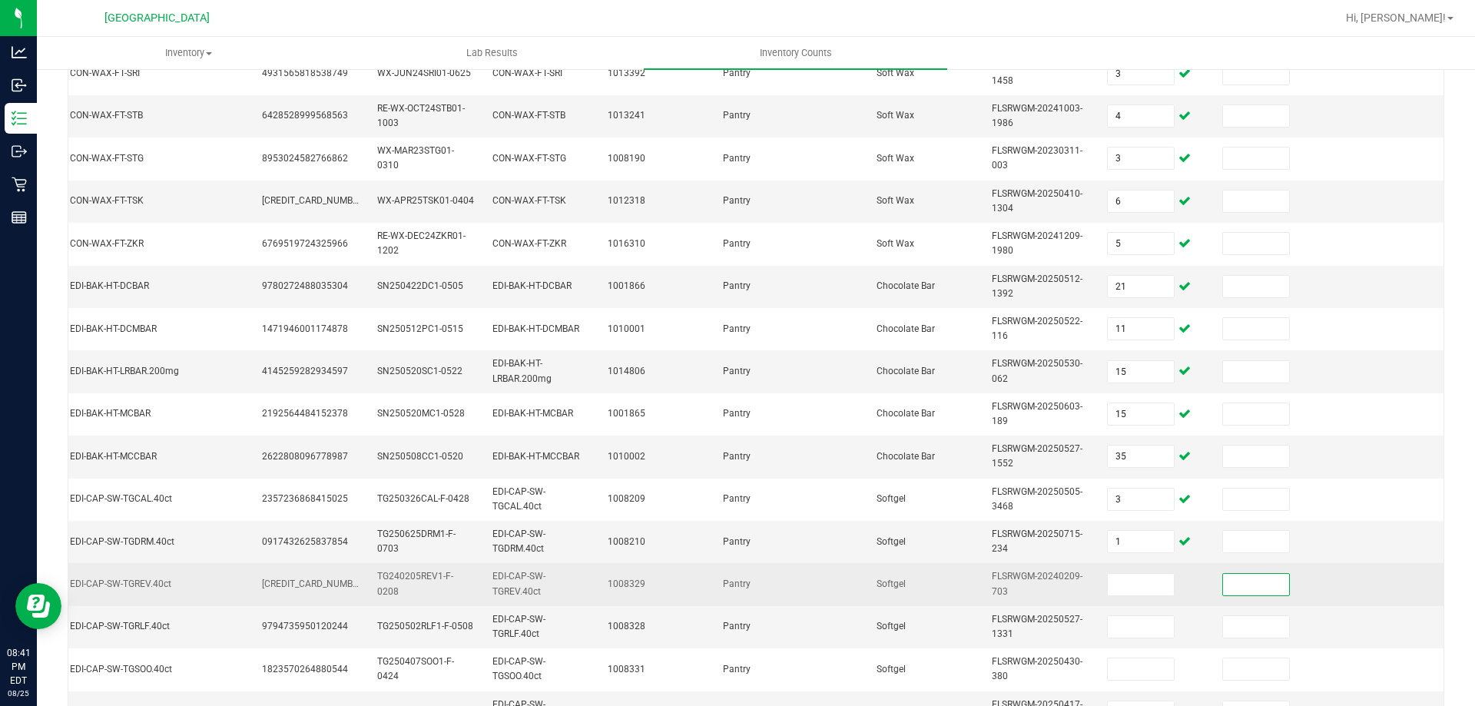
click at [1114, 597] on td at bounding box center [1155, 584] width 115 height 42
click at [1114, 593] on input at bounding box center [1141, 585] width 66 height 22
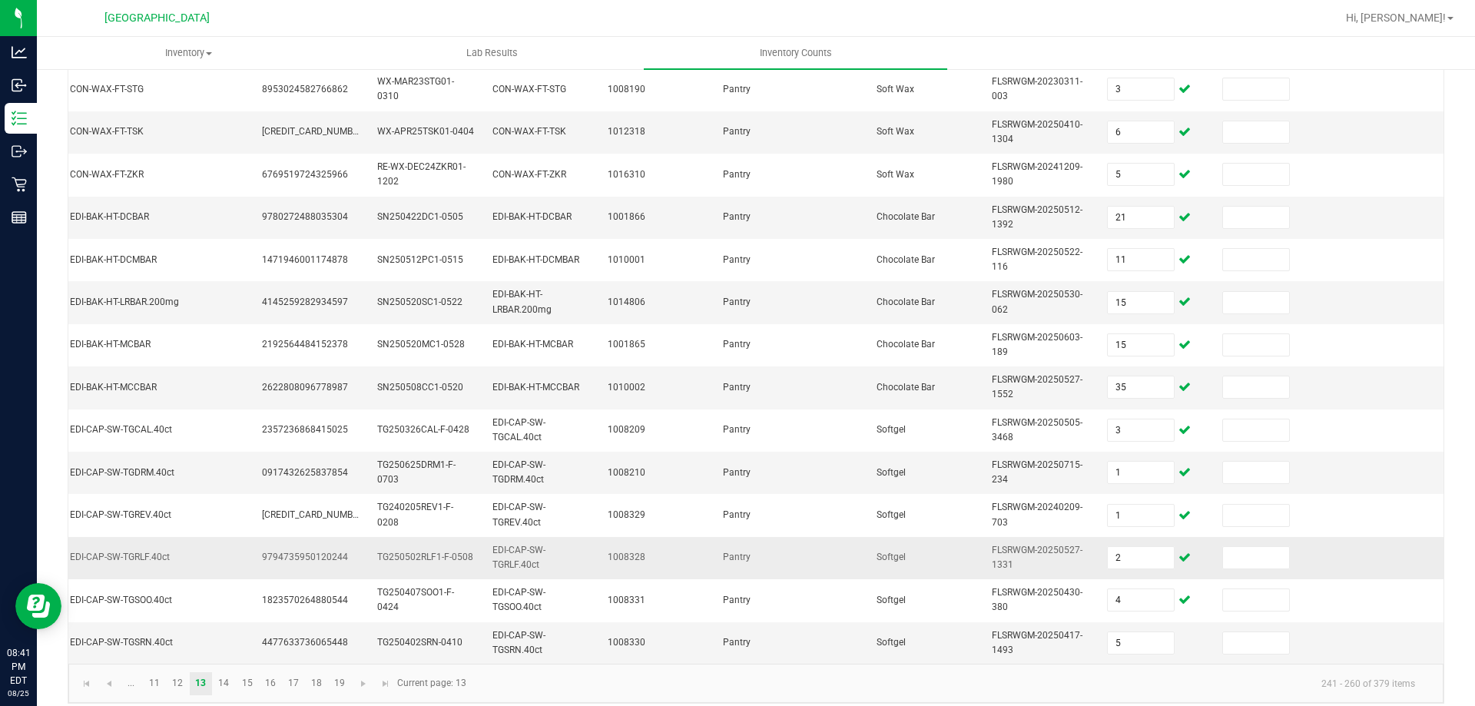
scroll to position [459, 0]
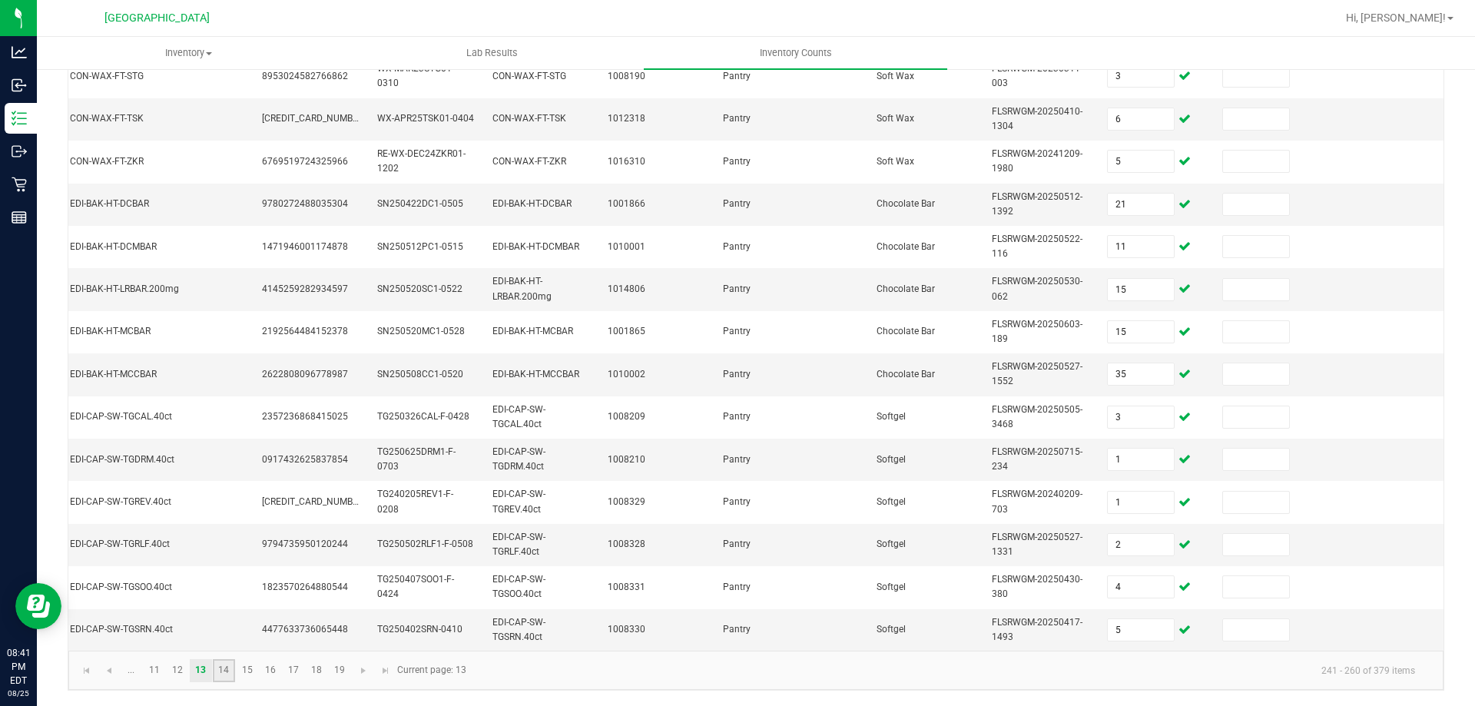
click at [227, 668] on link "14" at bounding box center [224, 670] width 22 height 23
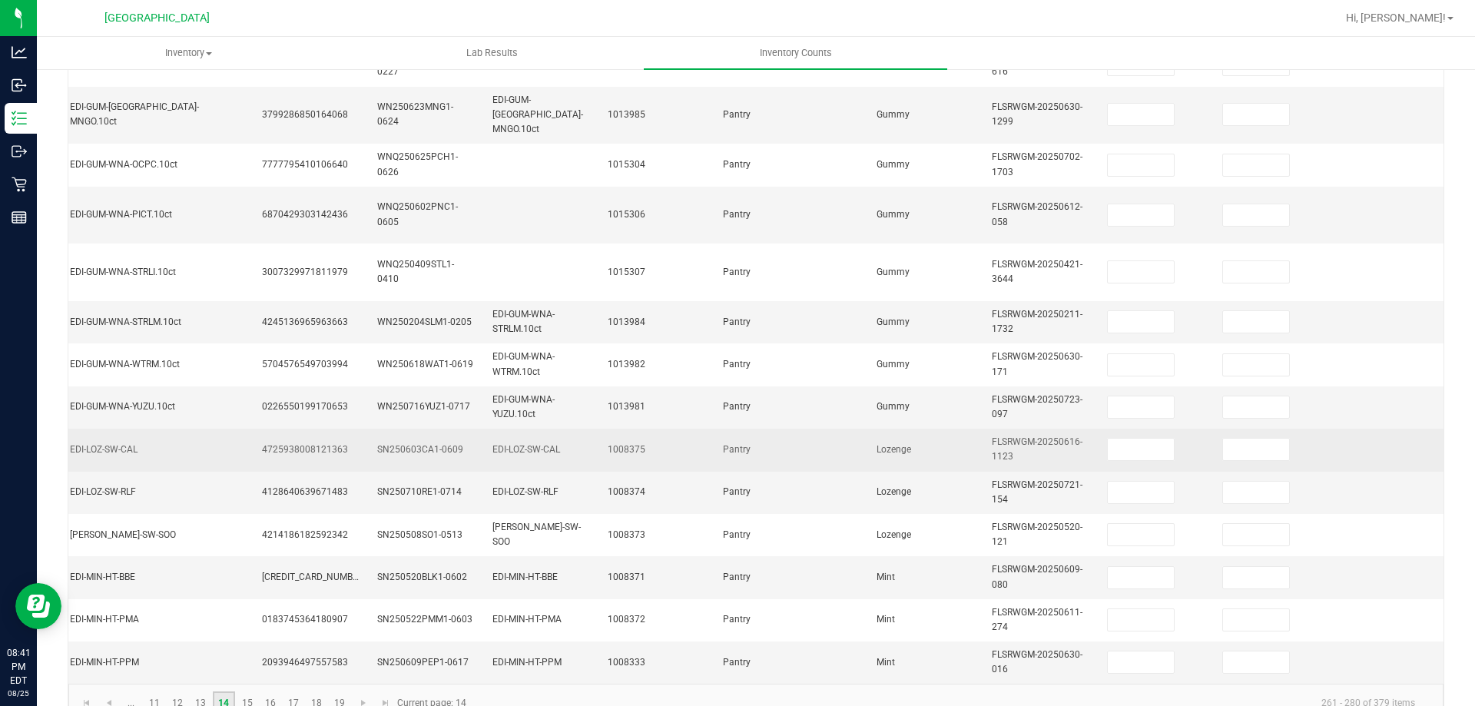
scroll to position [152, 0]
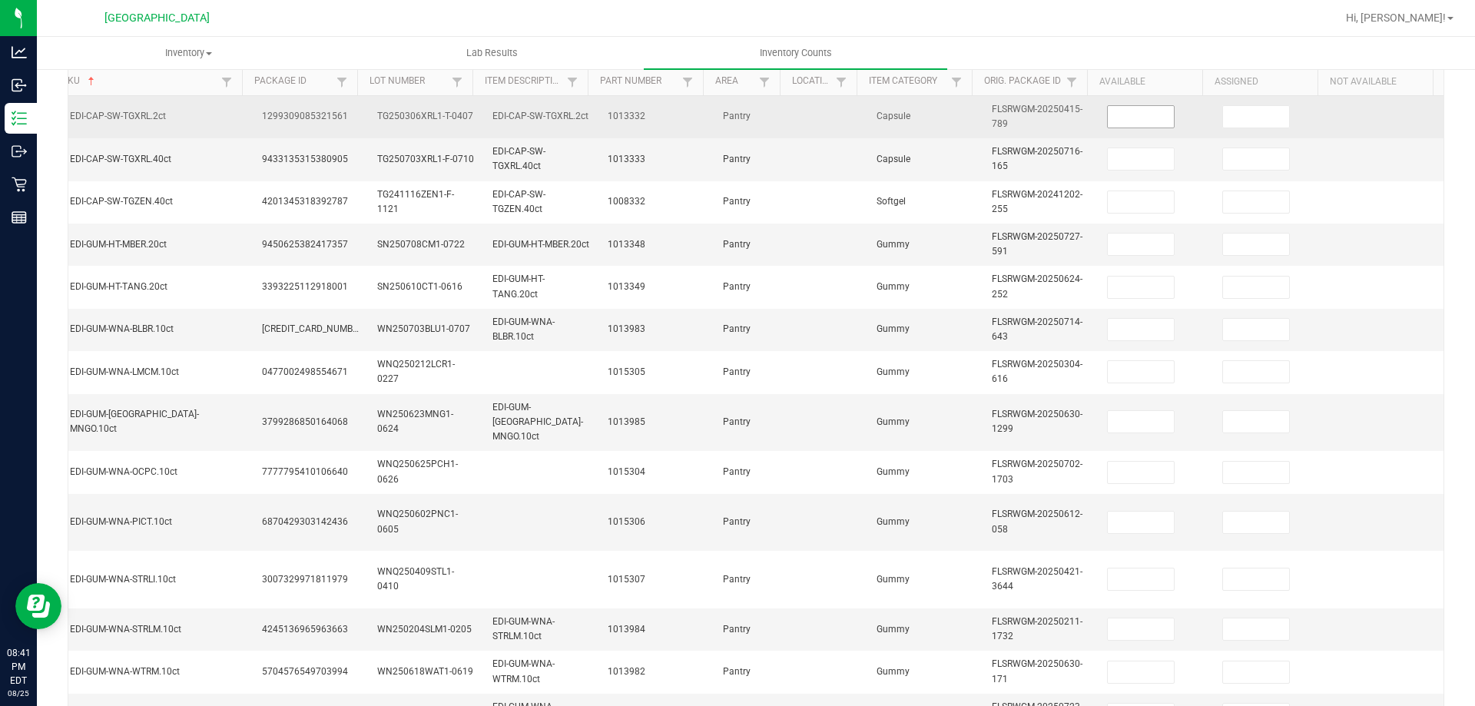
click at [1135, 117] on input at bounding box center [1141, 117] width 66 height 22
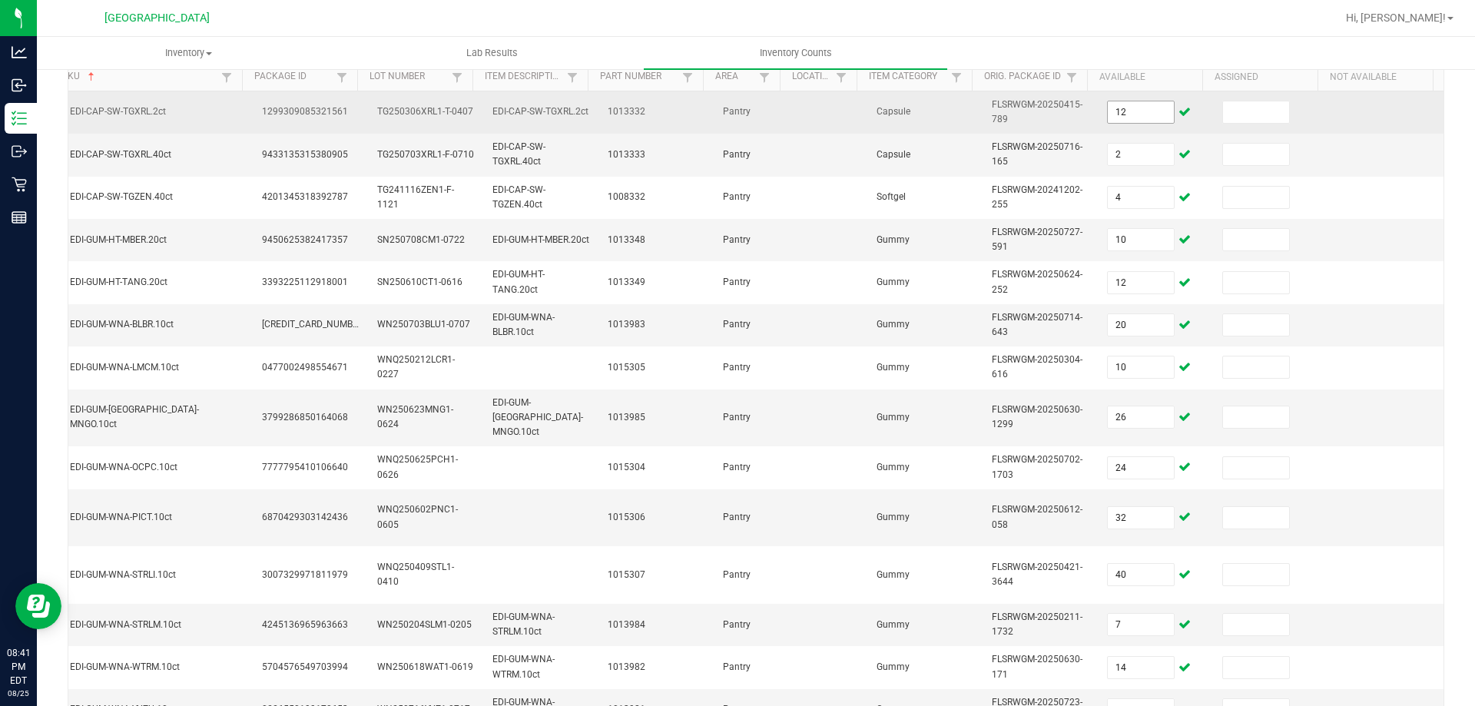
scroll to position [489, 0]
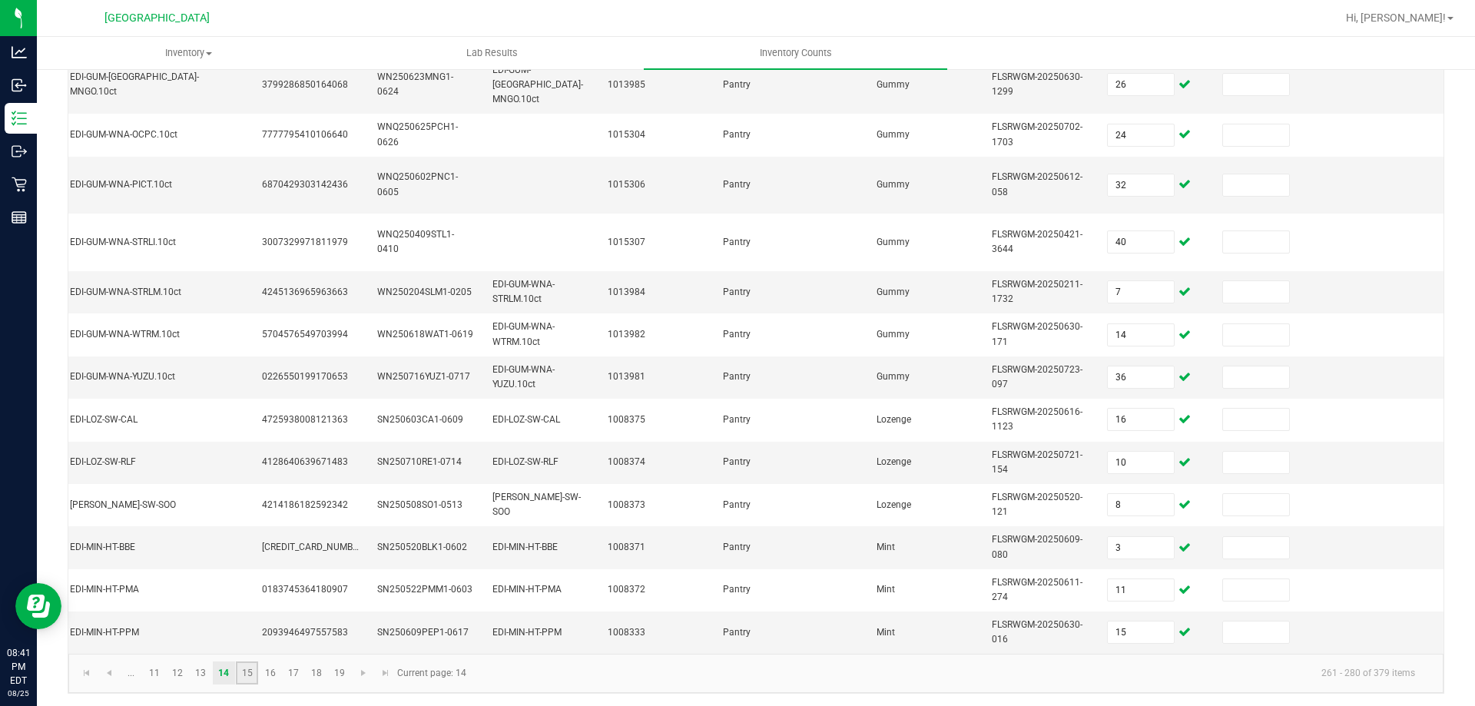
click at [244, 677] on link "15" at bounding box center [247, 673] width 22 height 23
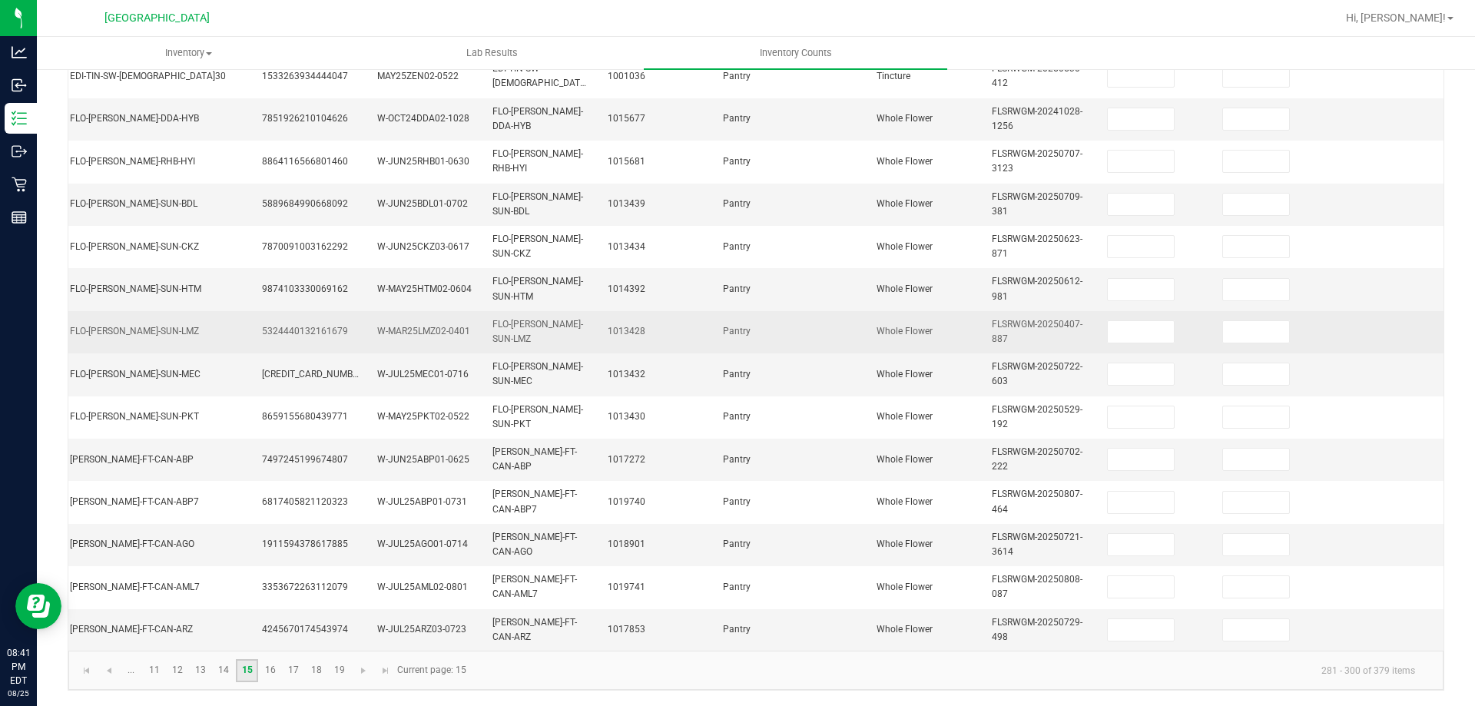
scroll to position [75, 0]
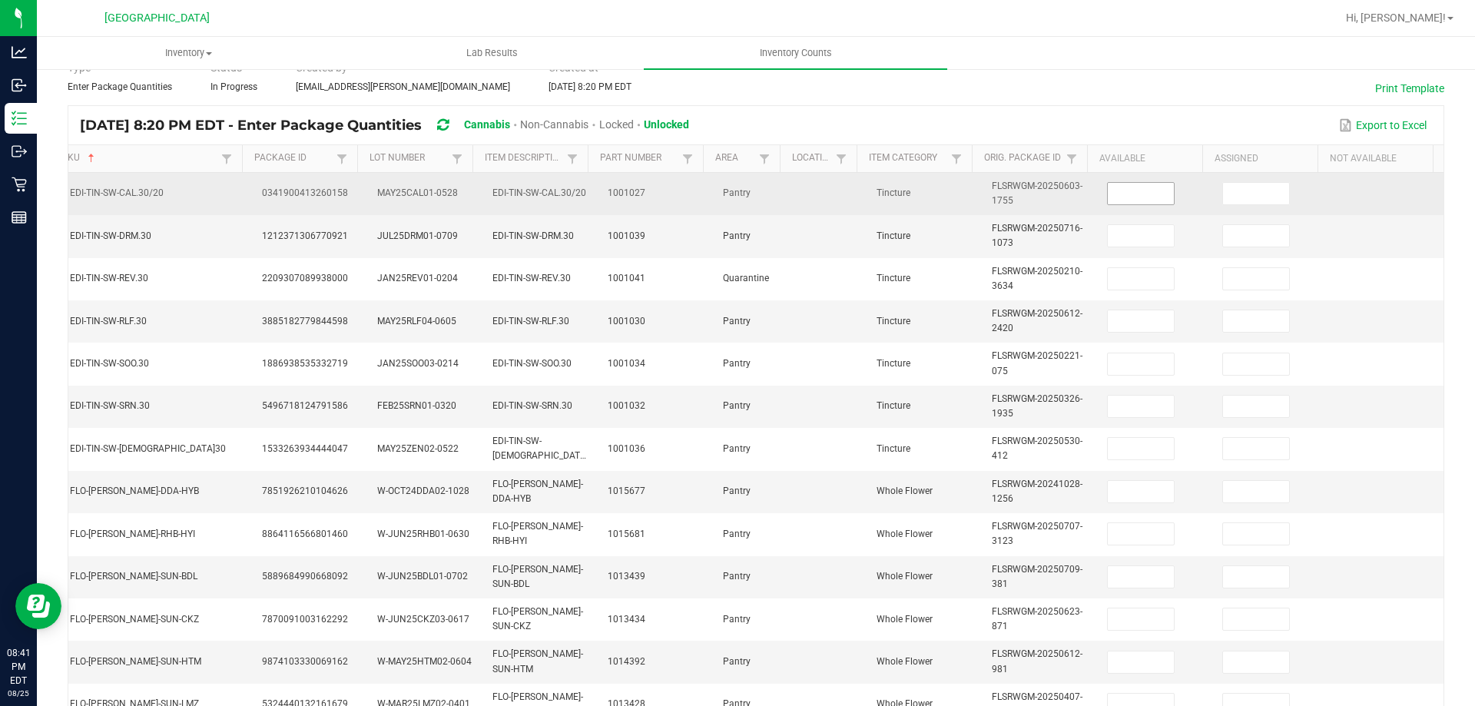
click at [1111, 193] on input at bounding box center [1141, 194] width 66 height 22
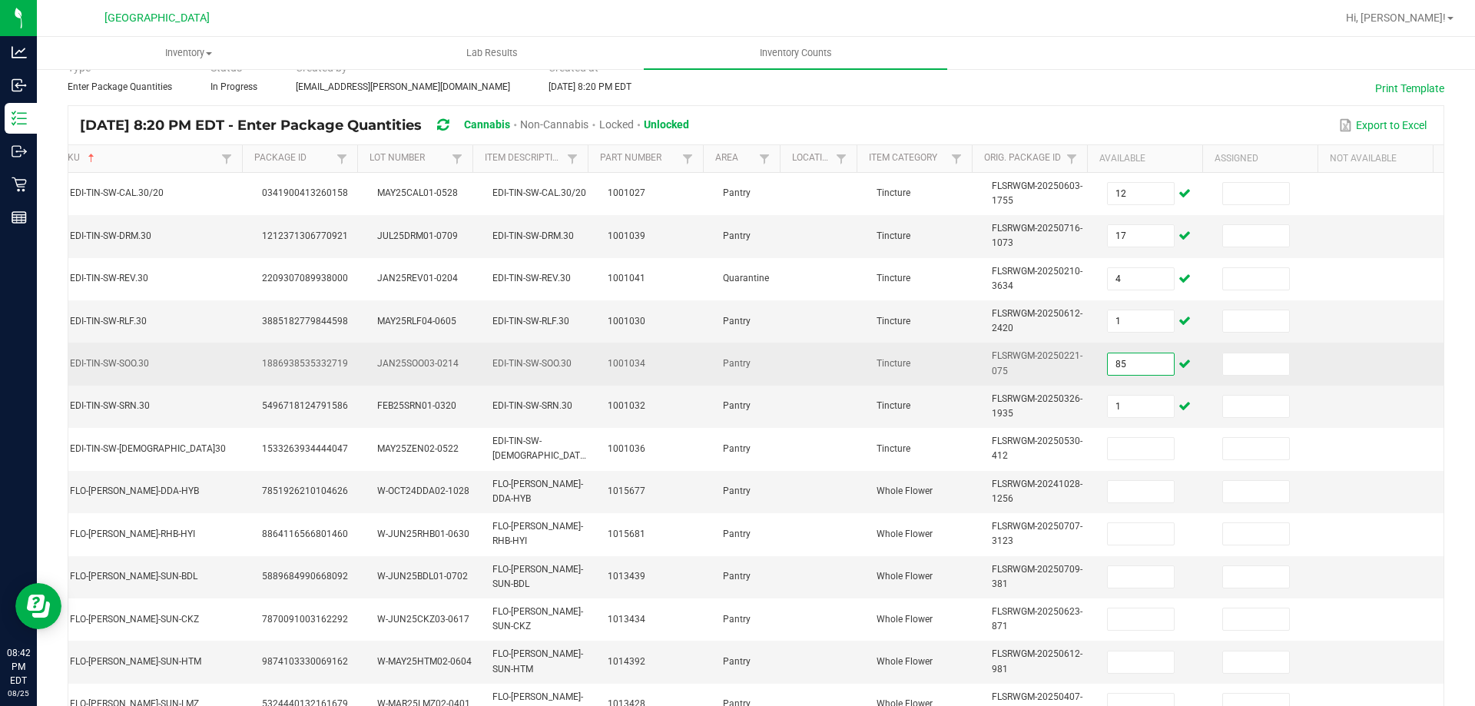
click at [1128, 364] on input "85" at bounding box center [1141, 364] width 66 height 22
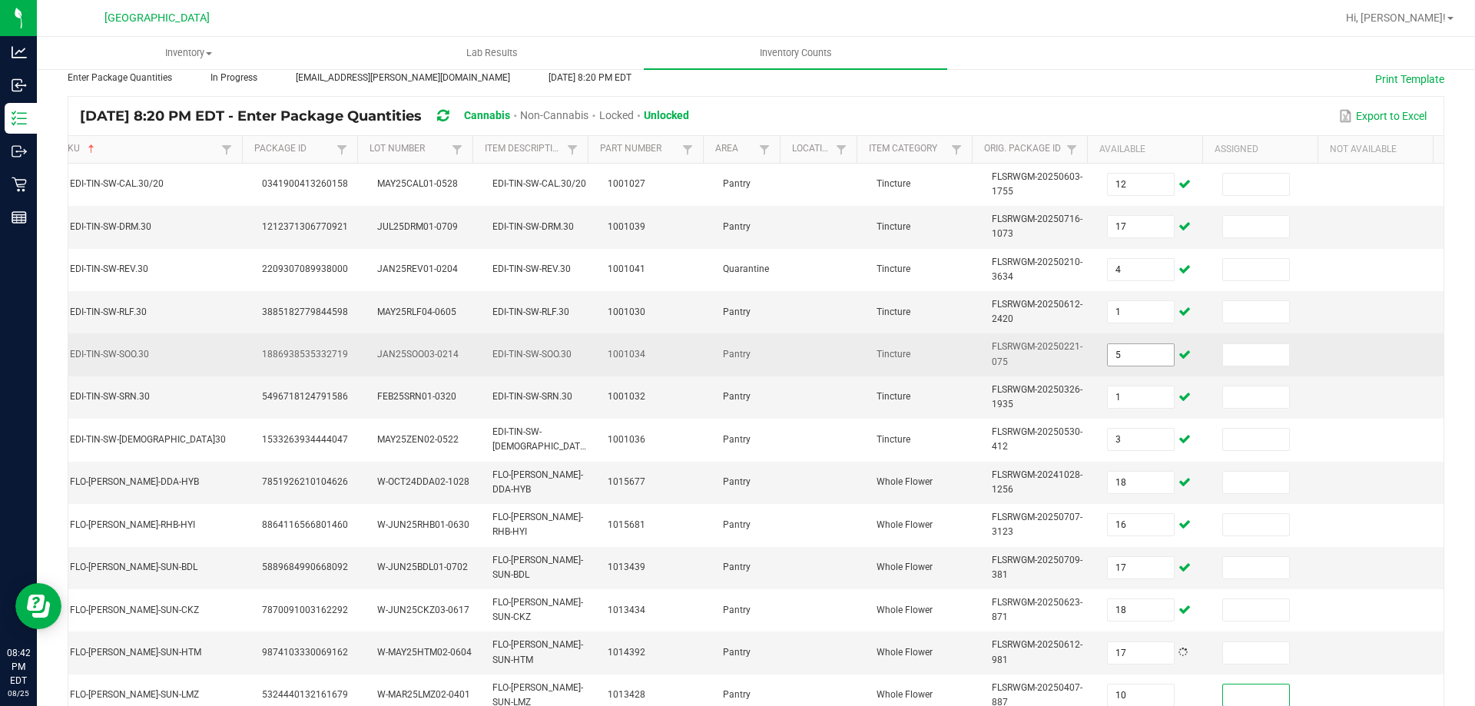
scroll to position [451, 0]
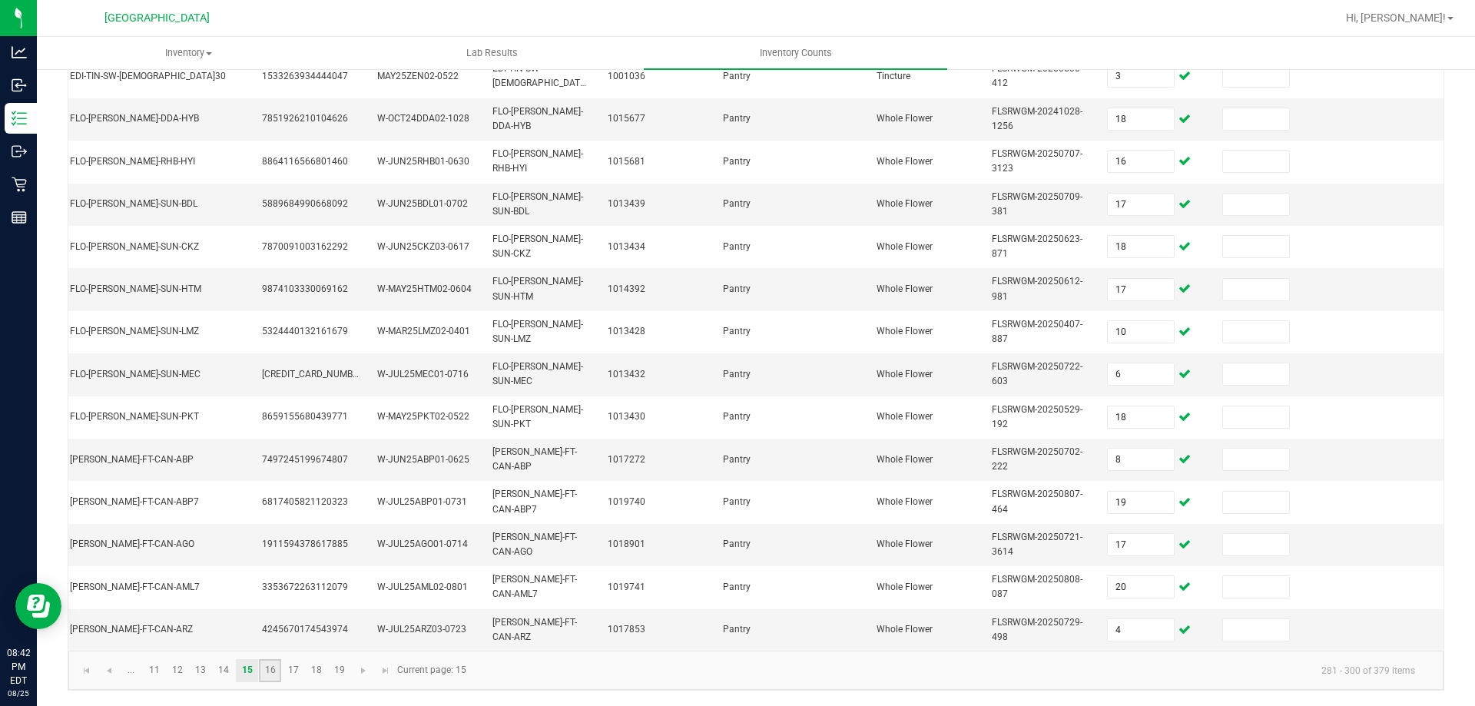
click at [274, 675] on link "16" at bounding box center [270, 670] width 22 height 23
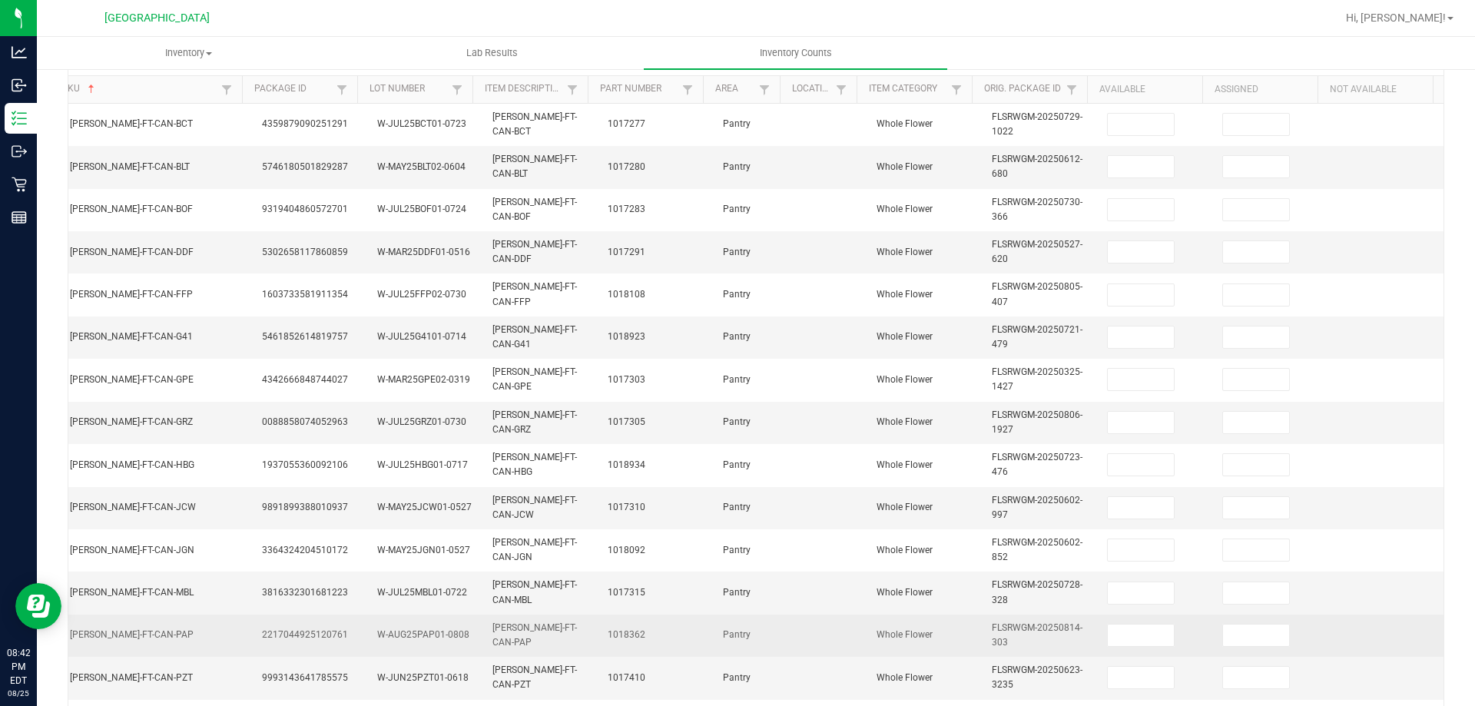
scroll to position [144, 0]
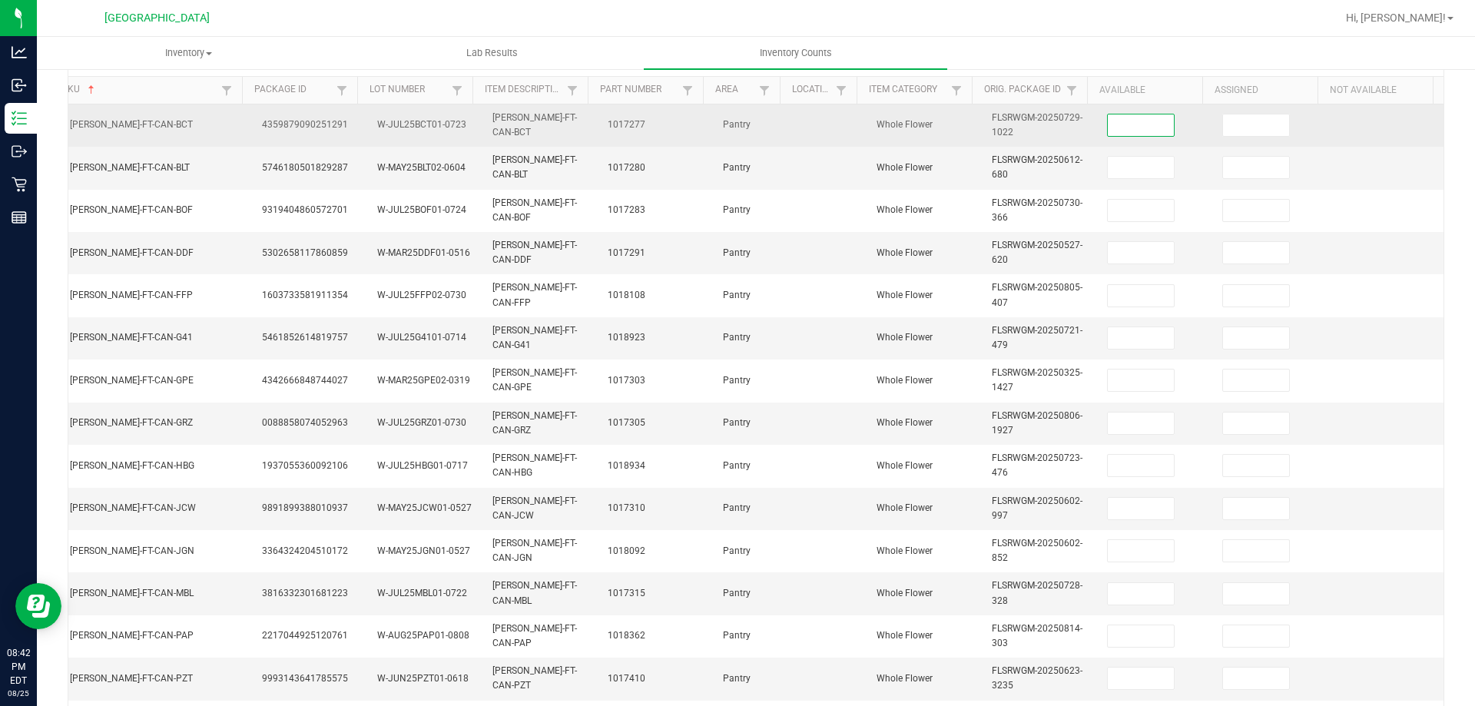
click at [1110, 128] on input at bounding box center [1141, 125] width 66 height 22
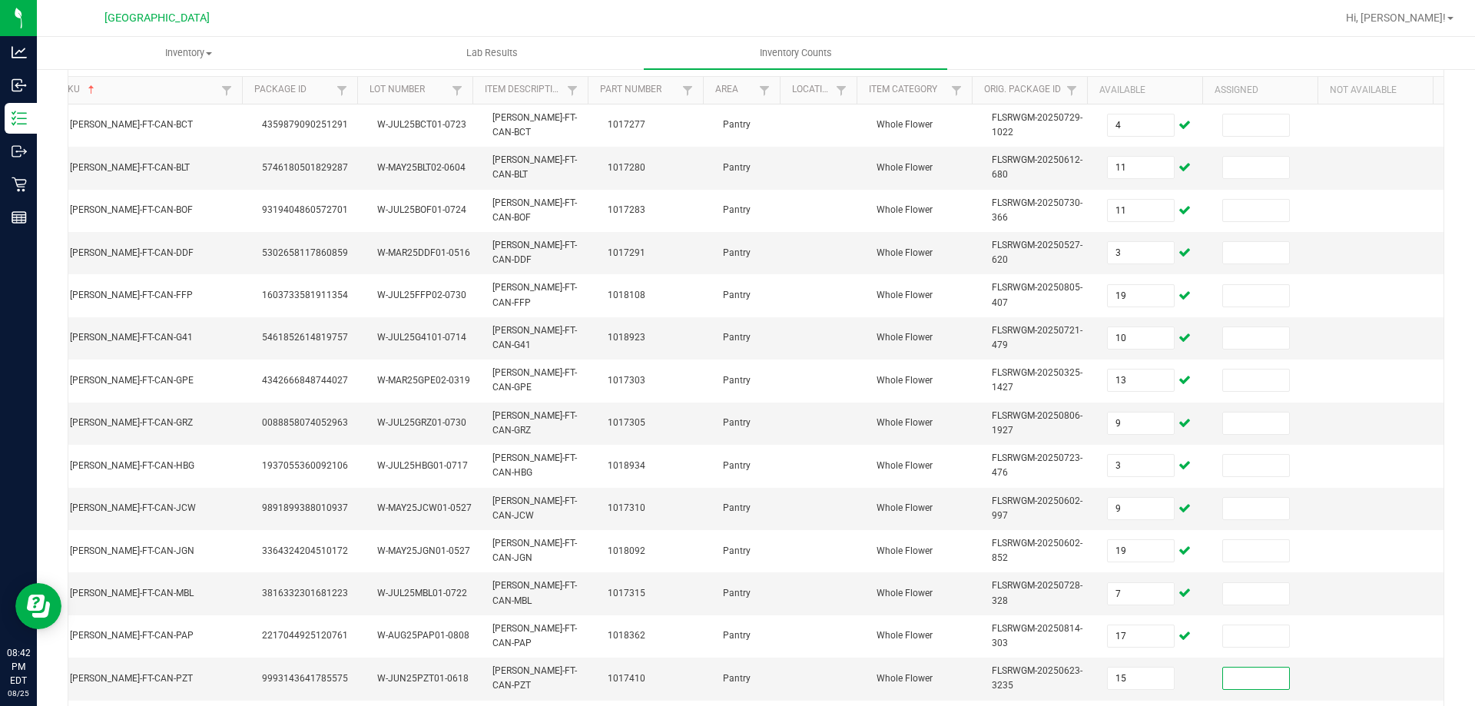
scroll to position [459, 0]
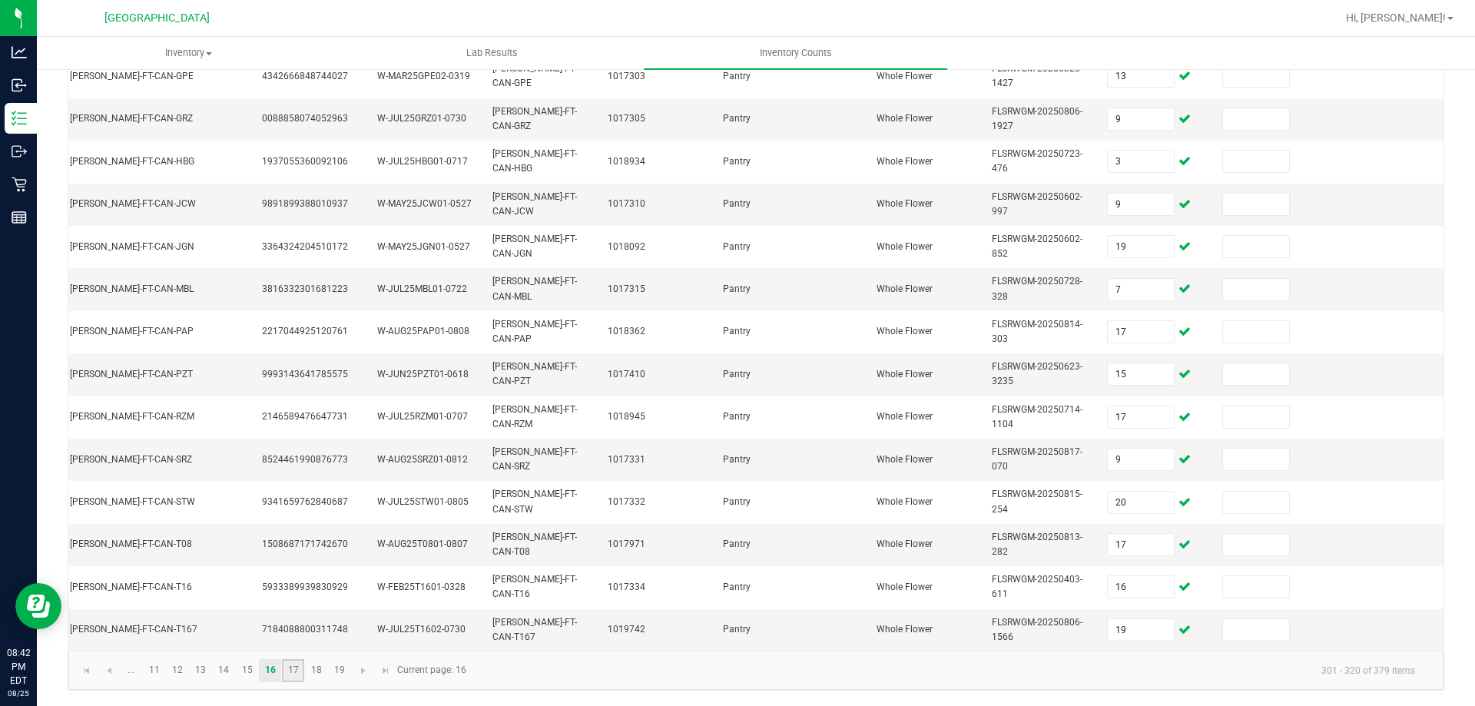
click at [291, 666] on link "17" at bounding box center [293, 670] width 22 height 23
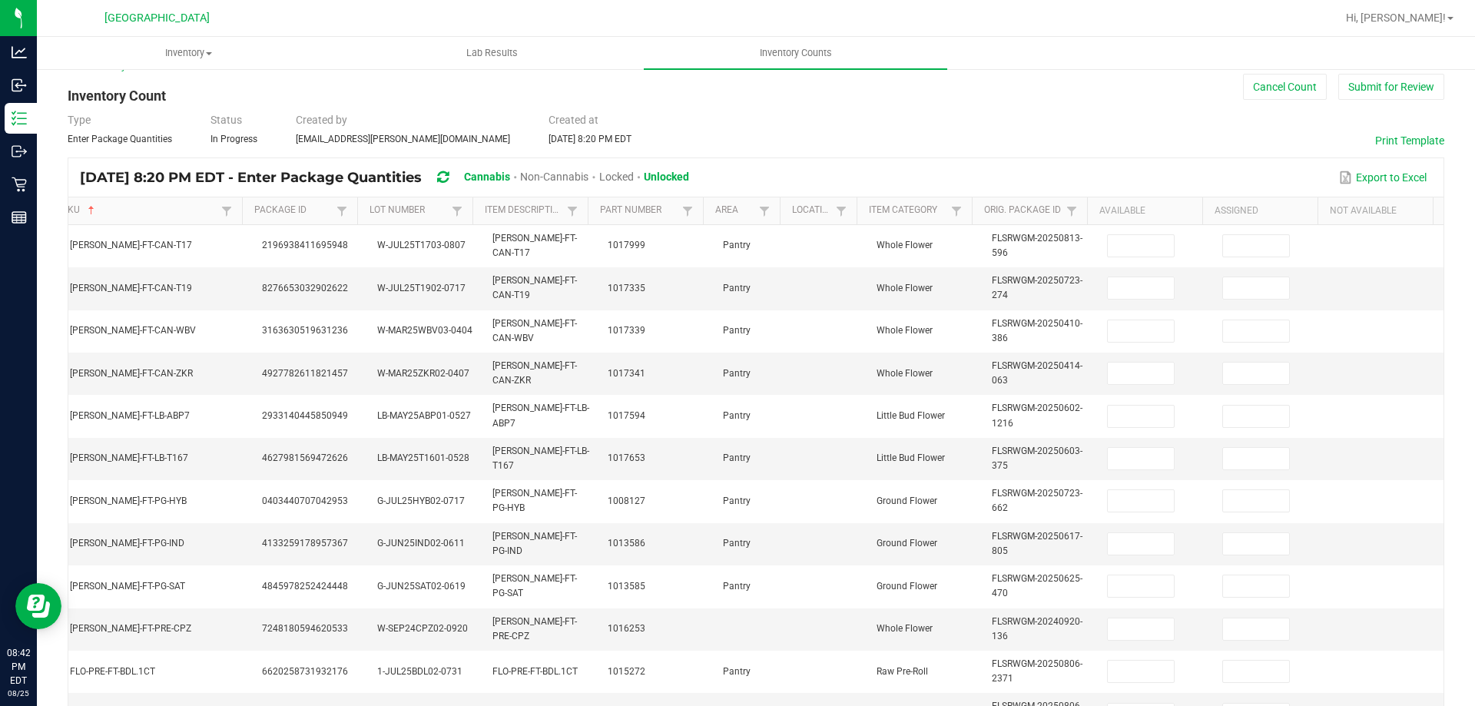
scroll to position [0, 0]
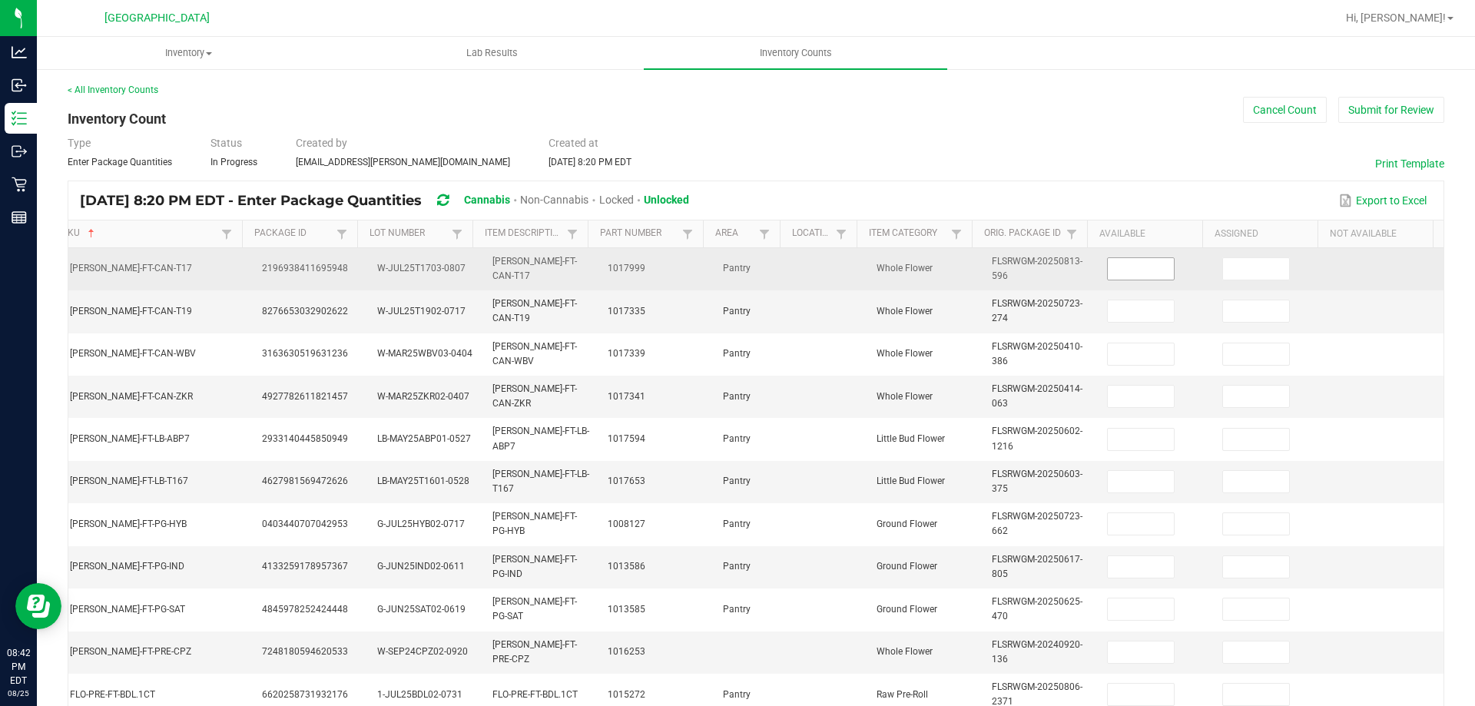
click at [1122, 269] on input at bounding box center [1141, 269] width 66 height 22
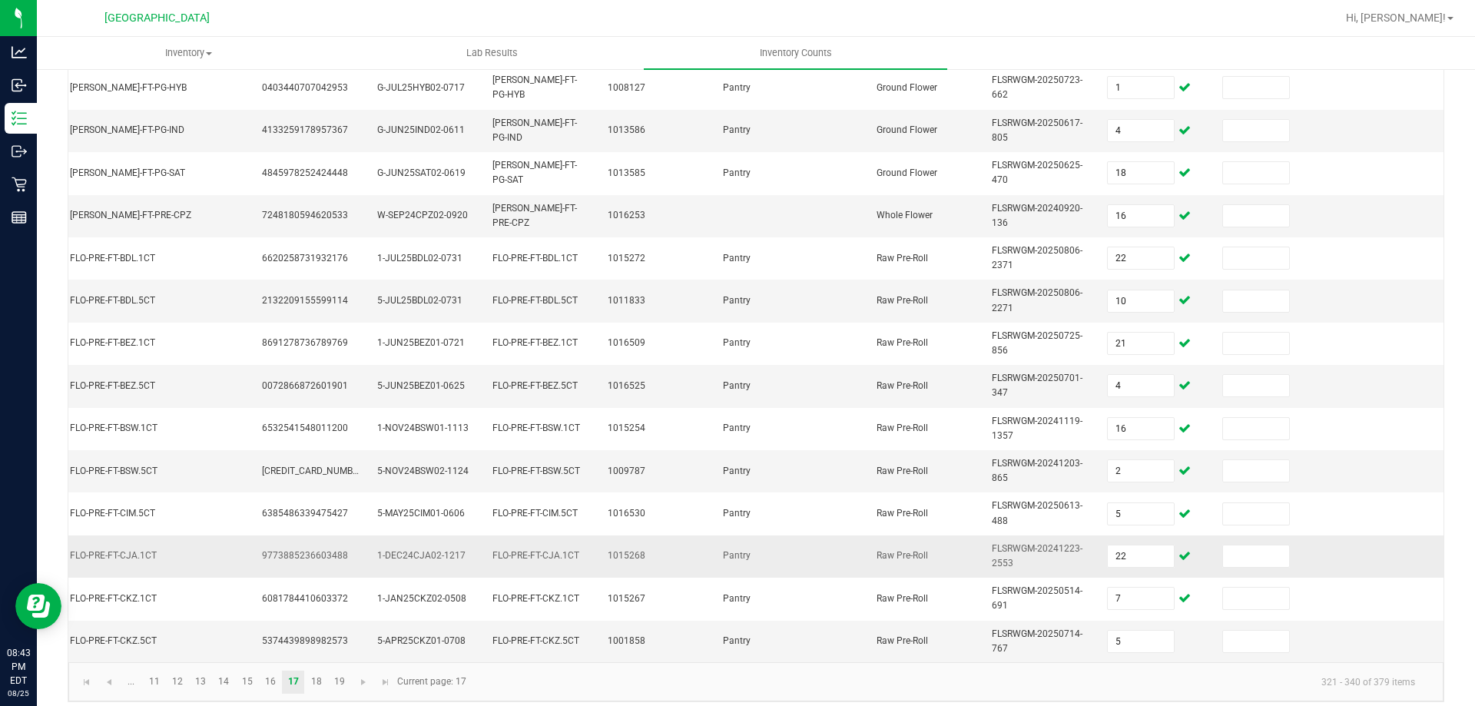
scroll to position [459, 0]
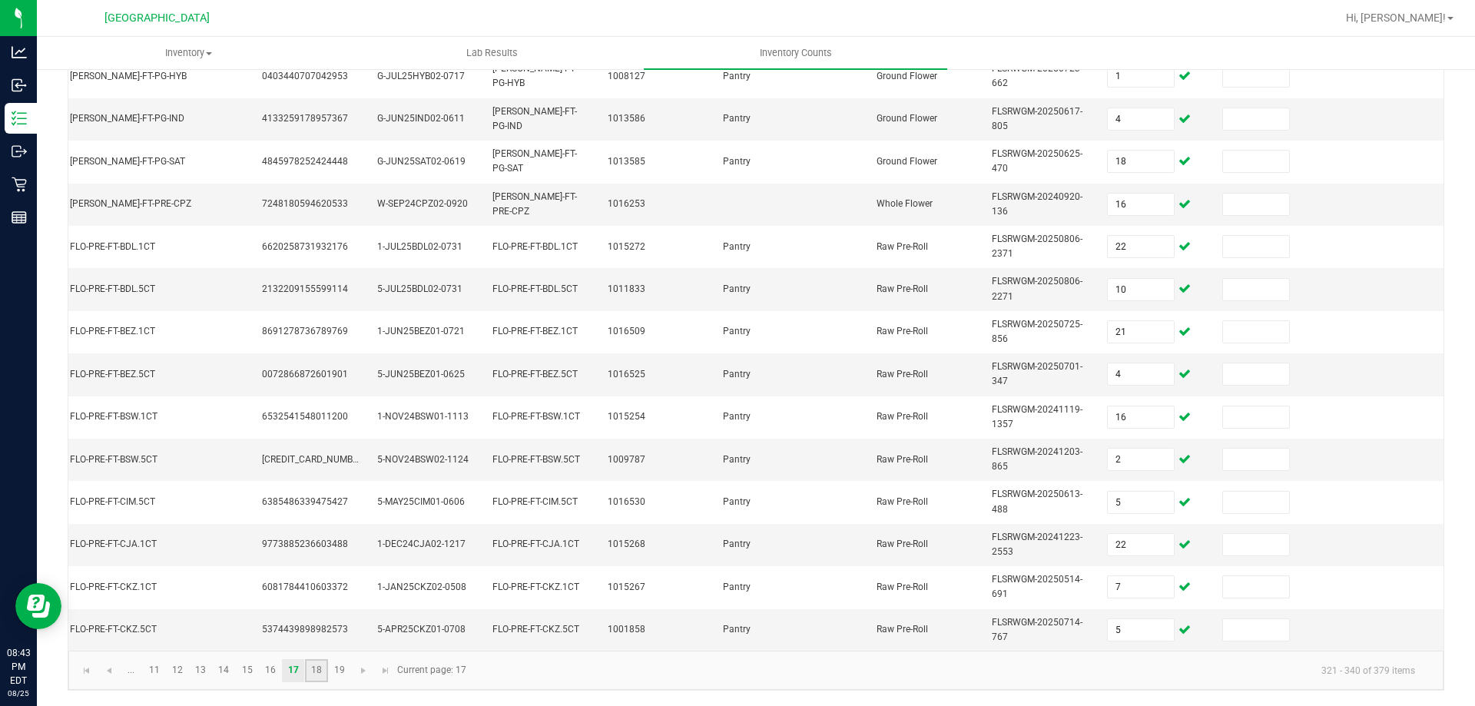
click at [317, 672] on link "18" at bounding box center [316, 670] width 22 height 23
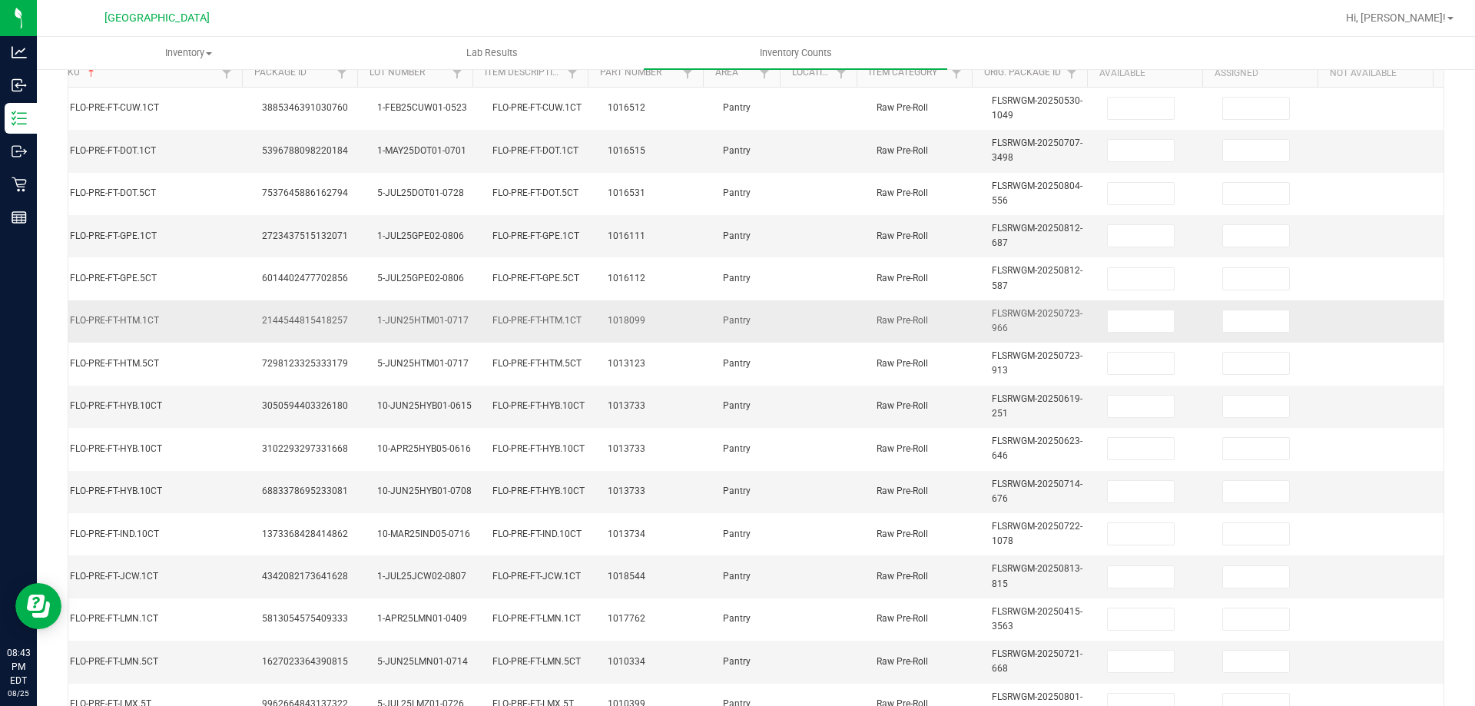
scroll to position [152, 0]
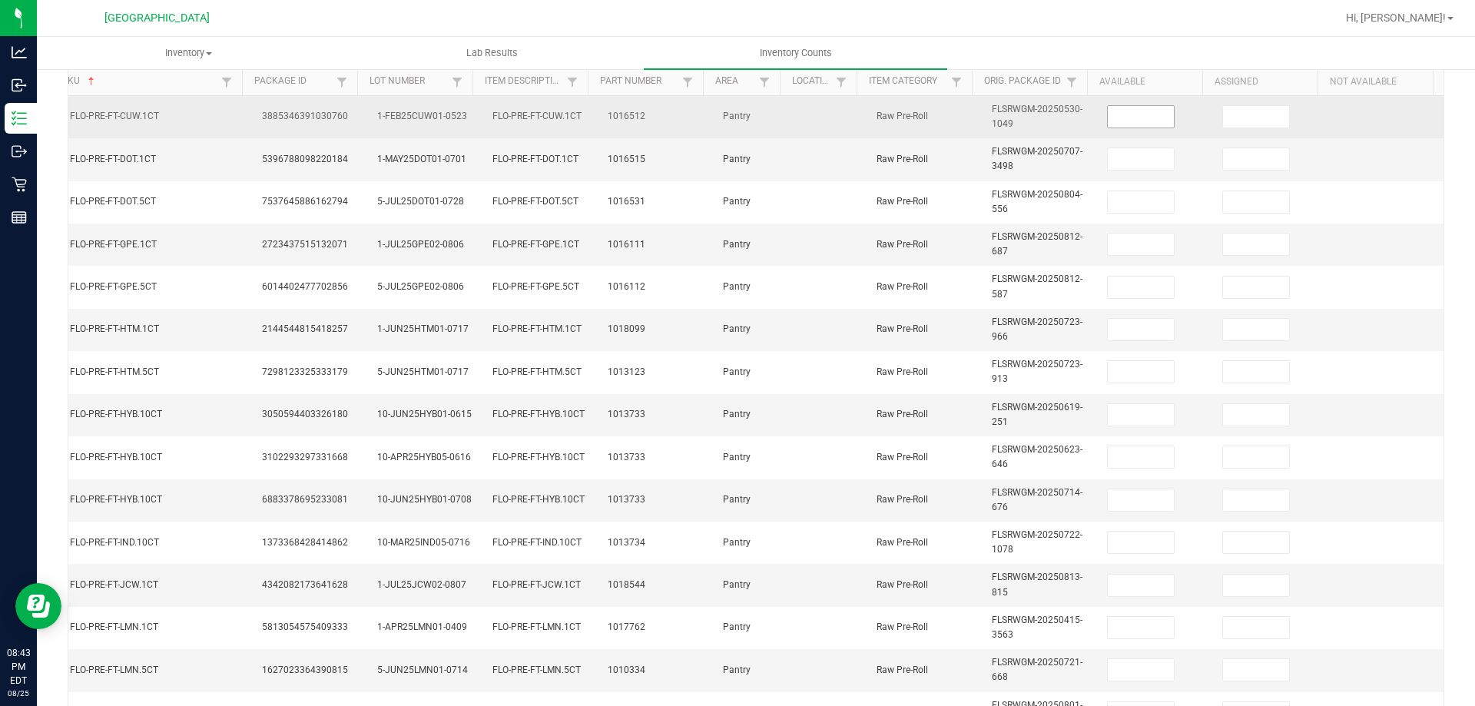
click at [1112, 118] on input at bounding box center [1141, 117] width 66 height 22
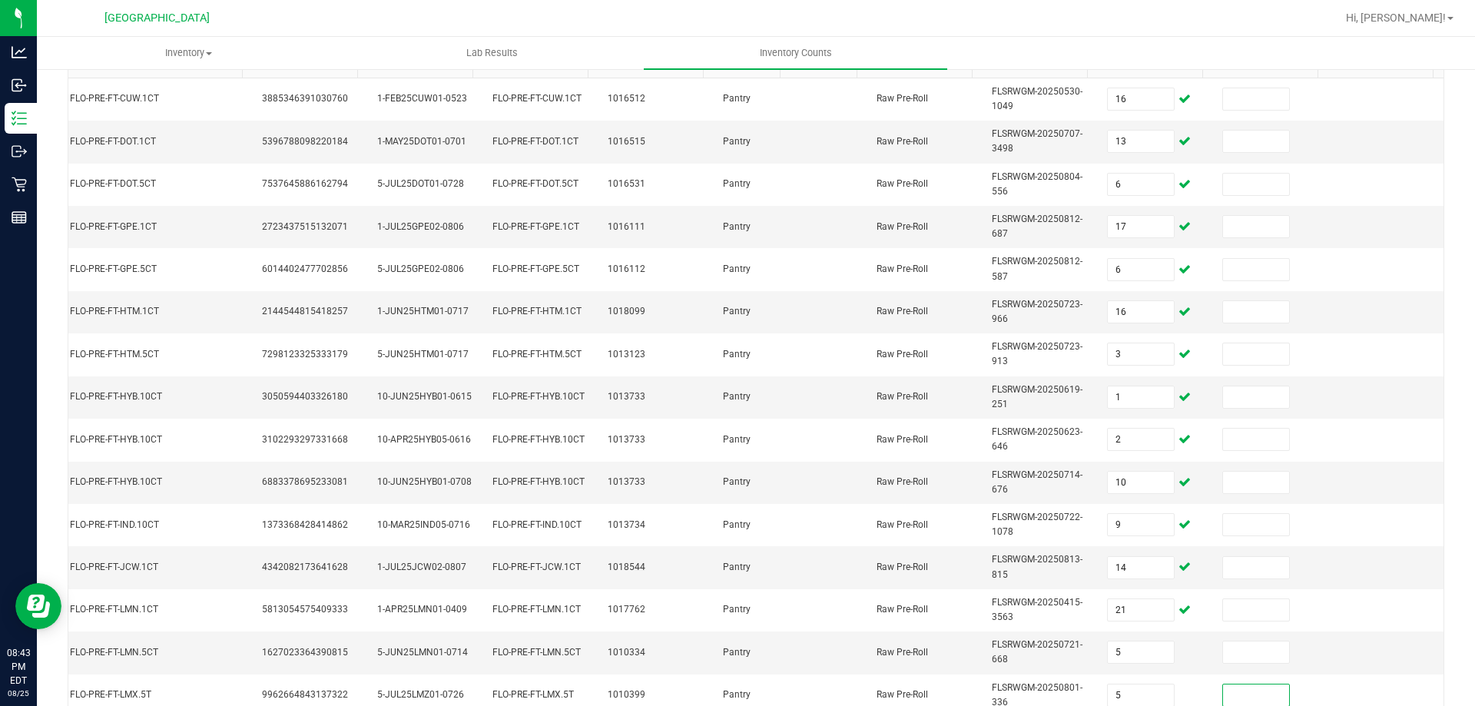
scroll to position [459, 0]
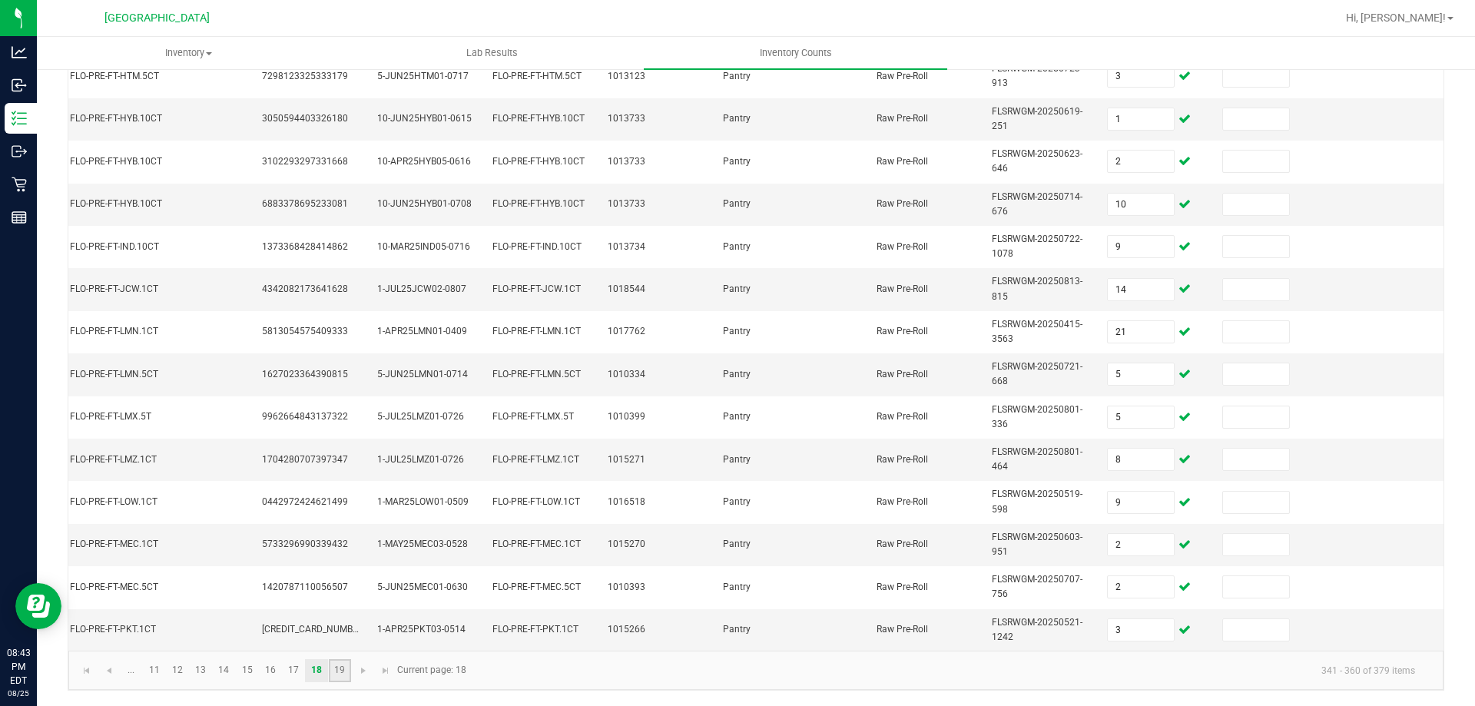
click at [333, 661] on link "19" at bounding box center [340, 670] width 22 height 23
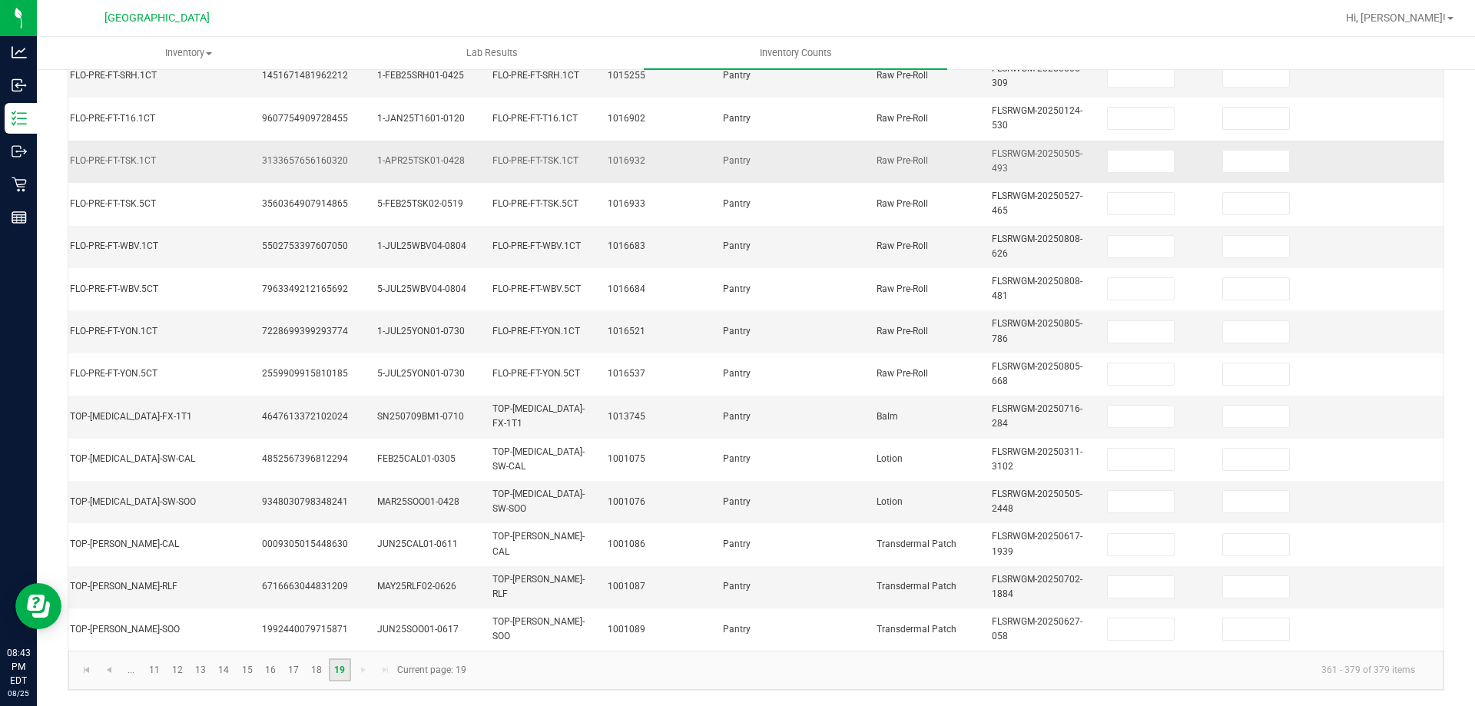
scroll to position [33, 0]
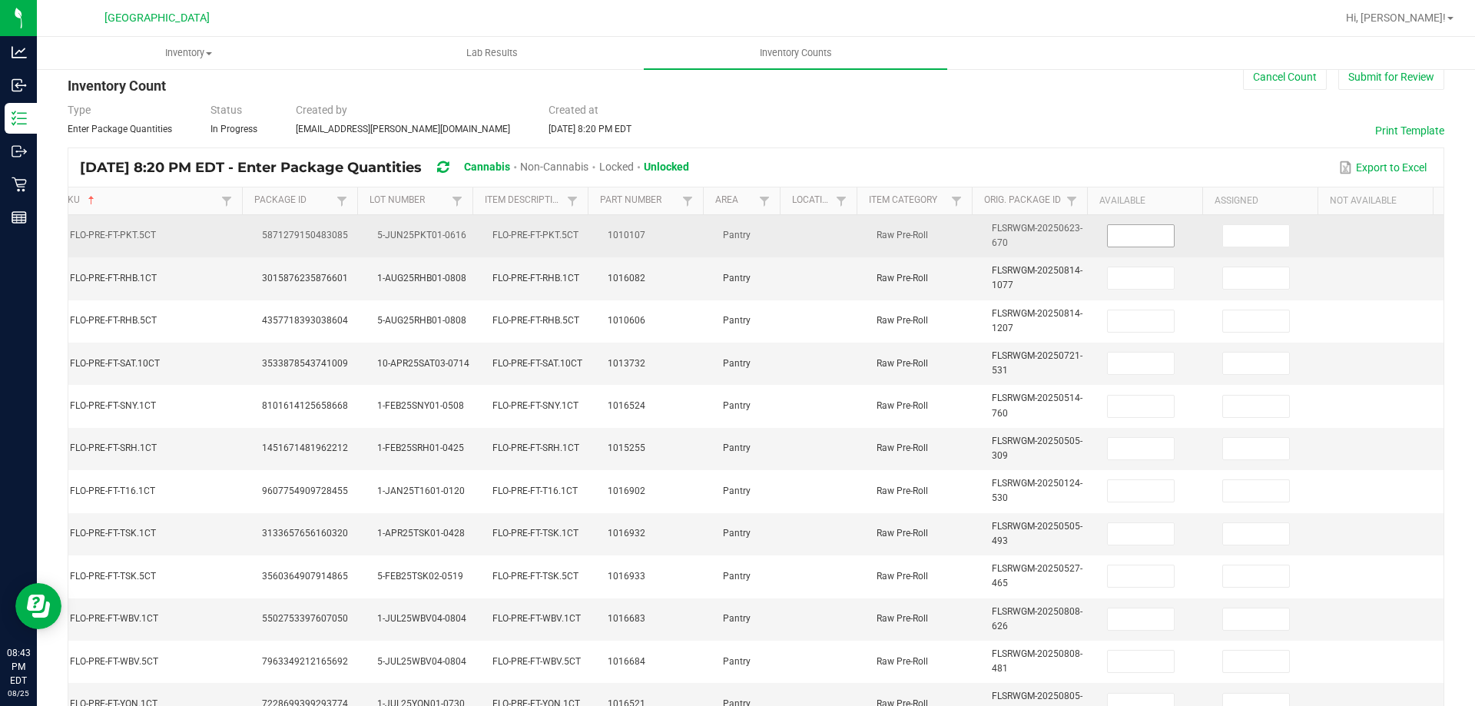
click at [1116, 245] on input at bounding box center [1141, 236] width 66 height 22
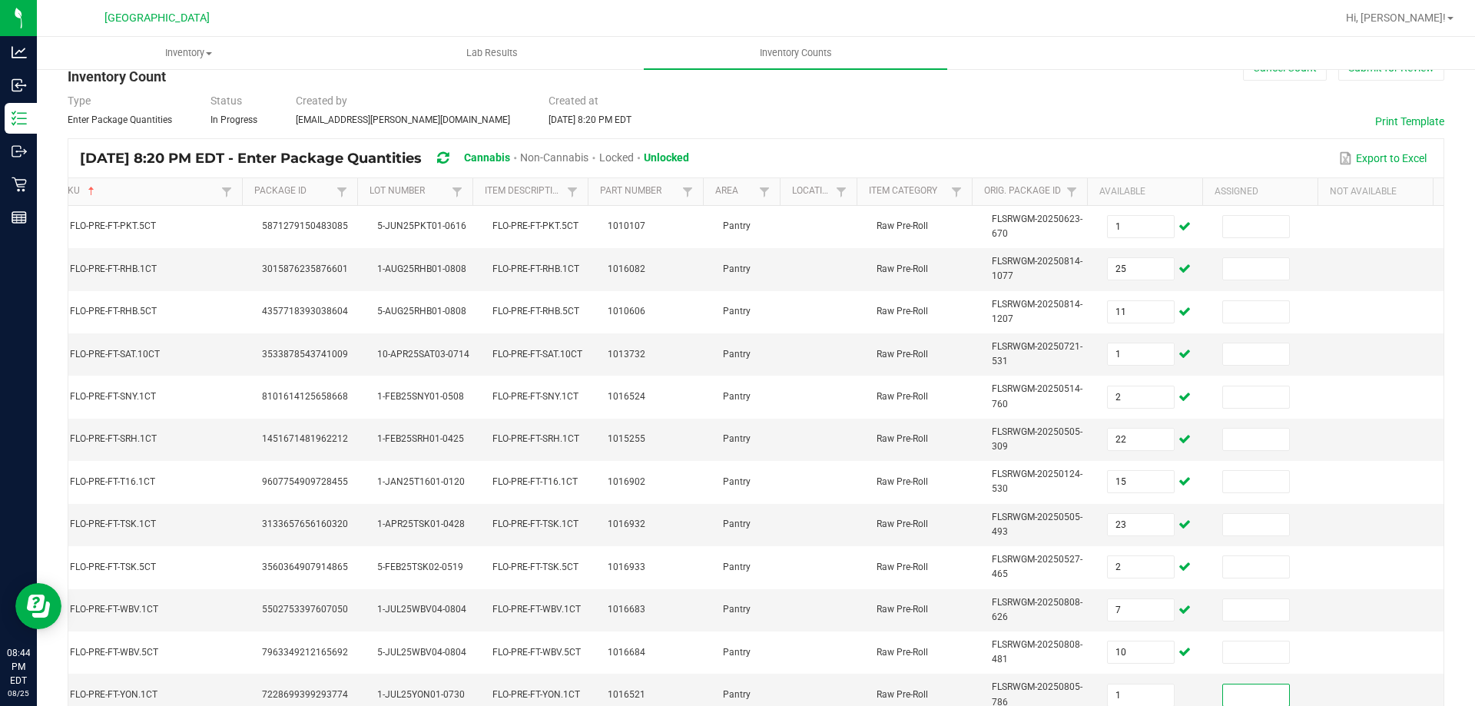
scroll to position [408, 0]
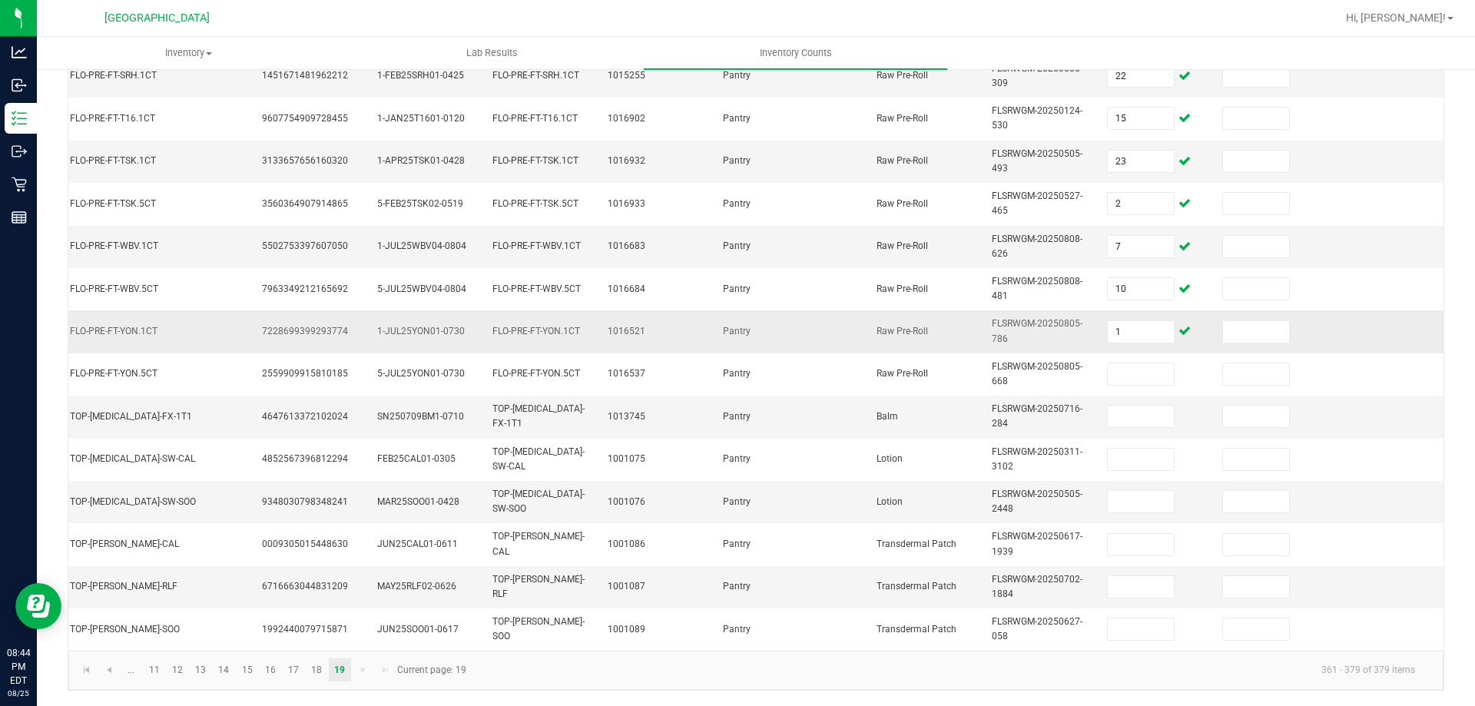
click at [1107, 347] on td "1" at bounding box center [1155, 331] width 115 height 42
drag, startPoint x: 1118, startPoint y: 347, endPoint x: 1126, endPoint y: 319, distance: 28.7
click at [1120, 337] on td "1" at bounding box center [1155, 331] width 115 height 42
click at [1126, 321] on input "1" at bounding box center [1141, 332] width 66 height 22
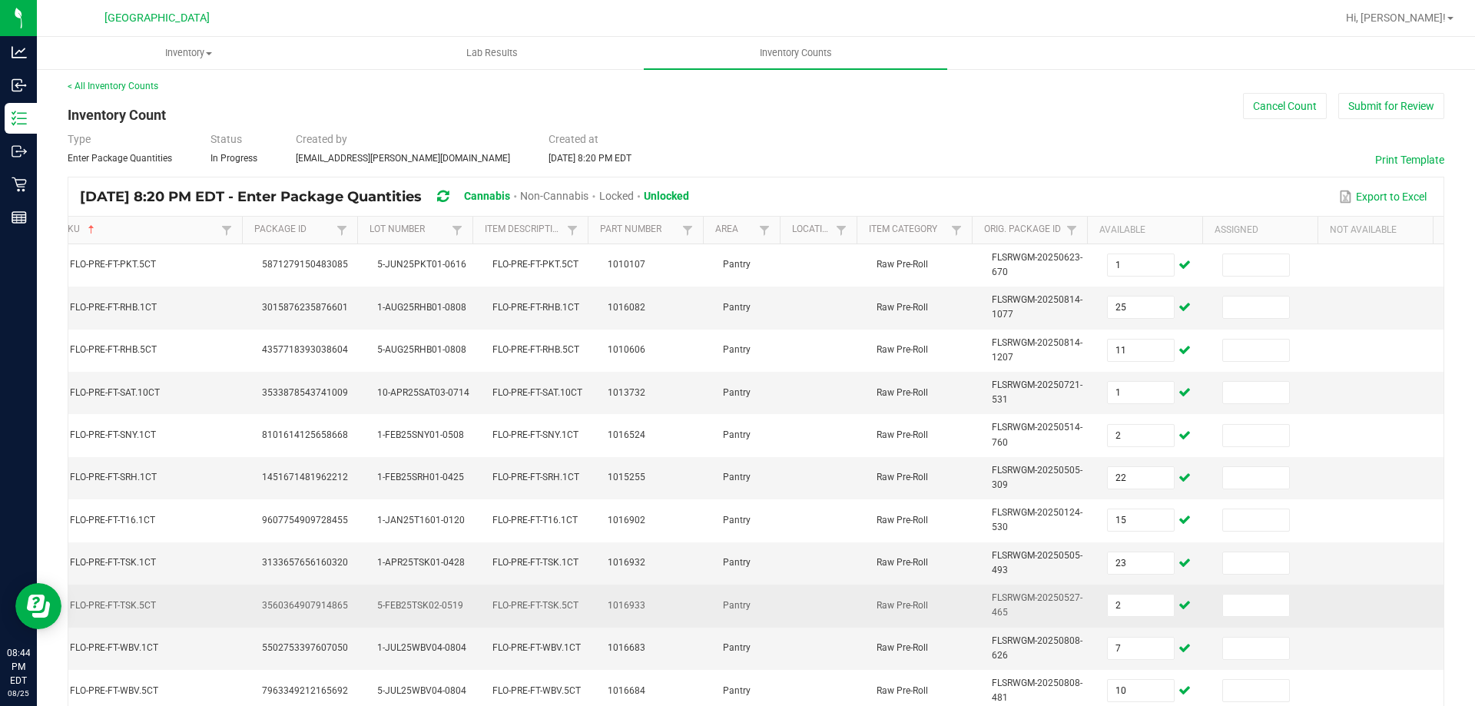
scroll to position [0, 0]
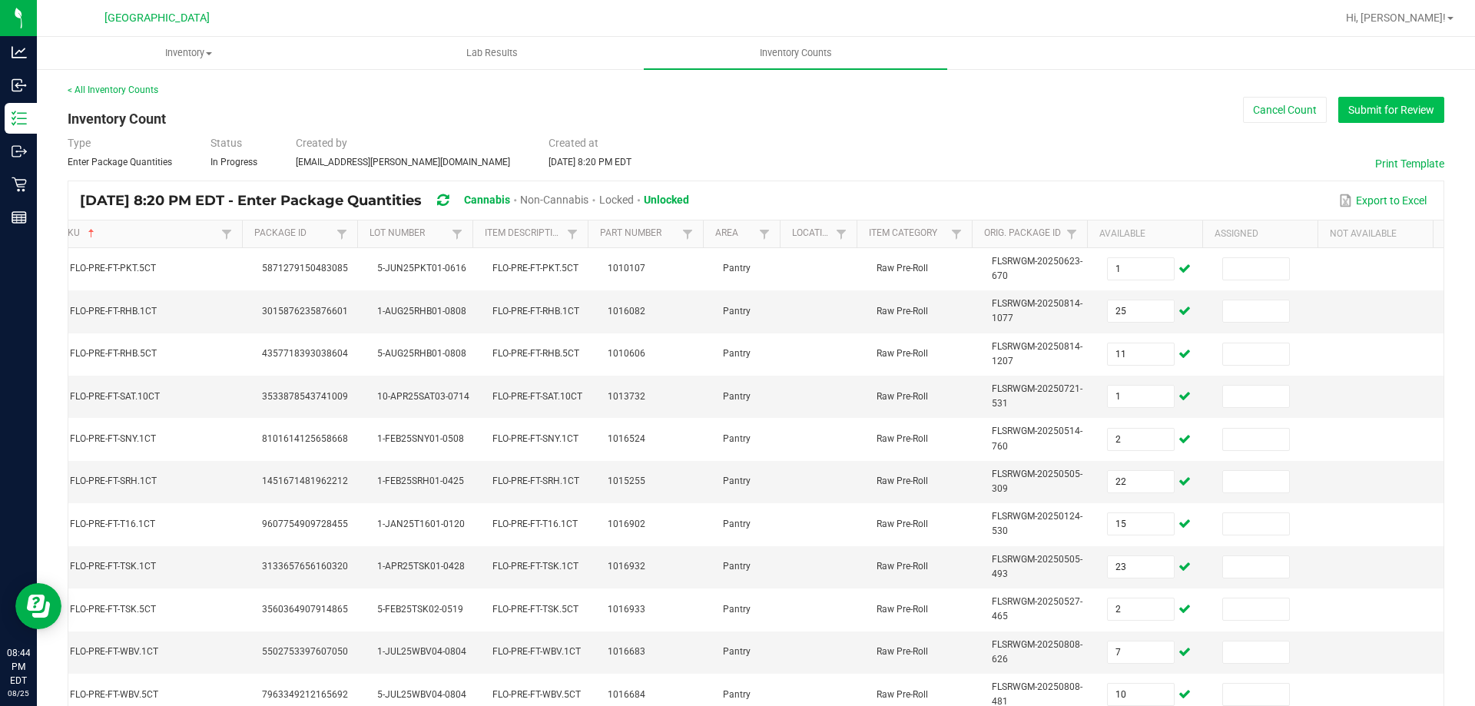
click at [1405, 113] on button "Submit for Review" at bounding box center [1392, 110] width 106 height 26
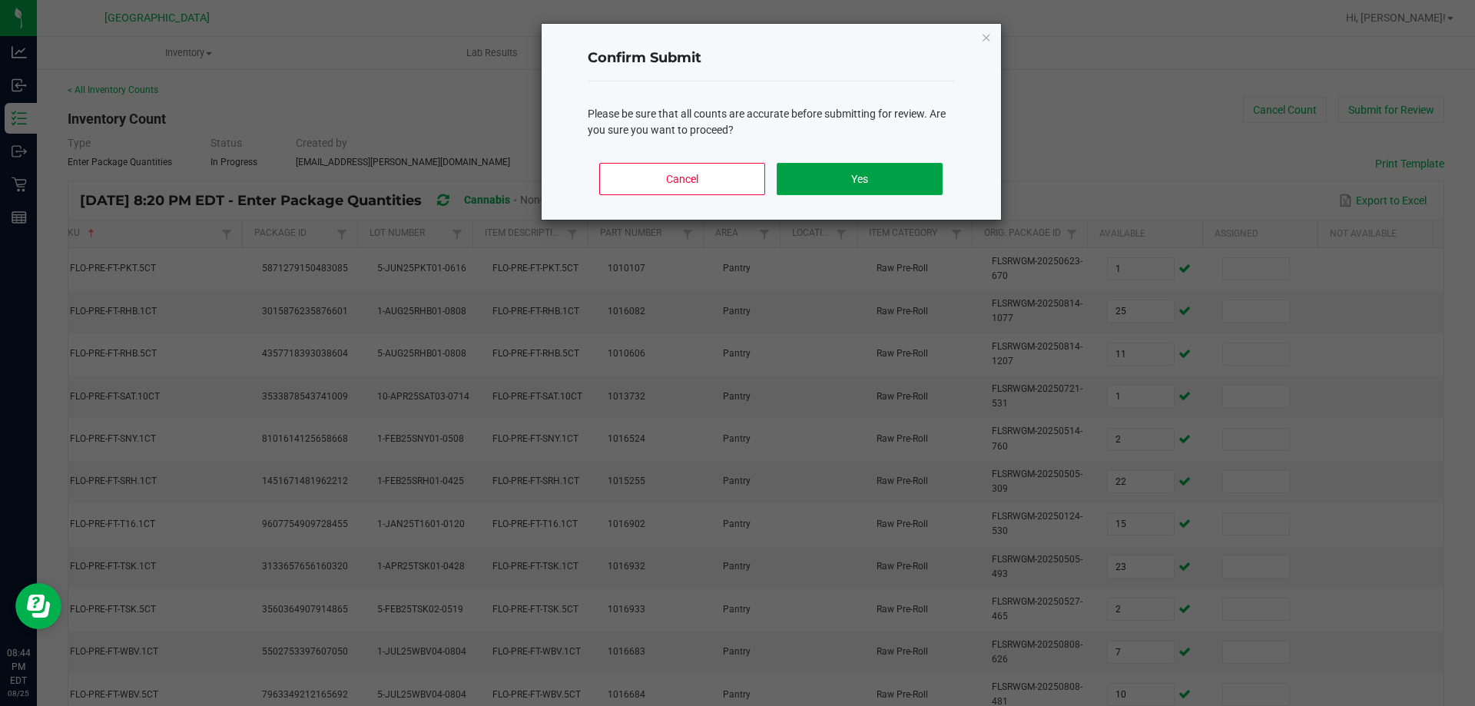
click at [891, 168] on button "Yes" at bounding box center [859, 179] width 165 height 32
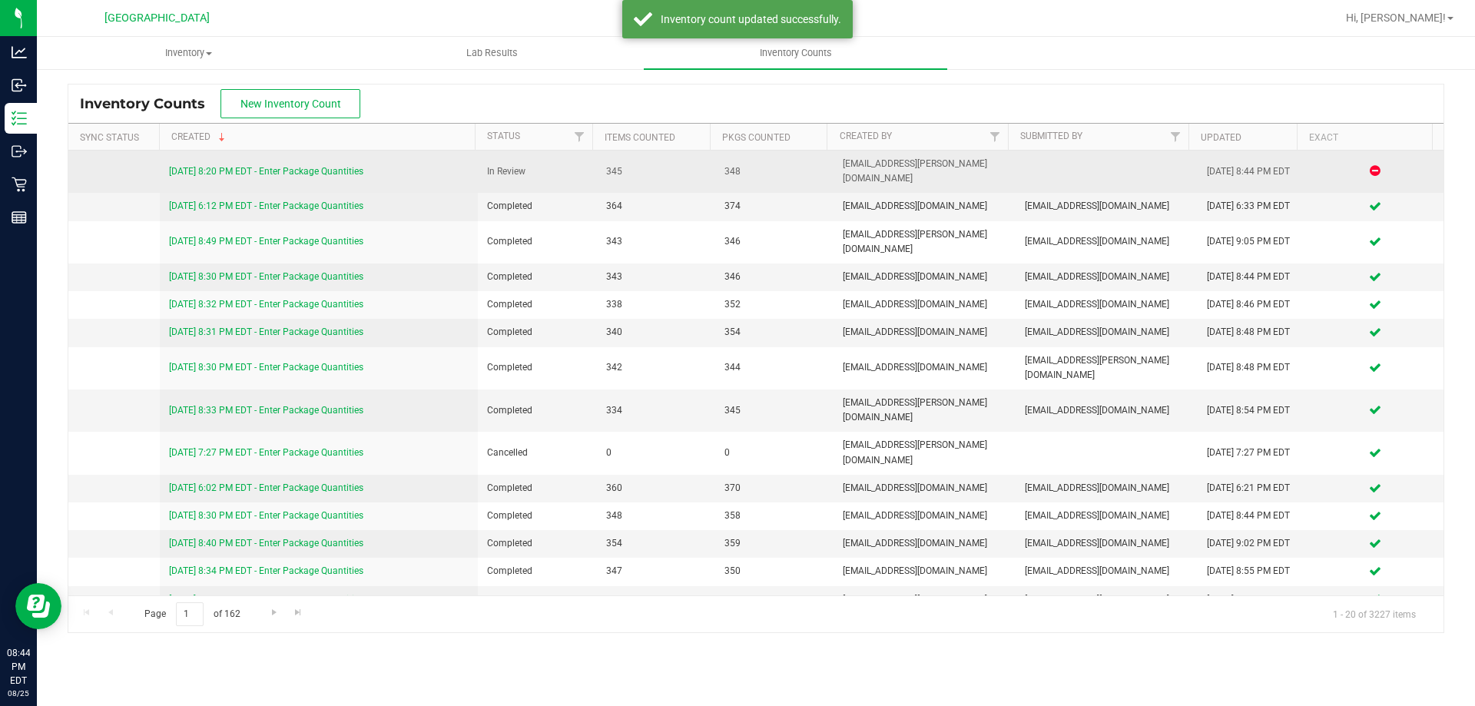
click at [245, 166] on link "[DATE] 8:20 PM EDT - Enter Package Quantities" at bounding box center [266, 171] width 194 height 11
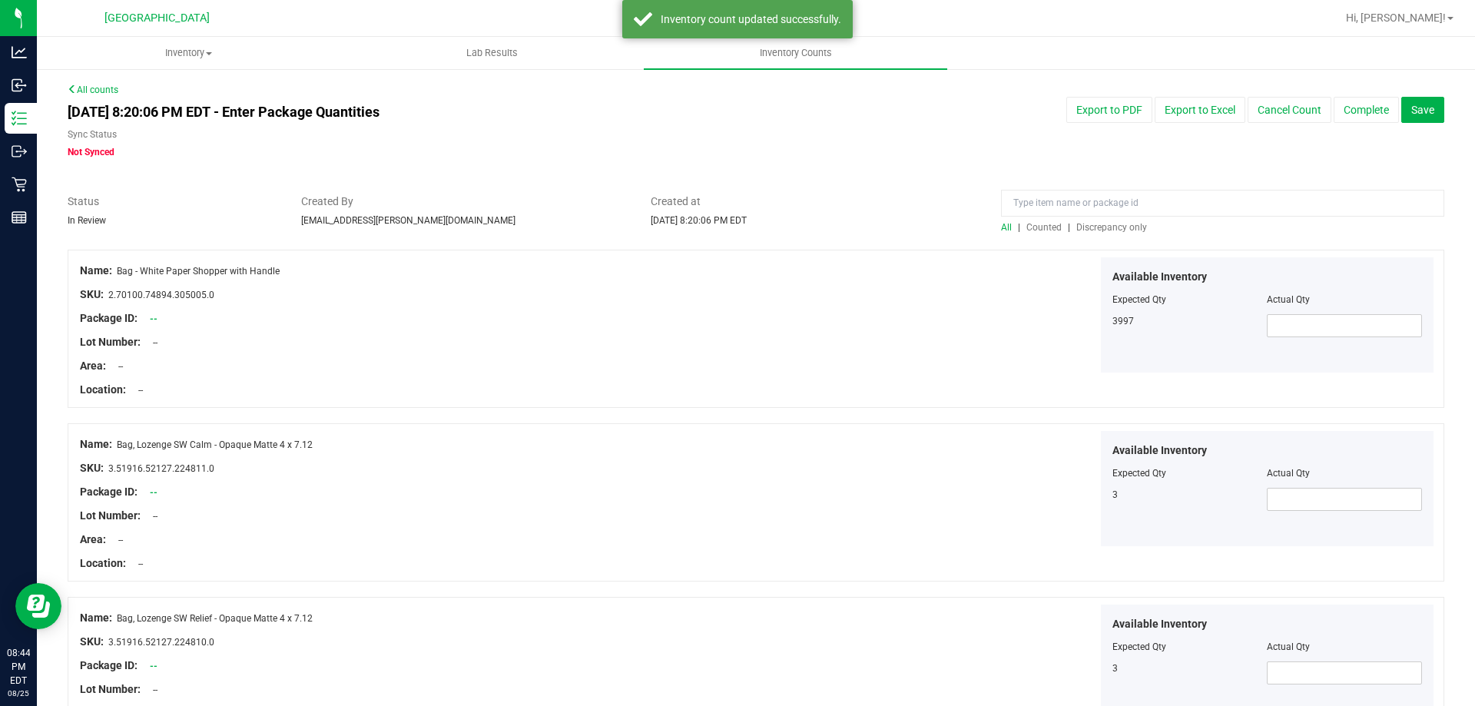
click at [1126, 233] on div "All | Counted | Discrepancy only" at bounding box center [1222, 228] width 443 height 14
click at [1126, 226] on span "Discrepancy only" at bounding box center [1112, 227] width 71 height 11
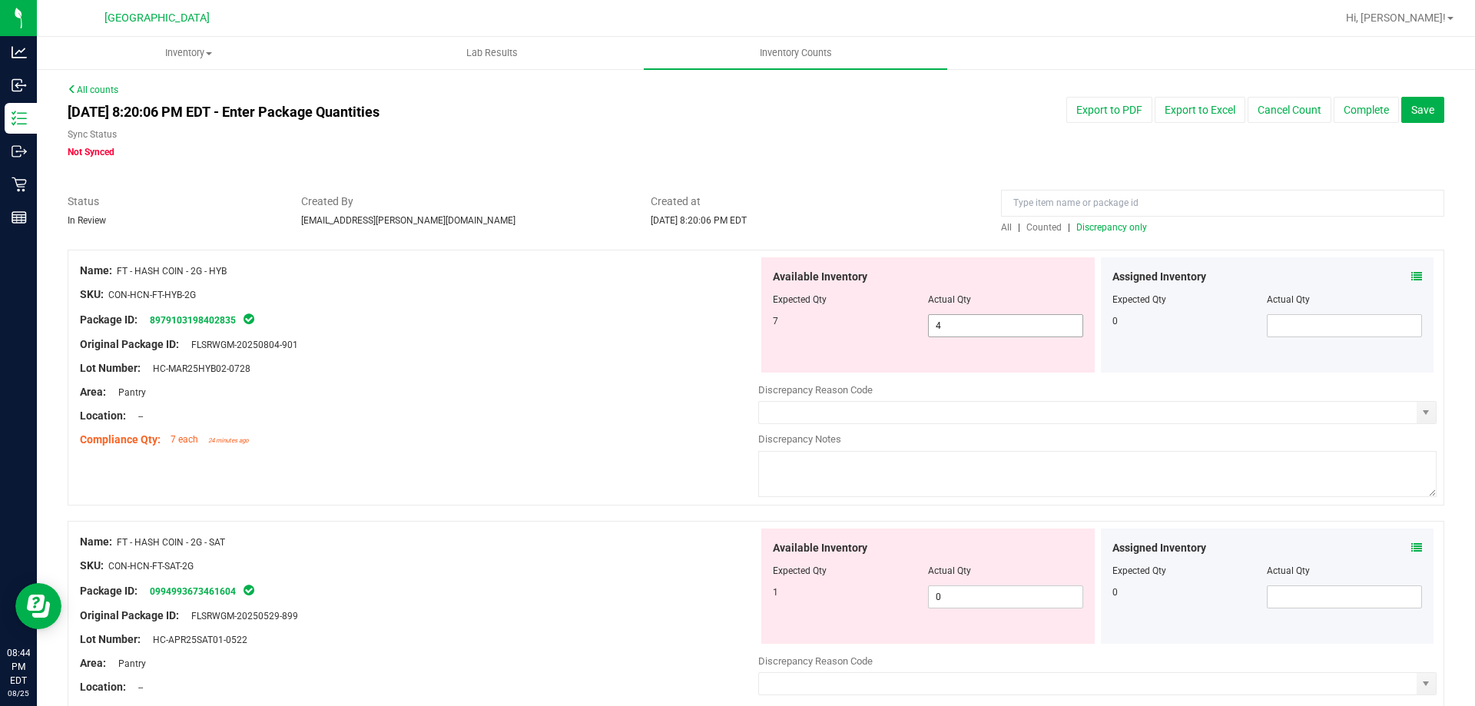
click at [1024, 332] on span "4 4" at bounding box center [1005, 325] width 155 height 23
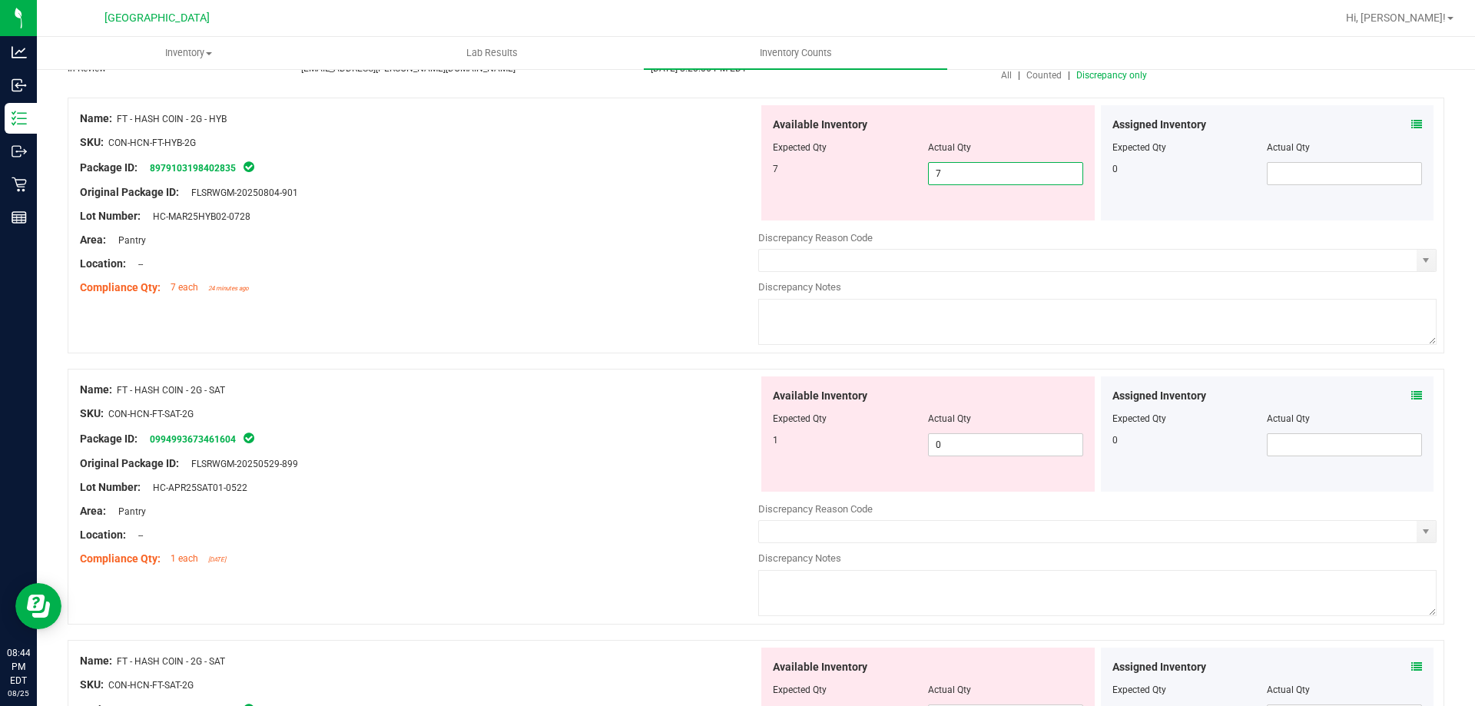
scroll to position [154, 0]
click at [946, 449] on div "Available Inventory Expected Qty Actual Qty 1 0 0" at bounding box center [1097, 497] width 678 height 244
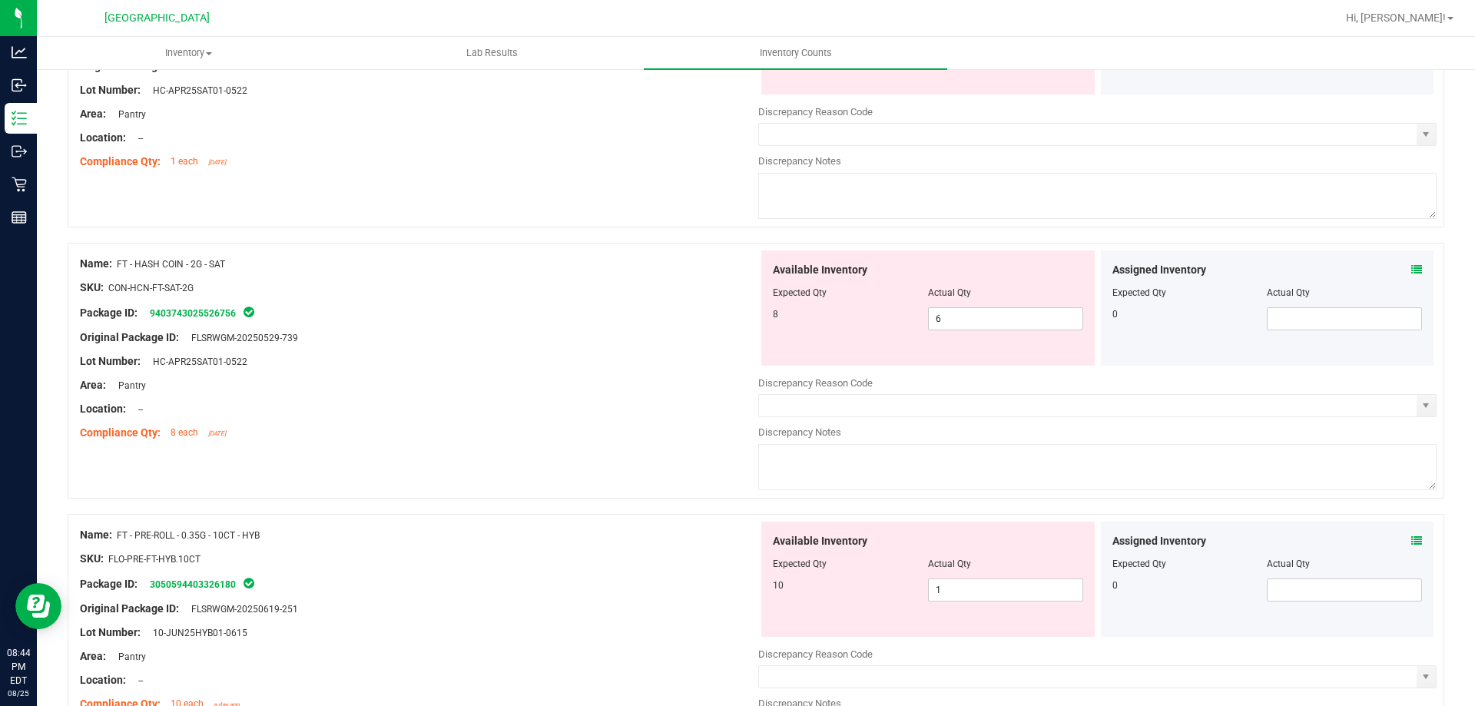
scroll to position [538, 0]
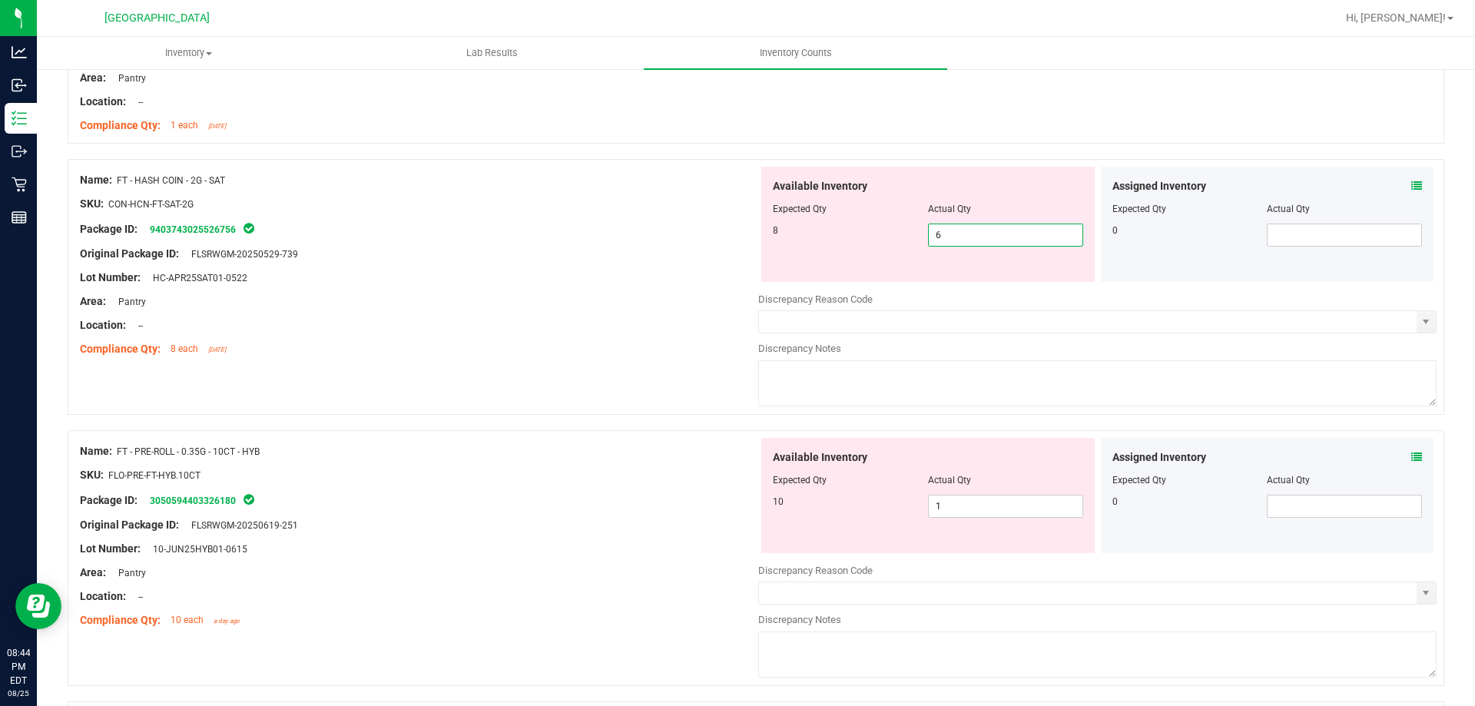
click at [987, 286] on div "Available Inventory Expected Qty Actual Qty 8 6 6" at bounding box center [1097, 289] width 678 height 244
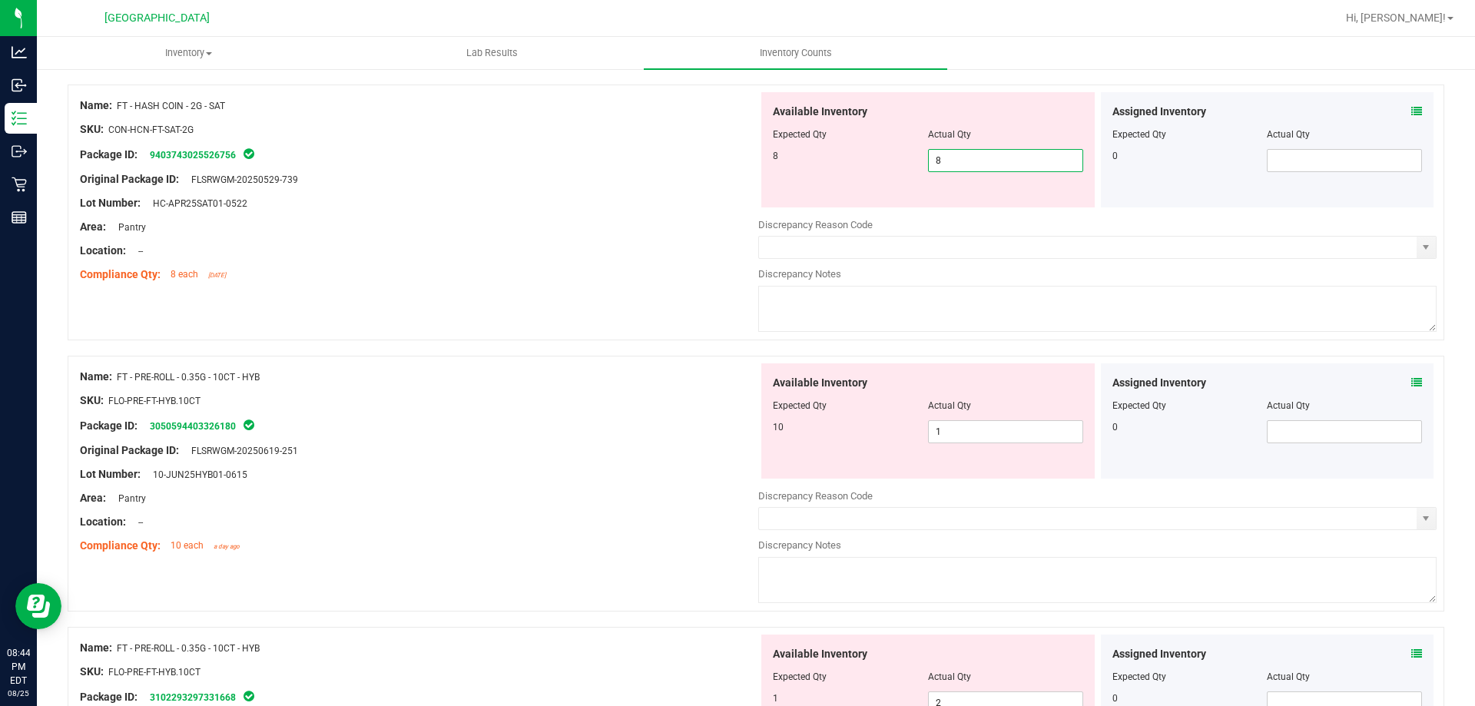
scroll to position [692, 0]
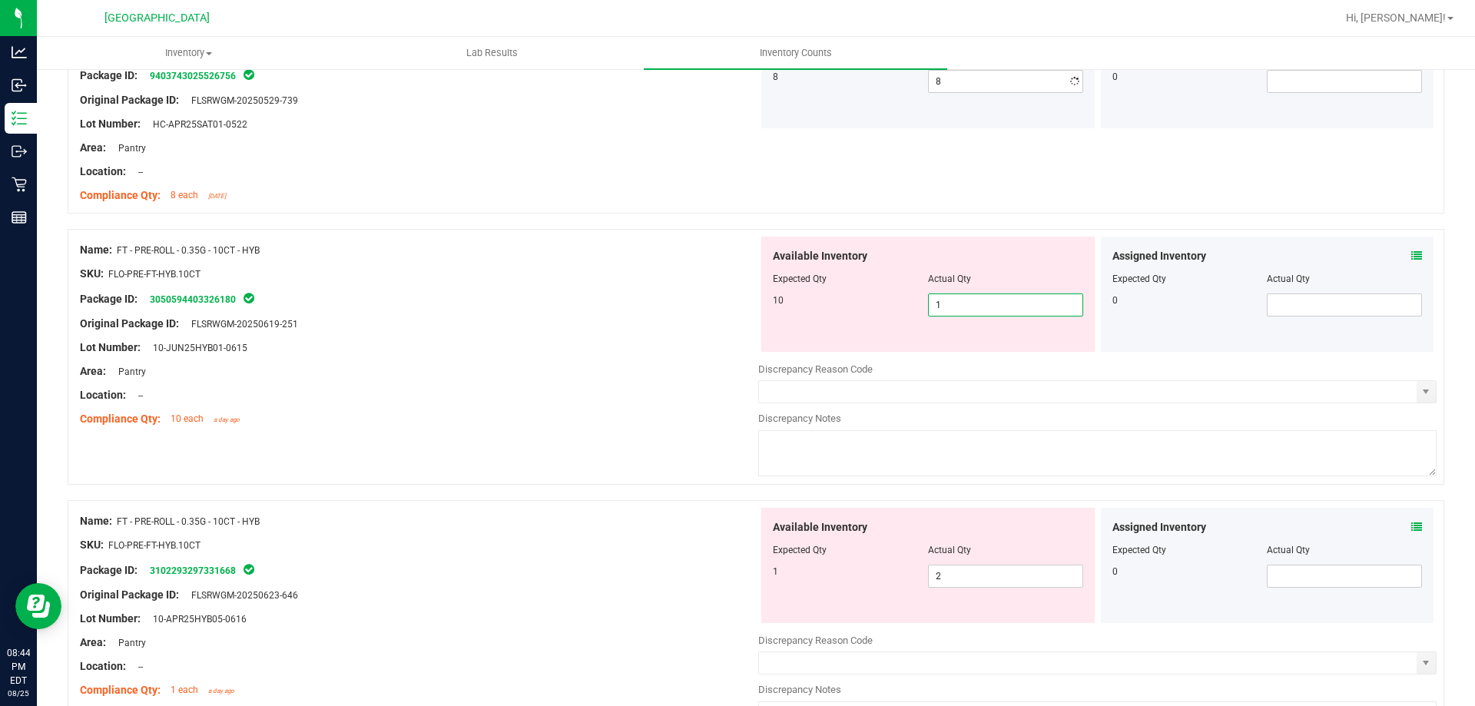
click at [982, 353] on div "Available Inventory Expected Qty Actual Qty 10 1 1" at bounding box center [1097, 359] width 678 height 244
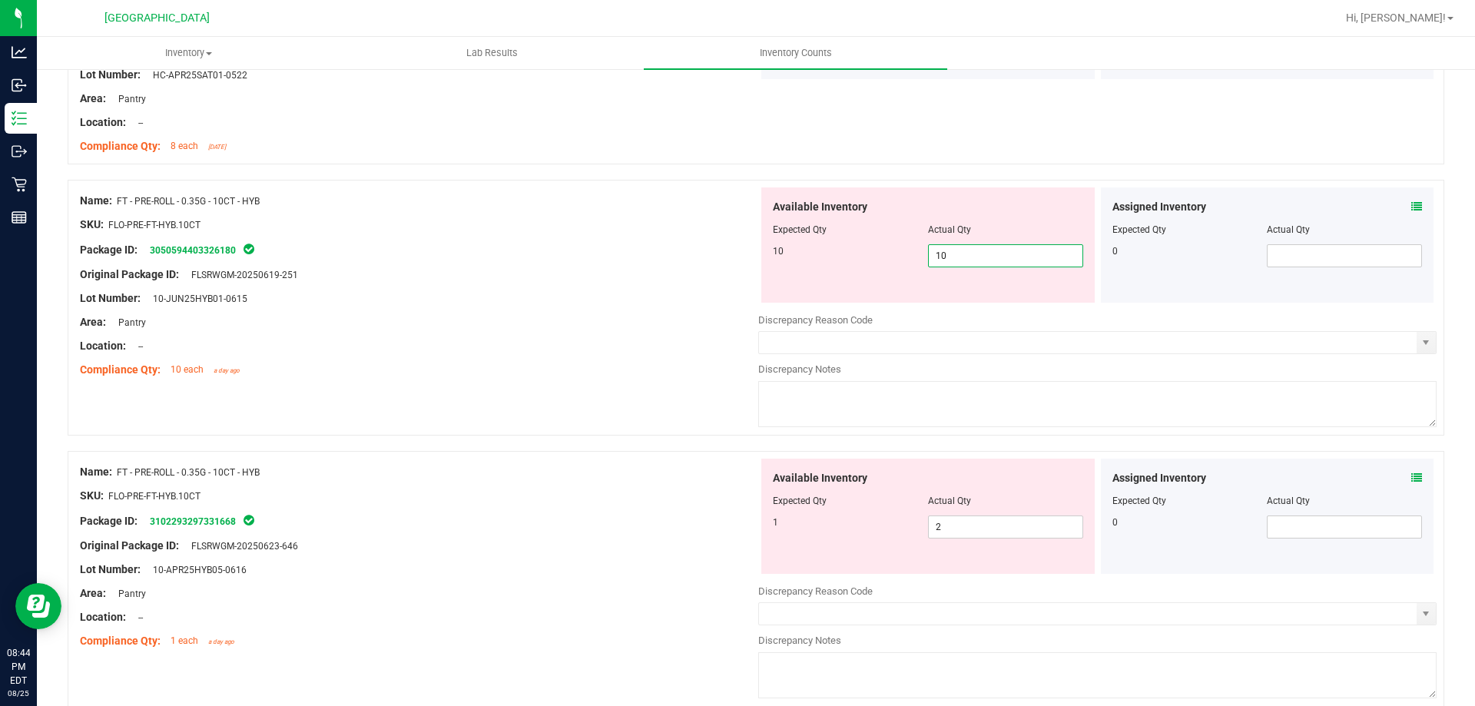
scroll to position [768, 0]
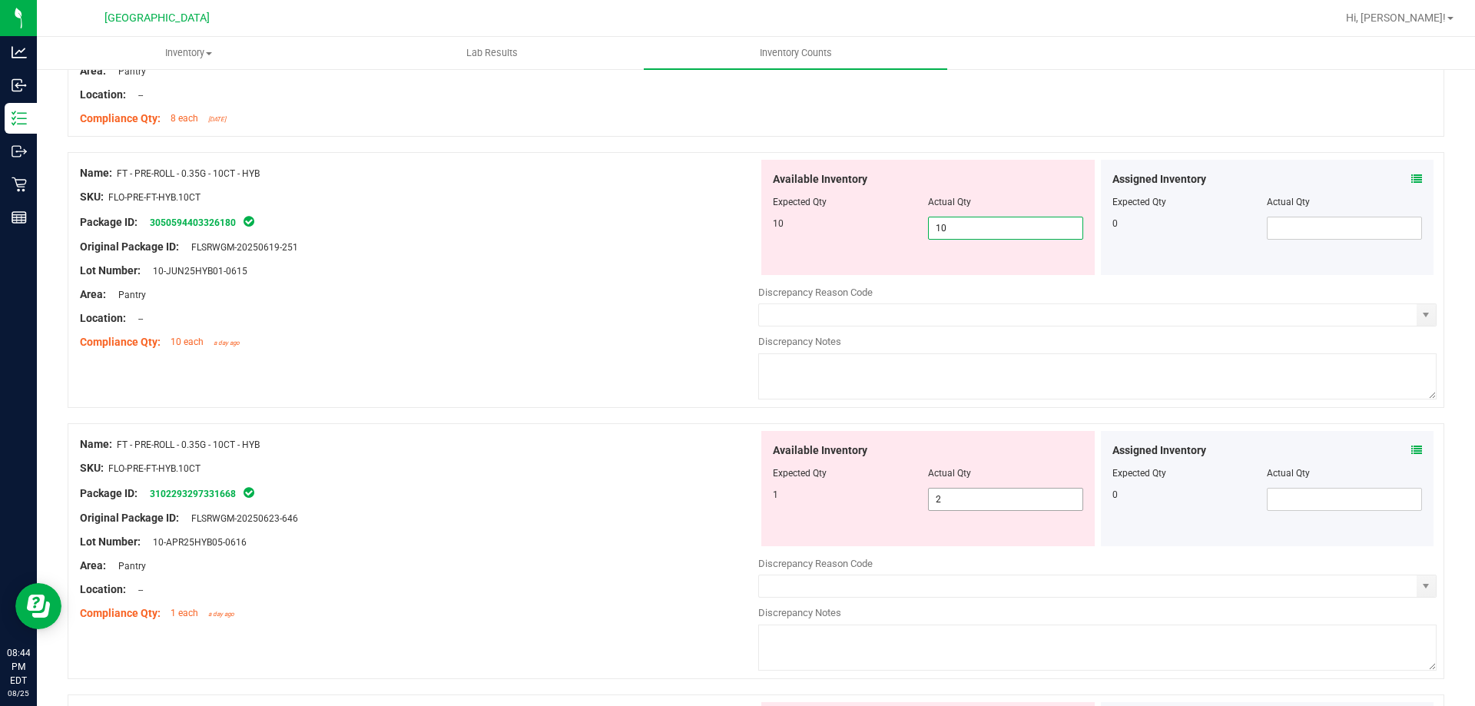
click at [985, 500] on div "Available Inventory Expected Qty Actual Qty 1 2 2" at bounding box center [1097, 553] width 678 height 244
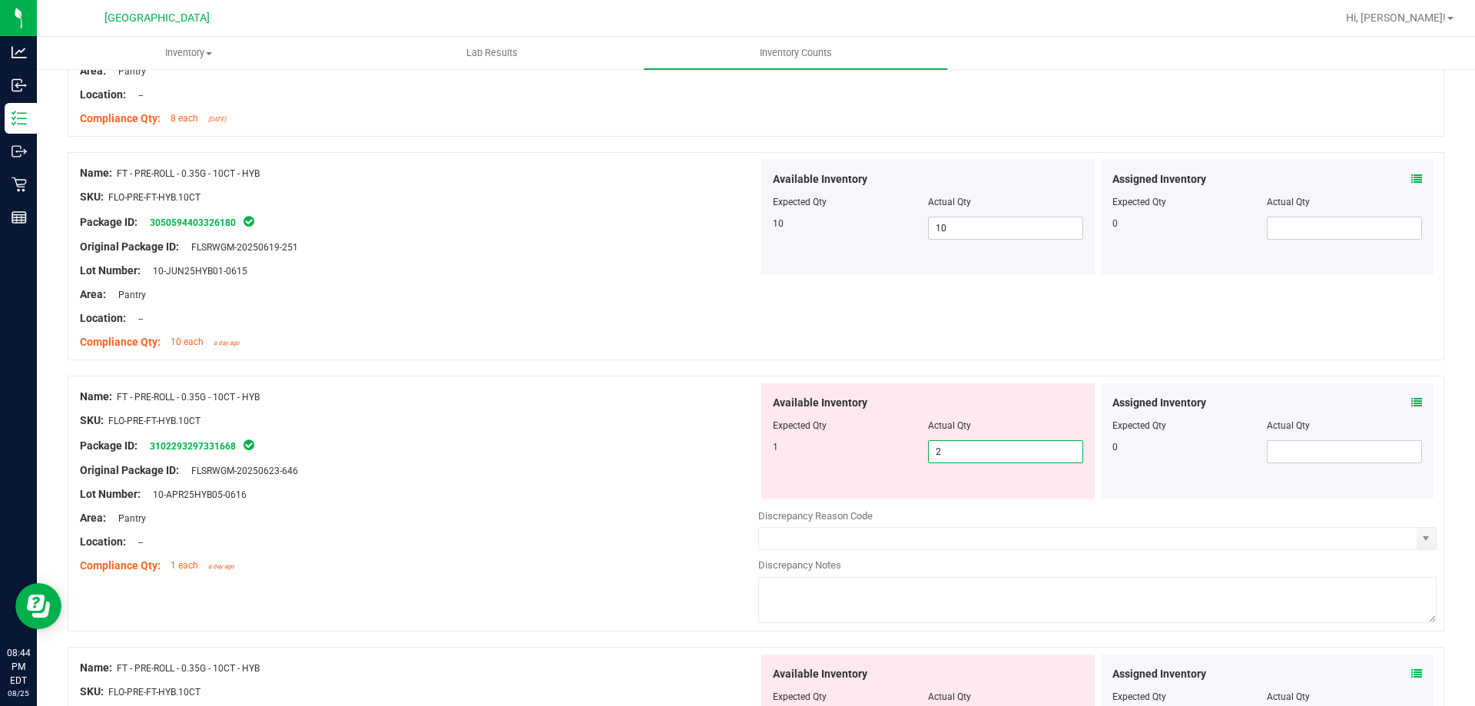
click at [997, 452] on input "2" at bounding box center [1006, 452] width 154 height 22
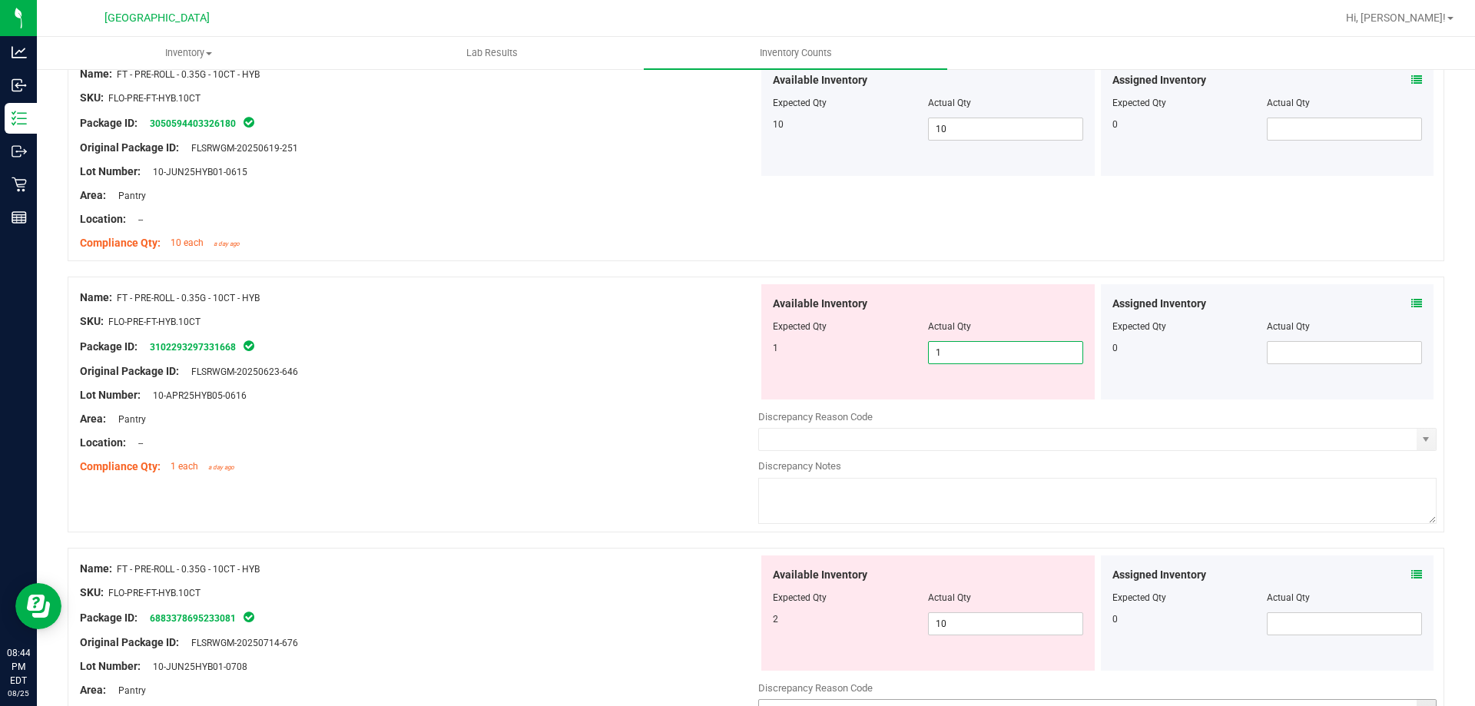
scroll to position [1153, 0]
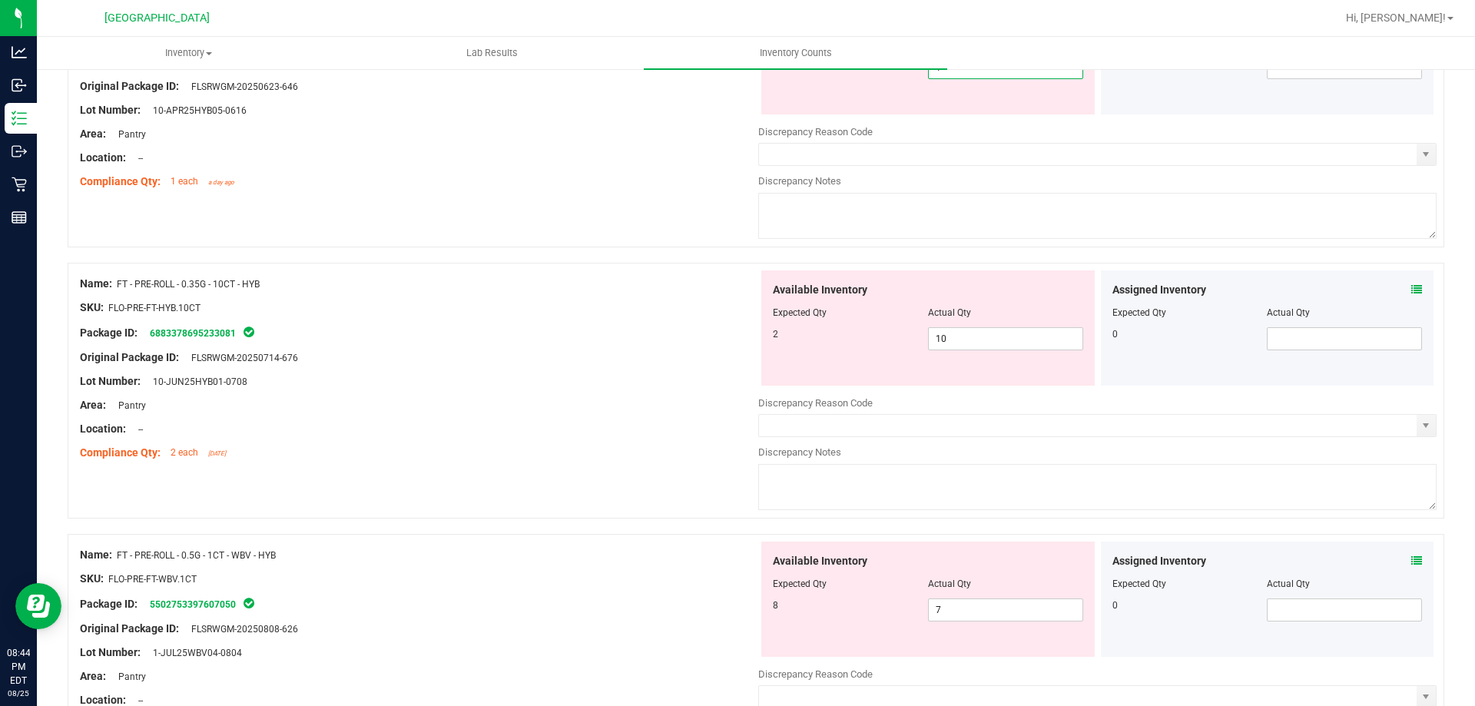
click at [970, 318] on div "Available Inventory Expected Qty Actual Qty 2 10 10" at bounding box center [927, 327] width 333 height 115
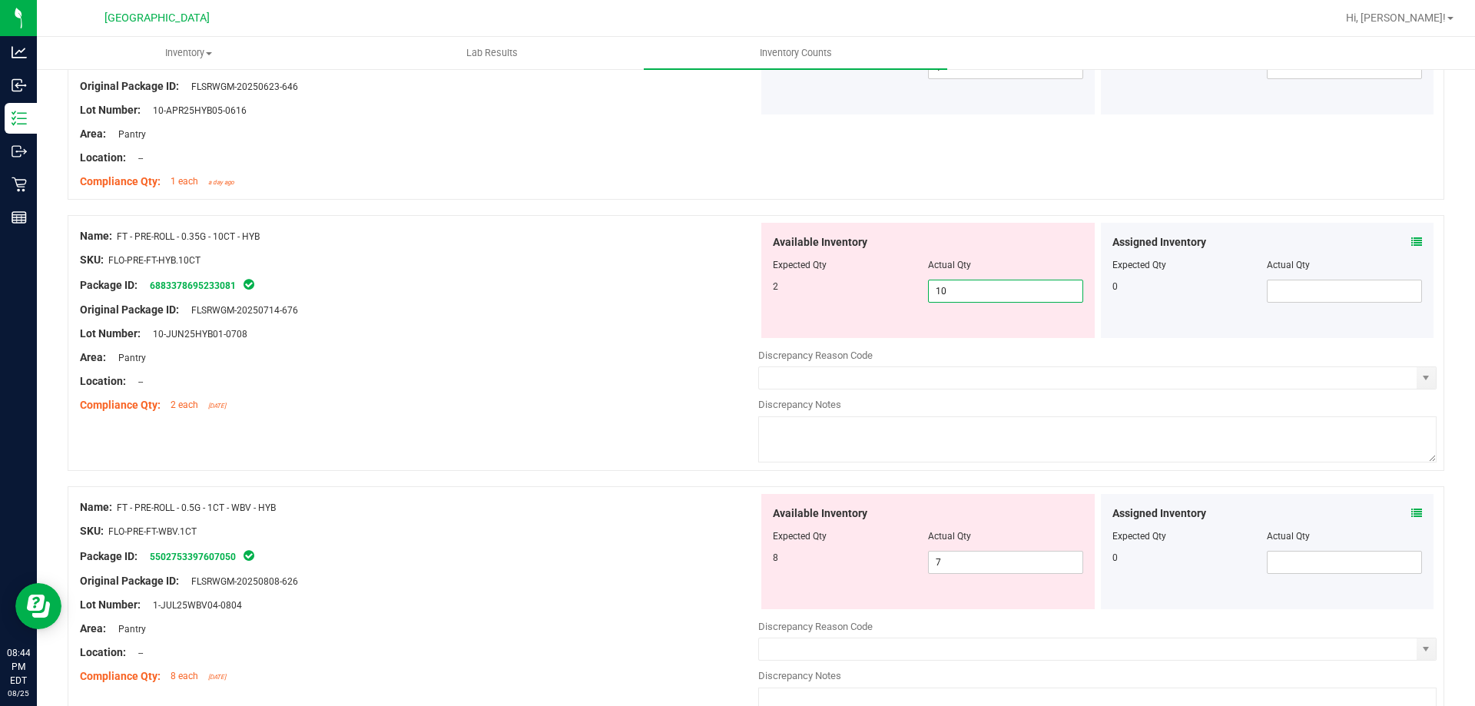
click at [979, 300] on span "10 10" at bounding box center [1005, 291] width 155 height 23
click at [960, 562] on div "Available Inventory Expected Qty Actual Qty 8 7 7" at bounding box center [1097, 616] width 678 height 244
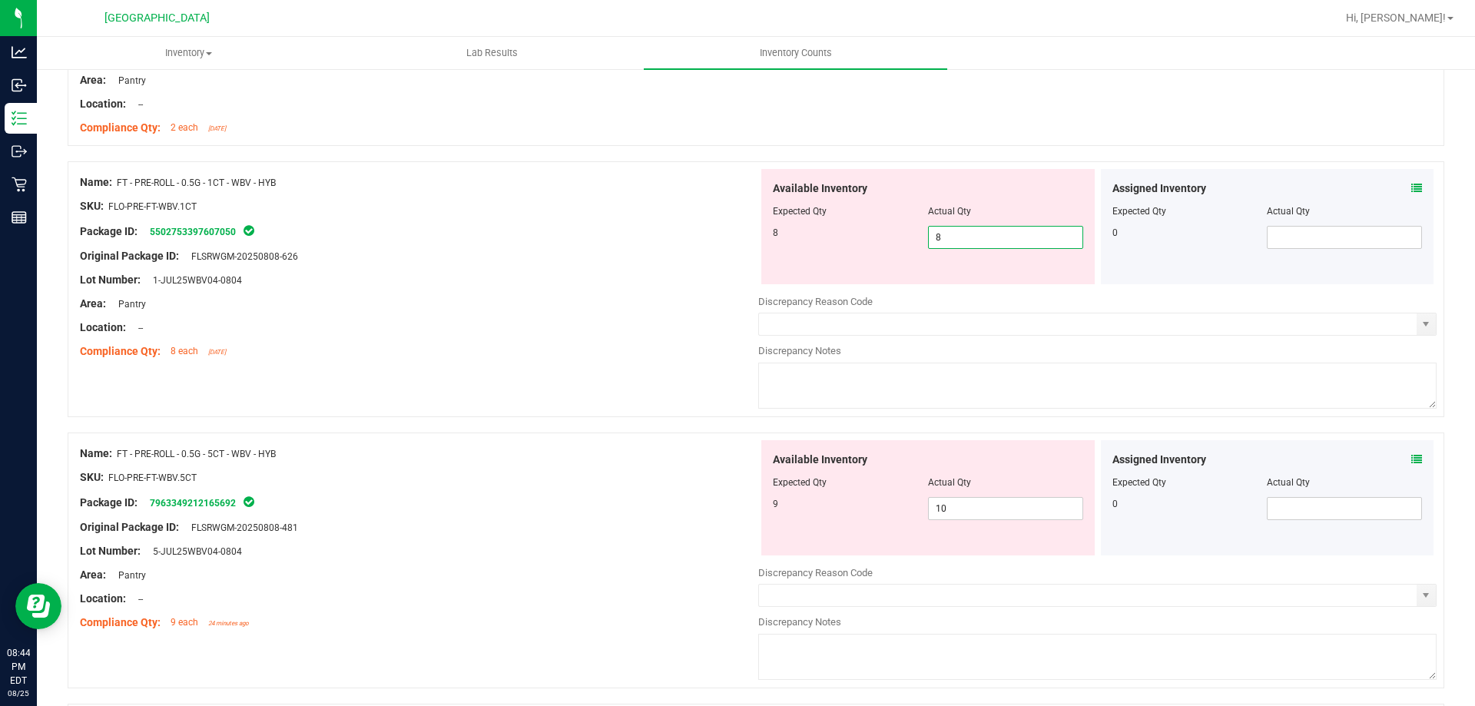
scroll to position [1460, 0]
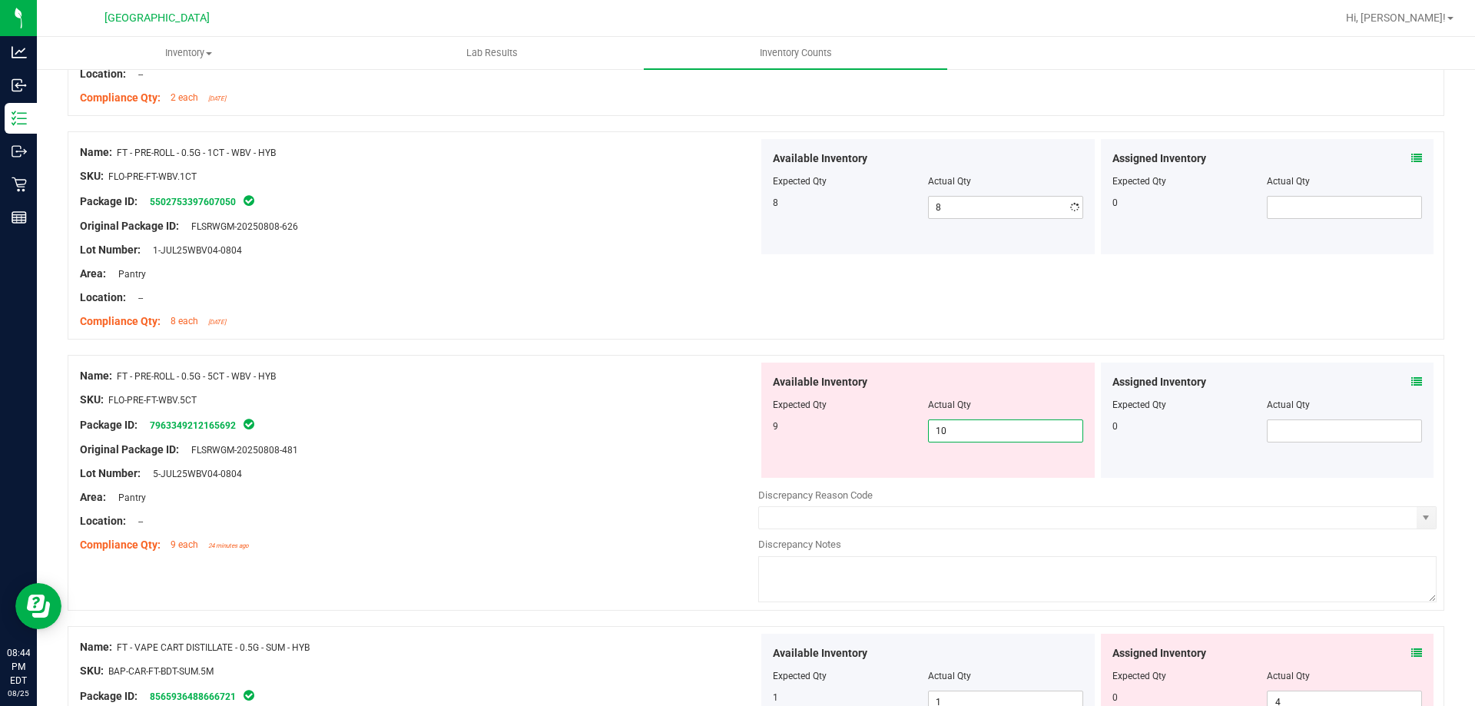
click at [996, 476] on div "Available Inventory Expected Qty Actual Qty 9 10 10" at bounding box center [927, 420] width 333 height 115
click at [1002, 442] on span "10 10" at bounding box center [1005, 431] width 155 height 23
click at [1048, 427] on span "10 10" at bounding box center [1005, 431] width 155 height 23
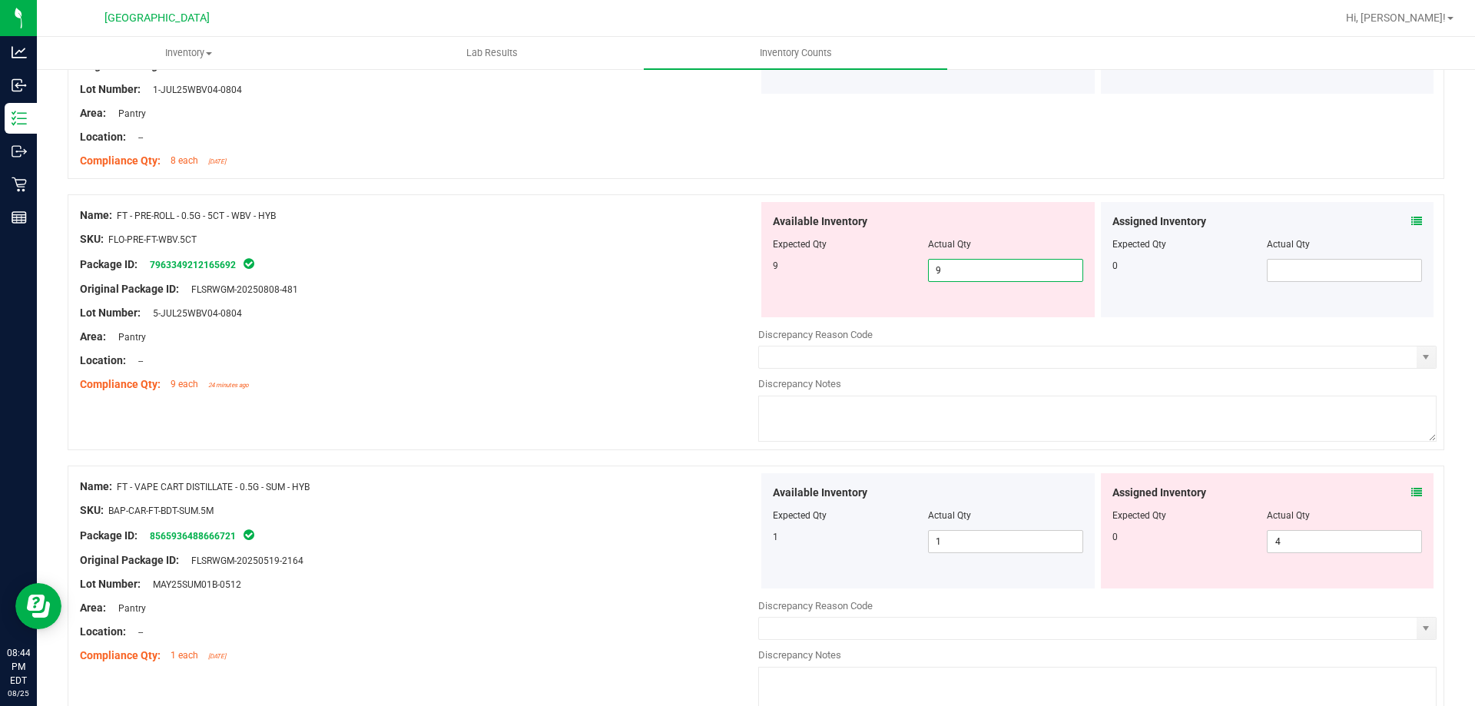
scroll to position [1844, 0]
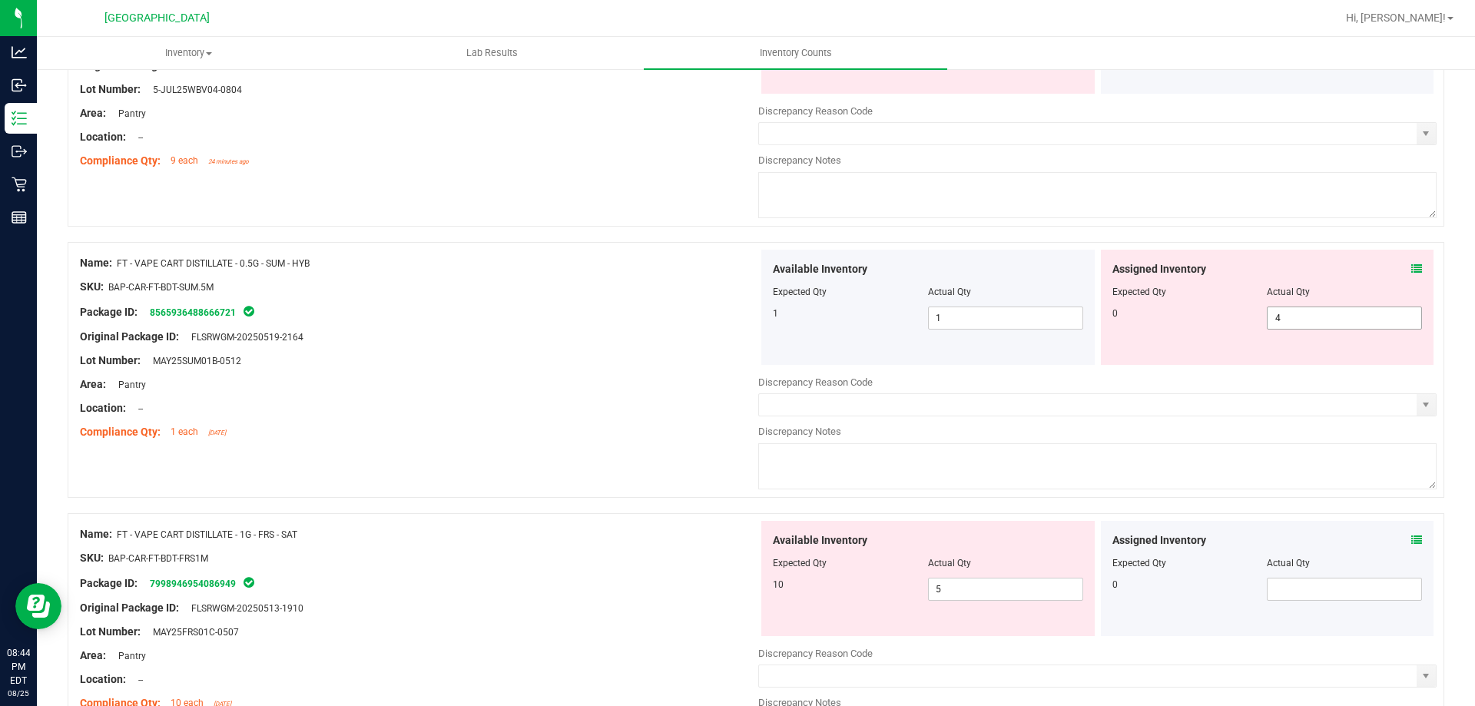
click at [1328, 318] on div "Available Inventory Expected Qty Actual Qty 1 1 1" at bounding box center [1097, 372] width 678 height 244
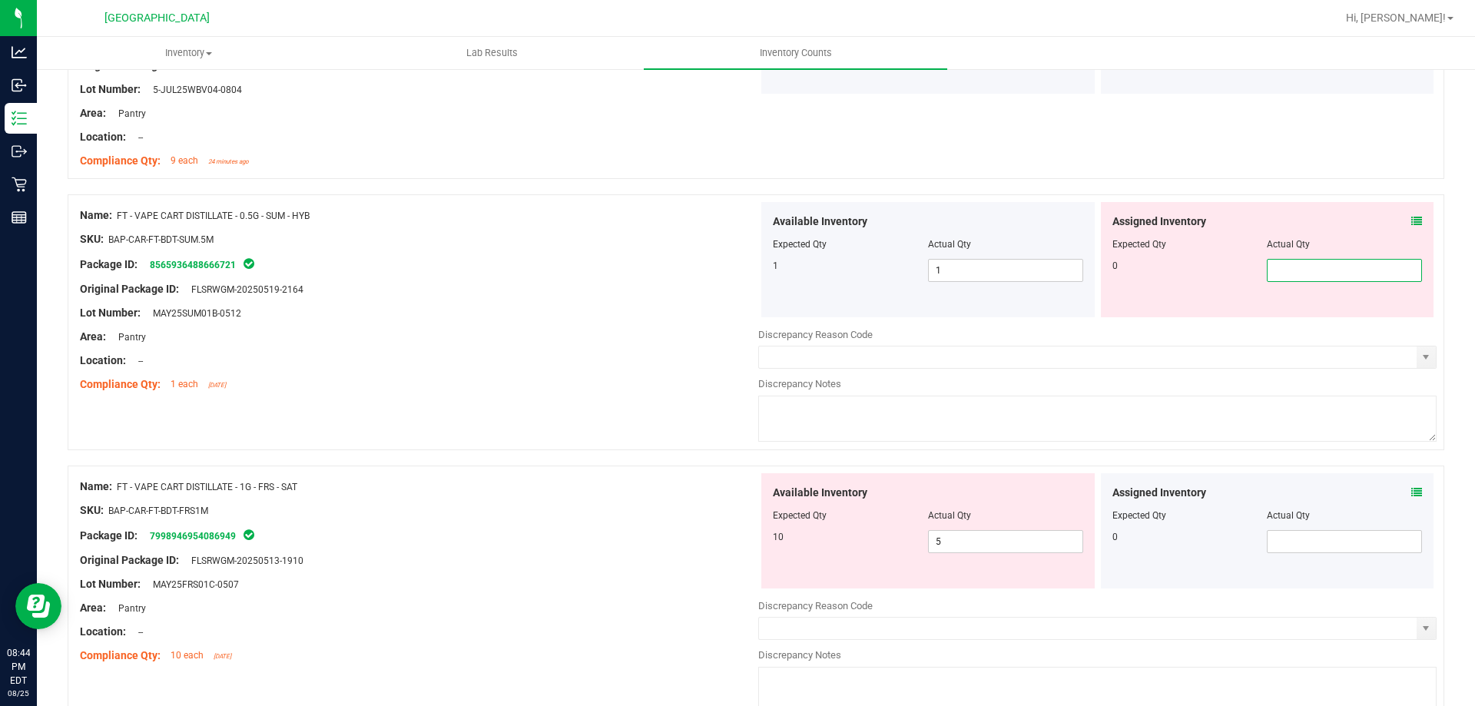
scroll to position [1921, 0]
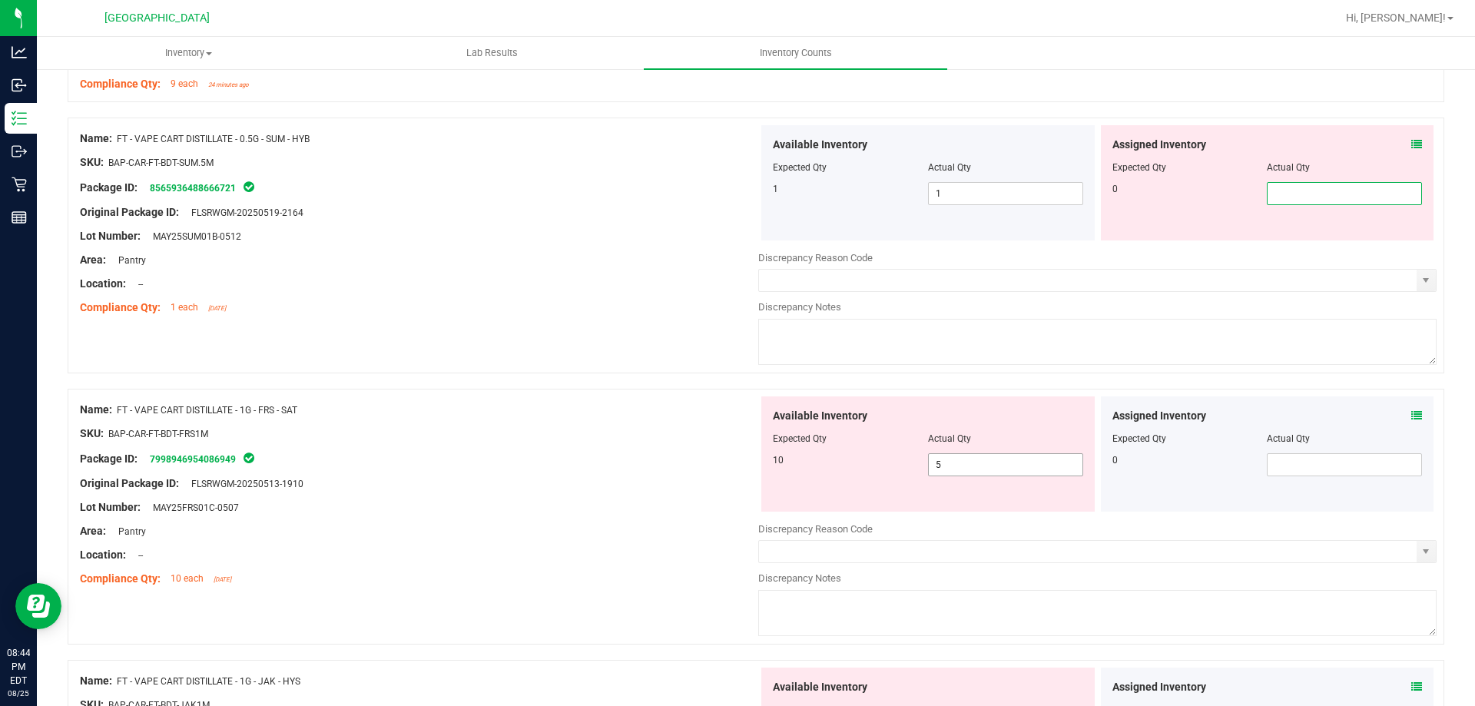
click at [958, 458] on div "Available Inventory Expected Qty Actual Qty 10 5 5" at bounding box center [927, 453] width 333 height 115
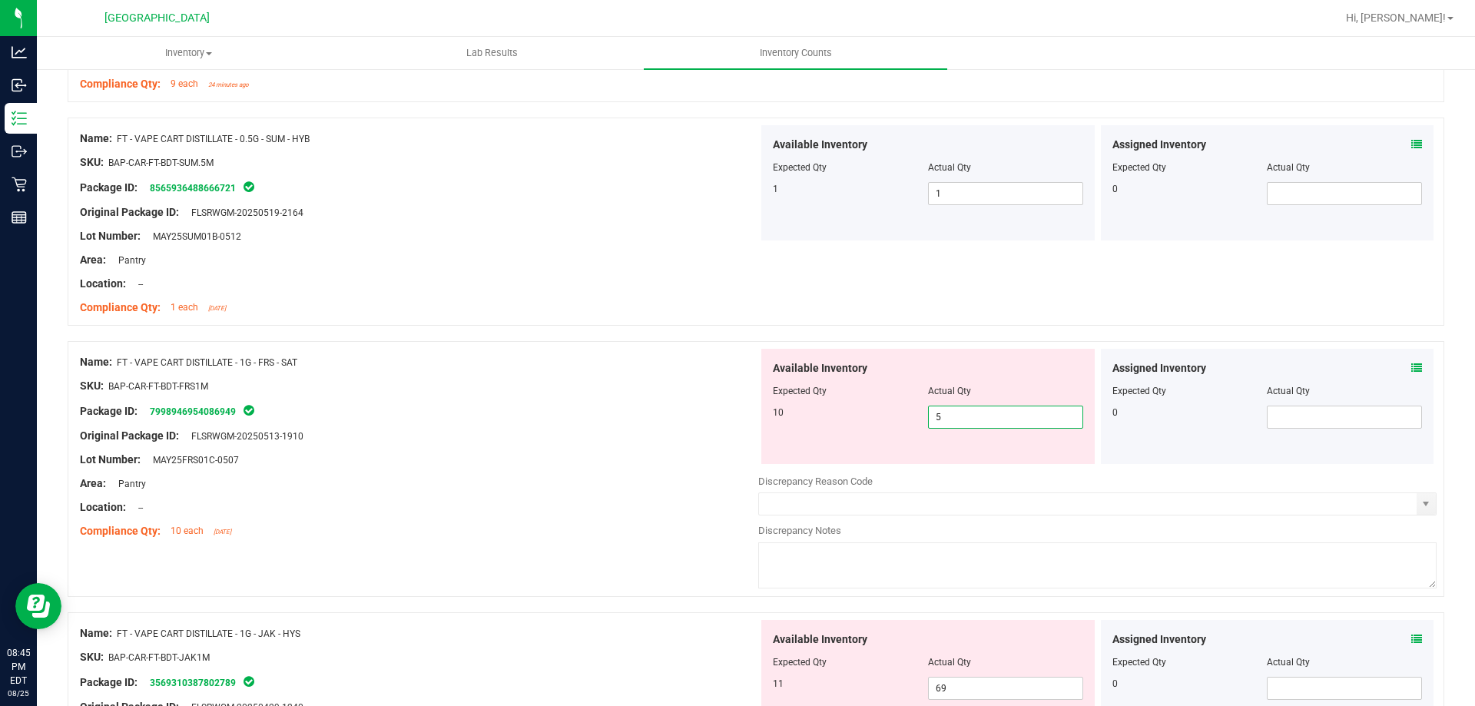
scroll to position [1998, 0]
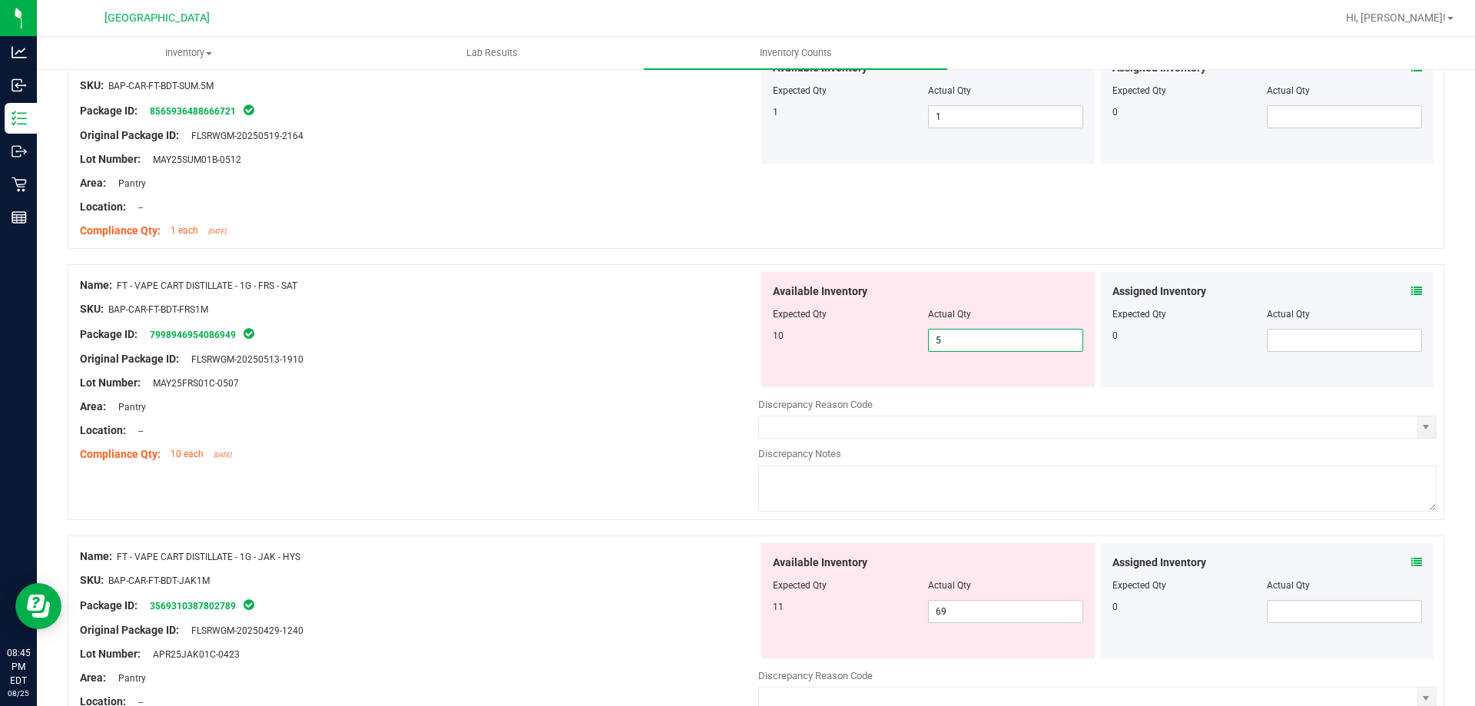
click at [457, 318] on div at bounding box center [419, 321] width 678 height 8
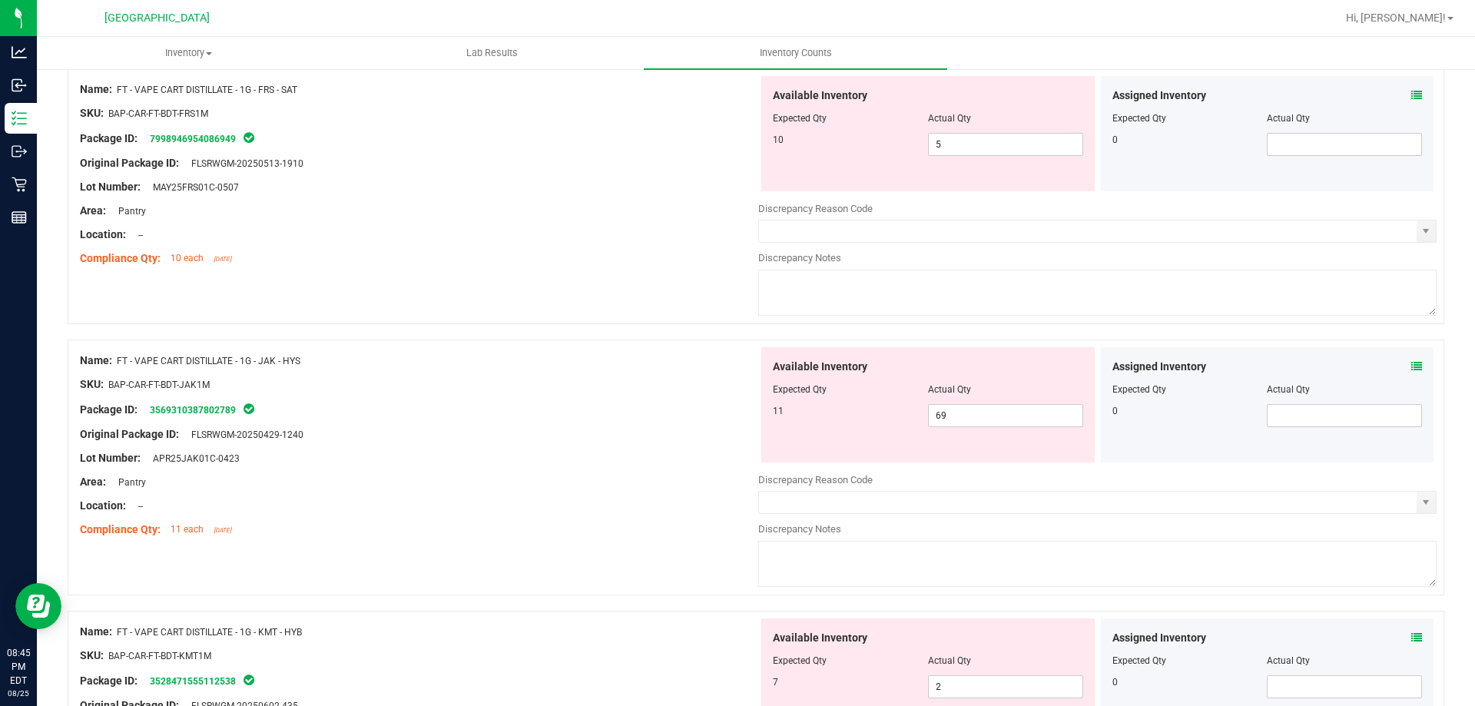
scroll to position [2002, 0]
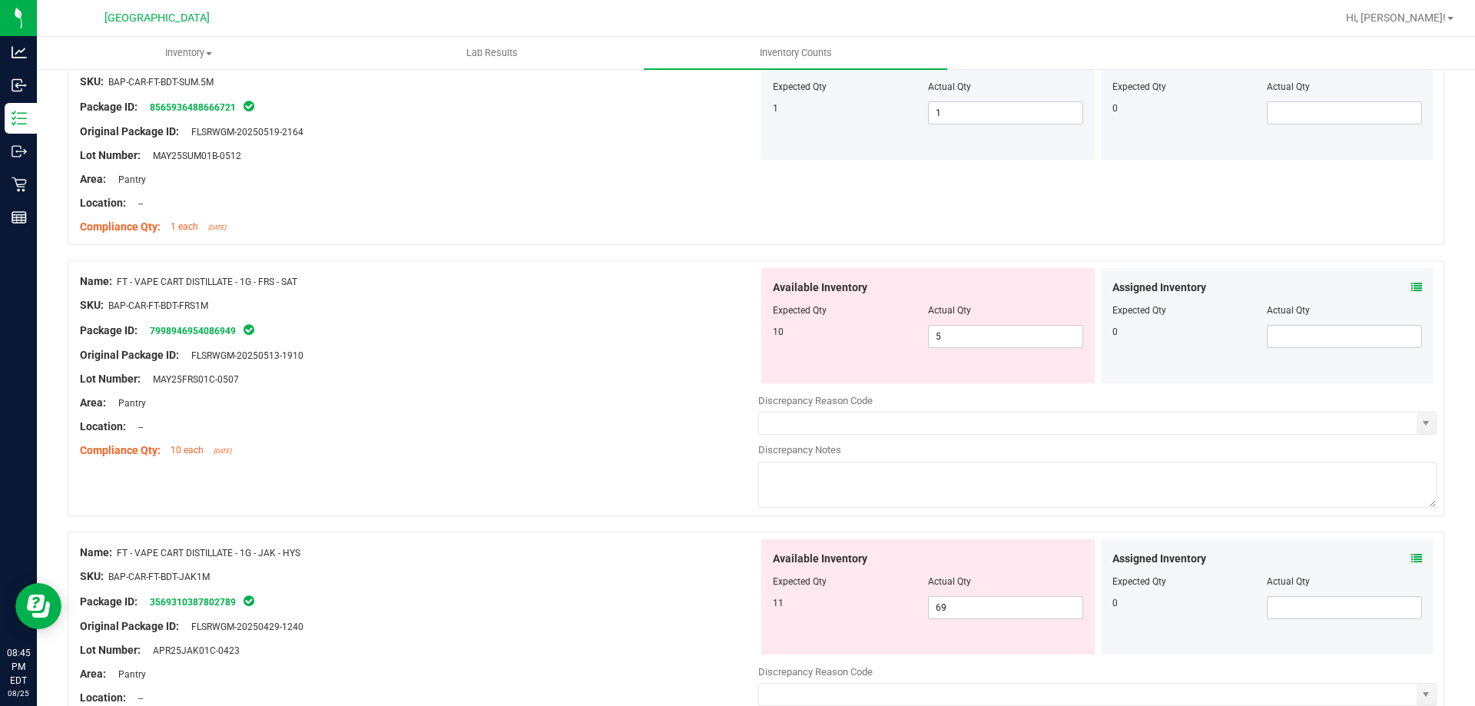
click at [587, 270] on div "Name: FT - VAPE CART DISTILLATE - 1G - FRS - SAT SKU: BAP-CAR-FT-BDT-FRS1M Pack…" at bounding box center [419, 366] width 678 height 196
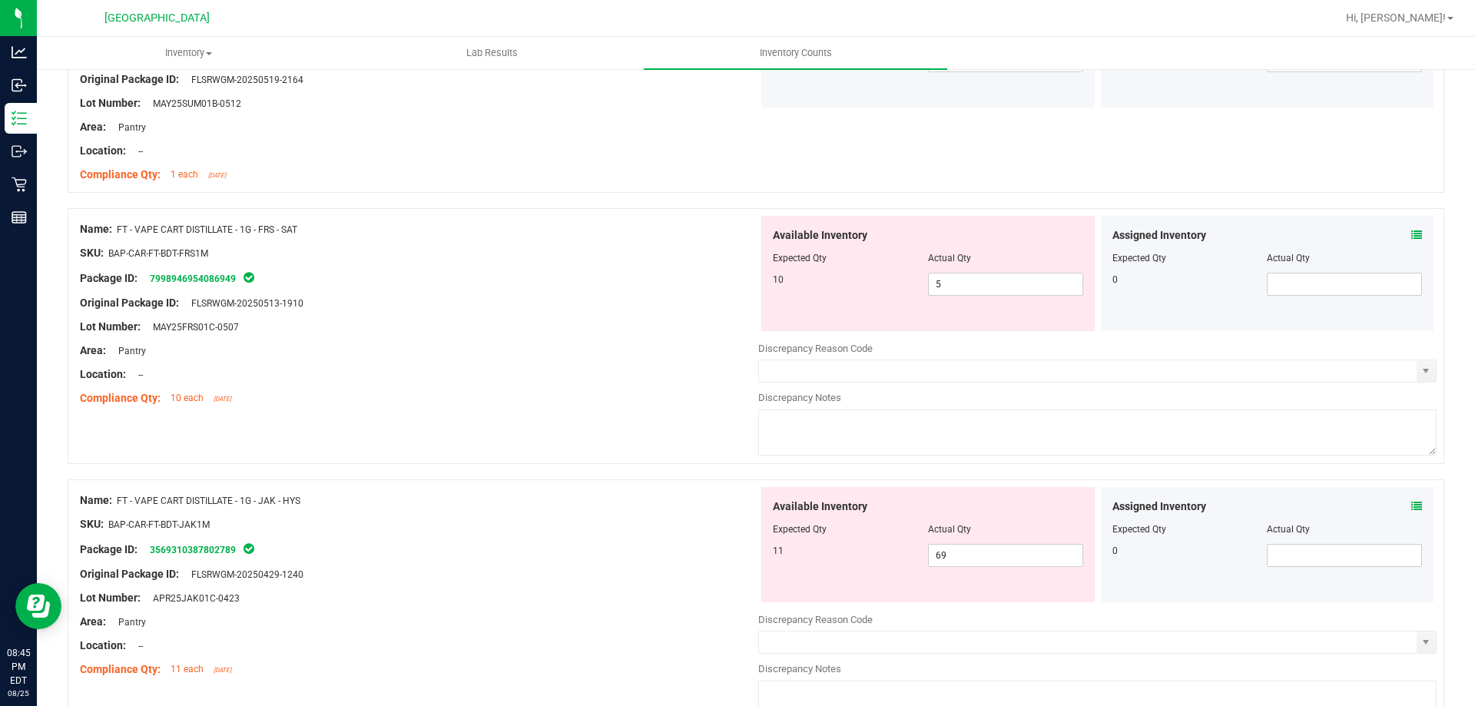
scroll to position [2079, 0]
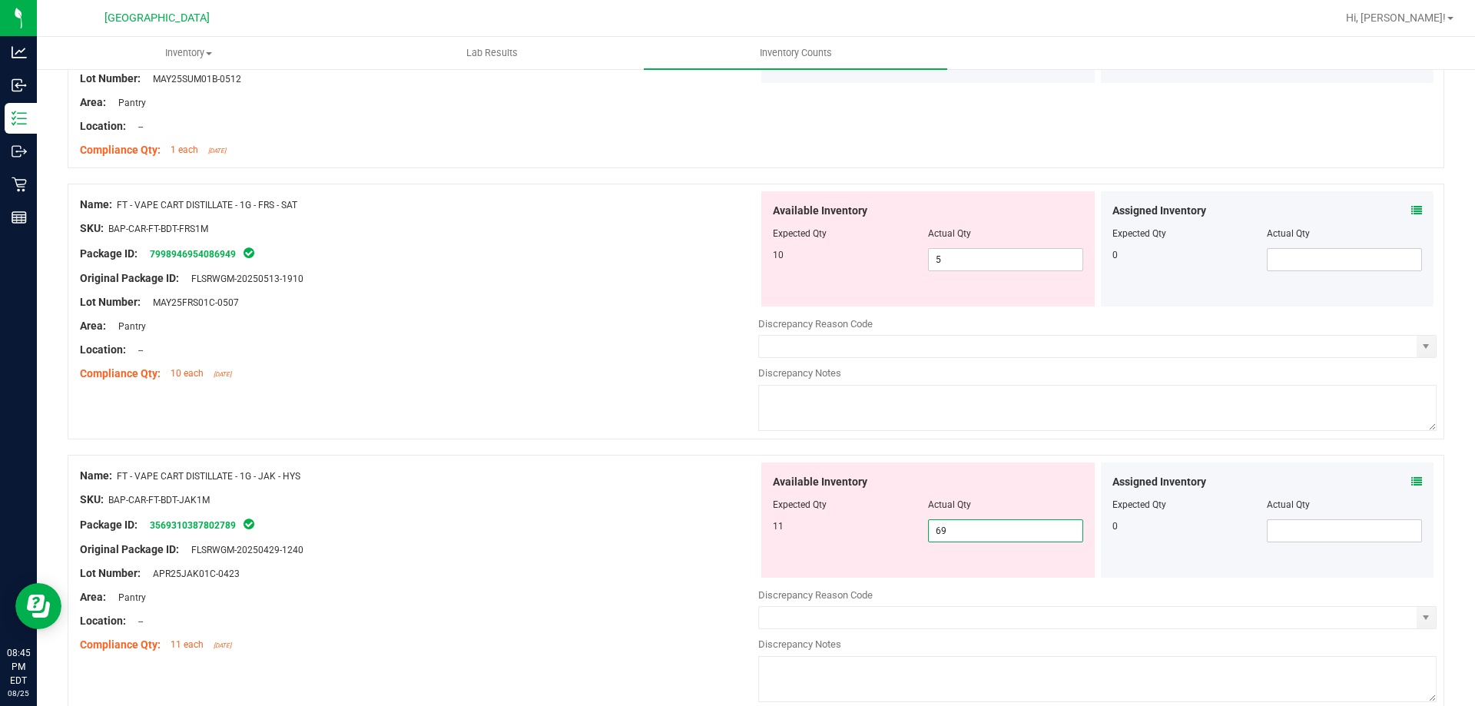
click at [1051, 538] on span "69 69" at bounding box center [1005, 530] width 155 height 23
click at [668, 569] on div "Lot Number: APR25JAK01C-0423" at bounding box center [419, 574] width 678 height 16
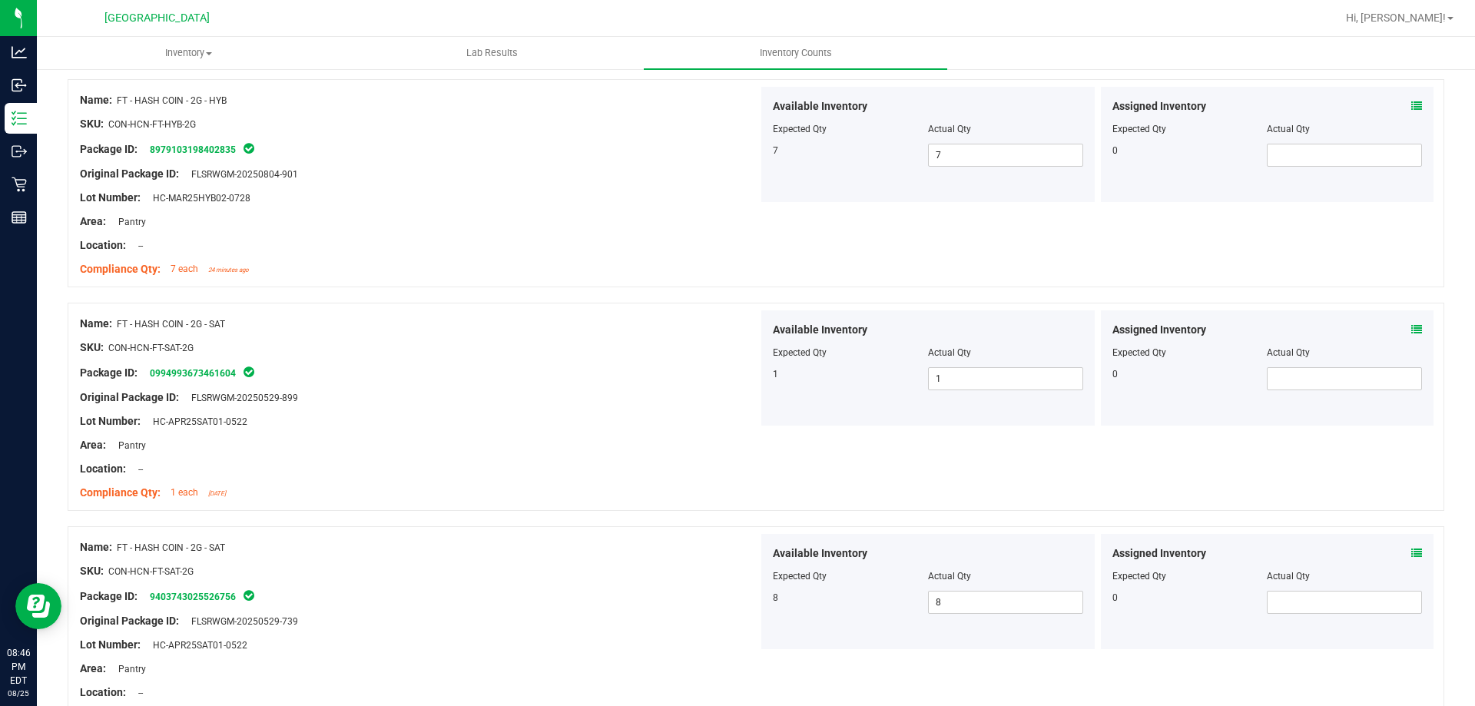
scroll to position [0, 0]
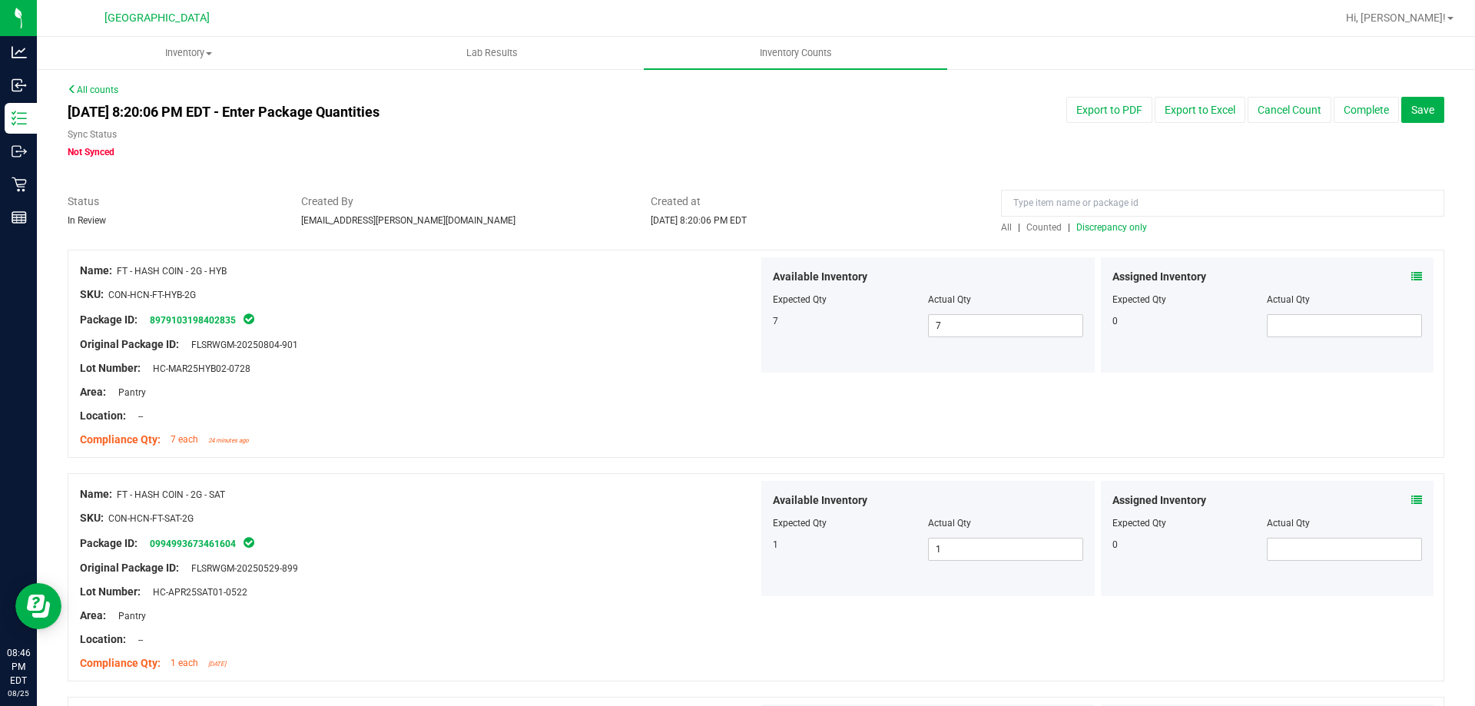
click at [1100, 234] on div "All | Counted | Discrepancy only" at bounding box center [1222, 228] width 443 height 14
click at [1105, 225] on span "Discrepancy only" at bounding box center [1112, 227] width 71 height 11
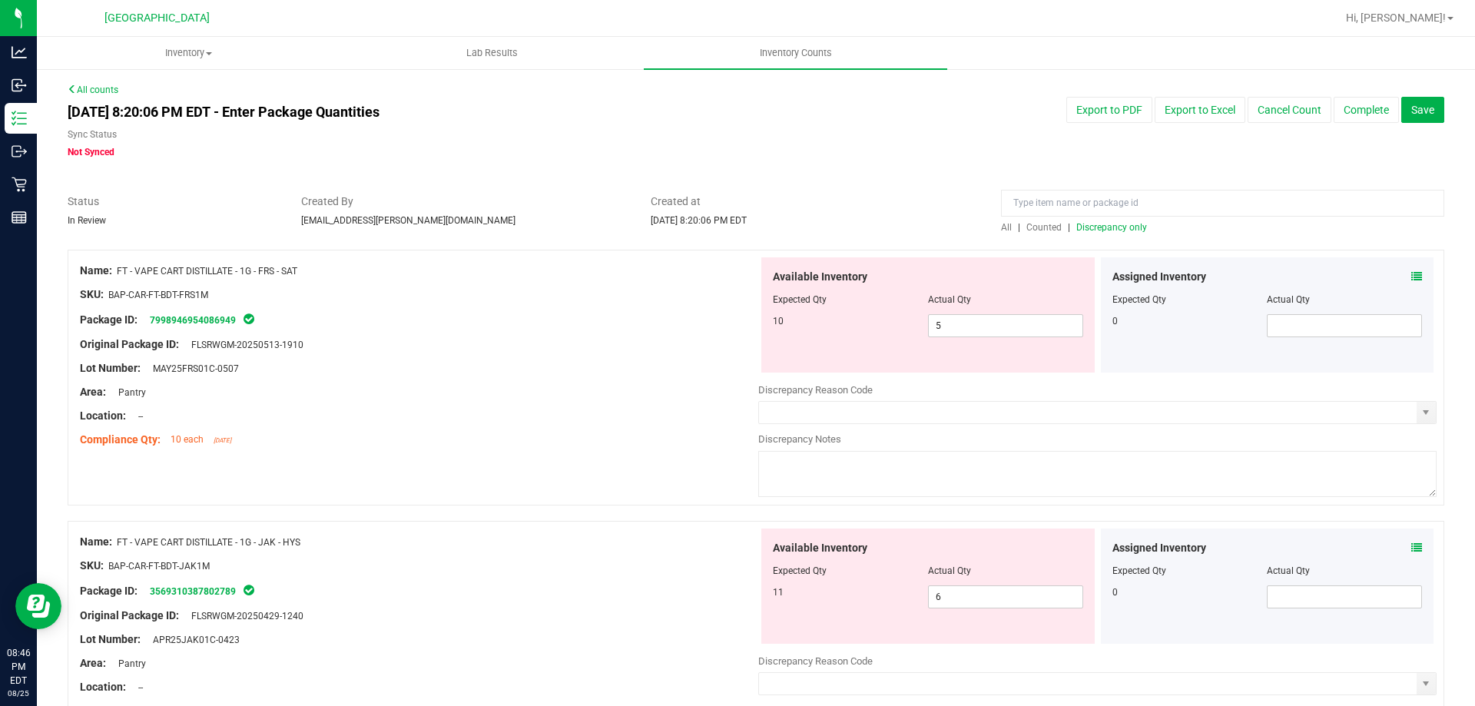
click at [856, 426] on div at bounding box center [1097, 428] width 678 height 8
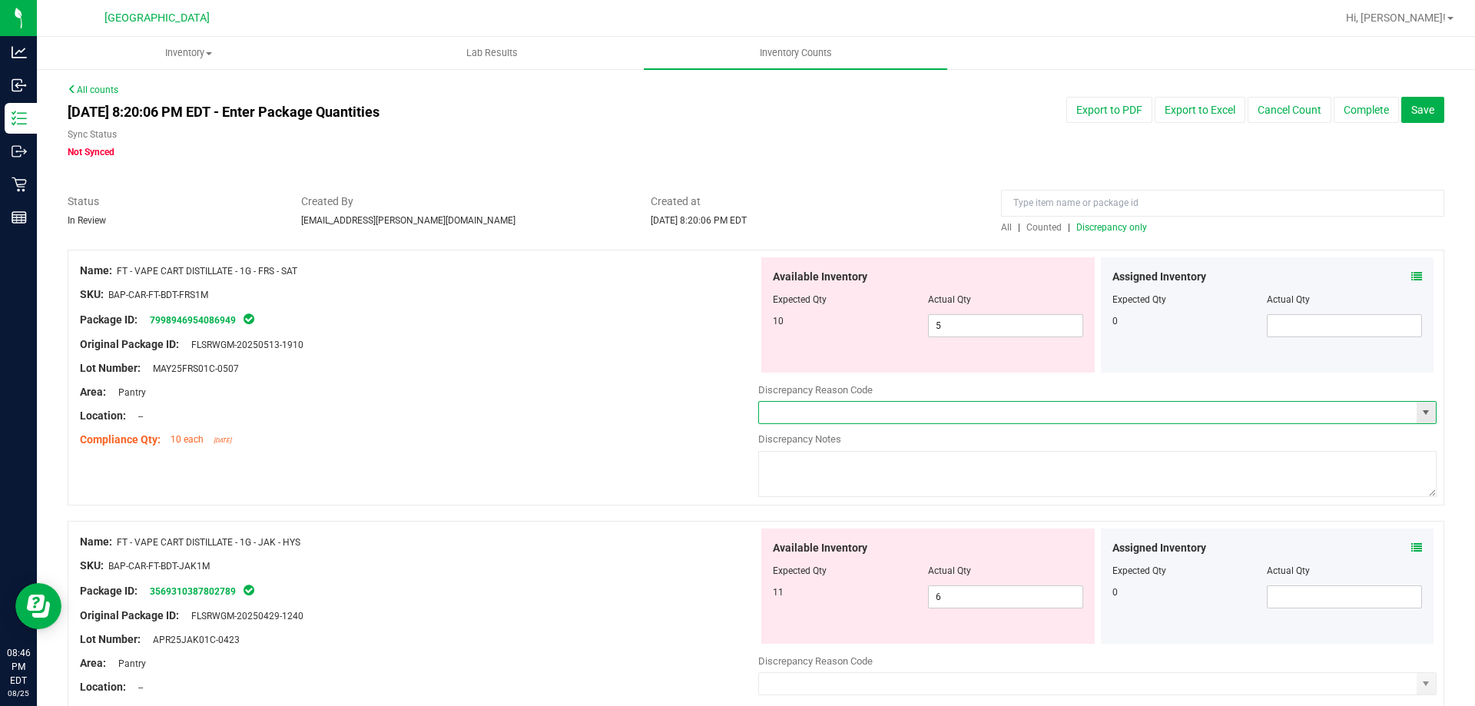
click at [855, 406] on input "text" at bounding box center [1088, 413] width 658 height 22
click at [1417, 406] on span "select" at bounding box center [1426, 413] width 19 height 22
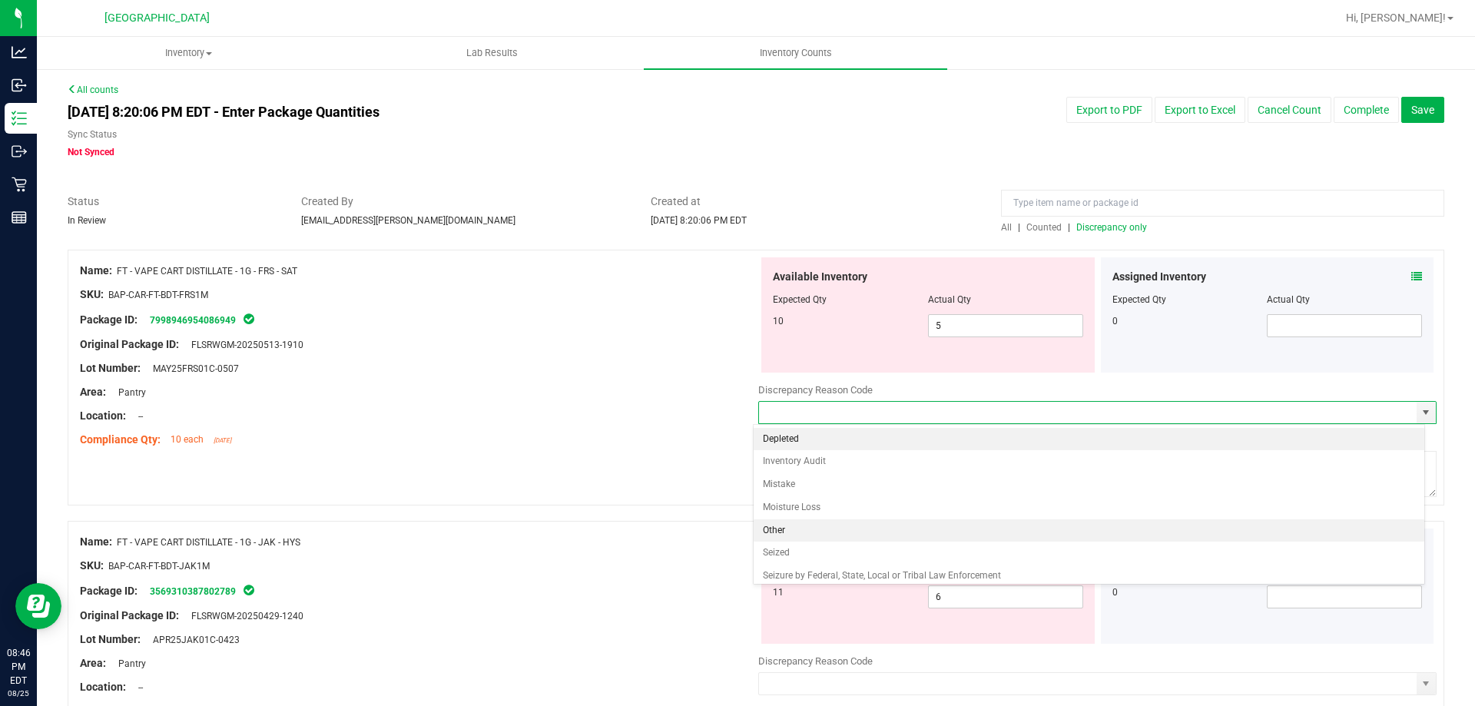
click at [818, 530] on li "Other" at bounding box center [1090, 530] width 672 height 23
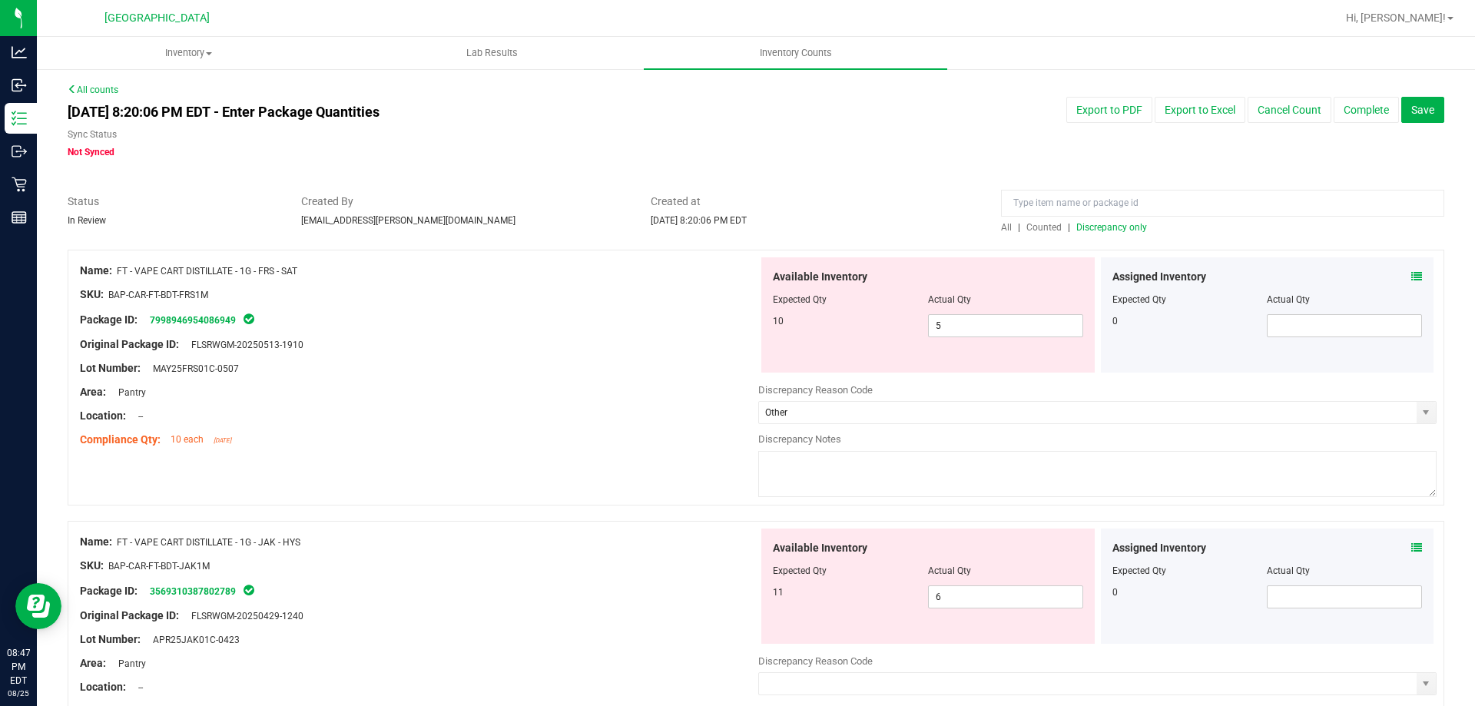
click at [840, 482] on textarea at bounding box center [1097, 474] width 678 height 46
drag, startPoint x: 1115, startPoint y: 466, endPoint x: 761, endPoint y: 474, distance: 354.3
click at [761, 474] on textarea "It seems the last transaction of the night has not properly synced with flouris…" at bounding box center [1097, 474] width 678 height 46
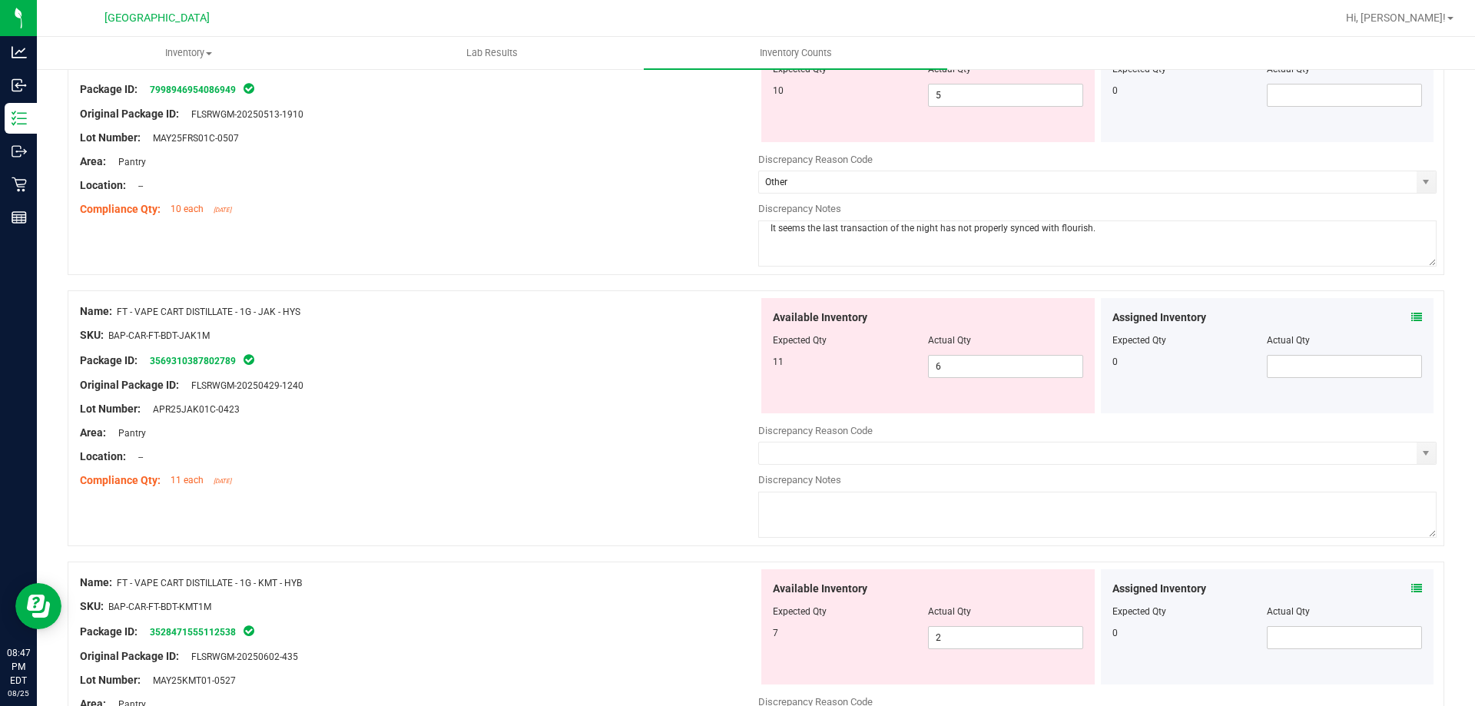
click at [840, 508] on textarea at bounding box center [1097, 515] width 678 height 46
paste textarea "It seems the last transaction of the night has not properly synced with flouris…"
click at [1420, 447] on span "select" at bounding box center [1426, 453] width 12 height 12
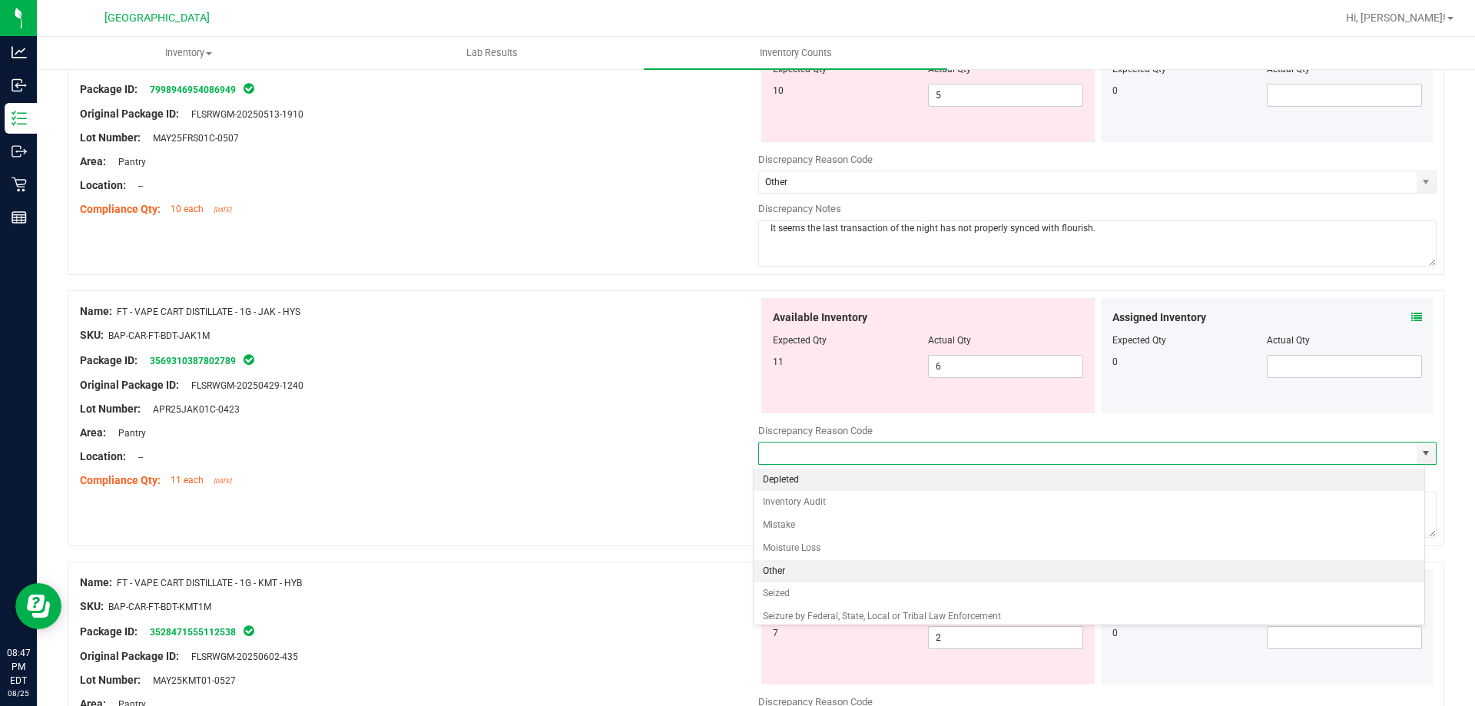
click at [937, 581] on li "Other" at bounding box center [1090, 571] width 672 height 23
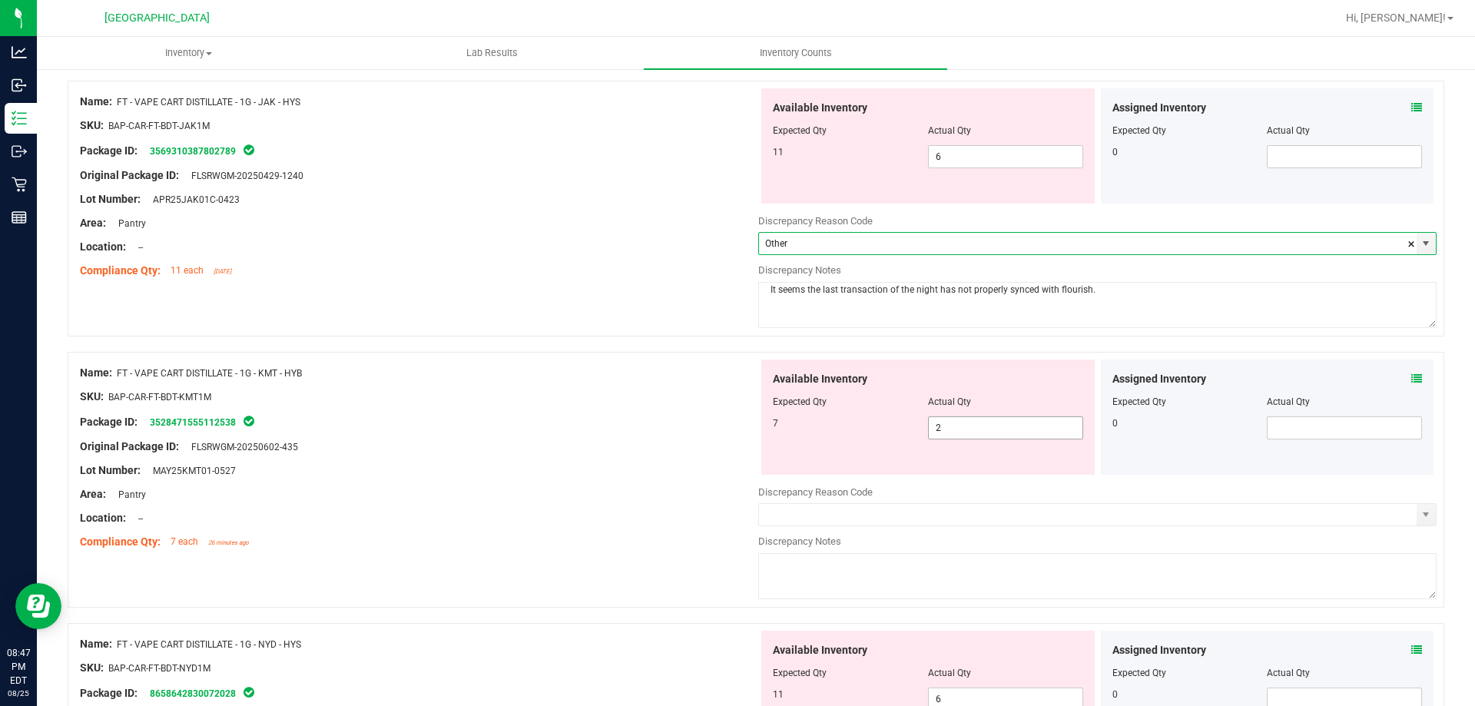
scroll to position [461, 0]
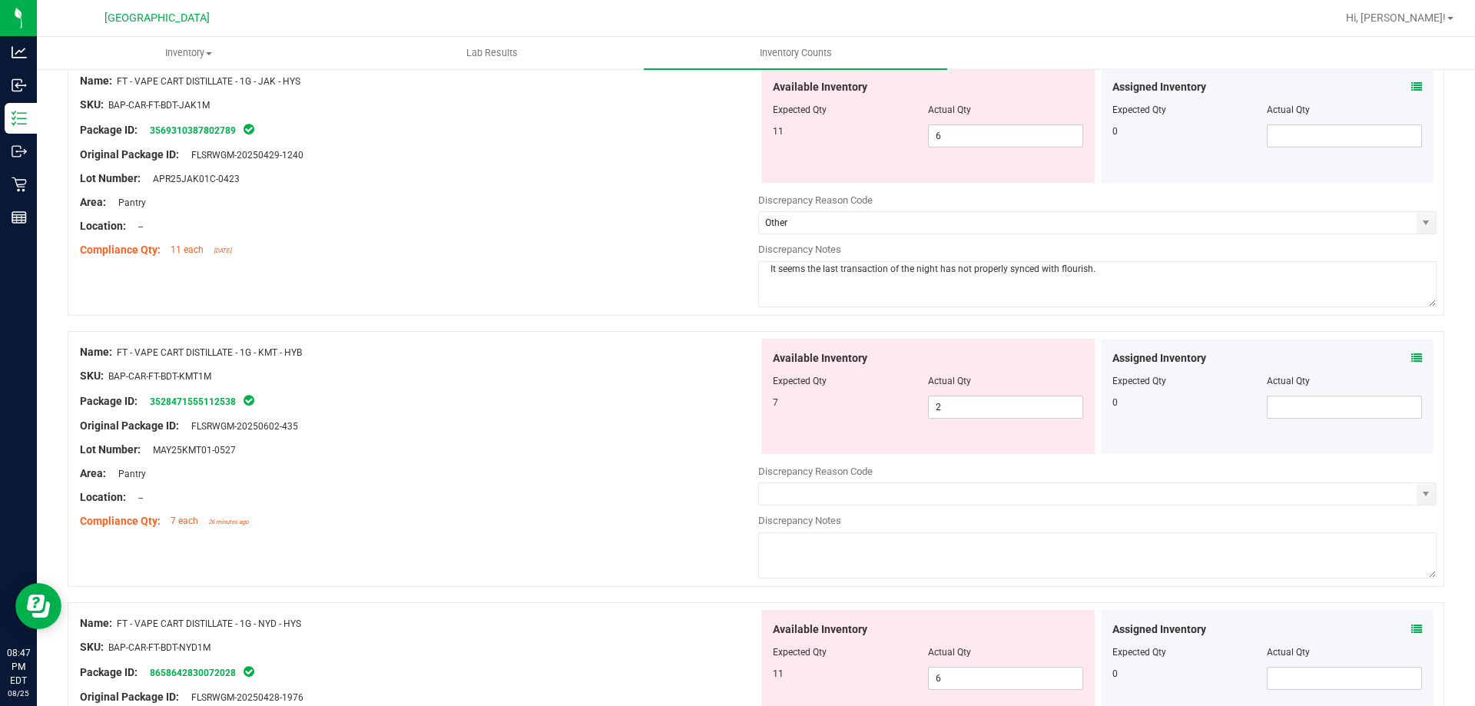
click at [1050, 557] on textarea at bounding box center [1097, 555] width 678 height 46
paste textarea "It seems the last transaction of the night has not properly synced with flouris…"
click at [1417, 500] on span "select" at bounding box center [1426, 494] width 19 height 22
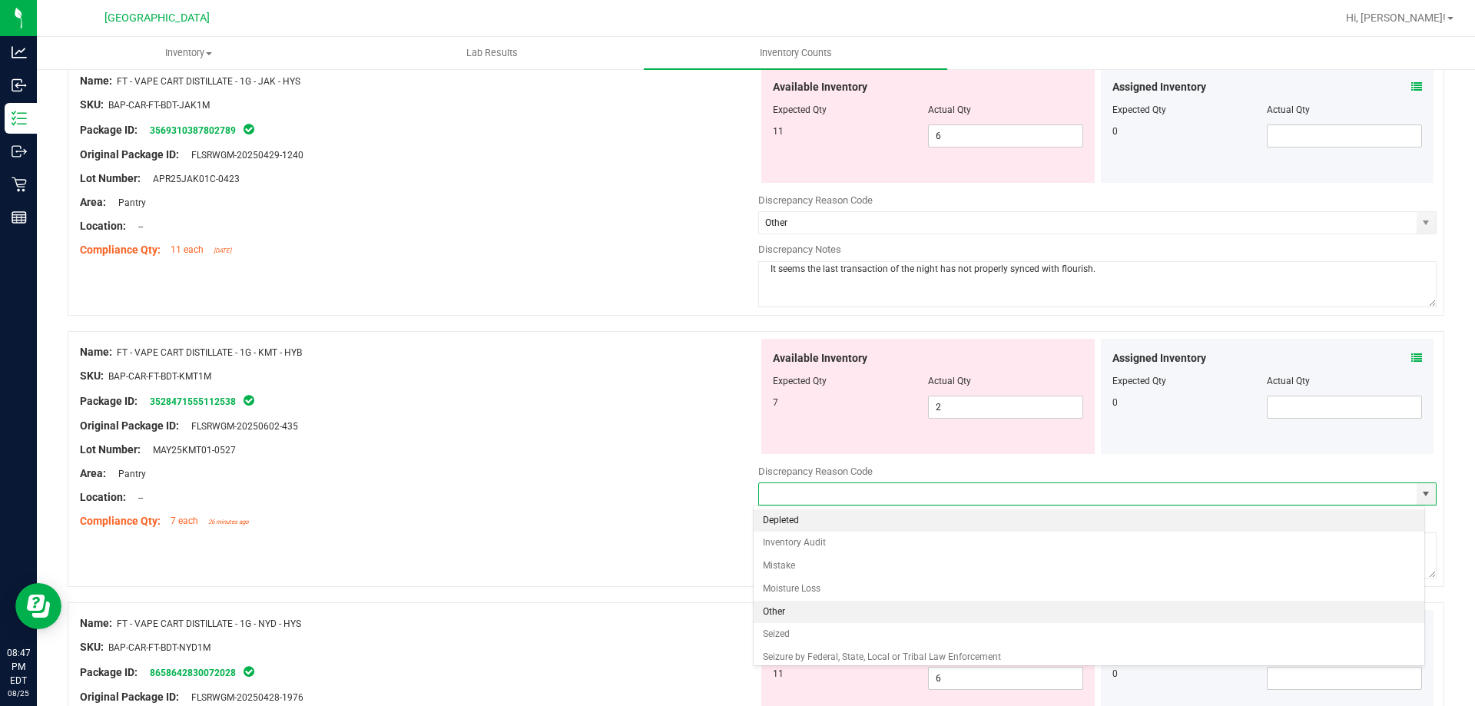
click at [775, 615] on li "Other" at bounding box center [1090, 612] width 672 height 23
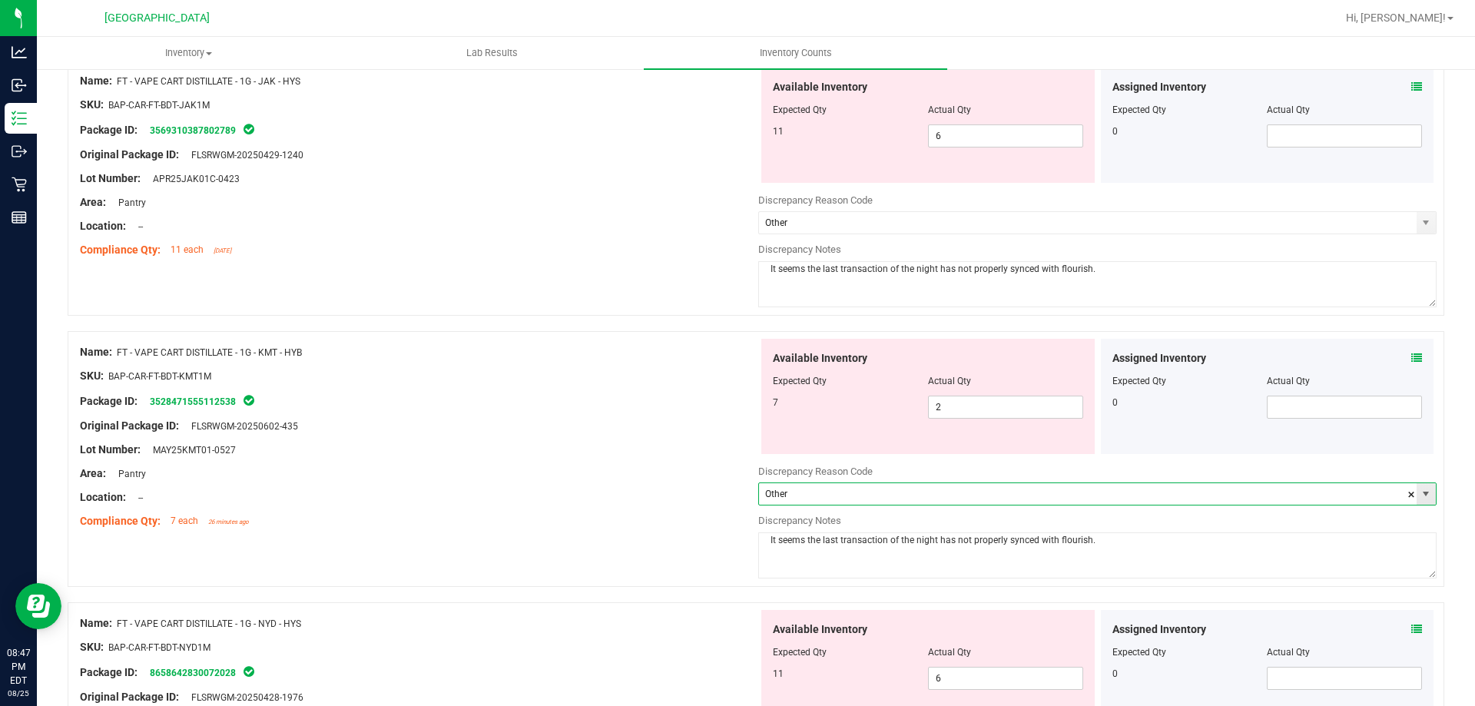
scroll to position [681, 0]
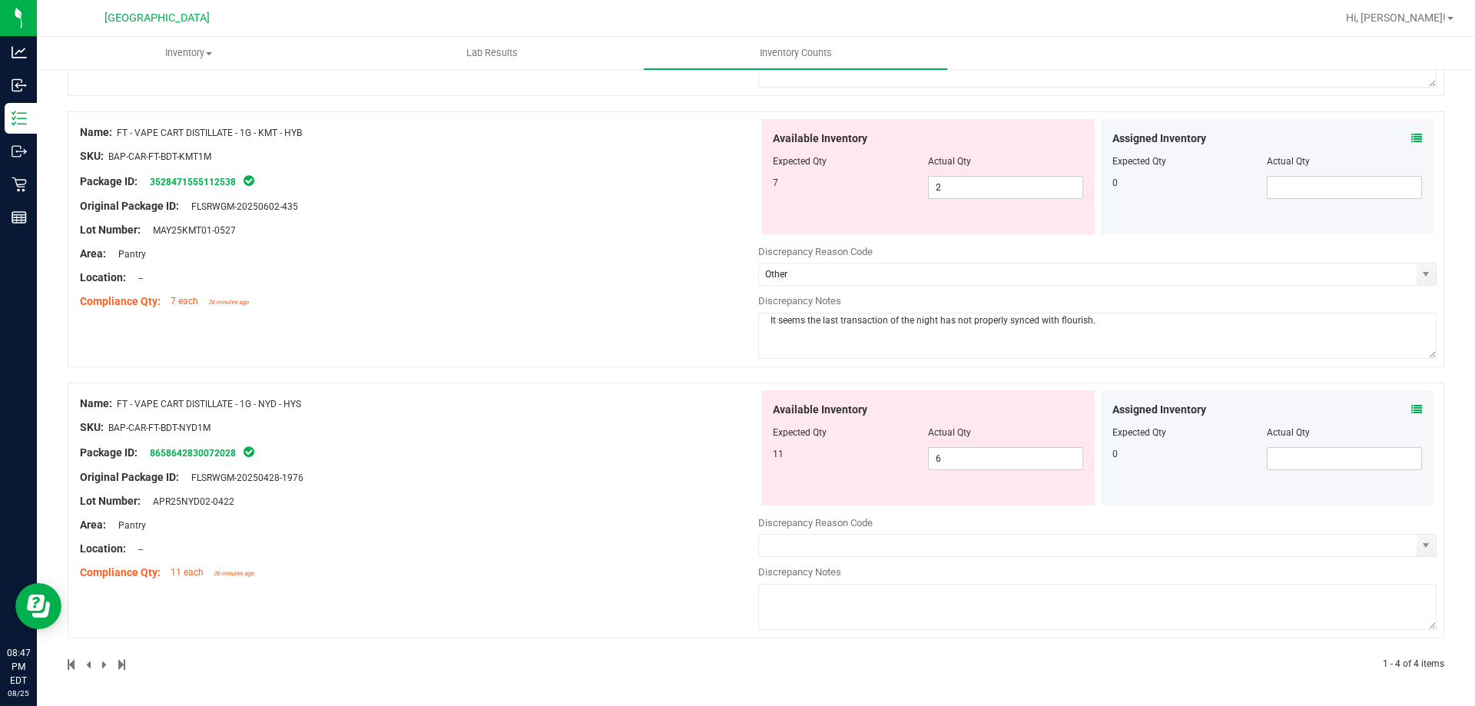
click at [1334, 606] on textarea at bounding box center [1097, 607] width 678 height 46
paste textarea "It seems the last transaction of the night has not properly synced with flouris…"
click at [1420, 547] on span "select" at bounding box center [1426, 545] width 12 height 12
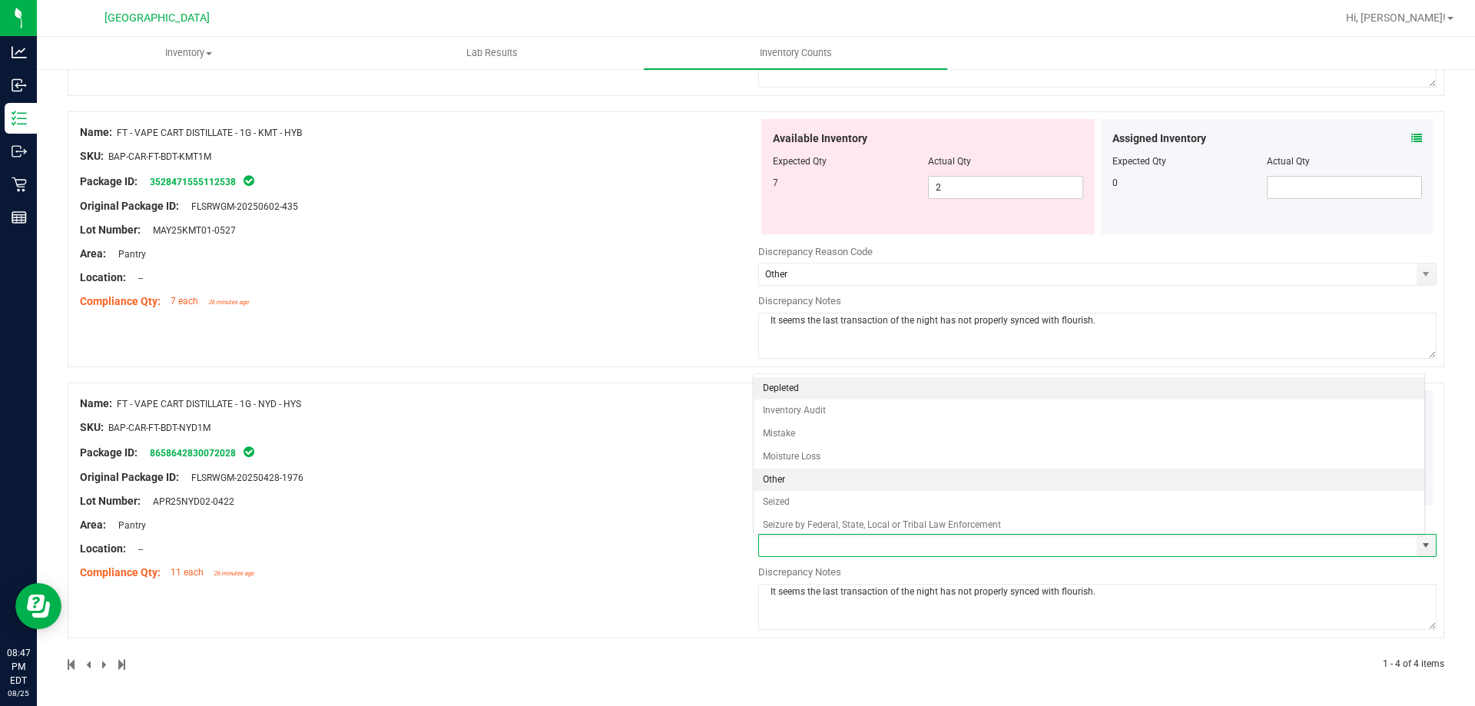
click at [899, 485] on li "Other" at bounding box center [1090, 480] width 672 height 23
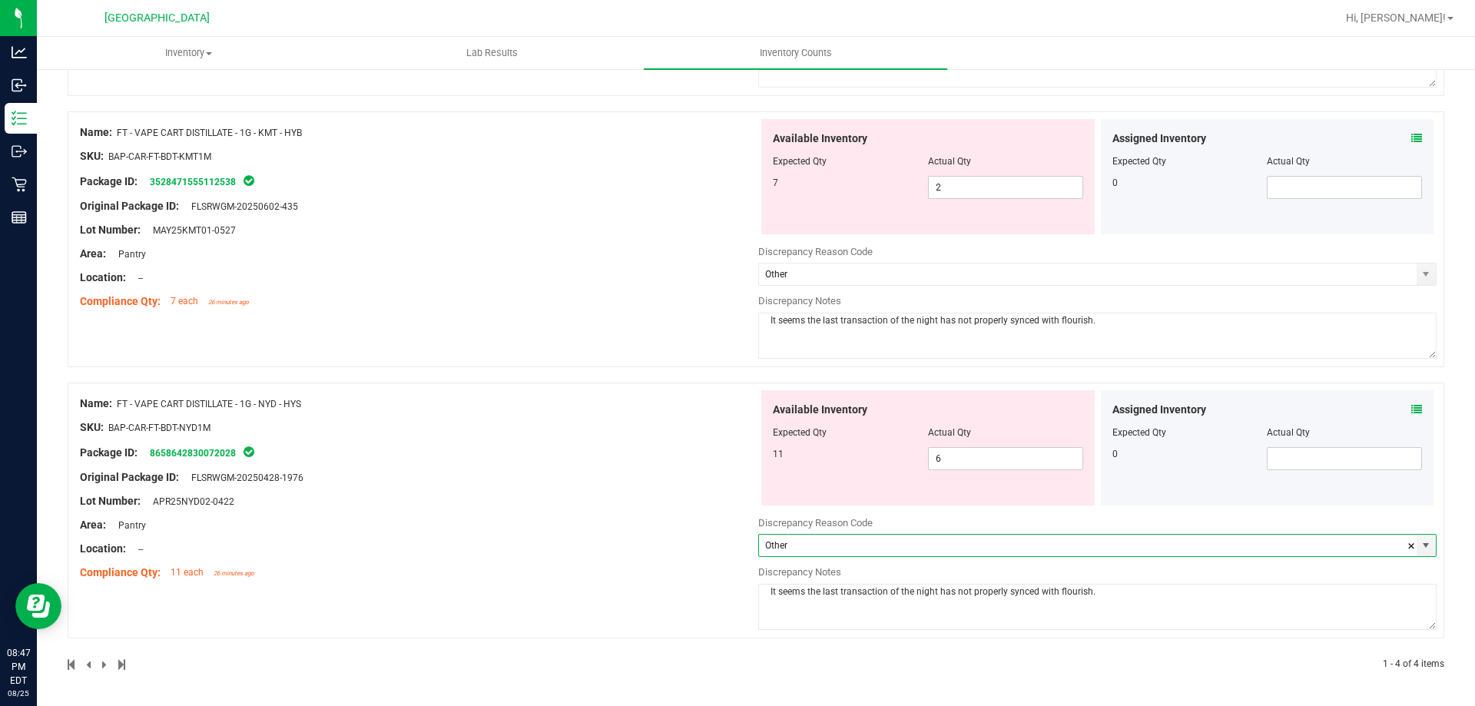
click at [511, 493] on div "Lot Number: APR25NYD02-0422" at bounding box center [419, 501] width 678 height 16
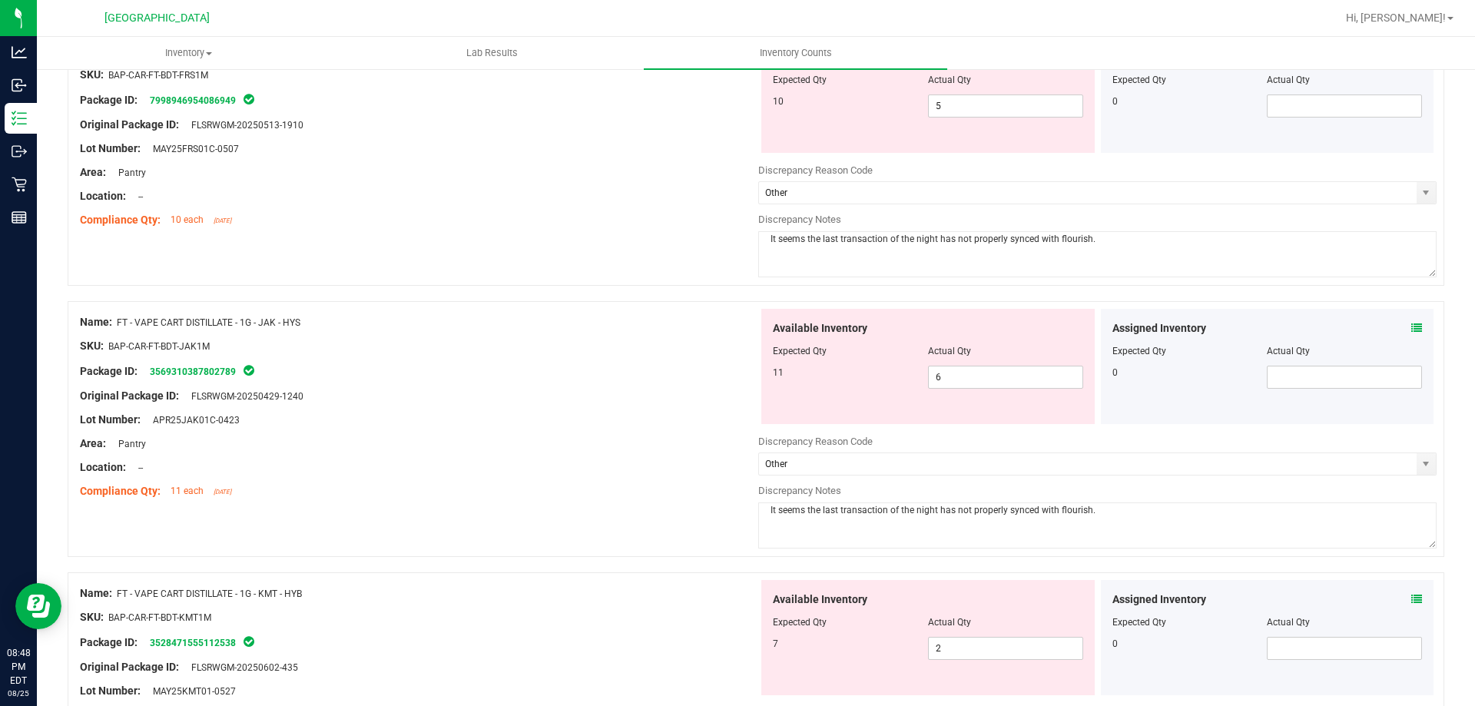
scroll to position [0, 0]
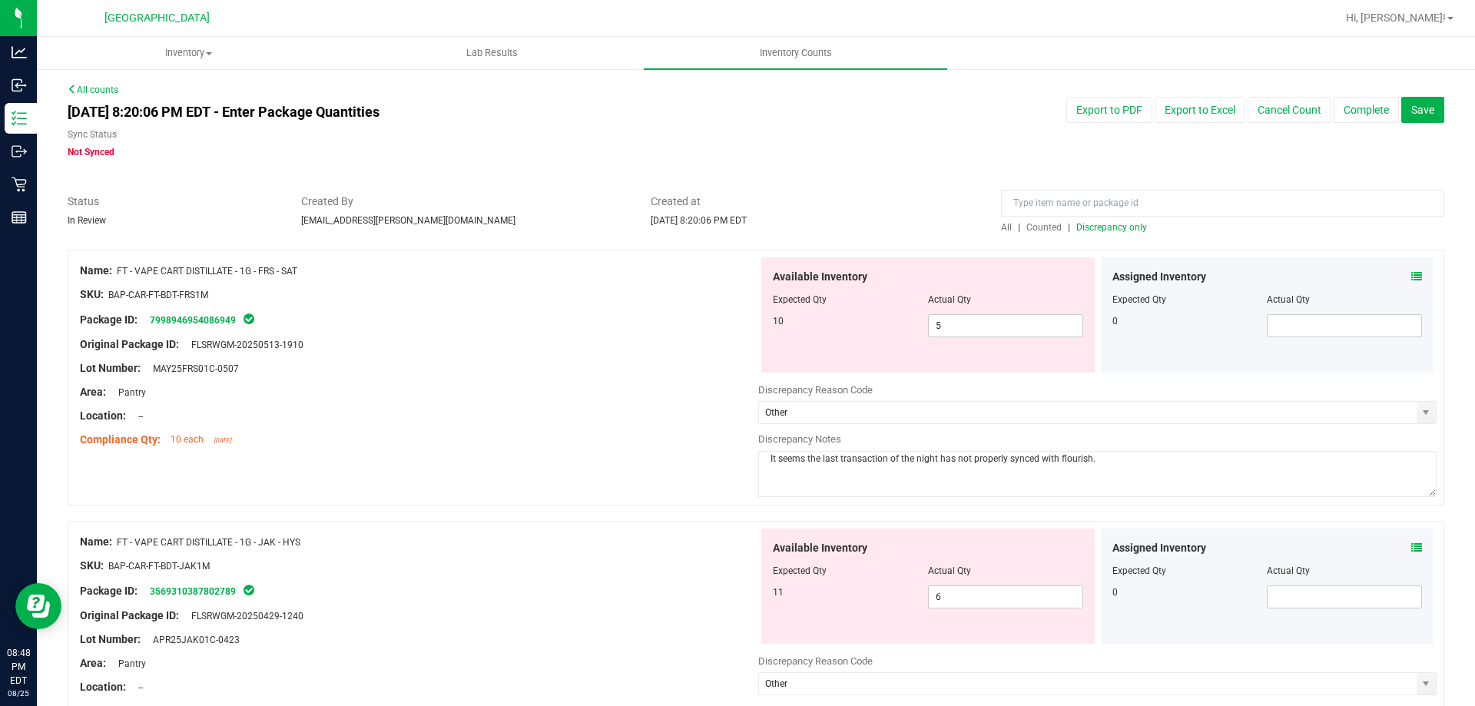
click at [1127, 232] on span "Discrepancy only" at bounding box center [1112, 227] width 71 height 11
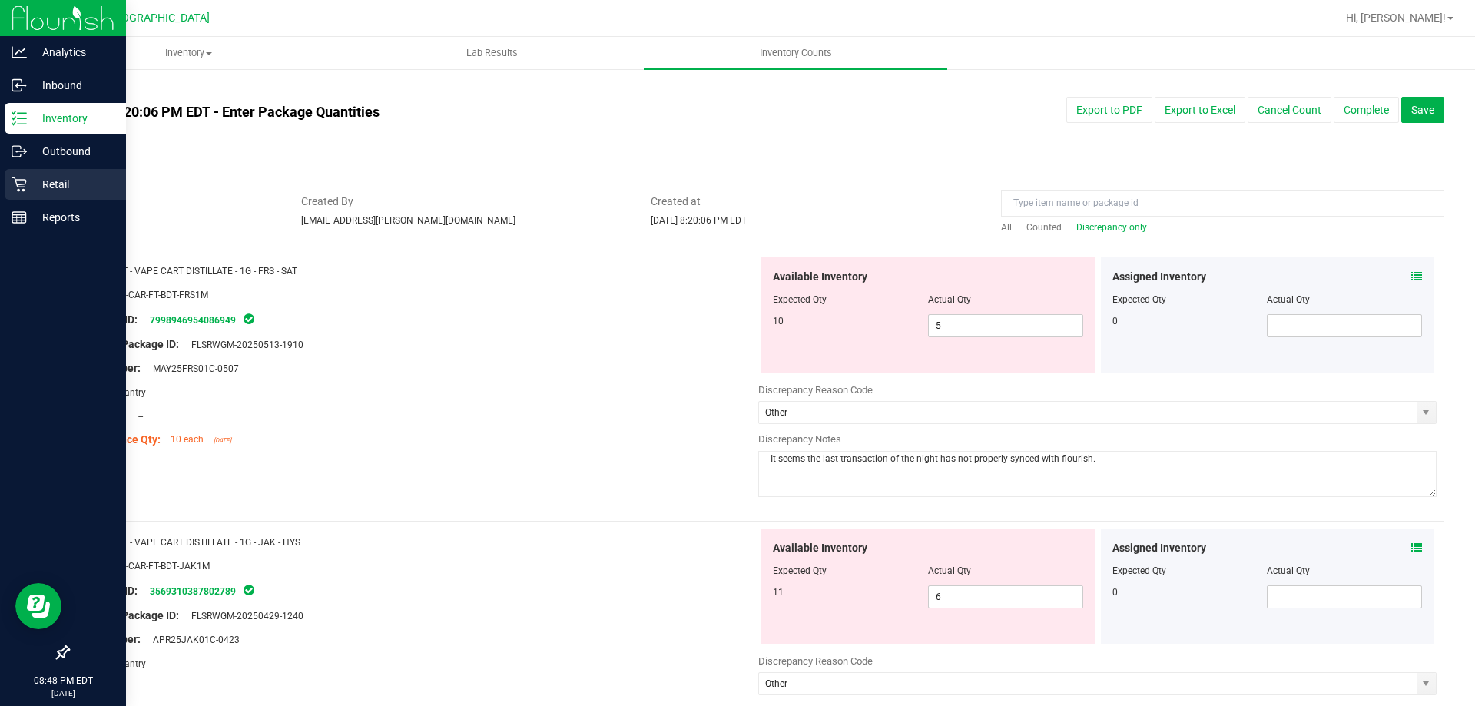
click at [58, 182] on p "Retail" at bounding box center [73, 184] width 92 height 18
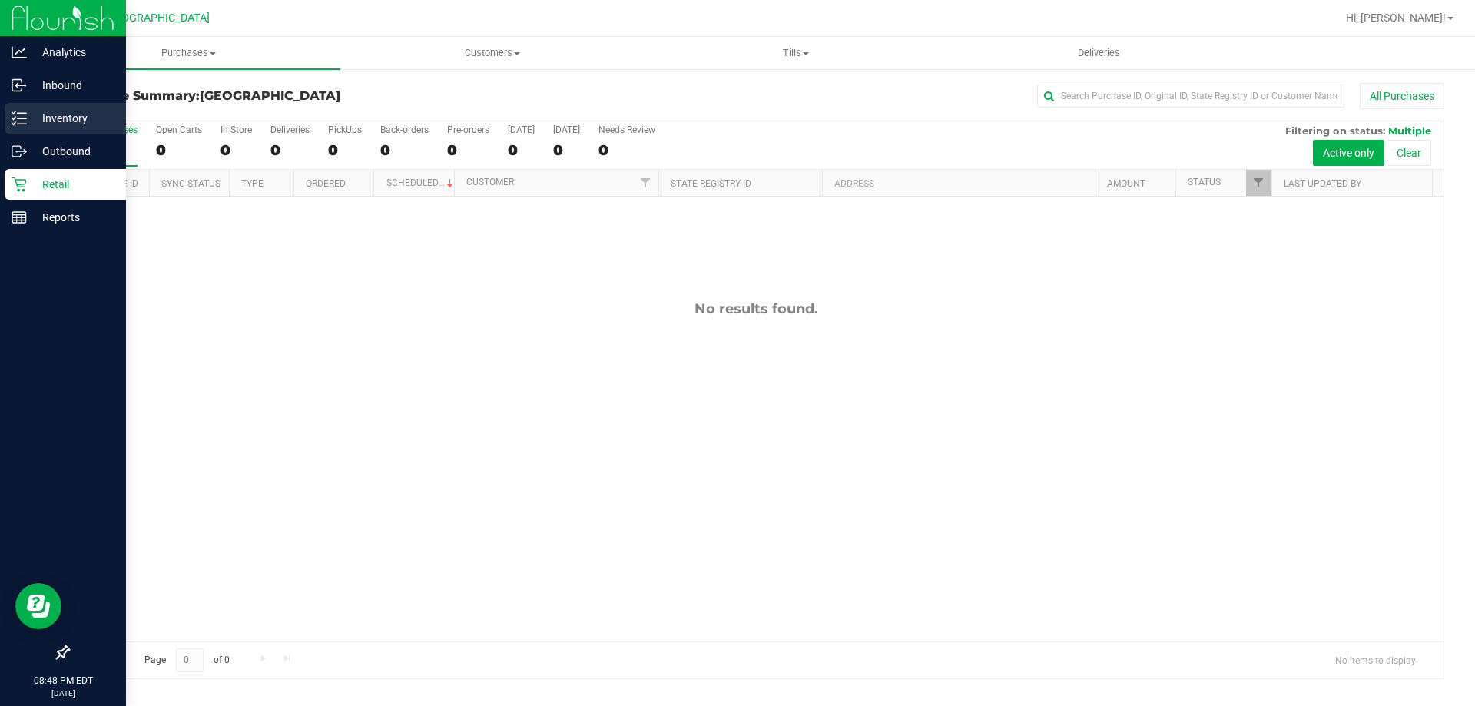
click at [46, 126] on p "Inventory" at bounding box center [73, 118] width 92 height 18
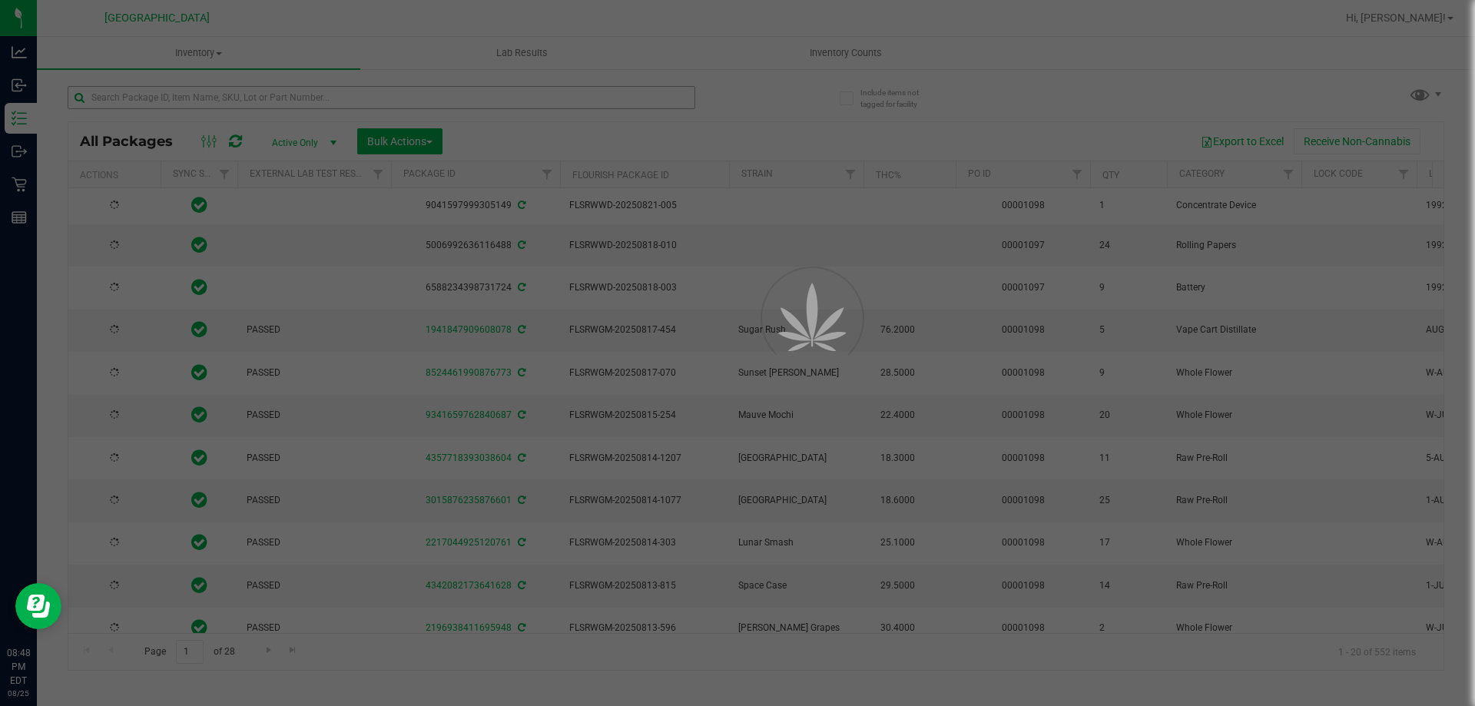
click at [393, 91] on div at bounding box center [737, 353] width 1475 height 706
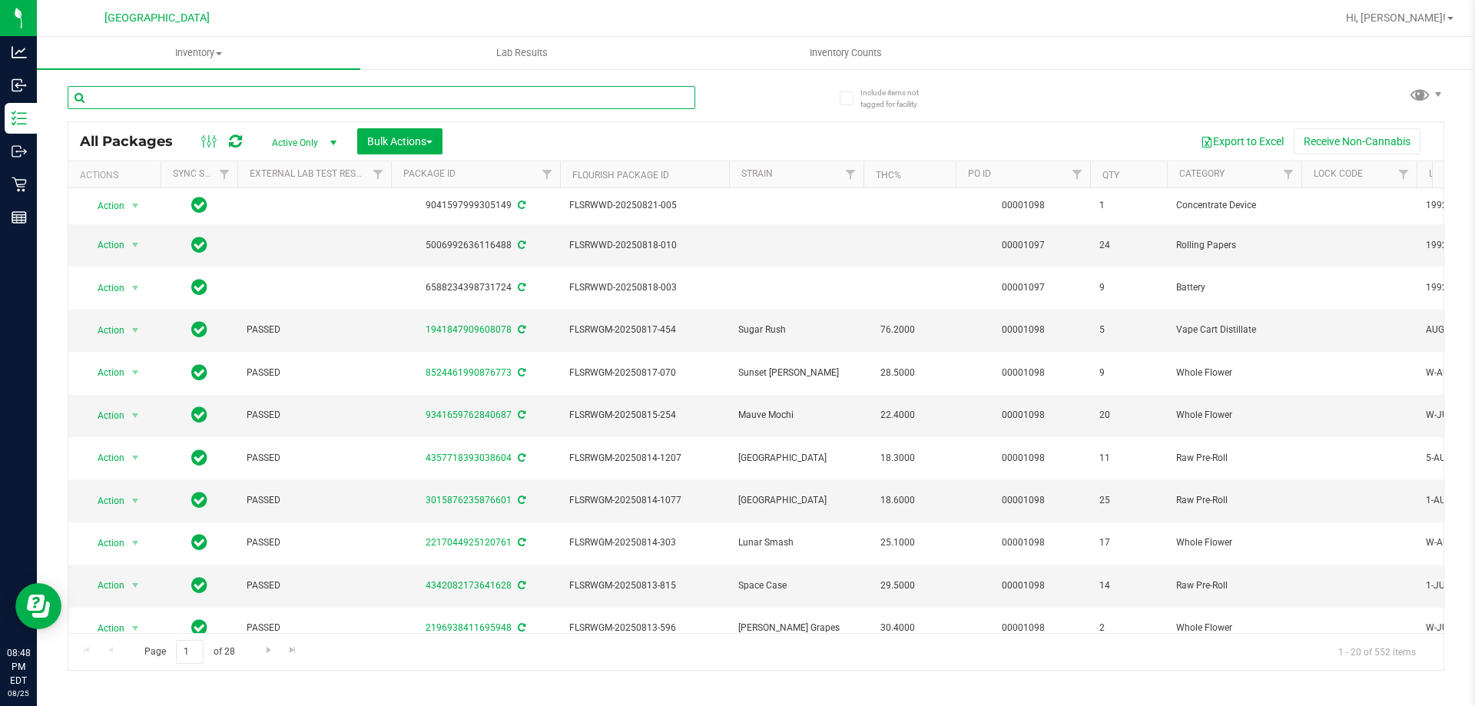
click at [402, 95] on input "text" at bounding box center [382, 97] width 628 height 23
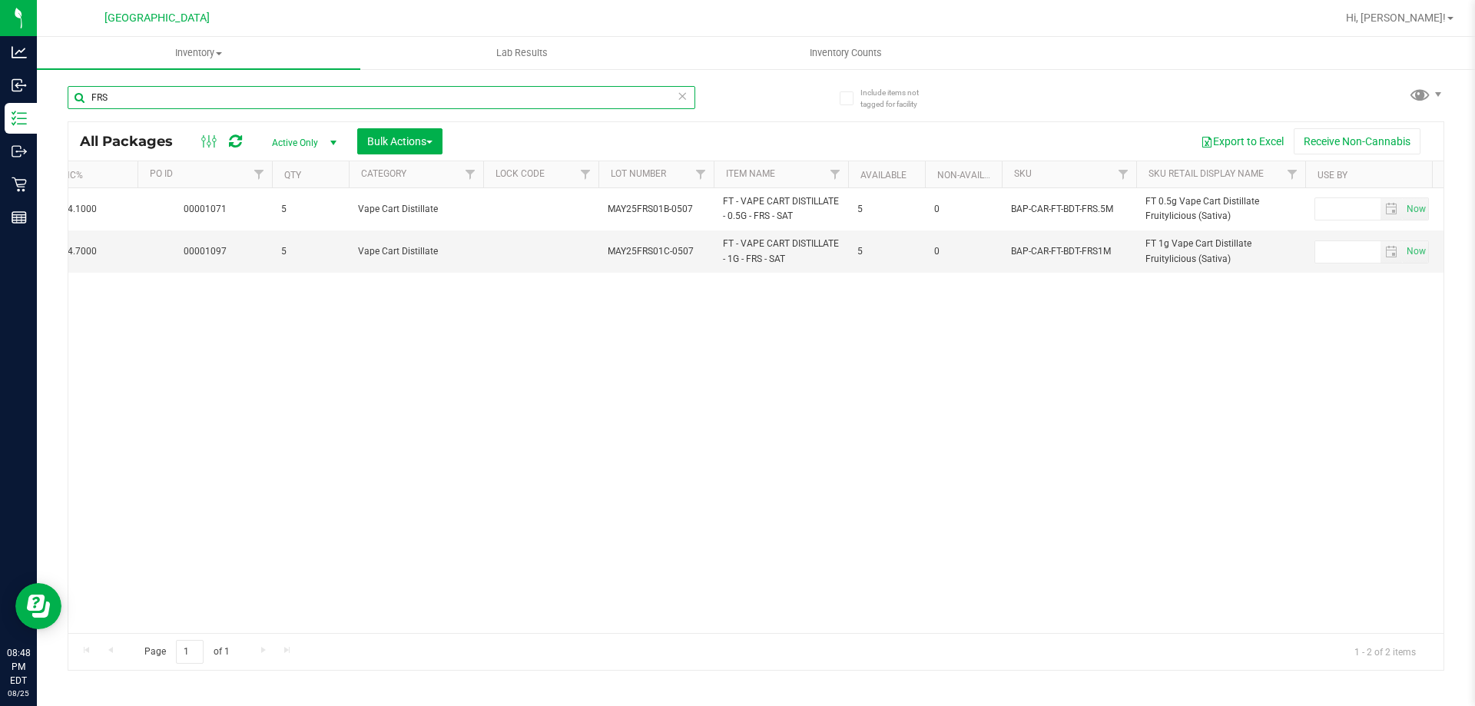
scroll to position [0, 837]
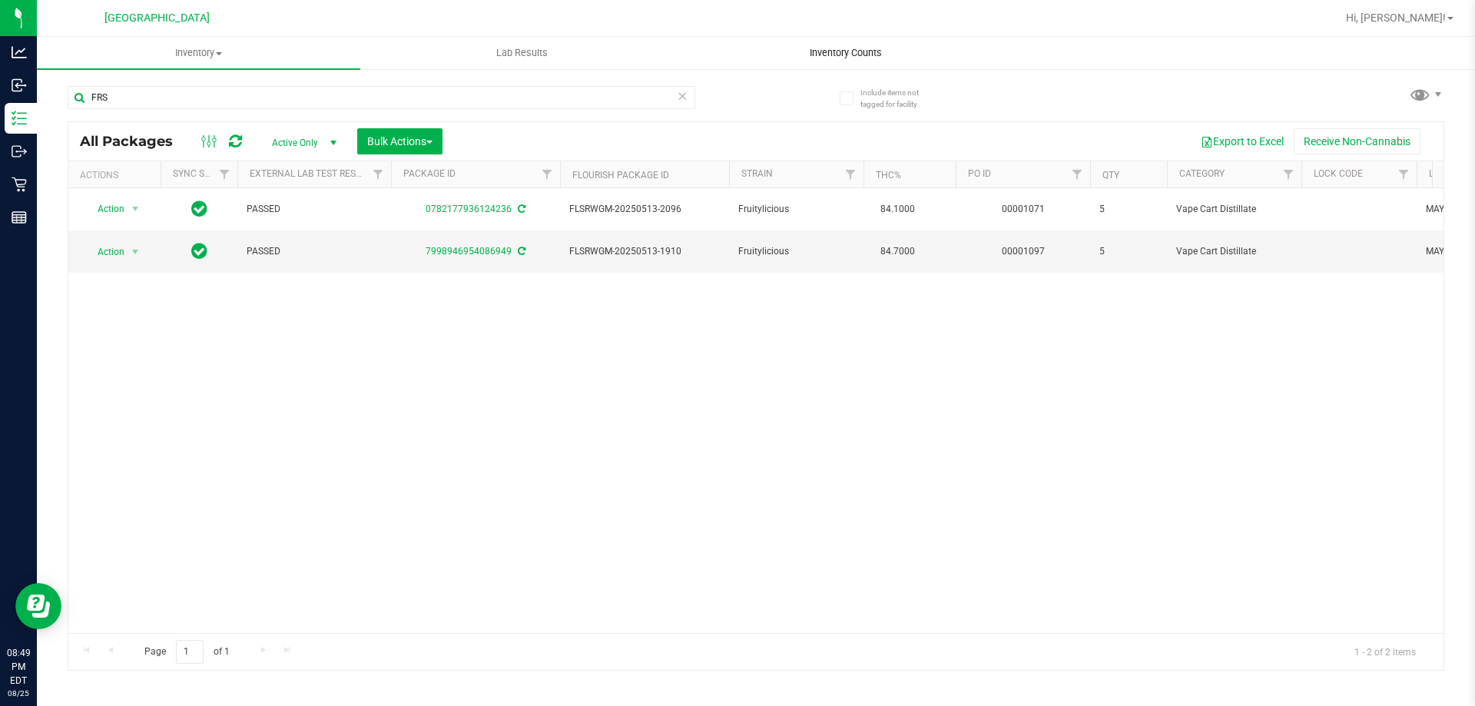
click at [831, 60] on uib-tab-heading "Inventory Counts" at bounding box center [846, 53] width 322 height 31
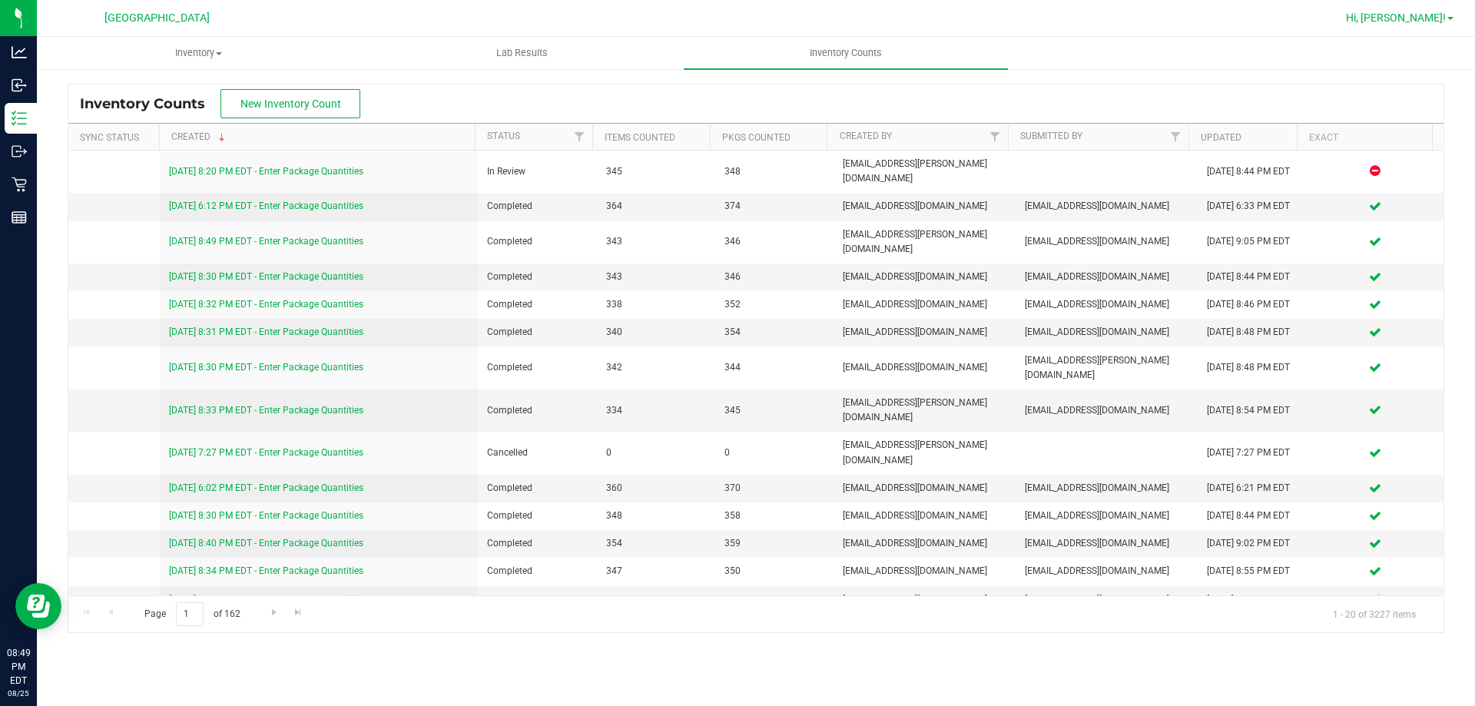
click at [1430, 19] on span "Hi, [PERSON_NAME]!" at bounding box center [1396, 18] width 100 height 12
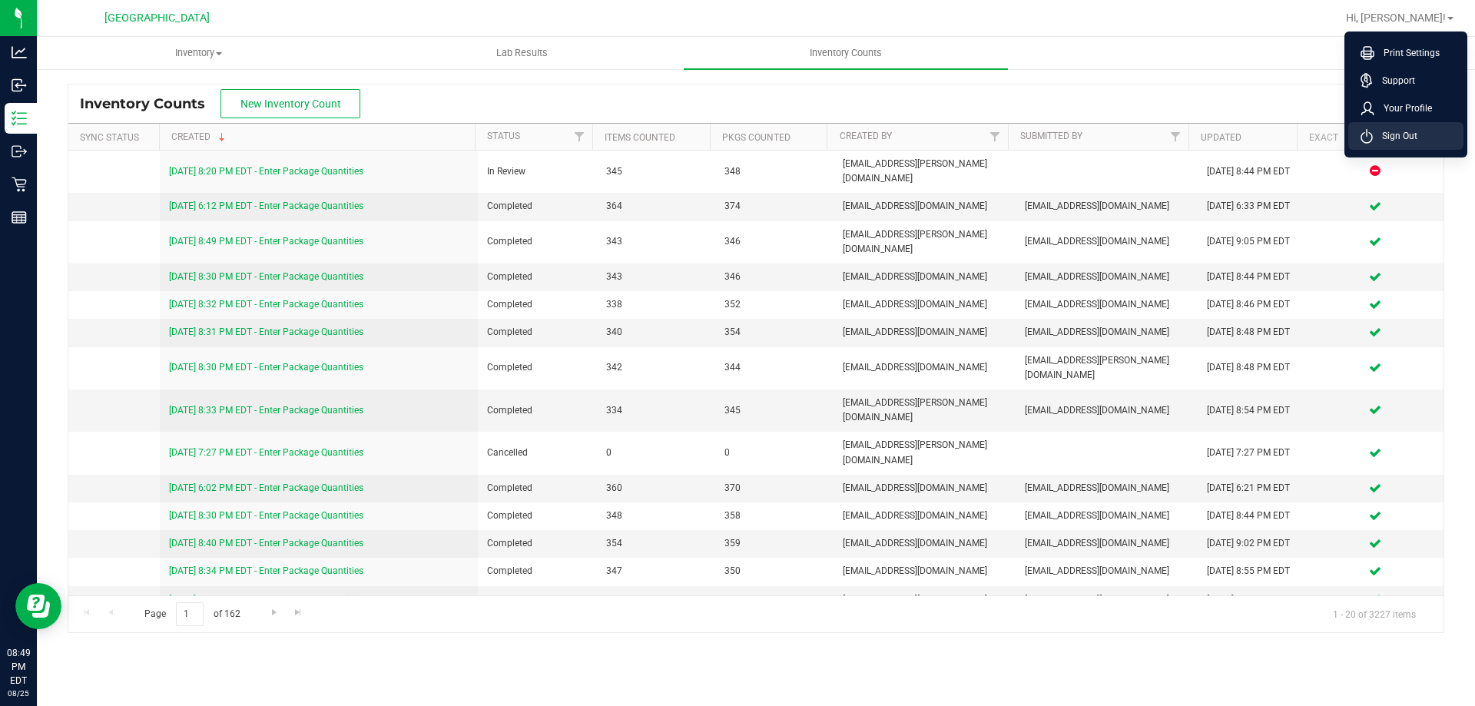
click at [1402, 125] on li "Sign Out" at bounding box center [1406, 136] width 115 height 28
